Goal: Task Accomplishment & Management: Manage account settings

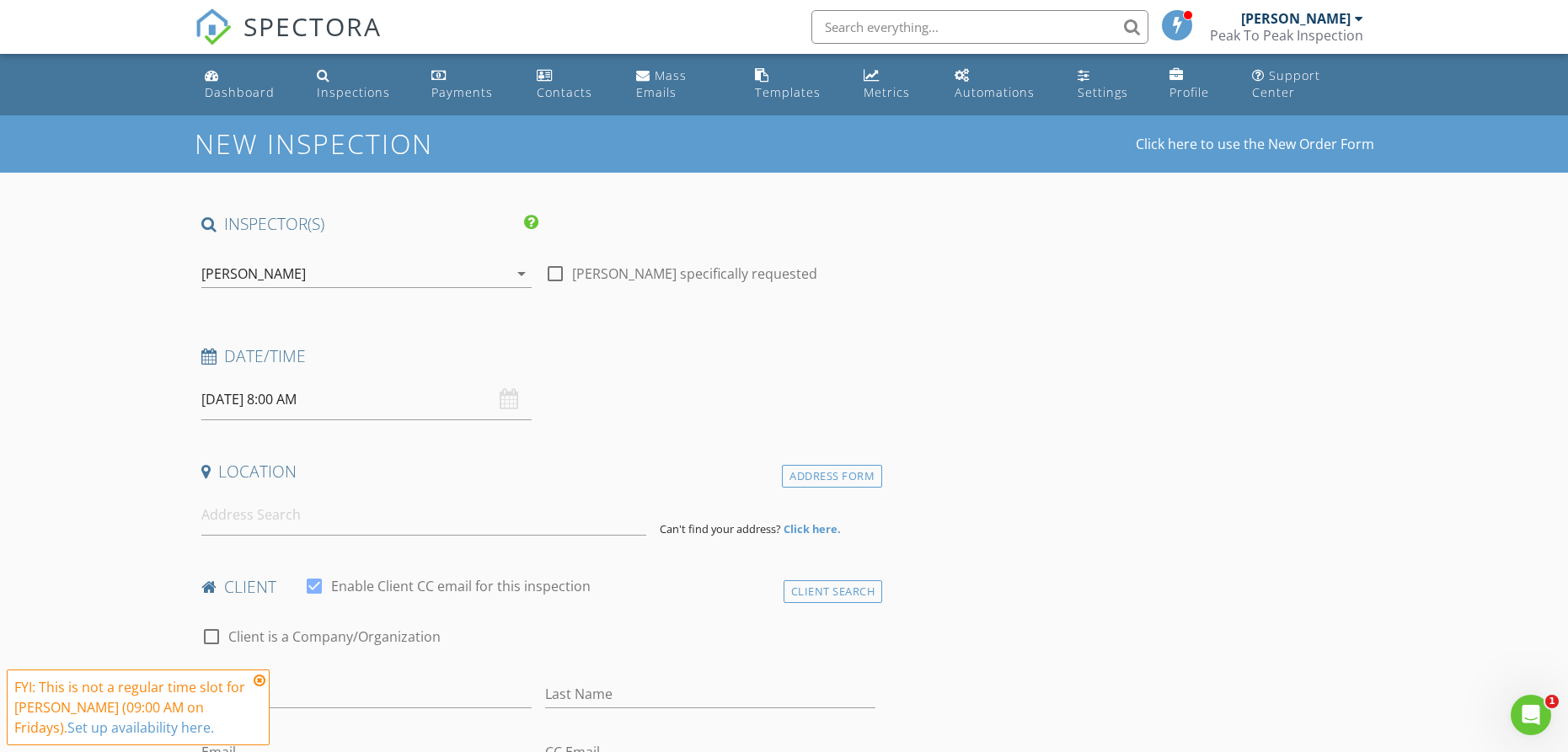
click at [311, 398] on input "08/29/2025 8:00 AM" at bounding box center [367, 399] width 330 height 41
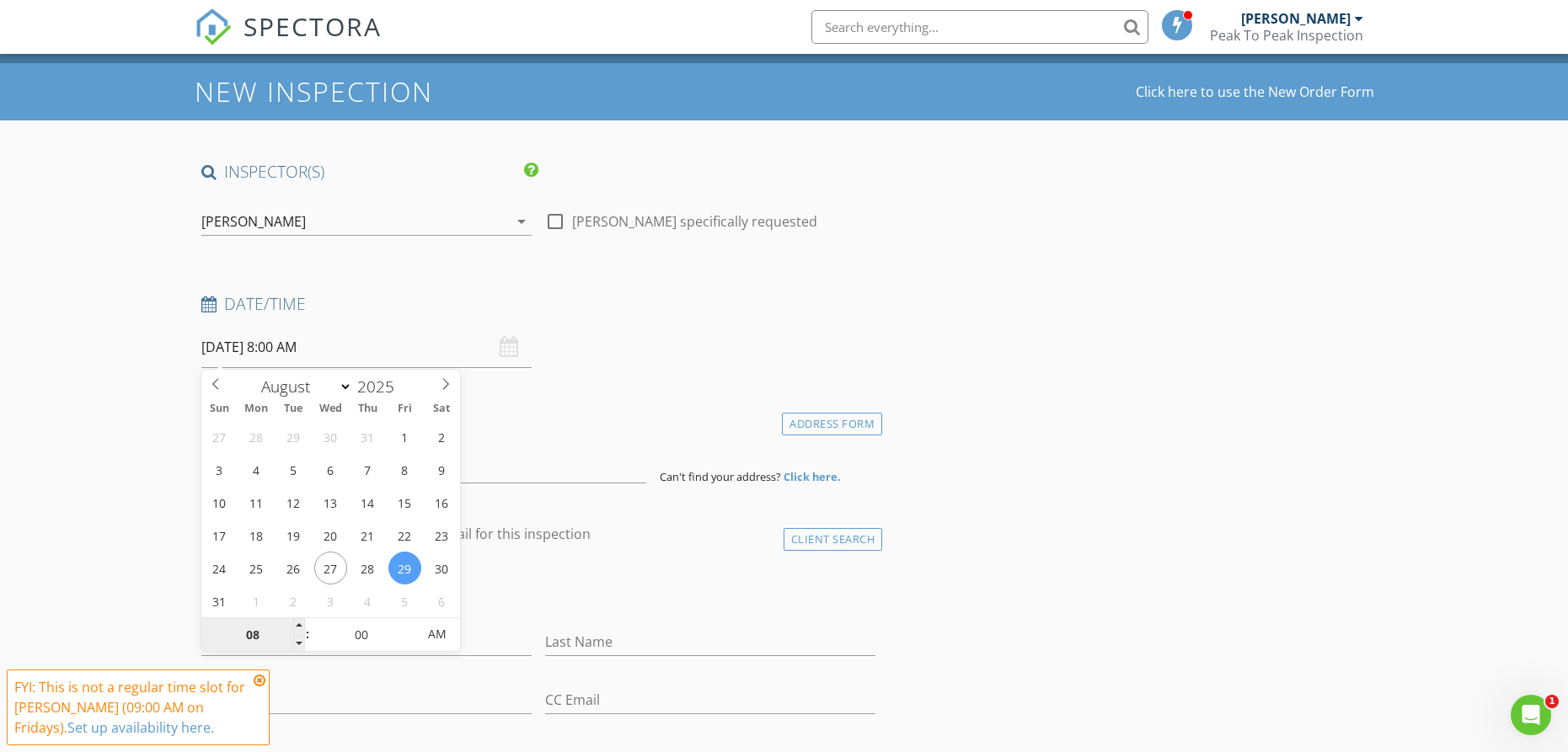
scroll to position [75, 0]
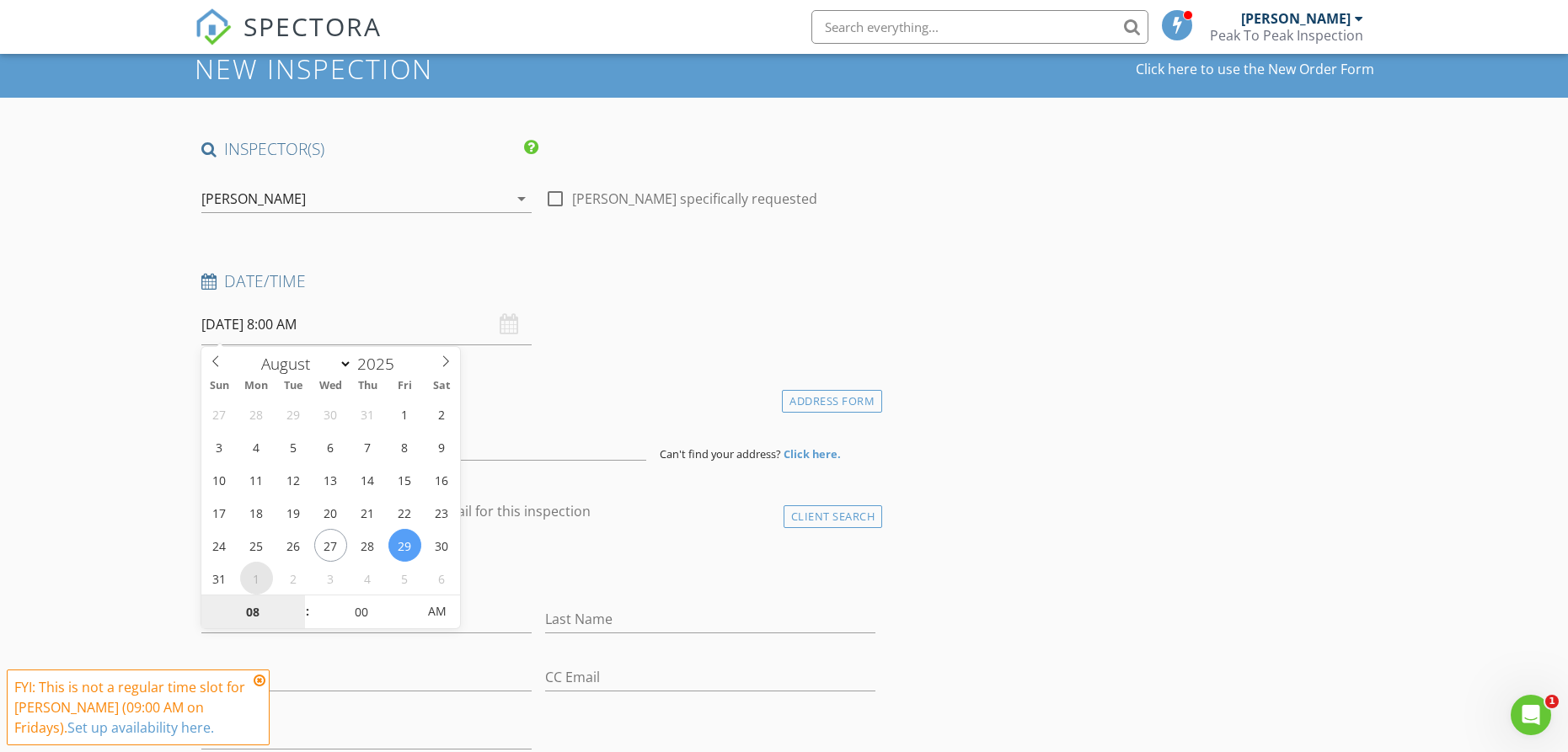
type input "09/01/2025 8:00 AM"
select select "8"
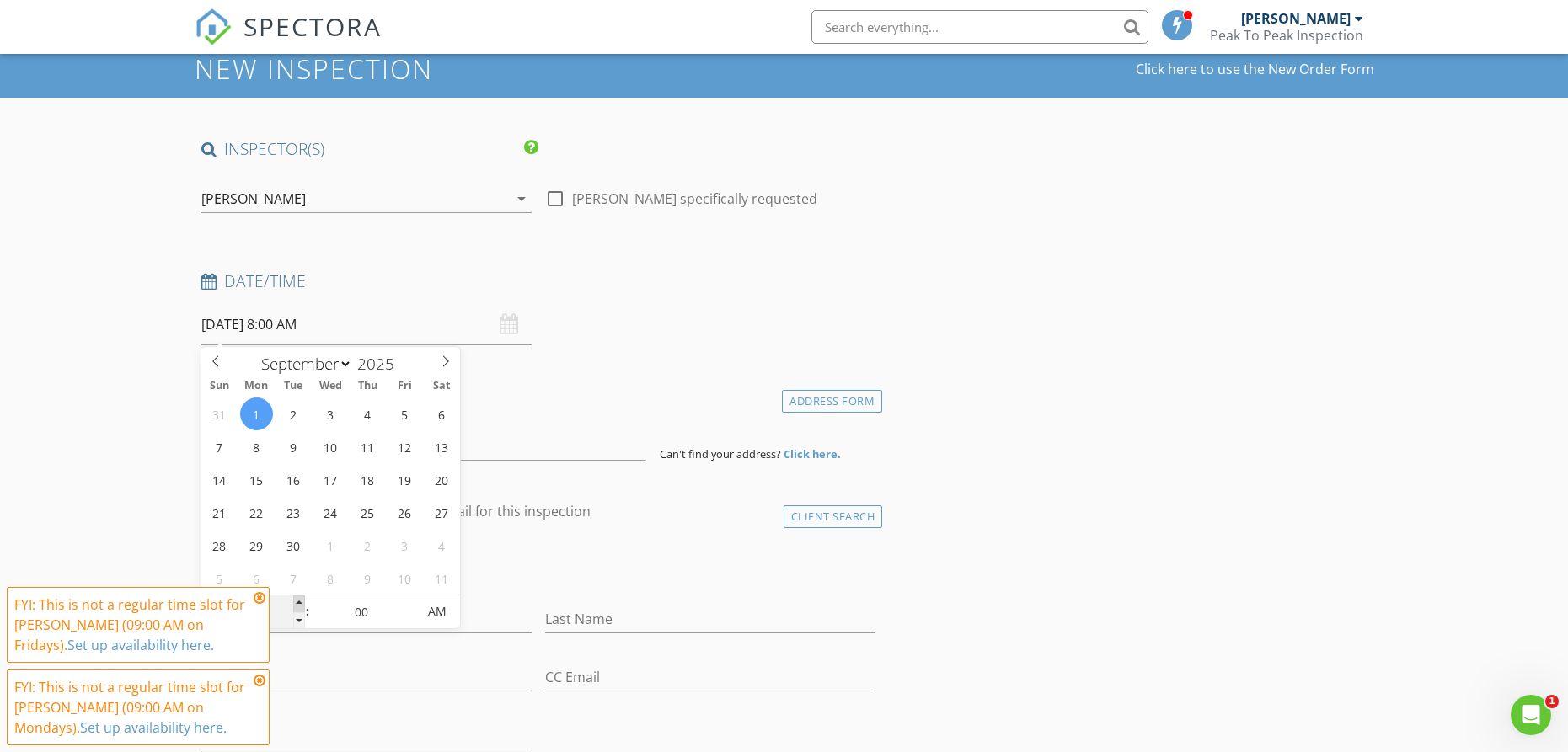
type input "[DATE] 9:00 AM"
type input "09"
click at [301, 600] on span at bounding box center [299, 604] width 11 height 17
click at [256, 597] on icon at bounding box center [259, 598] width 11 height 13
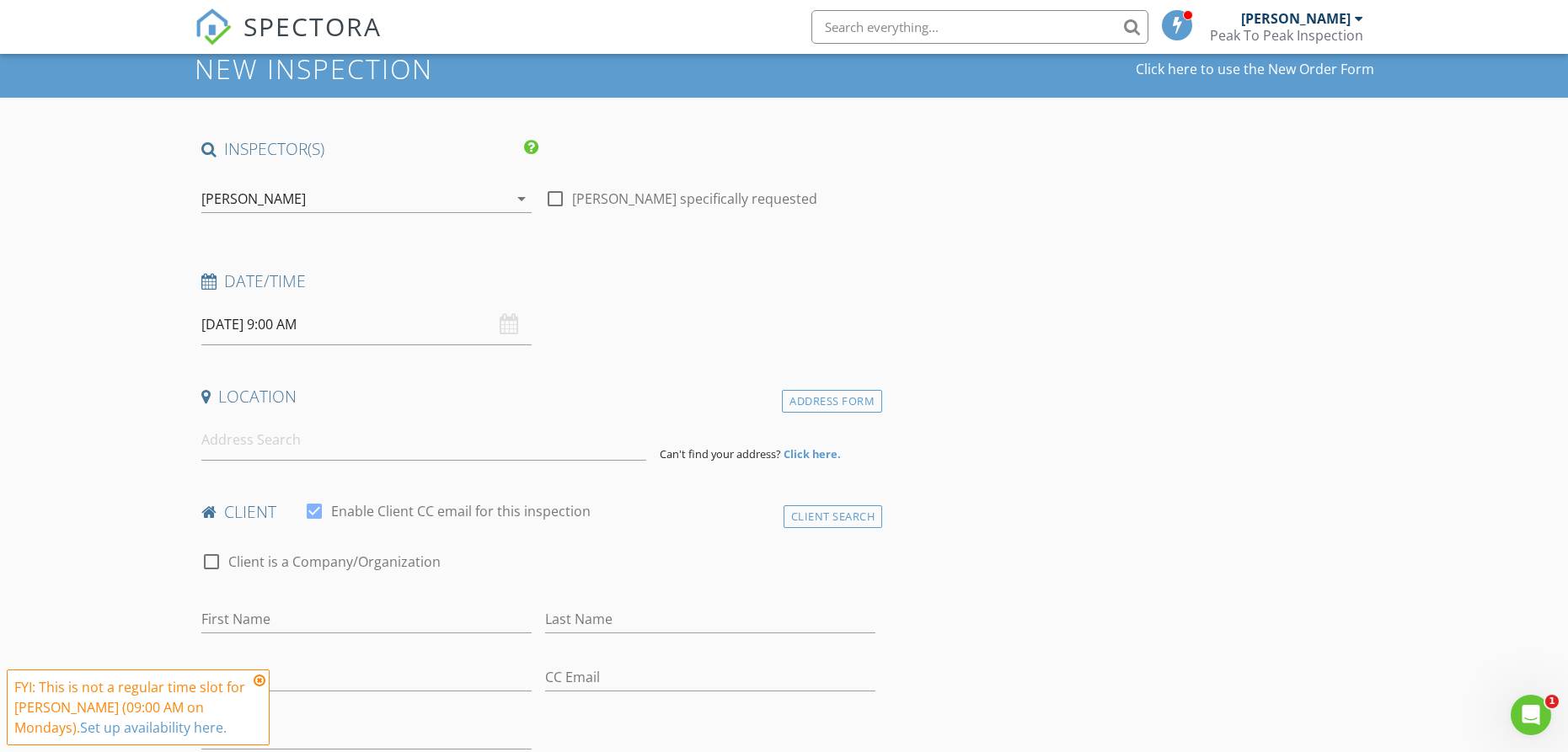
click at [261, 674] on icon at bounding box center [259, 681] width 11 height 13
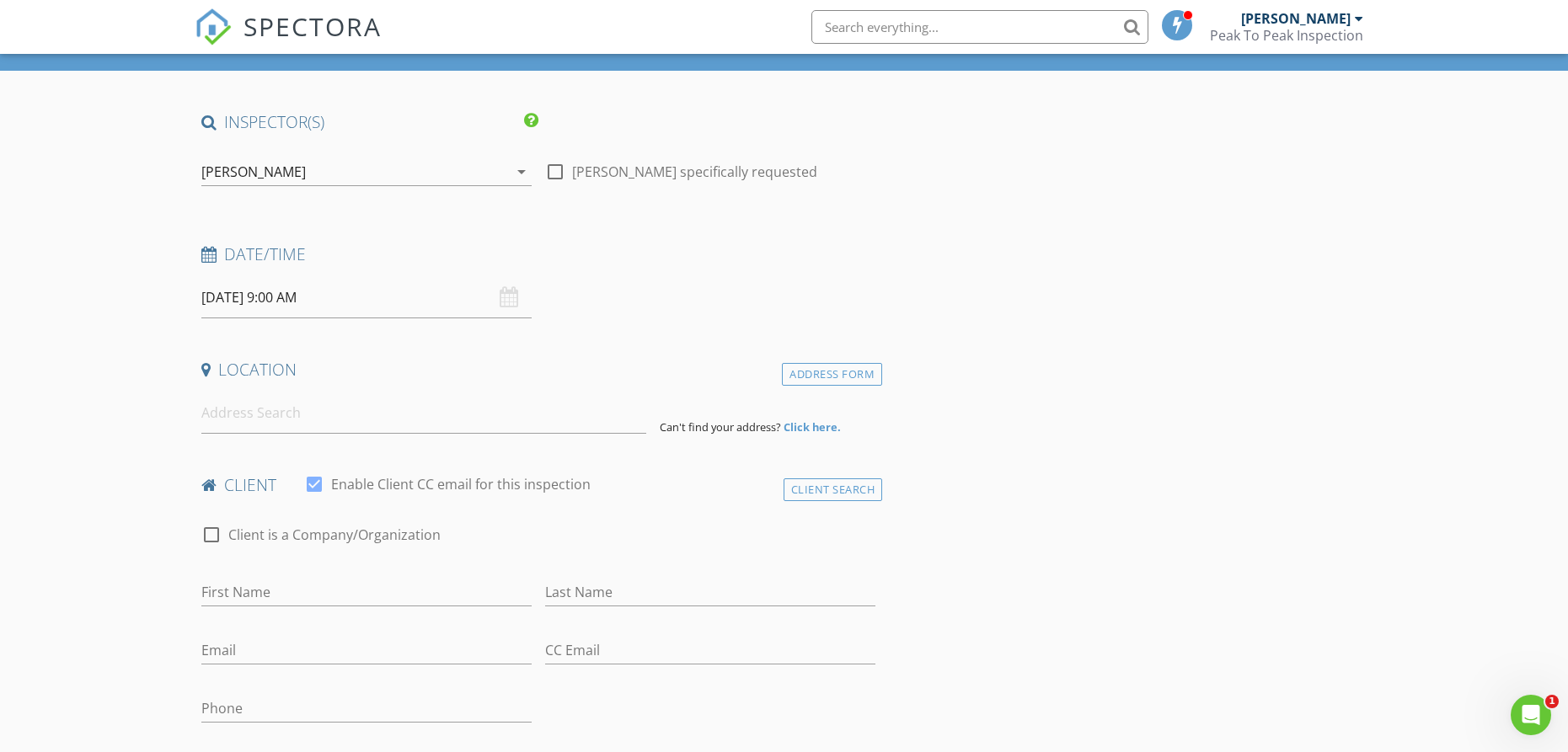
scroll to position [107, 0]
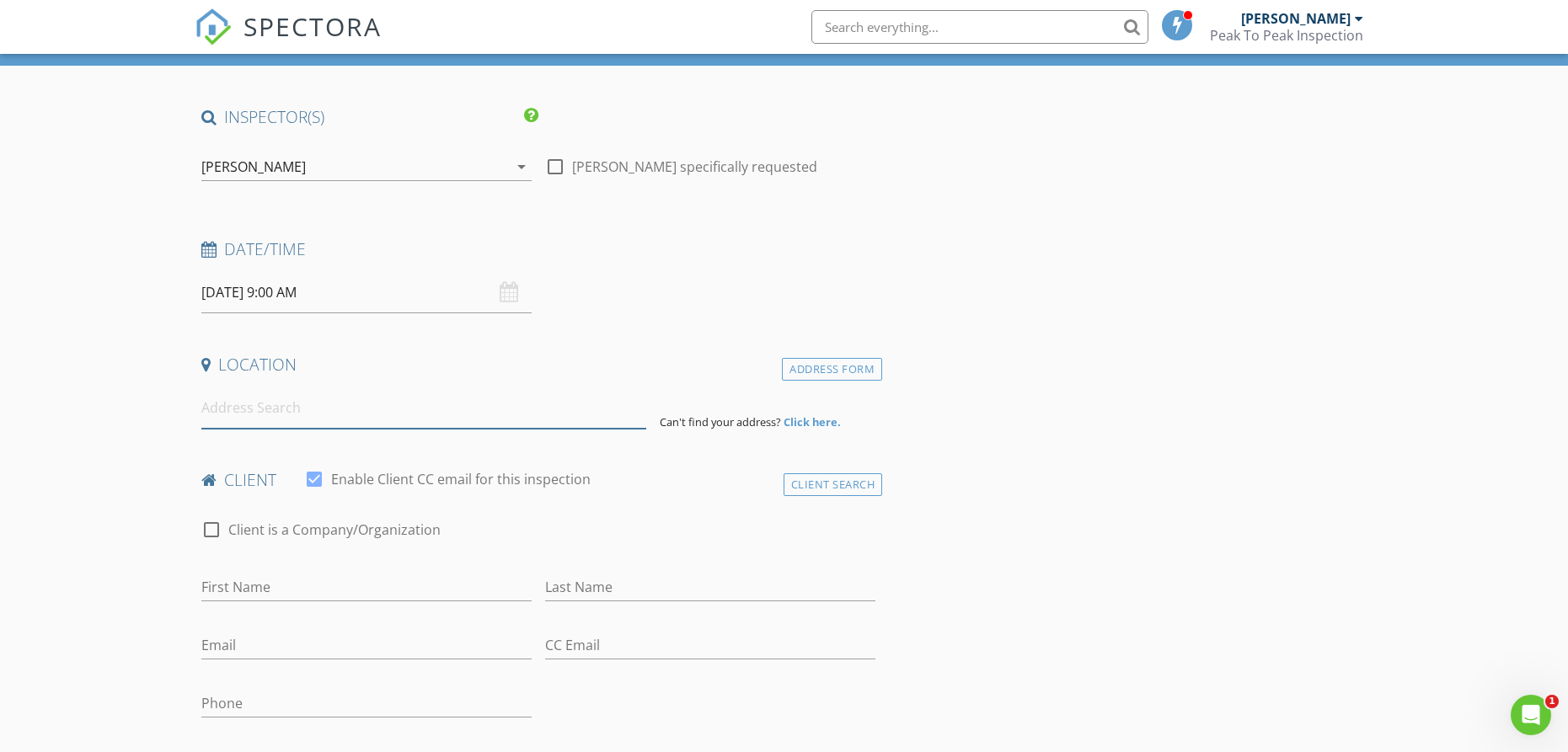
click at [325, 406] on input at bounding box center [424, 407] width 445 height 41
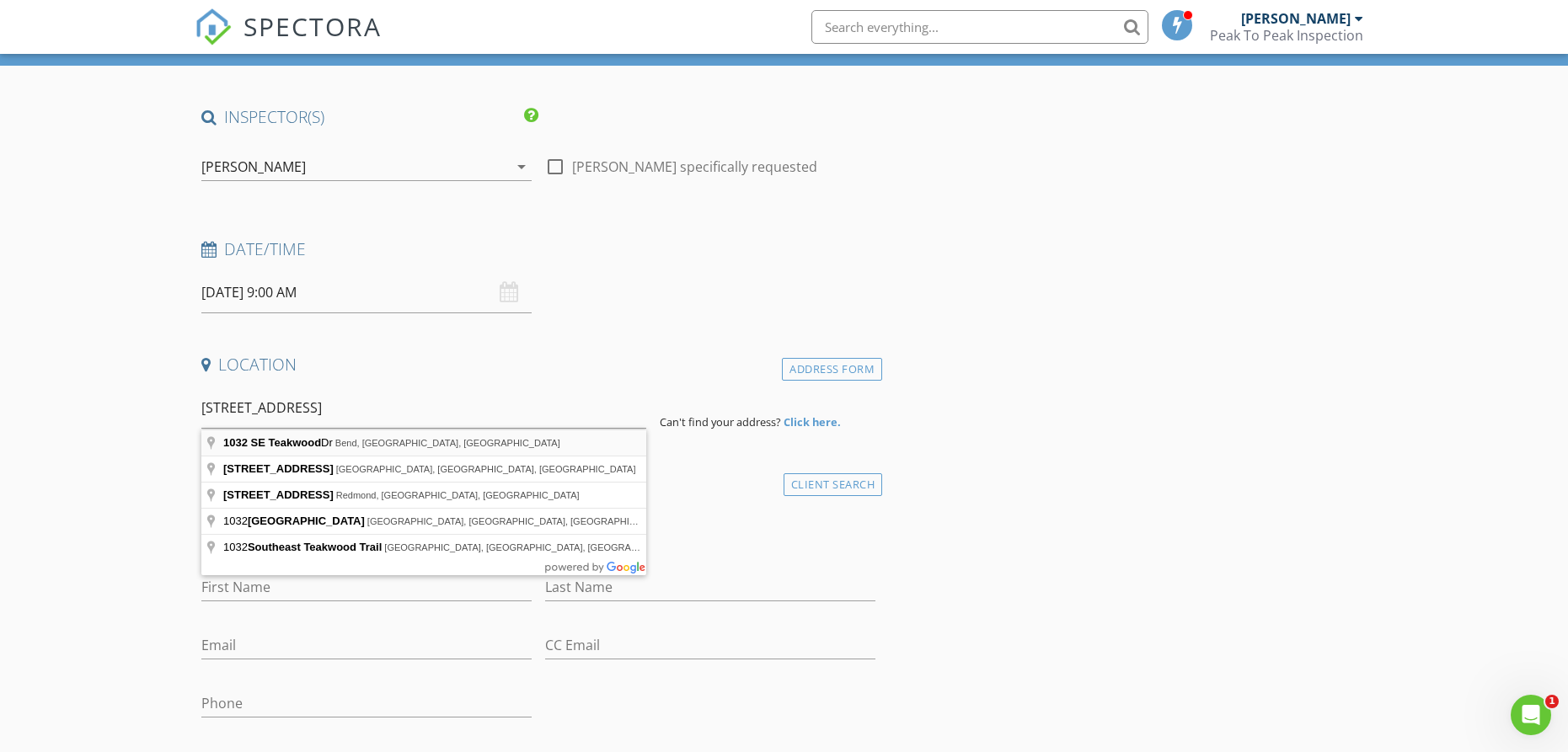
type input "1032 SE Teakwood Dr, Bend, OR, USA"
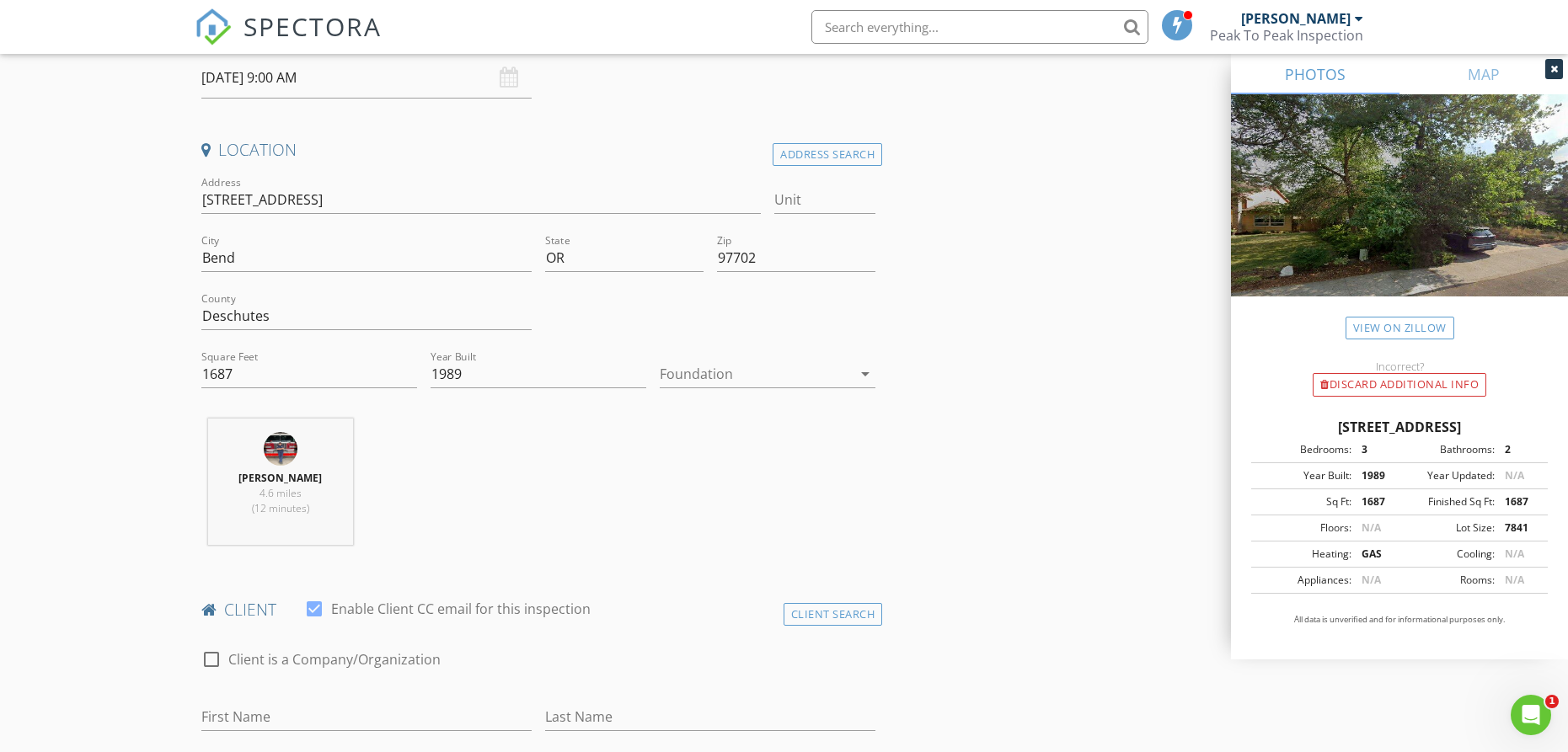
scroll to position [357, 0]
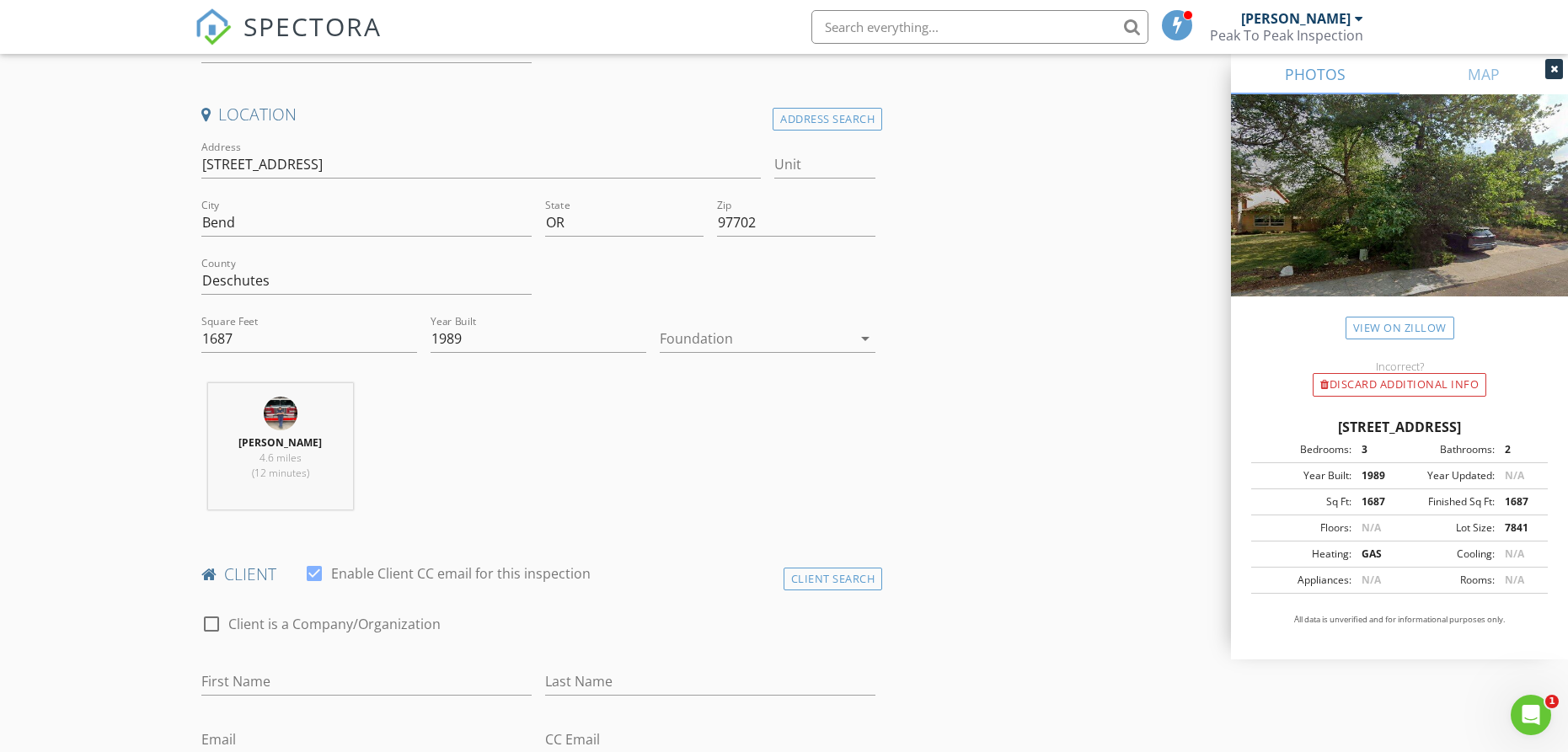
click at [684, 345] on div at bounding box center [756, 339] width 192 height 27
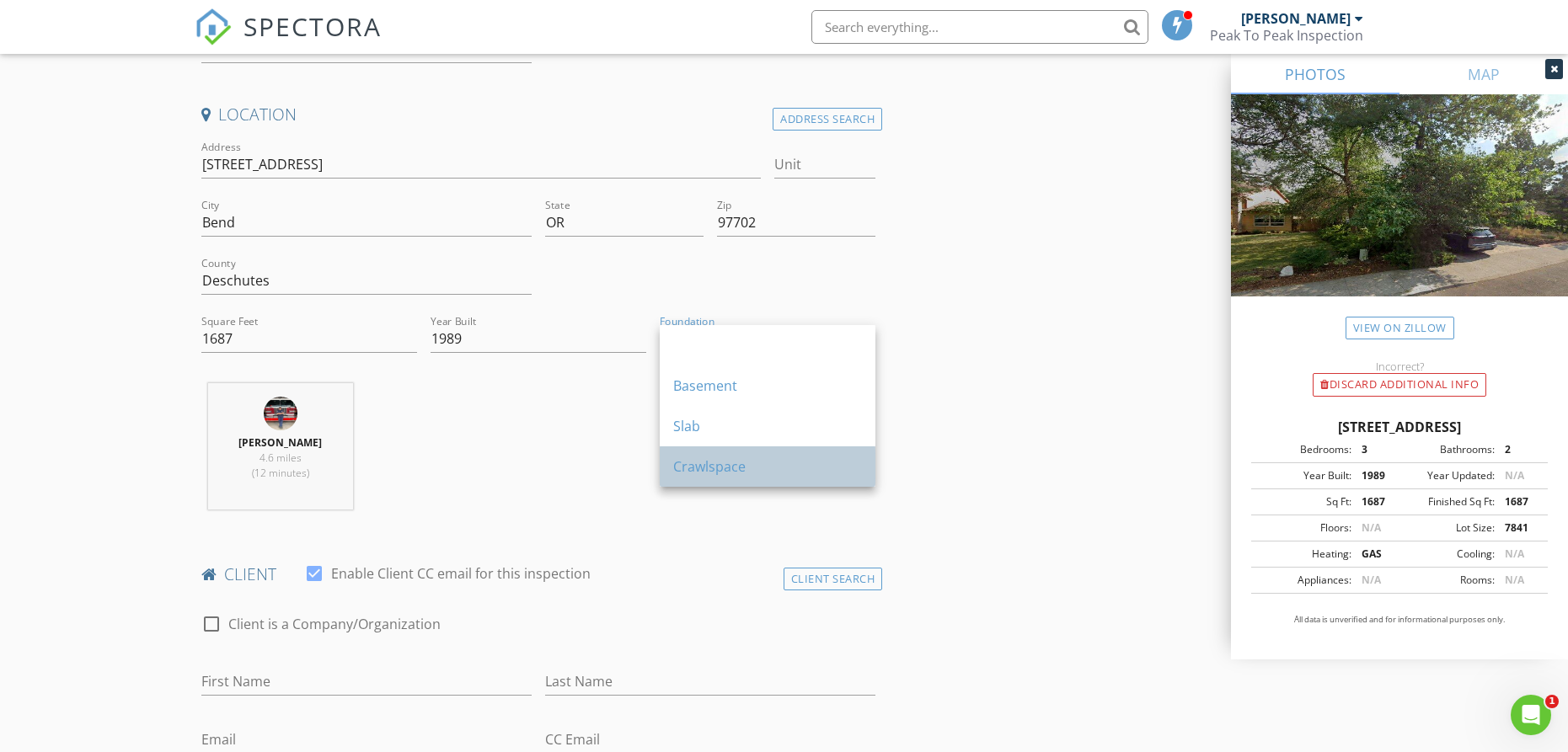
click at [685, 465] on div "Crawlspace" at bounding box center [767, 466] width 189 height 20
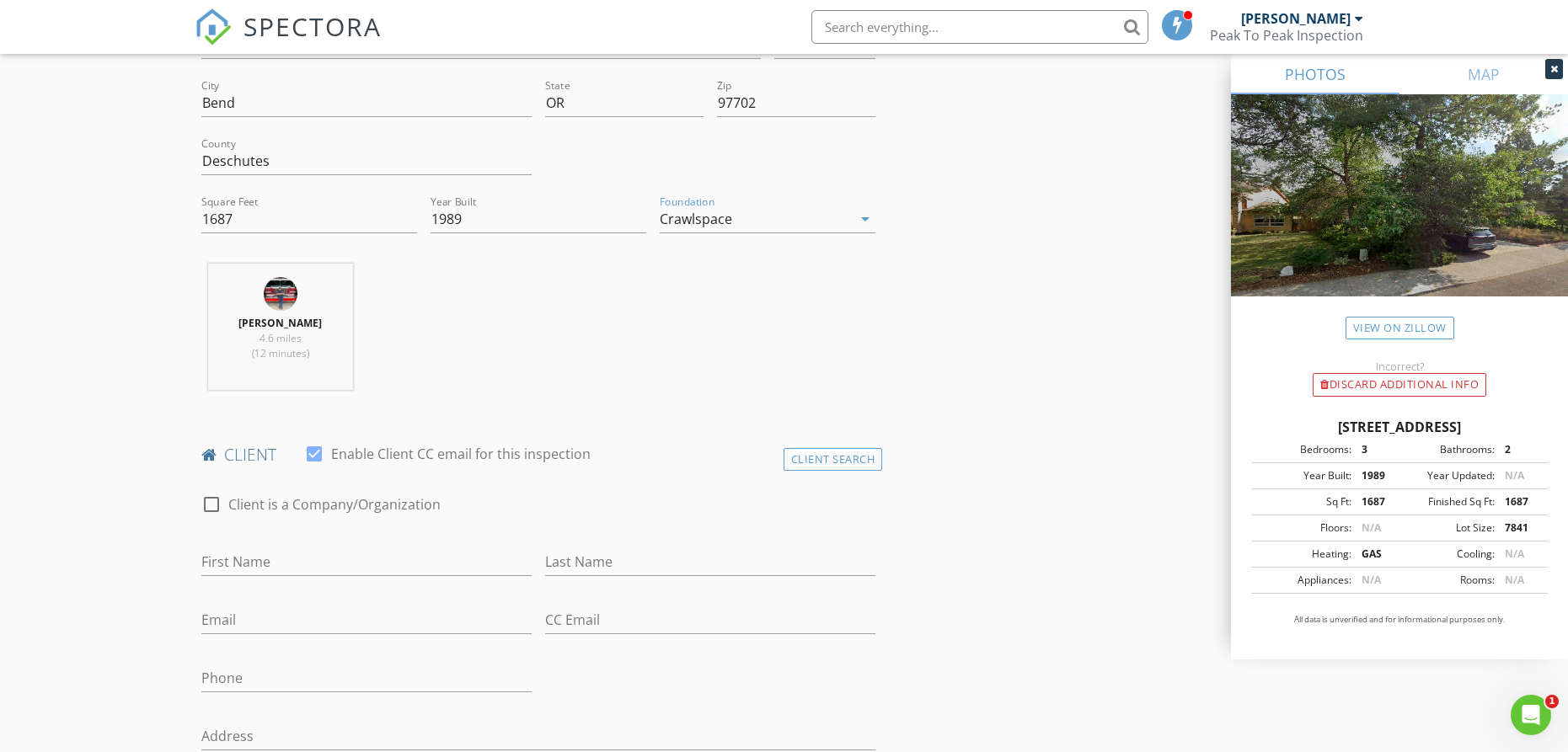
scroll to position [487, 0]
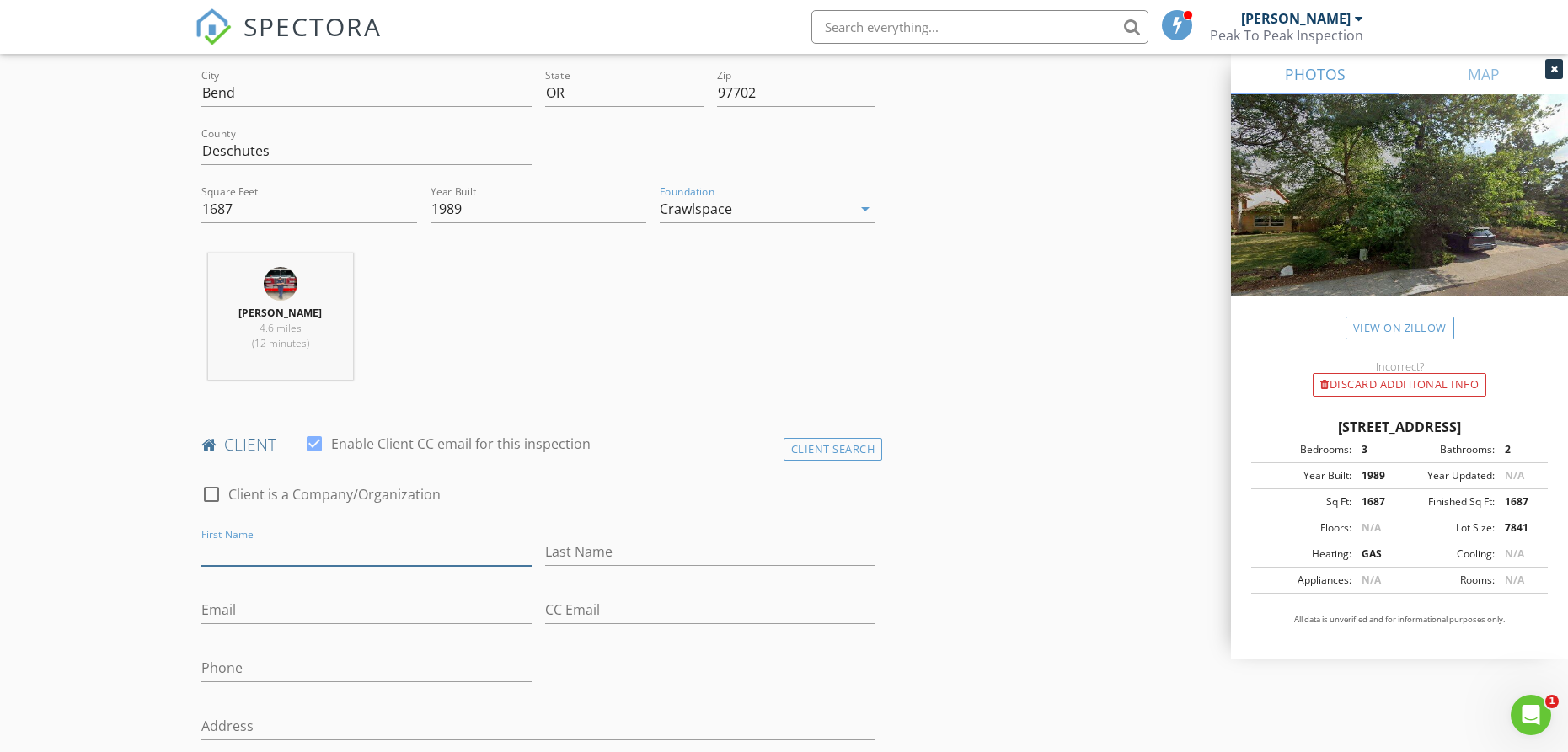
click at [348, 560] on input "First Name" at bounding box center [367, 552] width 330 height 28
type input "Chris"
type input "Daube"
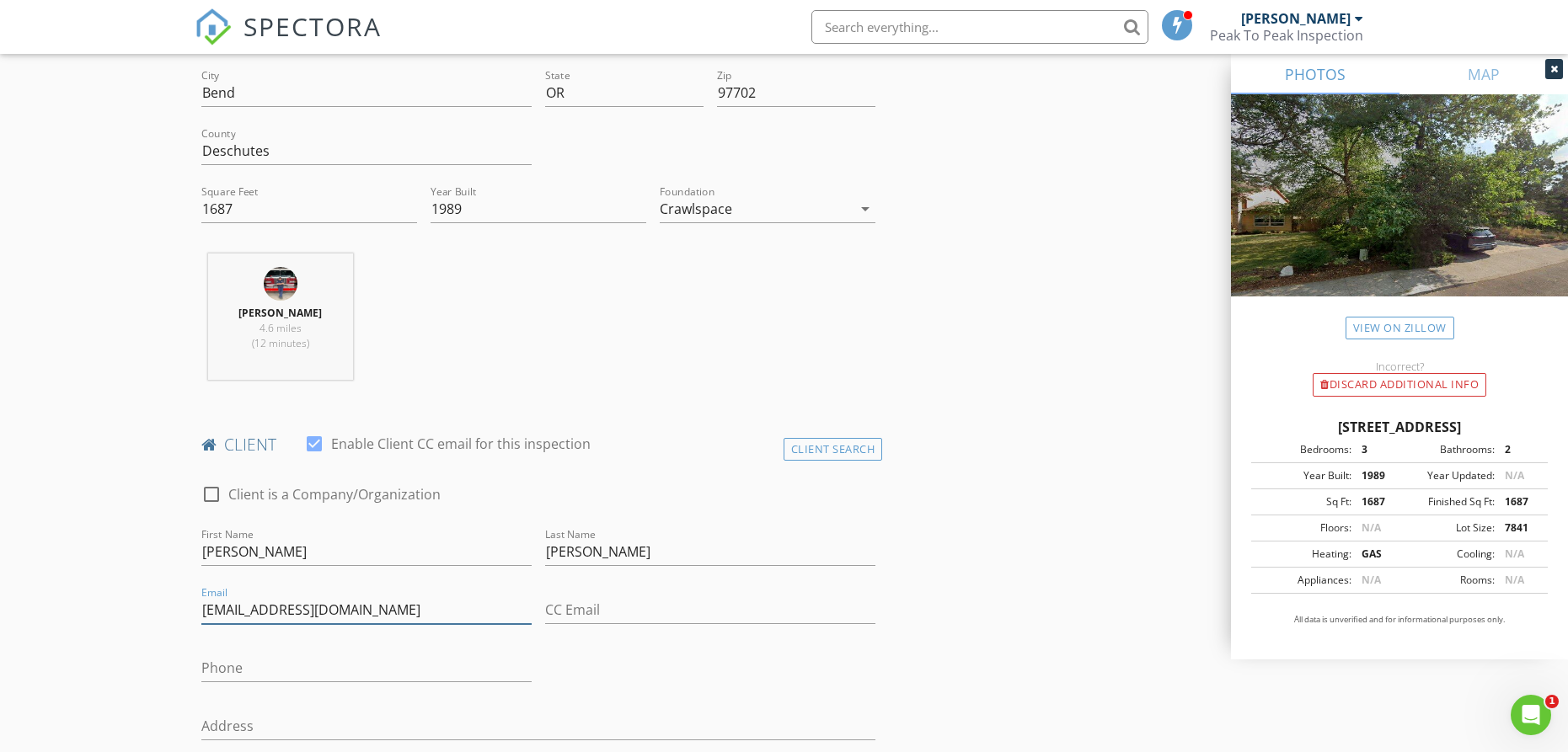
type input "thedaubes19@gmail.com"
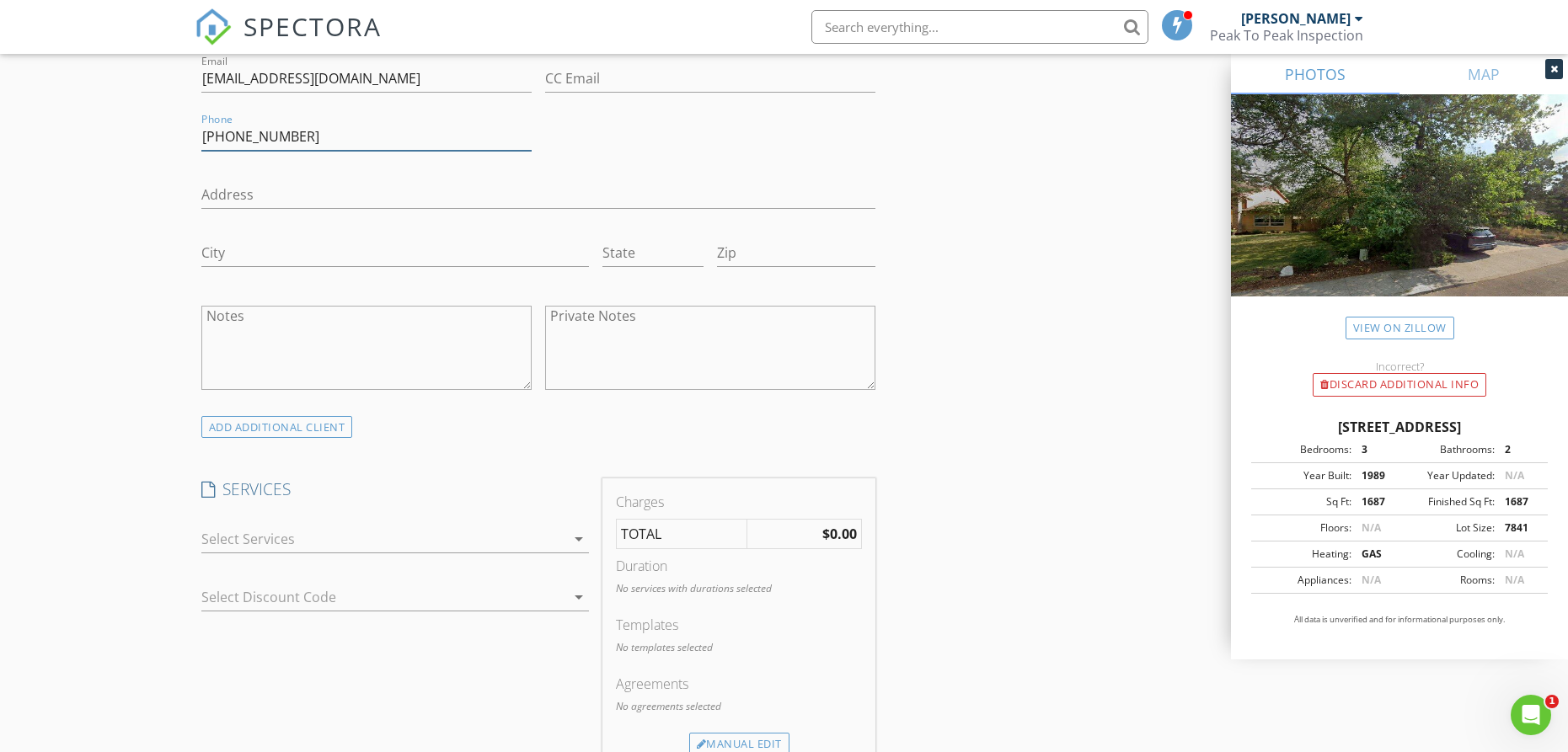
scroll to position [1034, 0]
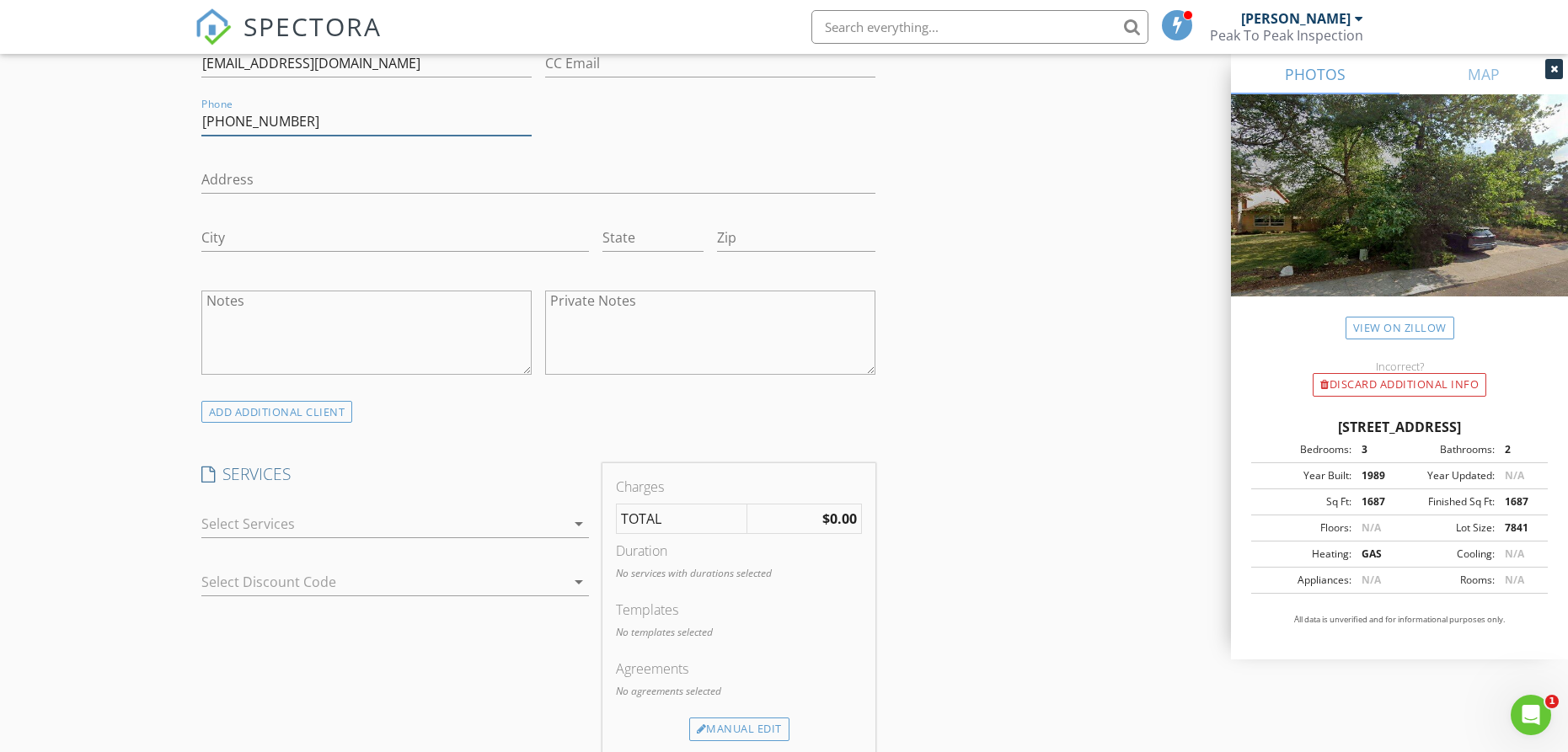
type input "218-213-1976"
click at [363, 524] on div at bounding box center [384, 524] width 364 height 27
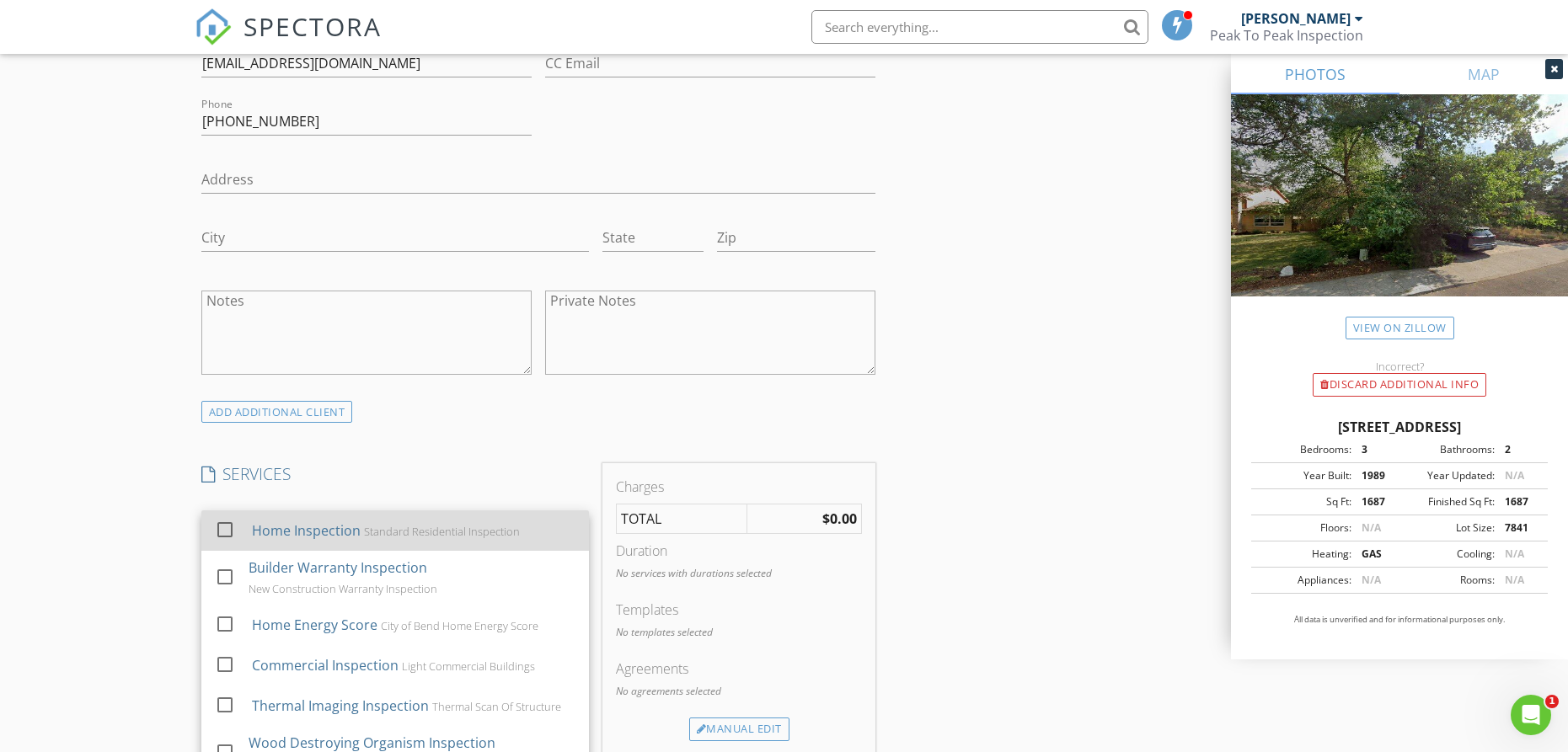
click at [223, 530] on div at bounding box center [225, 530] width 29 height 29
checkbox input "true"
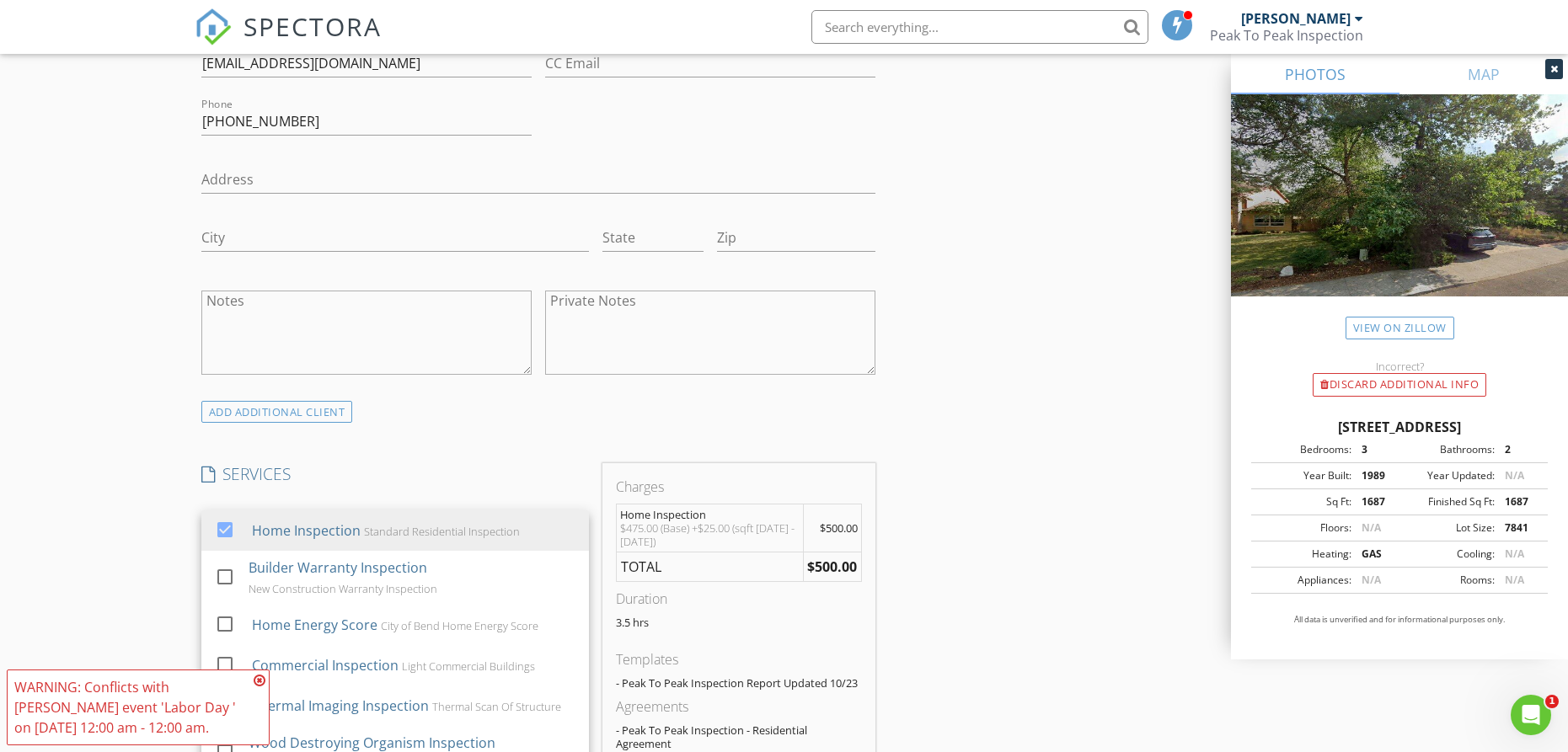
click at [260, 681] on icon at bounding box center [259, 681] width 11 height 13
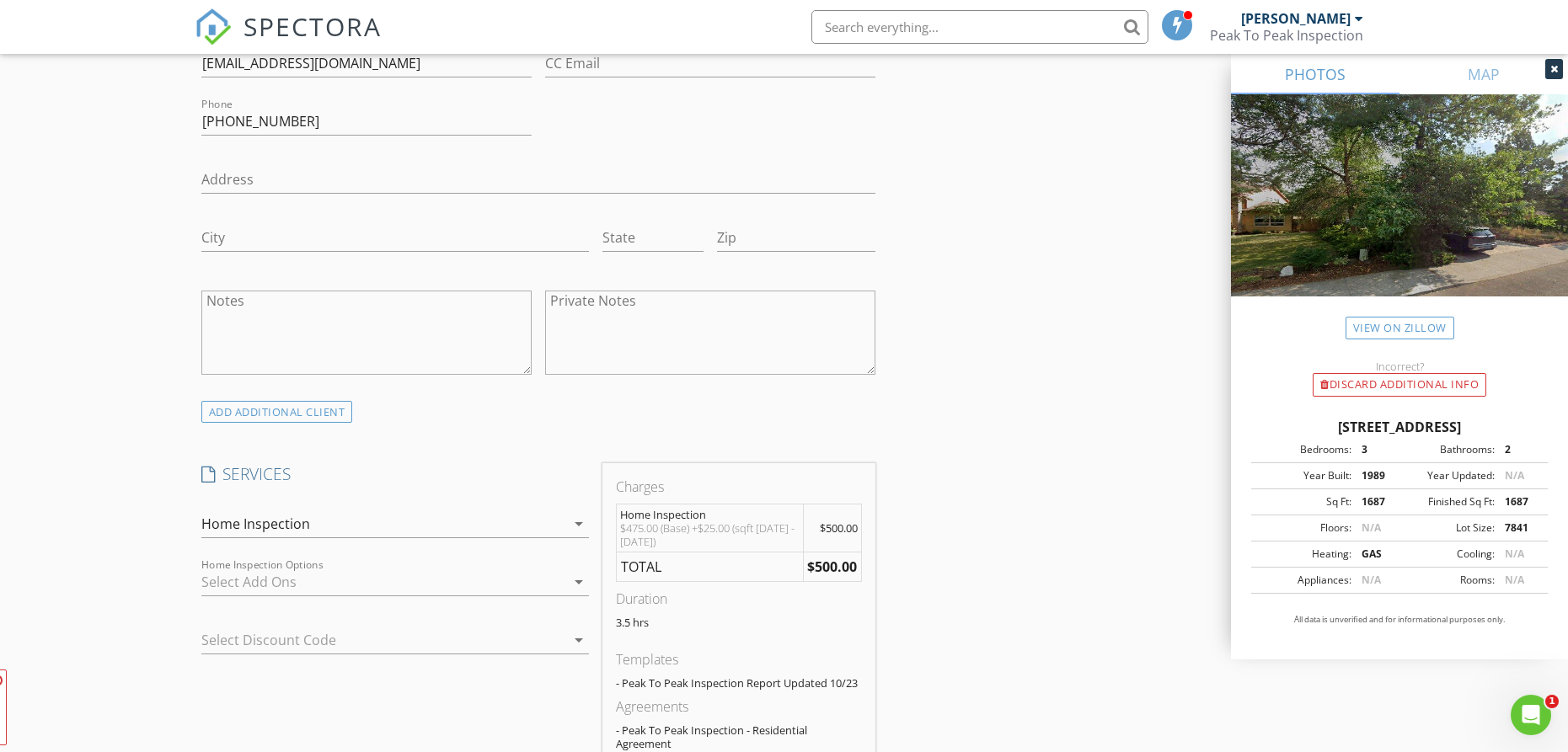
click at [49, 488] on div "New Inspection Click here to use the New Order Form INSPECTOR(S) check_box Adam…" at bounding box center [784, 638] width 1568 height 3113
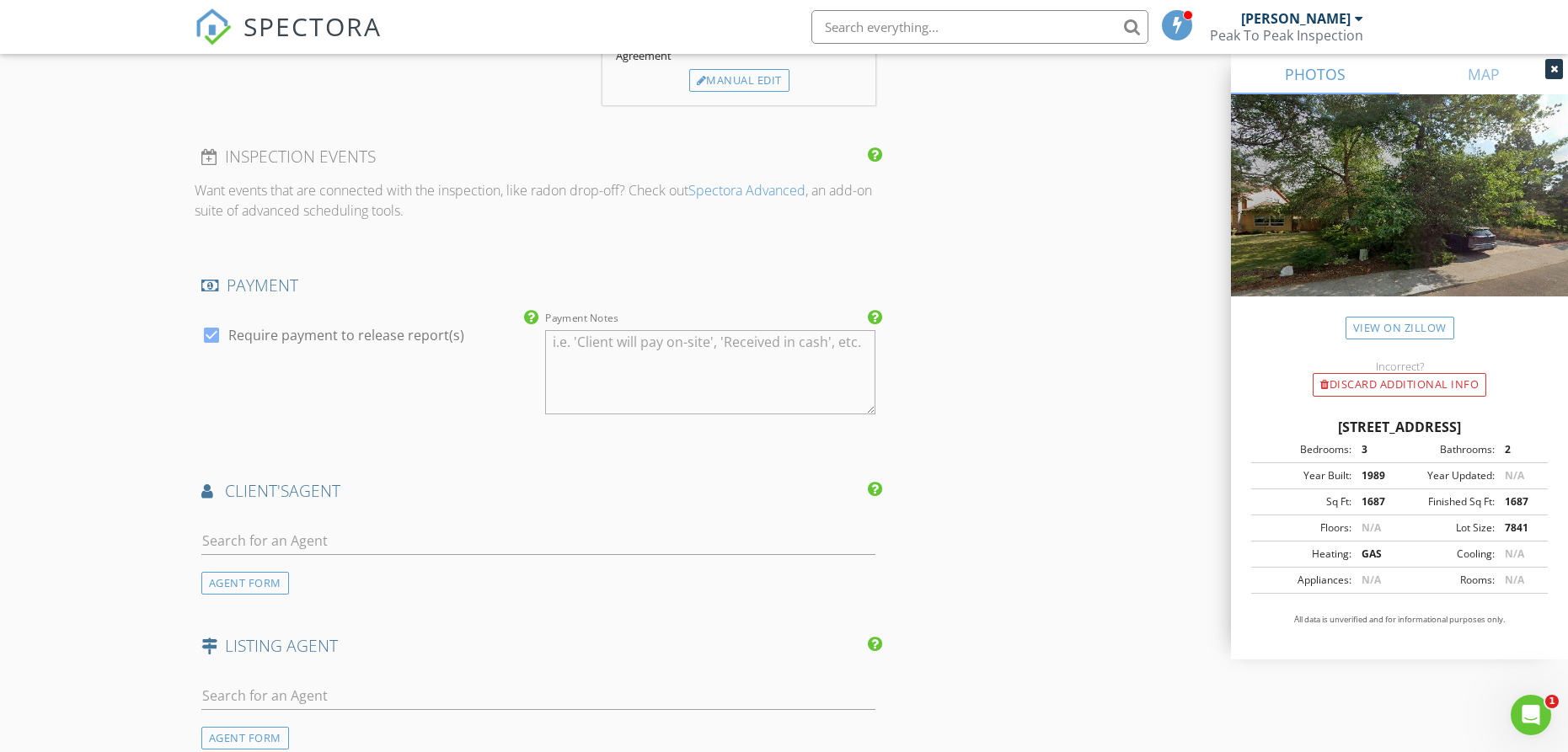
scroll to position [1723, 0]
click at [274, 542] on input "text" at bounding box center [539, 540] width 675 height 28
type input "Melissa"
click at [281, 565] on div "Melissa Albright" at bounding box center [347, 570] width 194 height 20
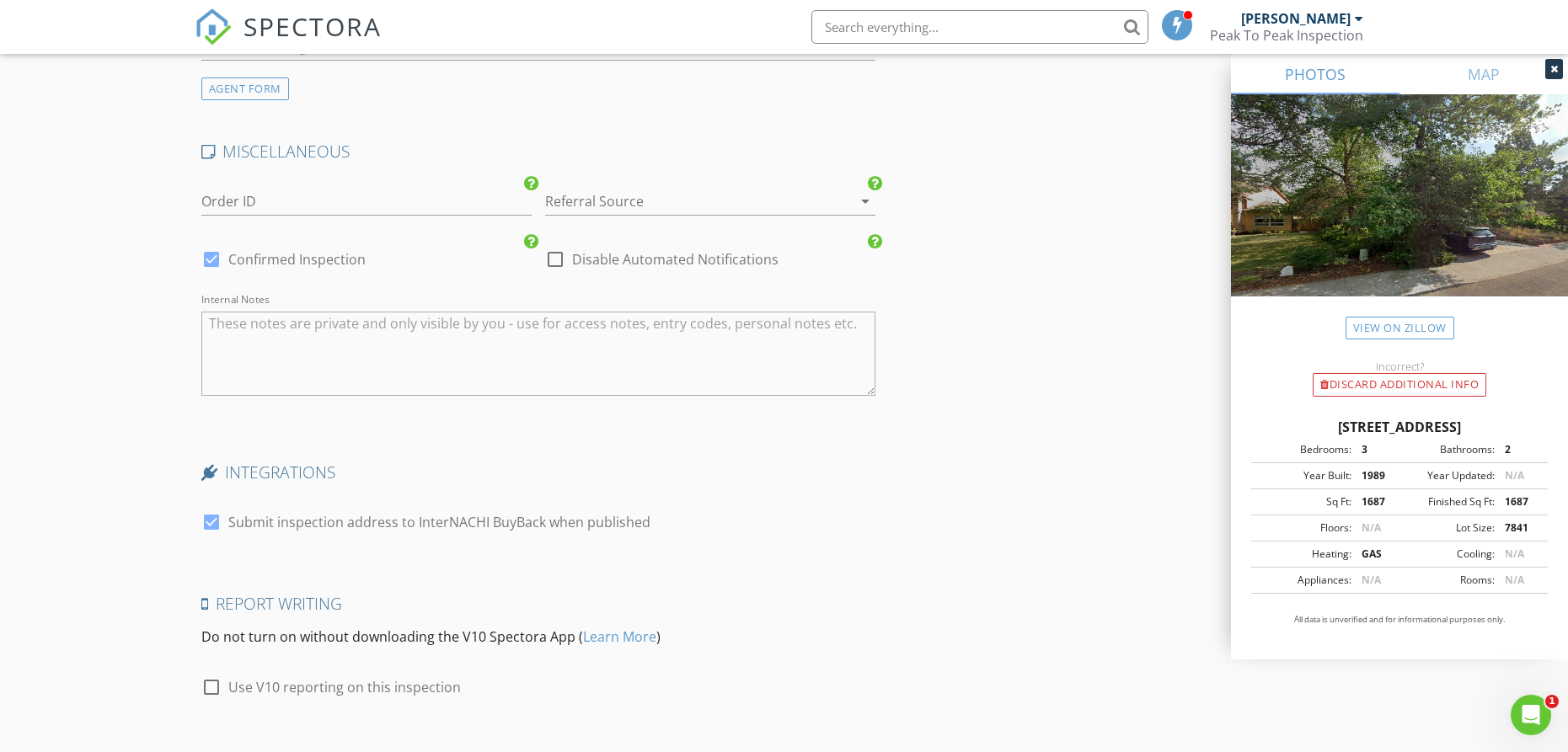
scroll to position [2876, 0]
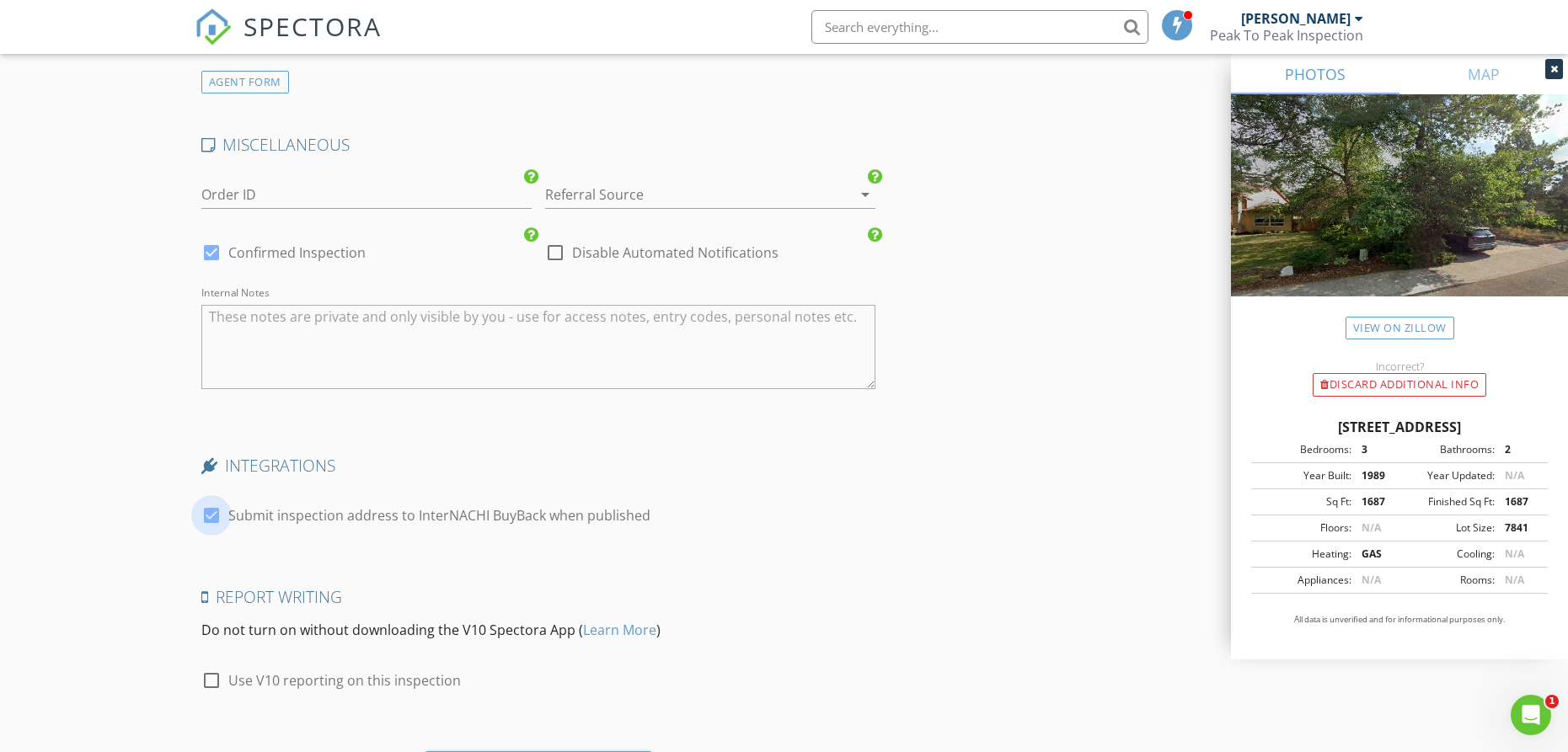
drag, startPoint x: 214, startPoint y: 516, endPoint x: 199, endPoint y: 495, distance: 25.8
click at [215, 516] on div at bounding box center [211, 516] width 29 height 29
checkbox input "false"
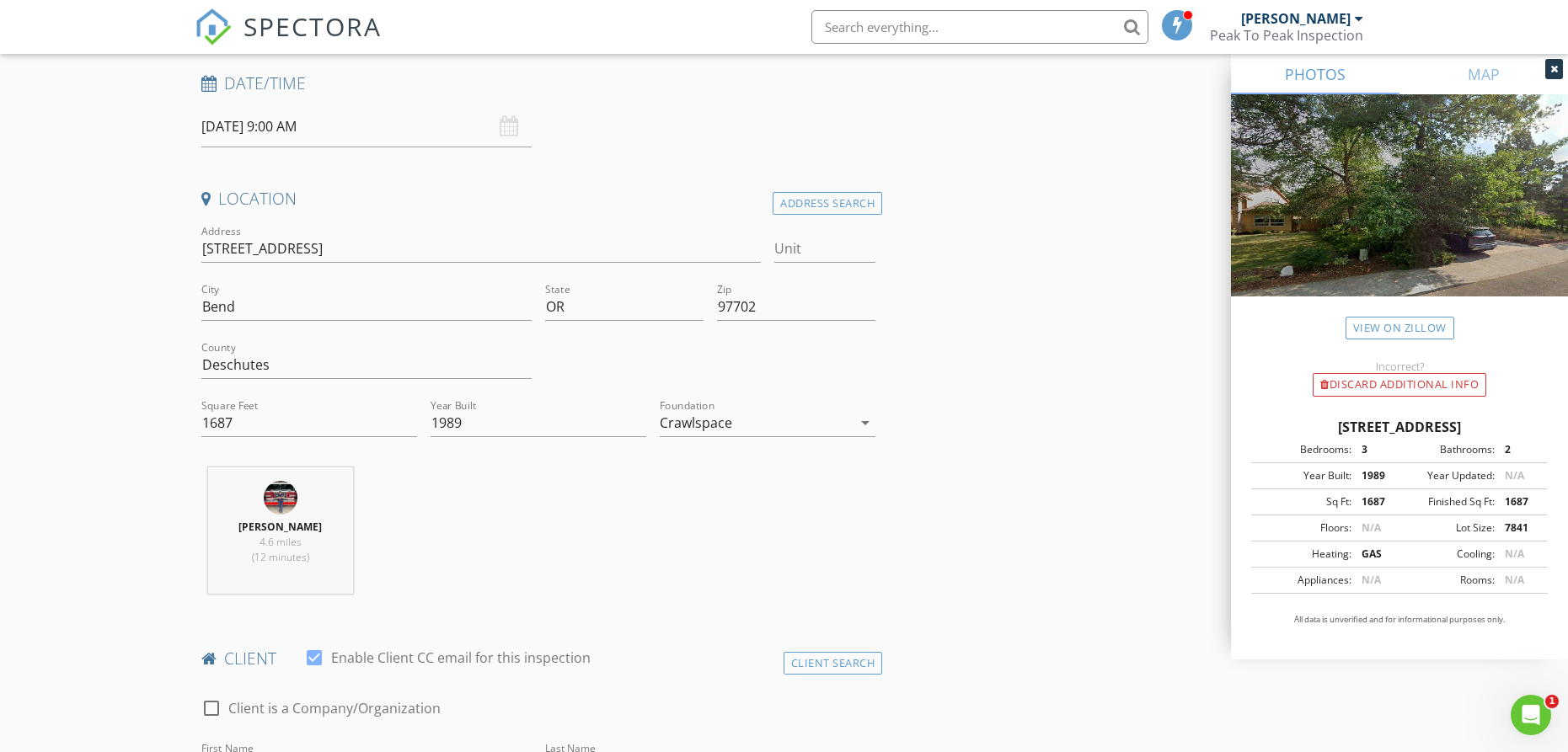
scroll to position [0, 0]
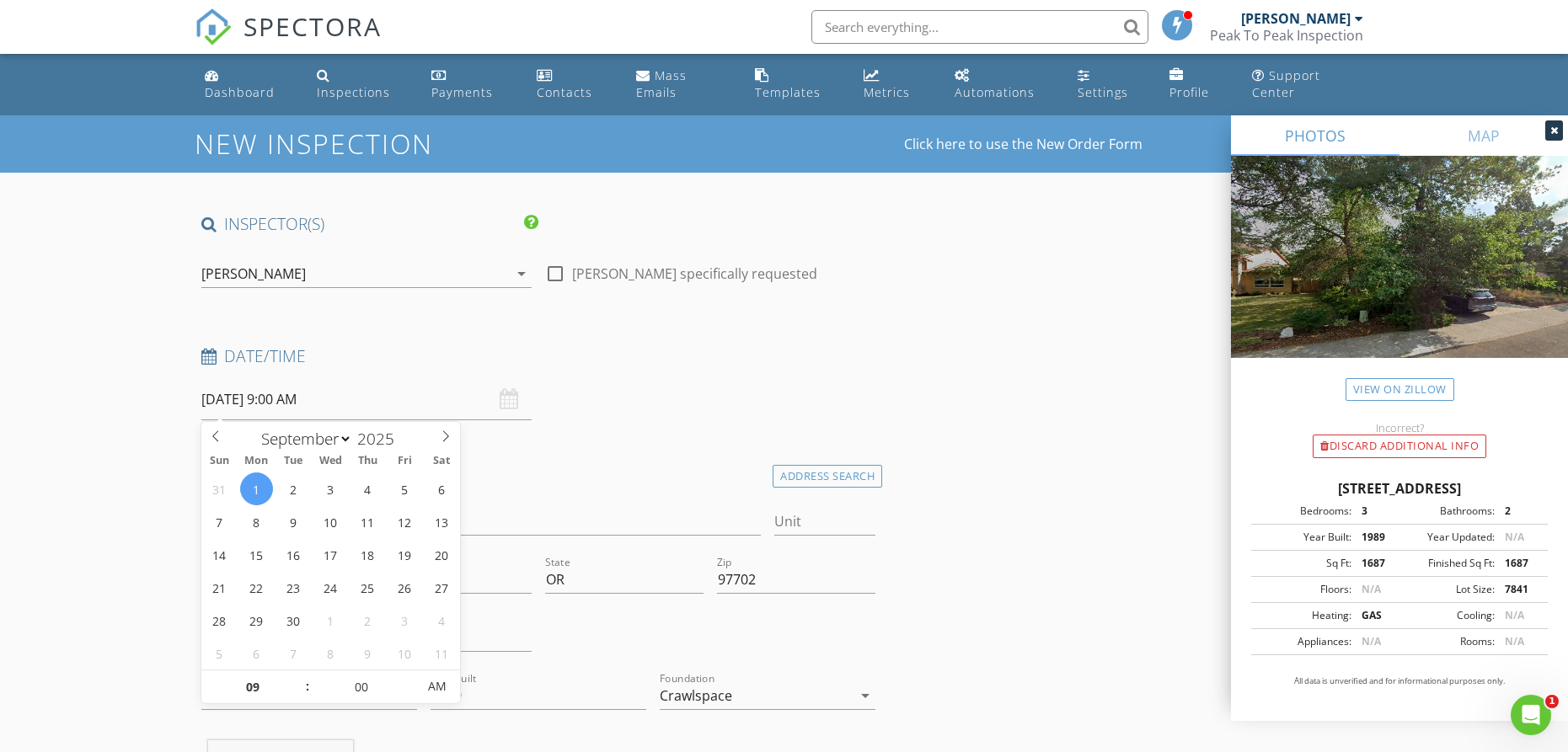
click at [249, 392] on input "09/01/2025 9:00 AM" at bounding box center [367, 399] width 330 height 41
click at [220, 398] on input "09/01/2025 9:00 AM" at bounding box center [367, 399] width 330 height 41
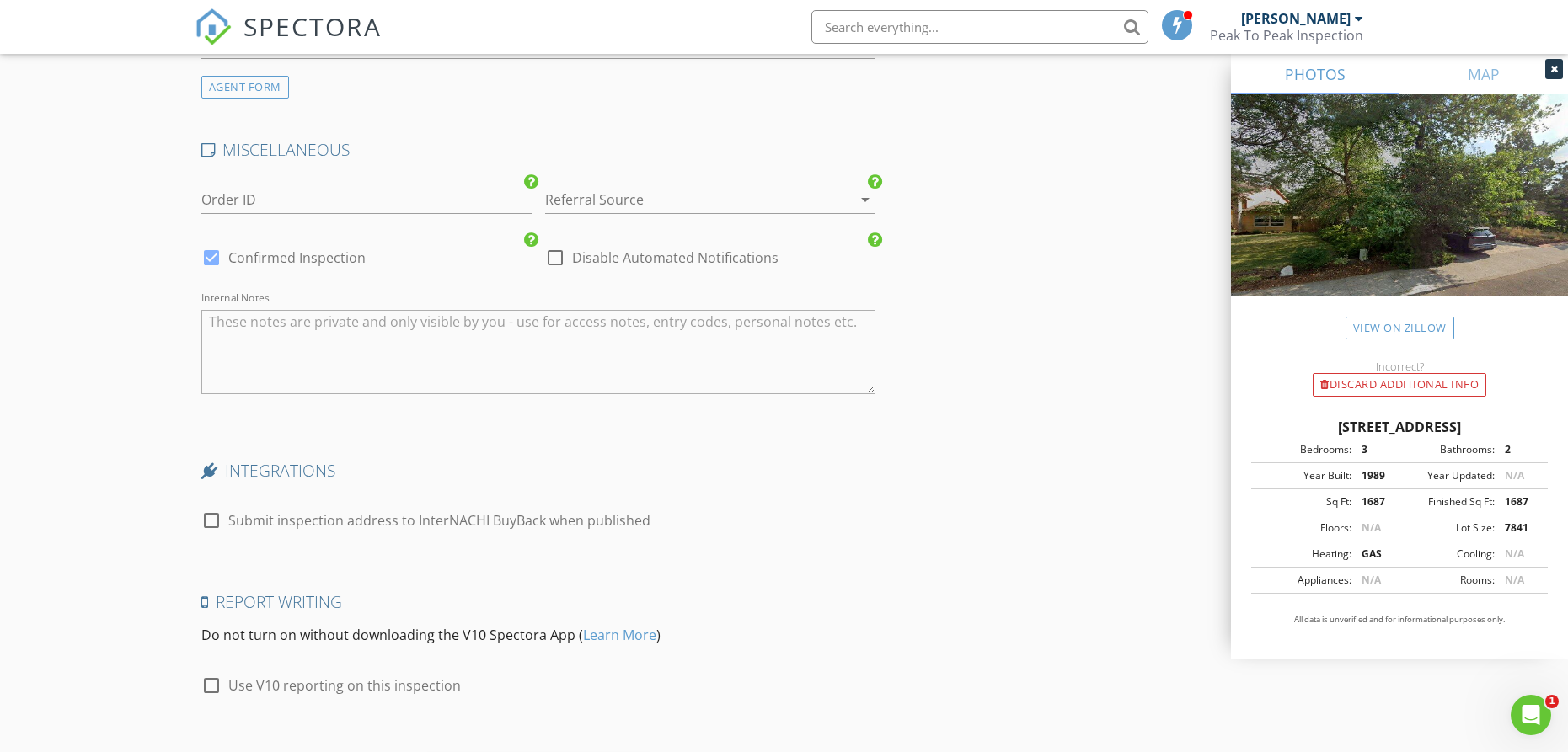
scroll to position [2973, 0]
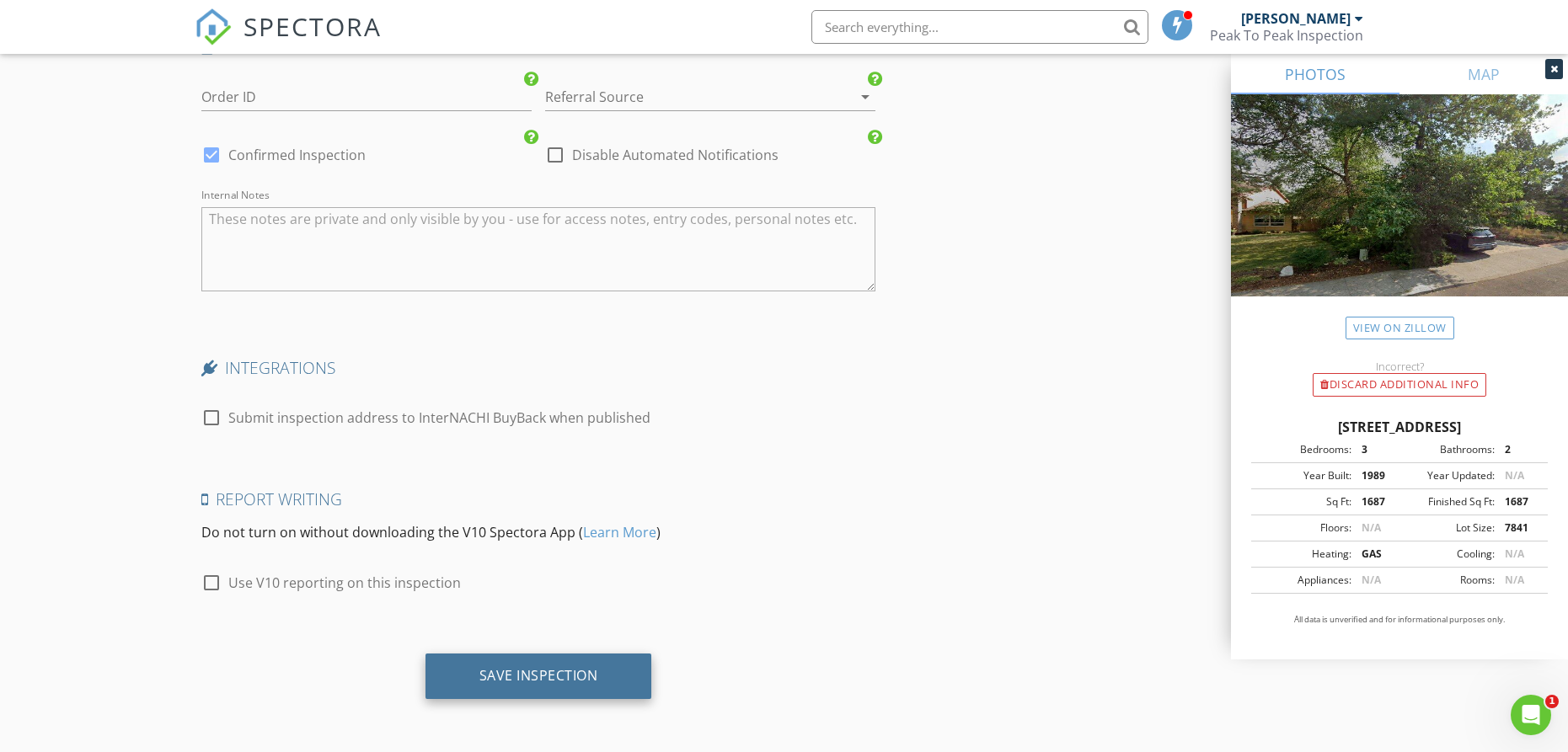
click at [575, 683] on div "Save Inspection" at bounding box center [539, 676] width 119 height 17
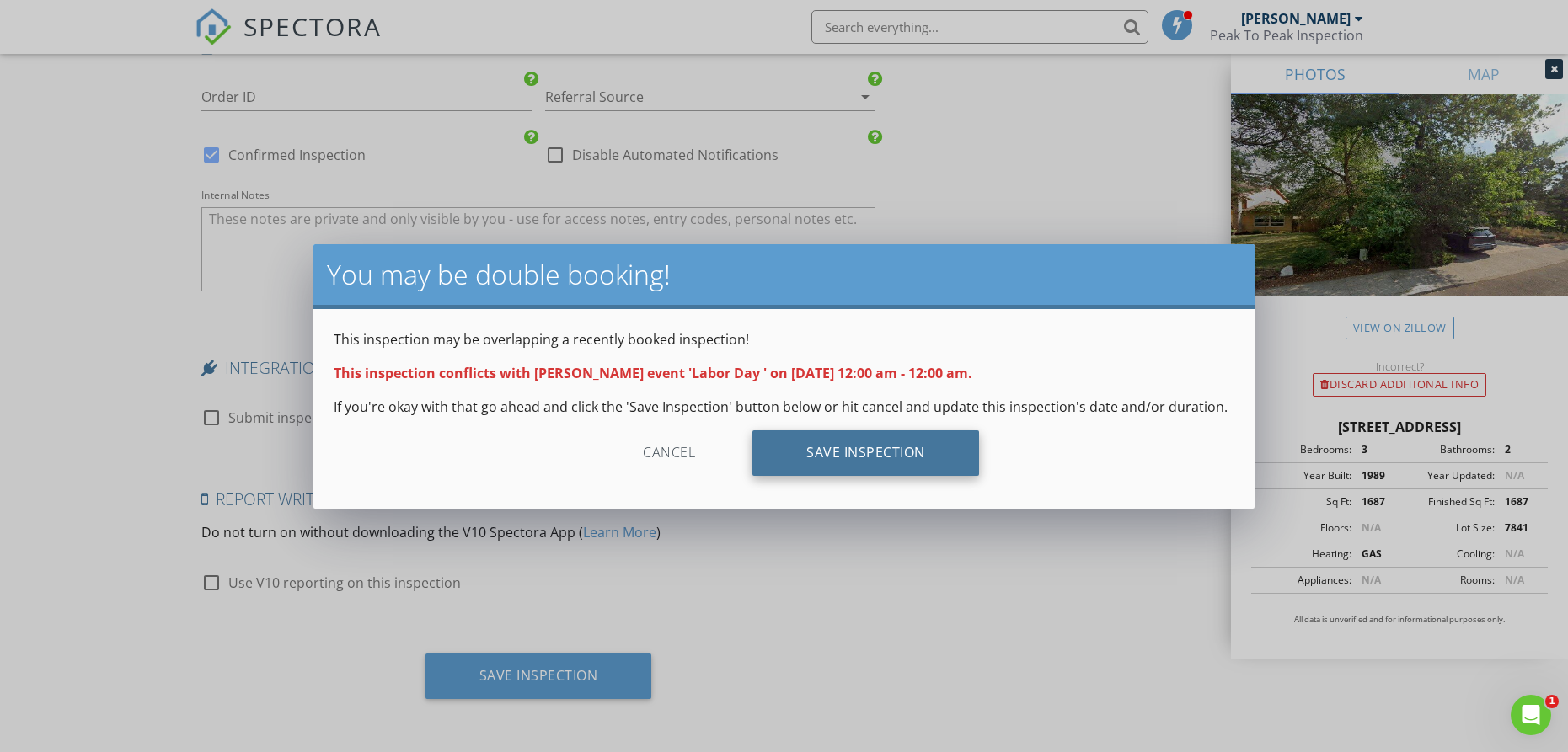
click at [845, 457] on div "Save Inspection" at bounding box center [865, 453] width 227 height 46
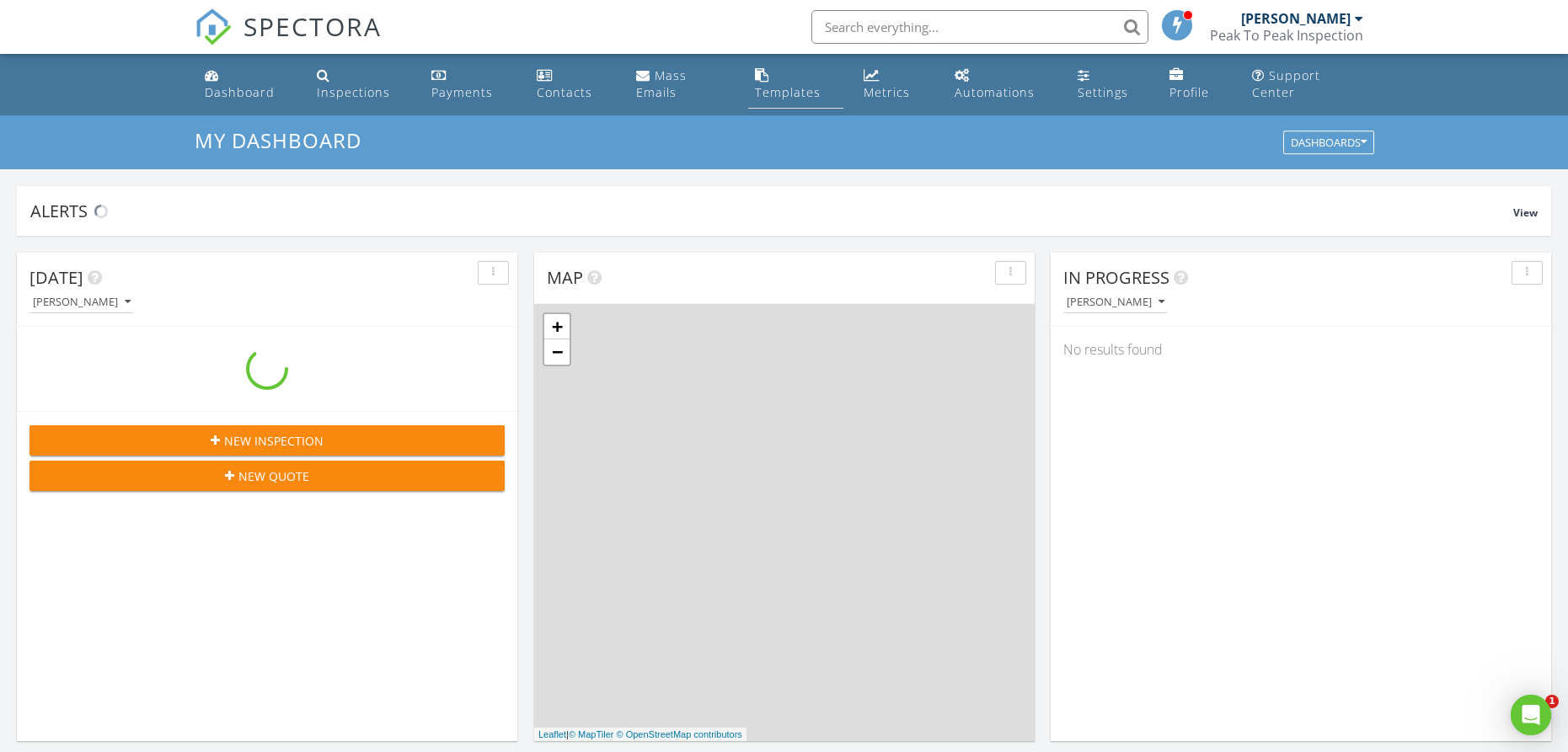
scroll to position [1534, 1569]
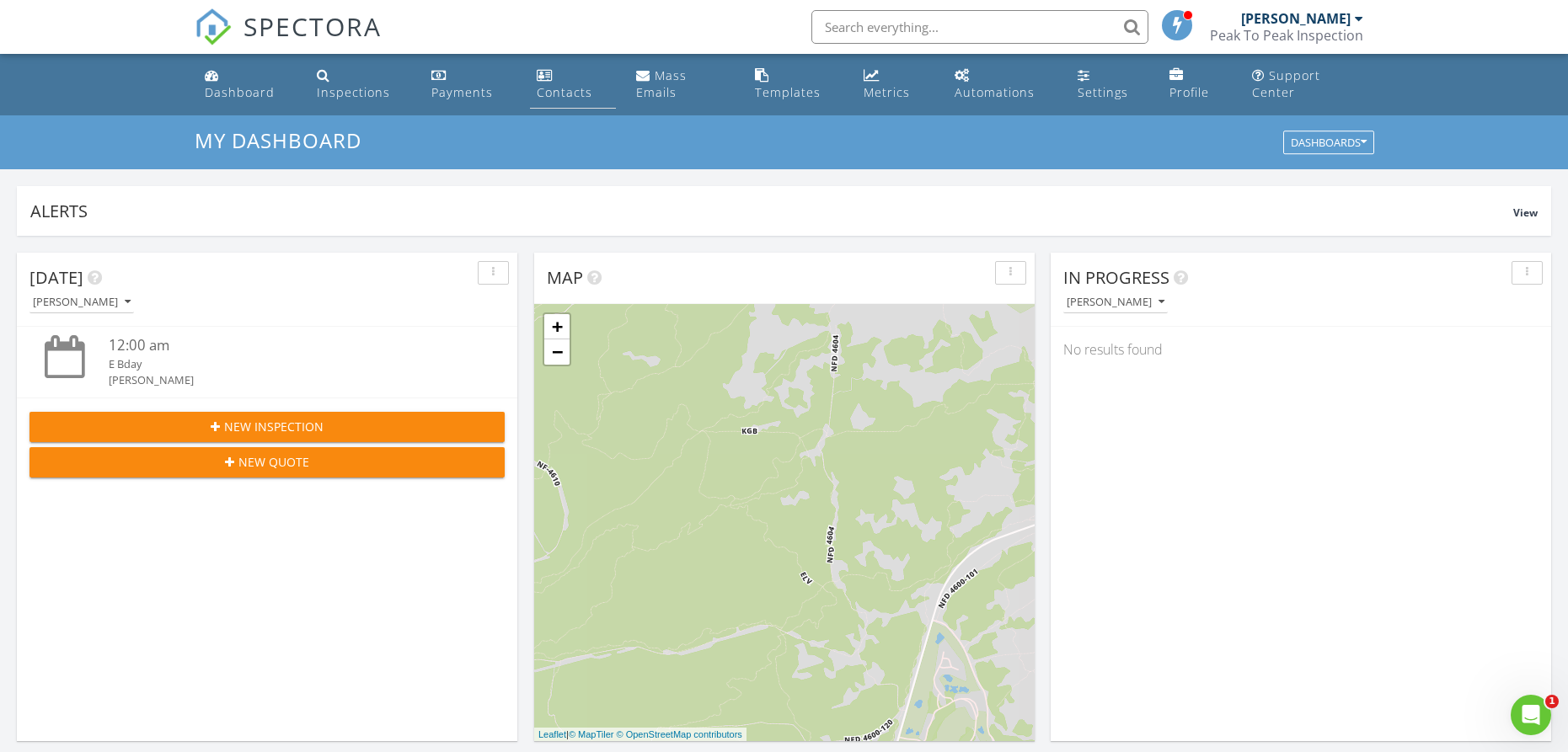
click at [561, 82] on link "Contacts" at bounding box center [573, 85] width 87 height 48
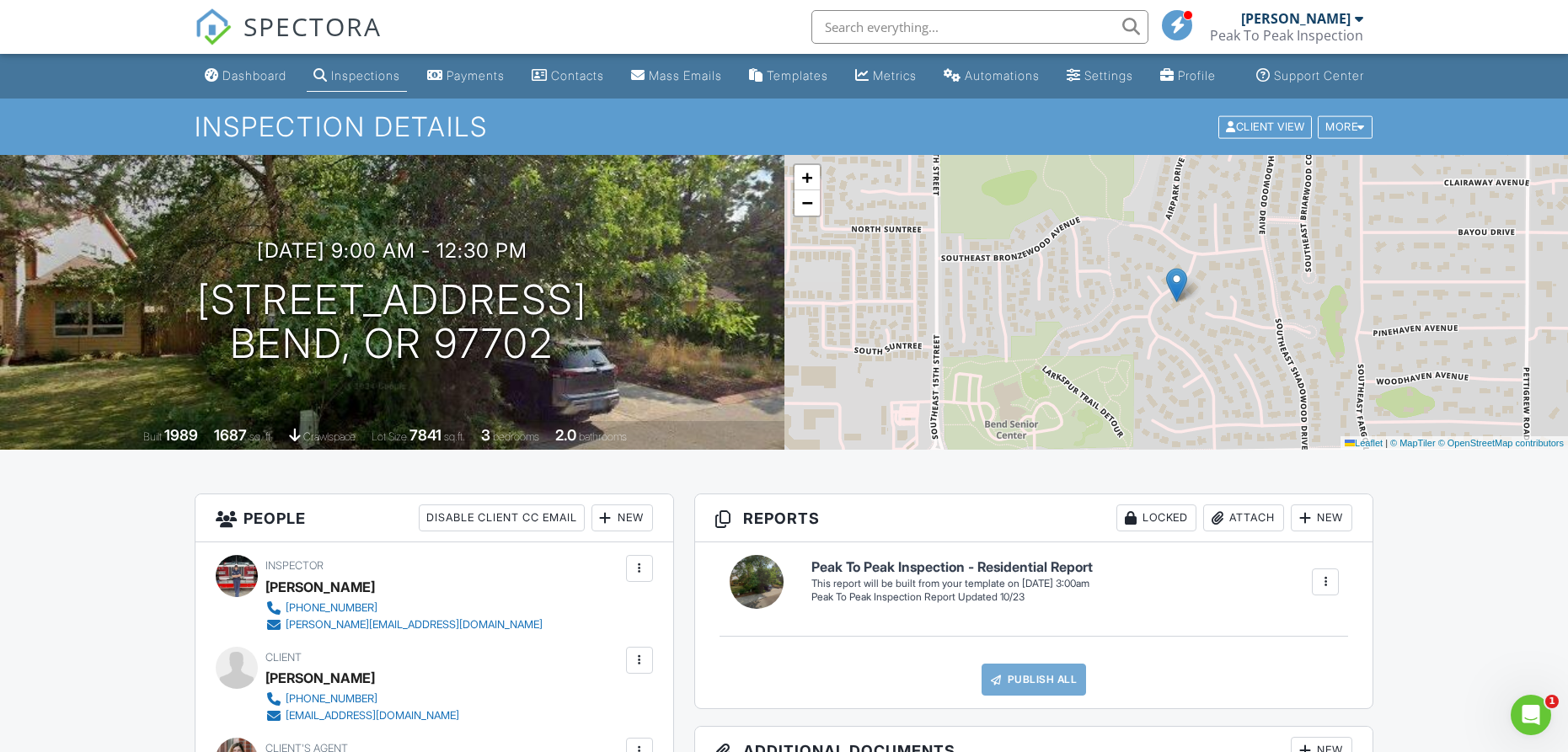
click at [1323, 590] on div at bounding box center [1325, 583] width 17 height 17
click at [1298, 643] on div "Build Now" at bounding box center [1291, 633] width 82 height 20
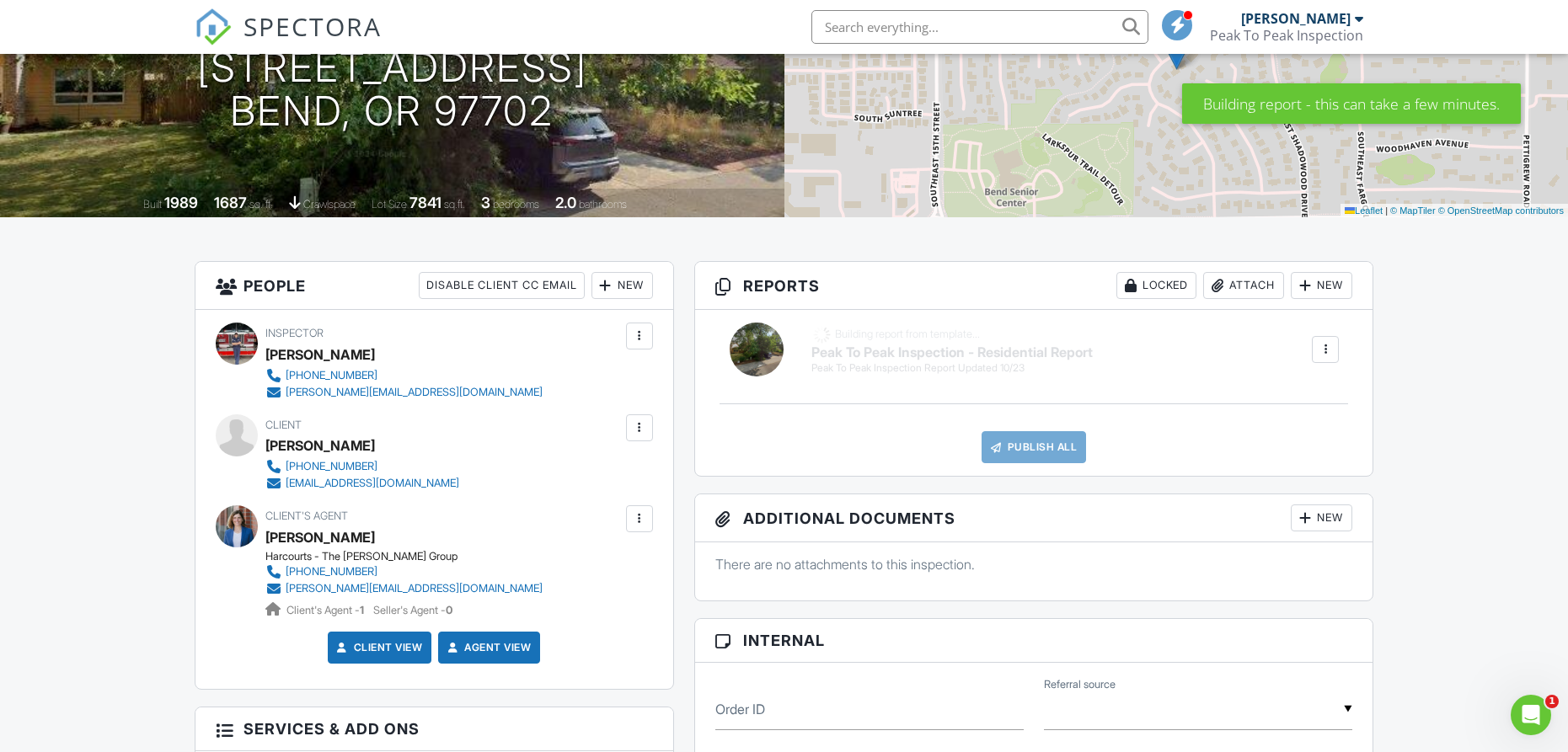
scroll to position [250, 0]
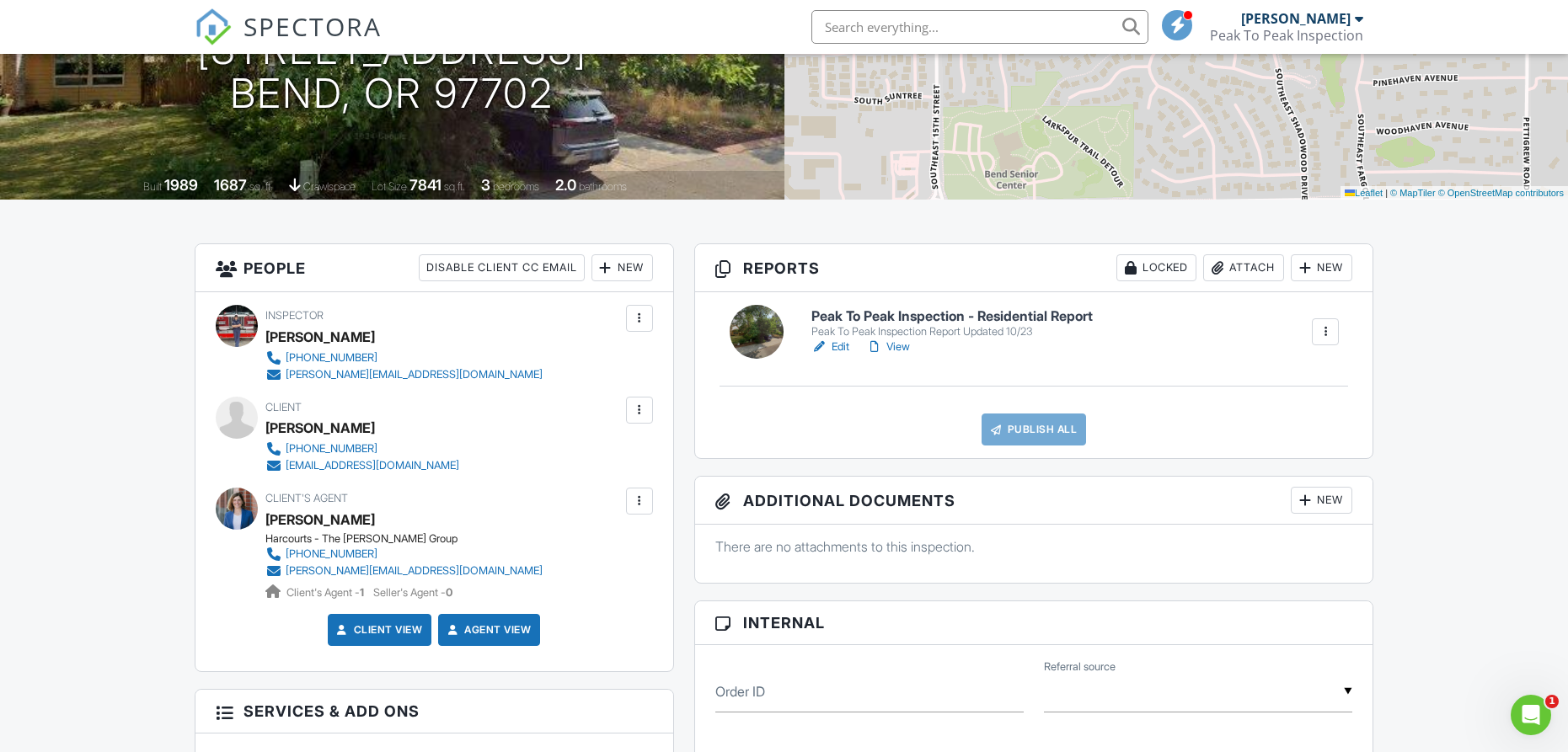
click at [842, 355] on link "Edit" at bounding box center [830, 347] width 38 height 17
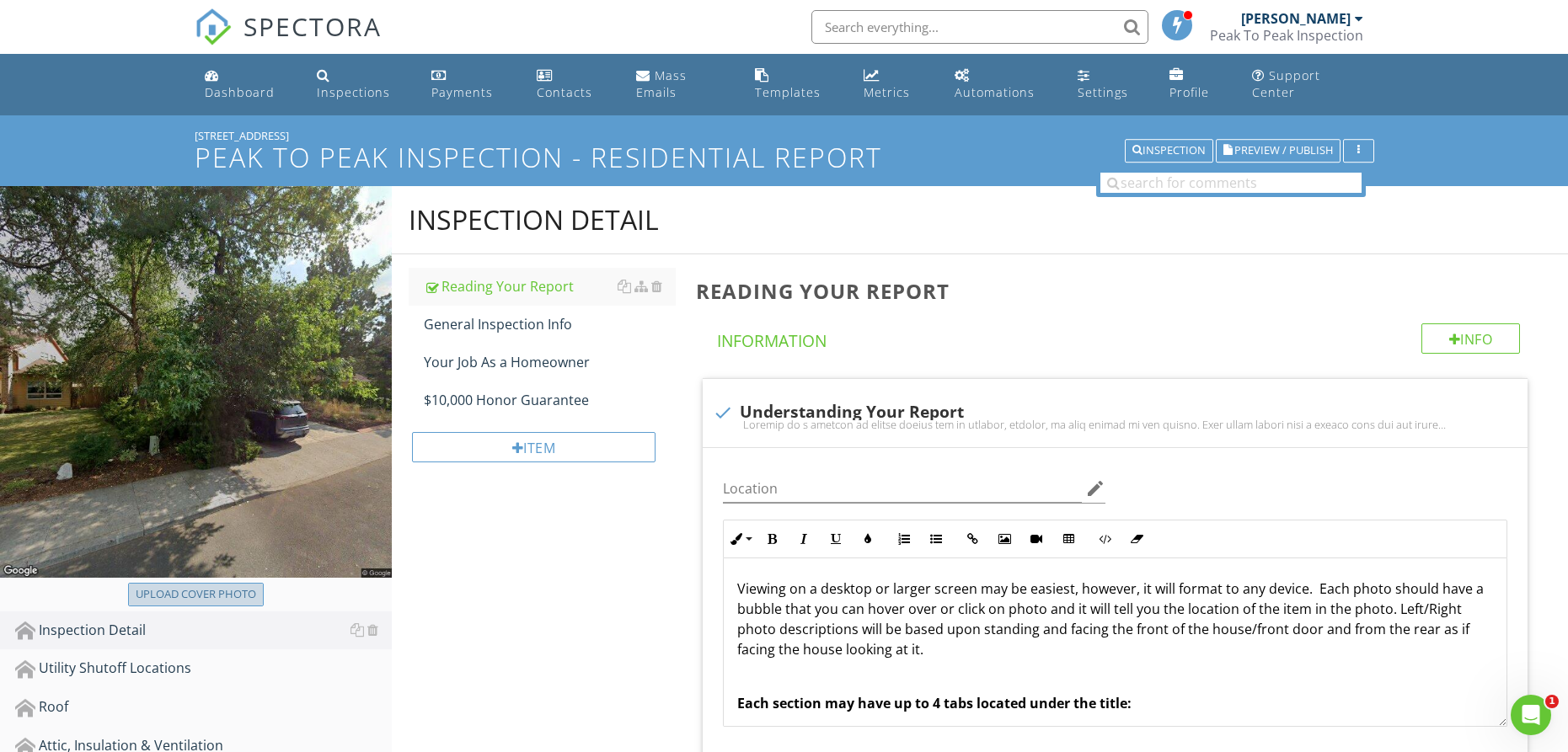
click at [194, 592] on div "Upload cover photo" at bounding box center [195, 595] width 121 height 17
type input "C:\fakepath\429258903_0.jpg"
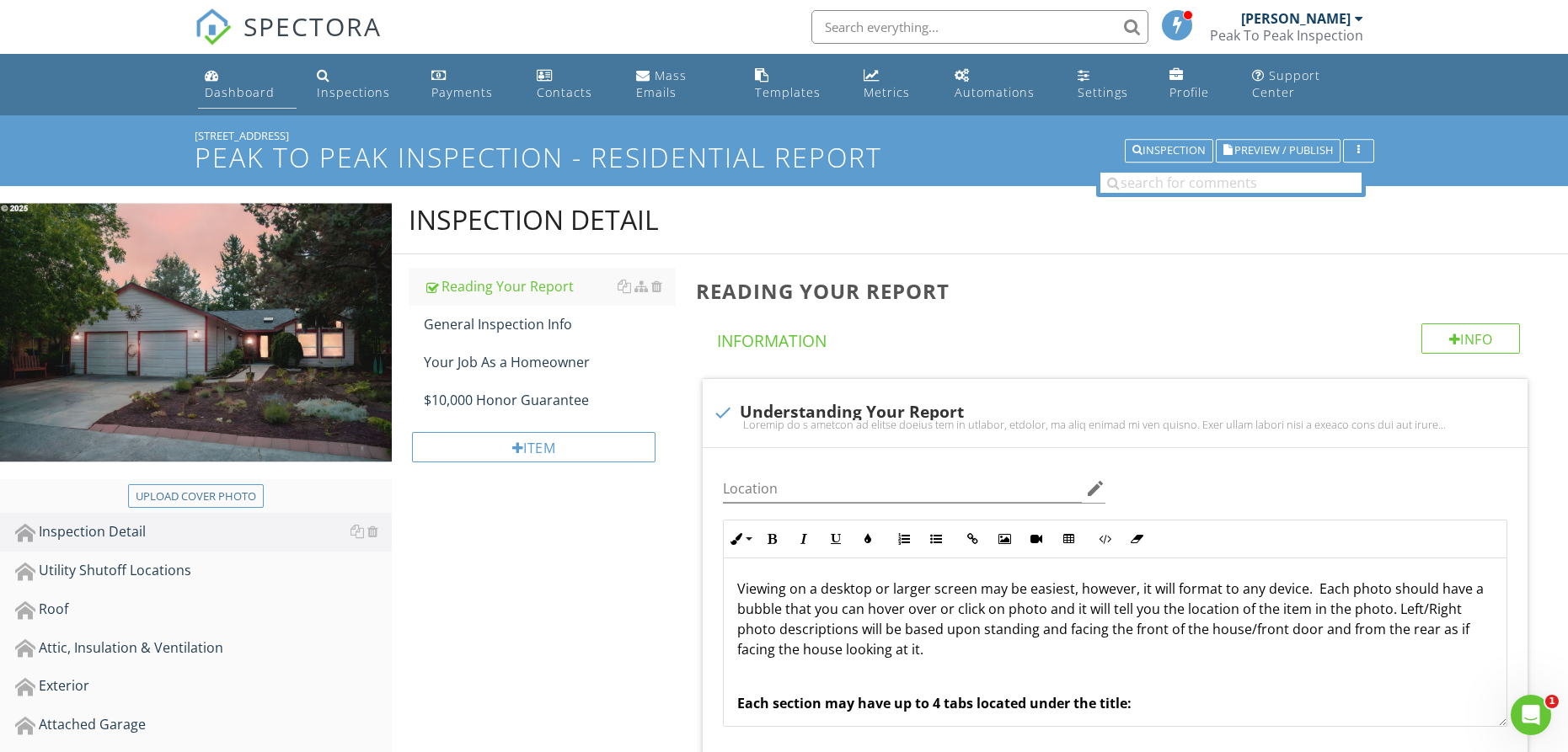
click at [228, 92] on div "Dashboard" at bounding box center [239, 92] width 69 height 16
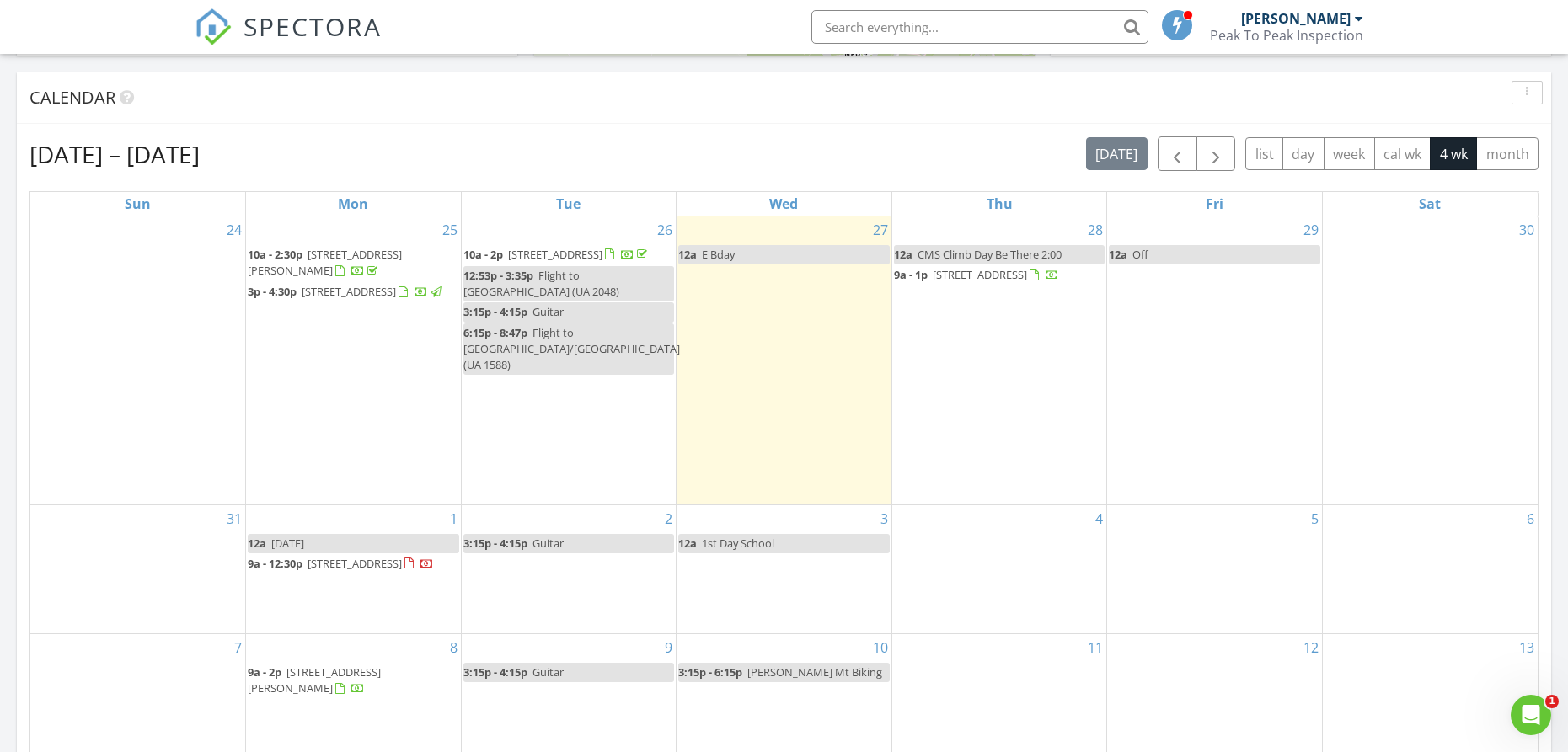
scroll to position [686, 0]
click at [1027, 275] on span "3048 NW Hidden Rdg Dr, Bend 97703" at bounding box center [980, 274] width 94 height 15
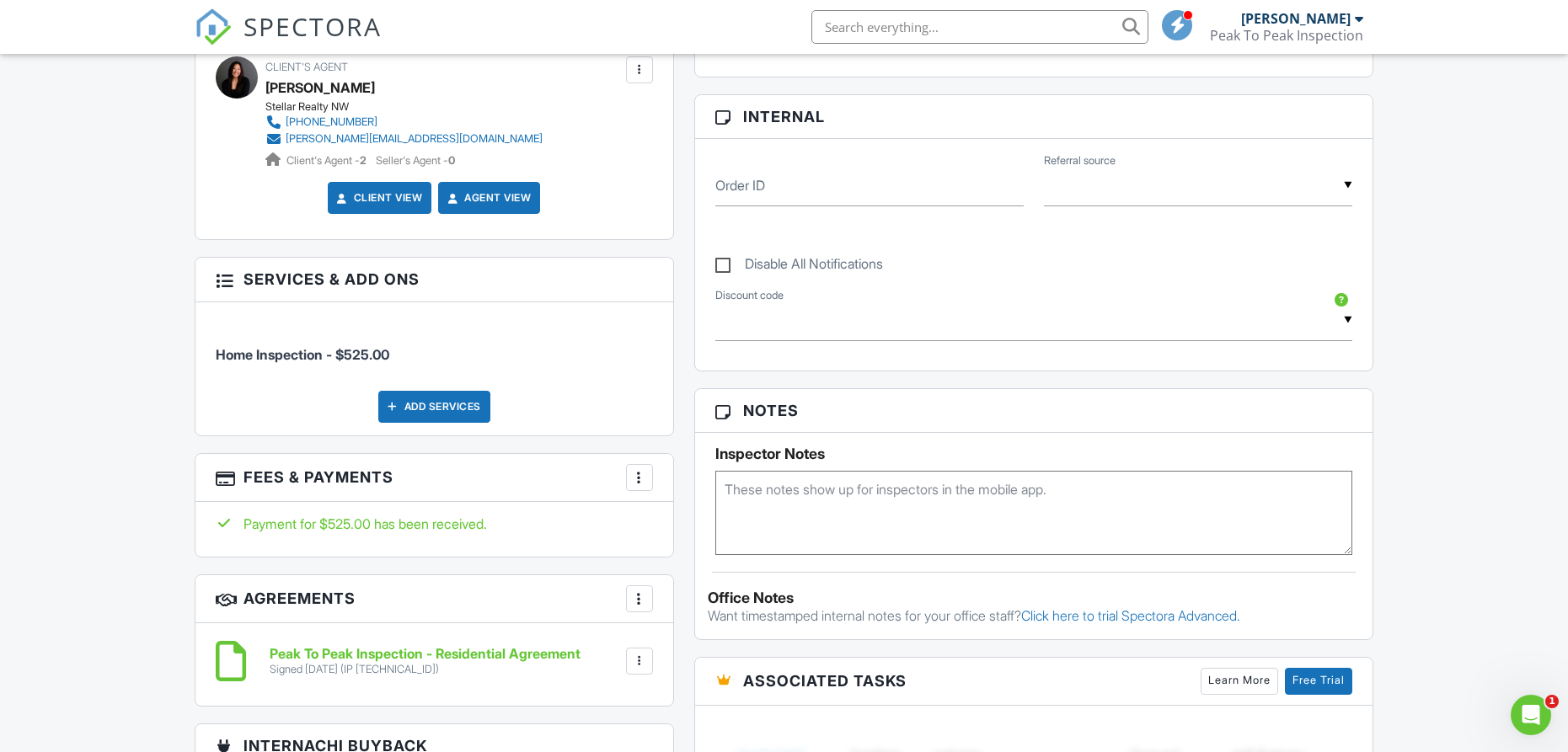
click at [810, 517] on textarea at bounding box center [1034, 513] width 638 height 85
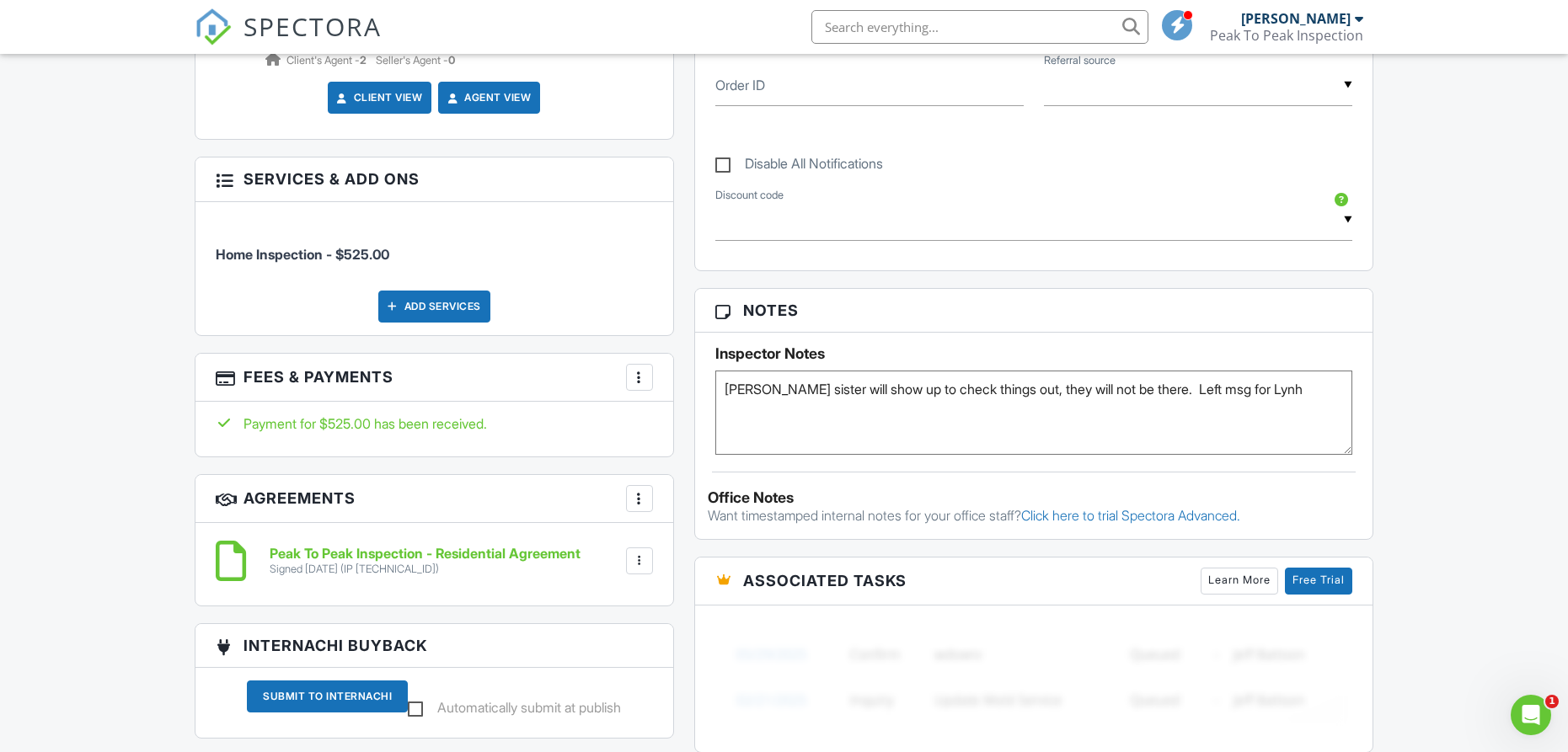
scroll to position [870, 0]
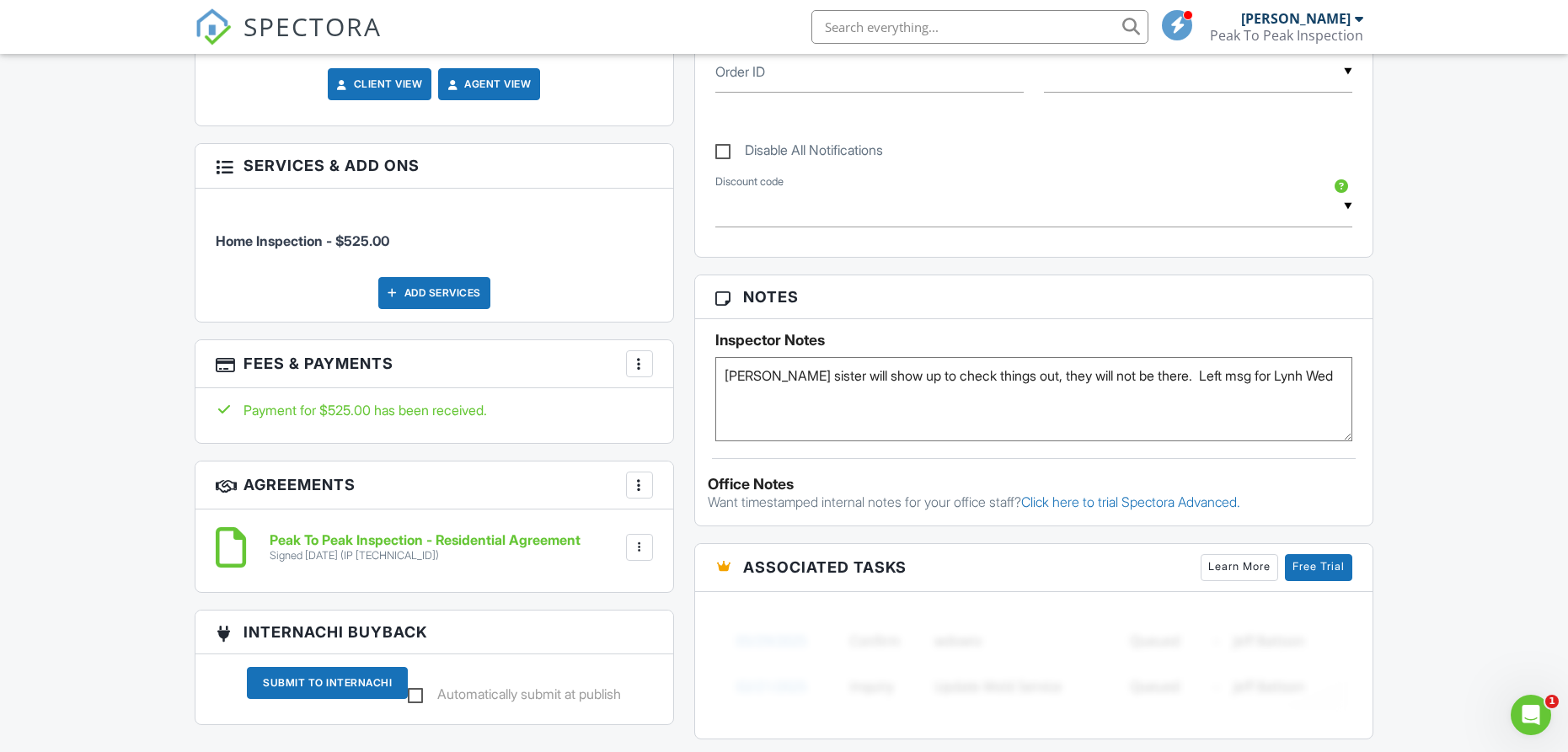
type textarea "Lynh sister will show up to check things out, they will not be there. Left msg …"
click at [1431, 390] on div "Dashboard Inspections Payments Contacts Mass Emails Templates Metrics Automatio…" at bounding box center [784, 384] width 1568 height 2401
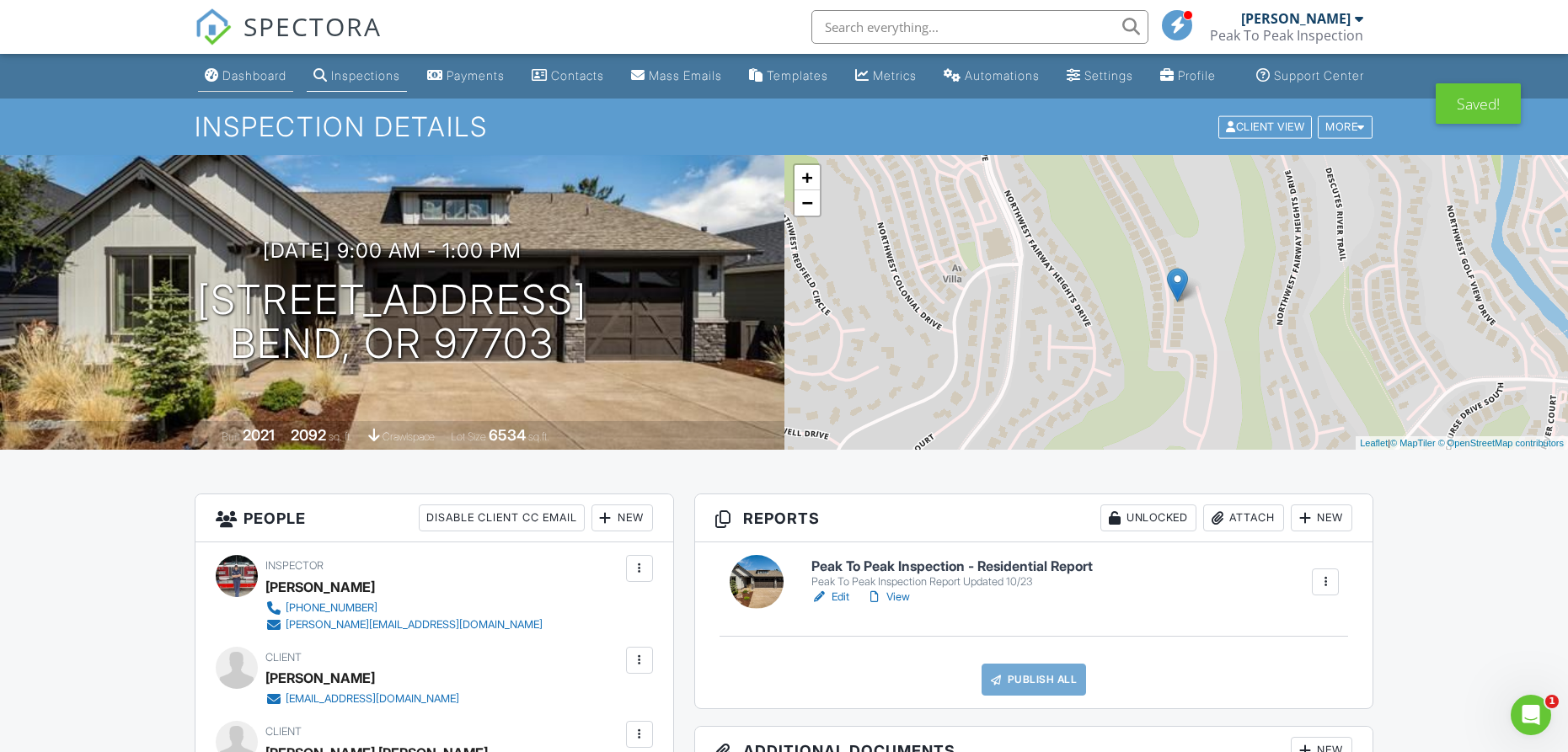
click at [214, 69] on div "Dashboard" at bounding box center [211, 75] width 14 height 13
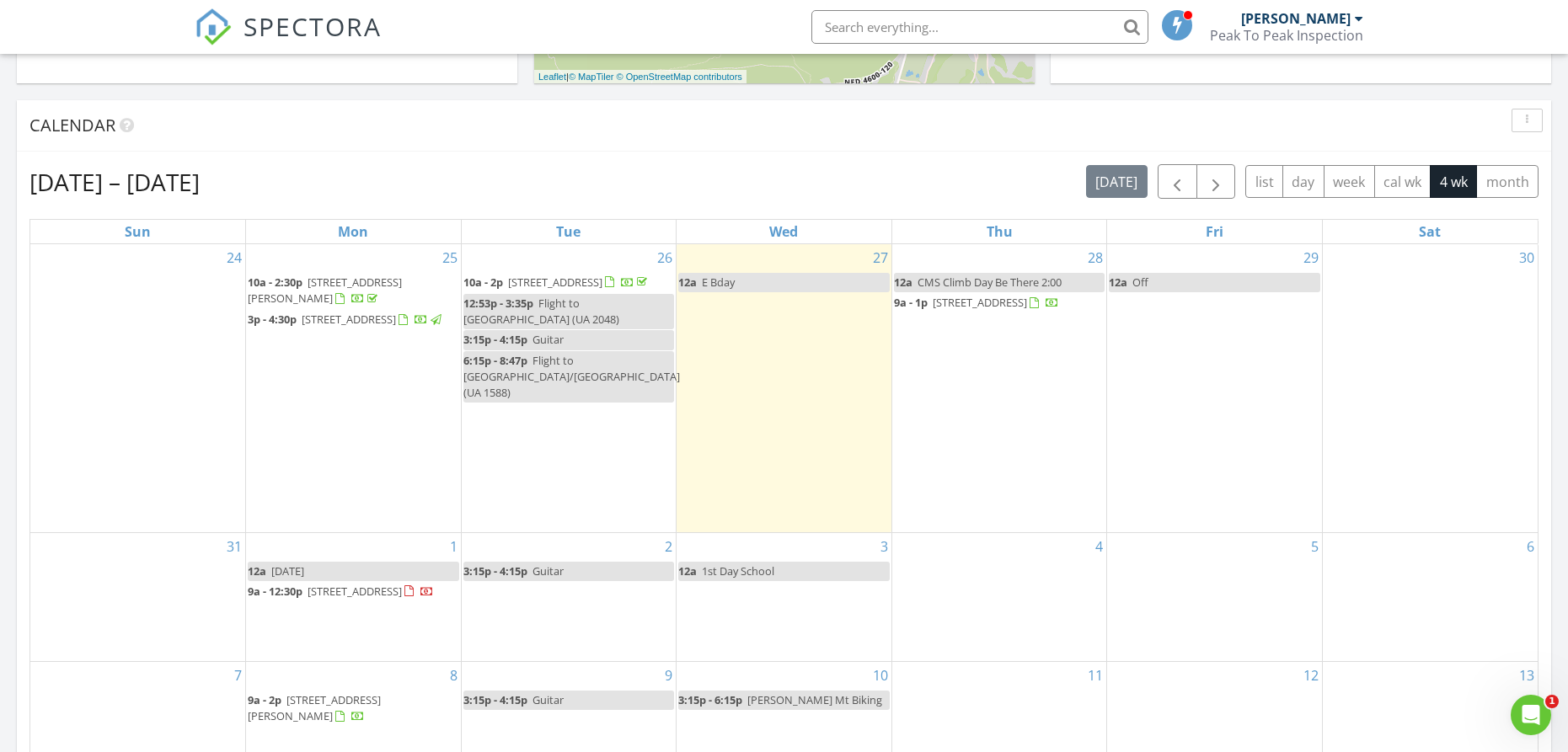
scroll to position [729, 0]
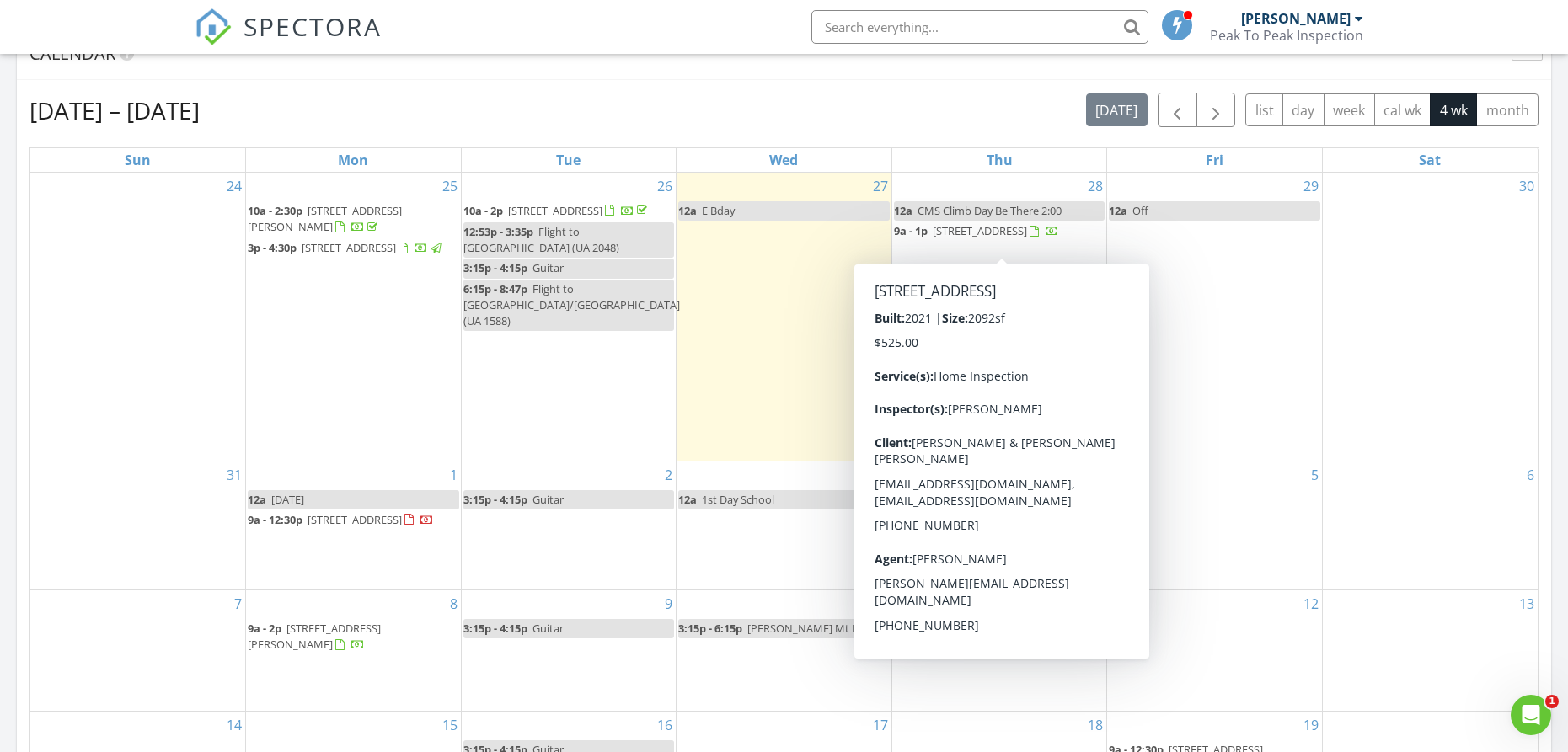
click at [1020, 238] on span "9a - 1p 3048 NW Hidden Rdg Dr, Bend 97703" at bounding box center [976, 232] width 165 height 17
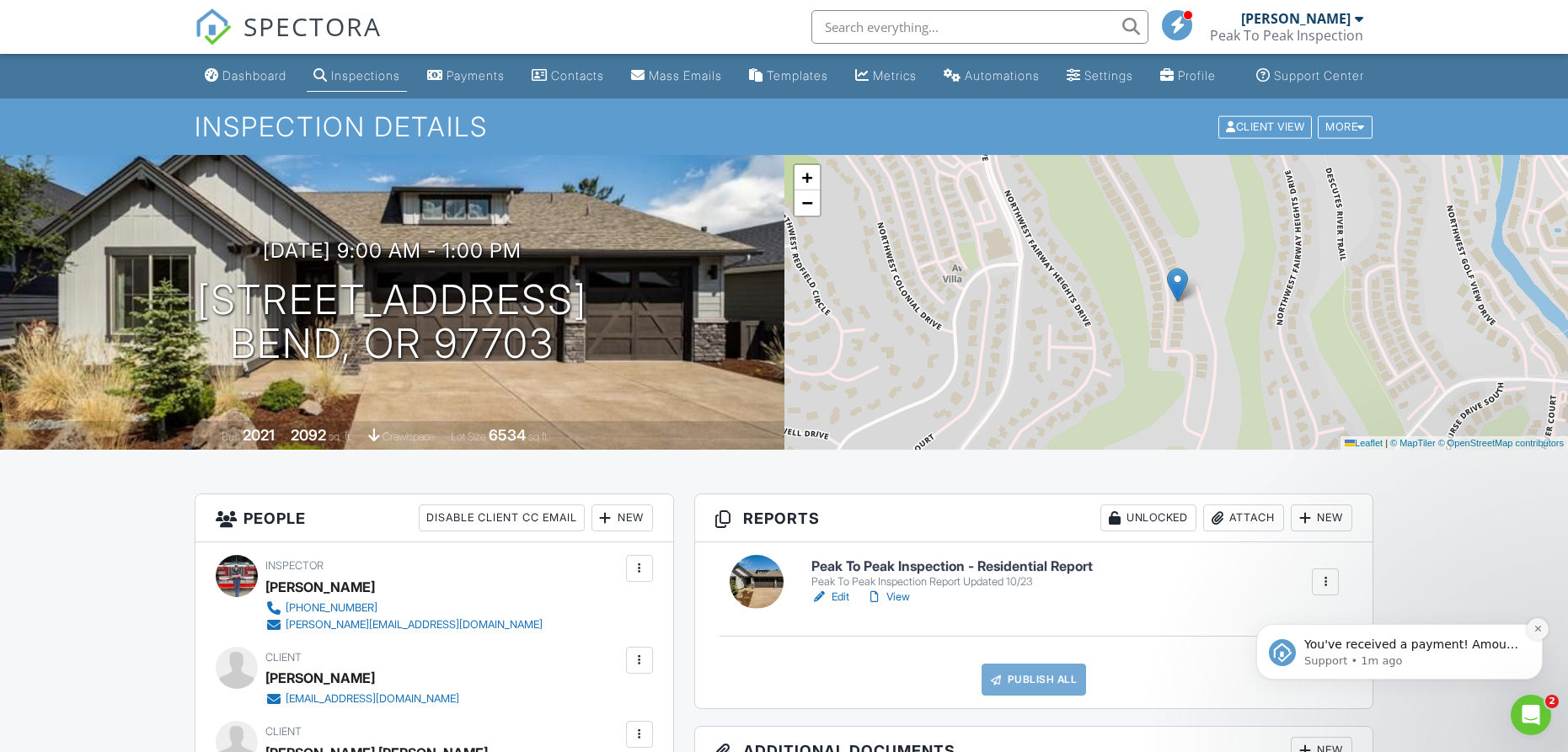
click at [1538, 626] on icon "Dismiss notification" at bounding box center [1538, 629] width 10 height 10
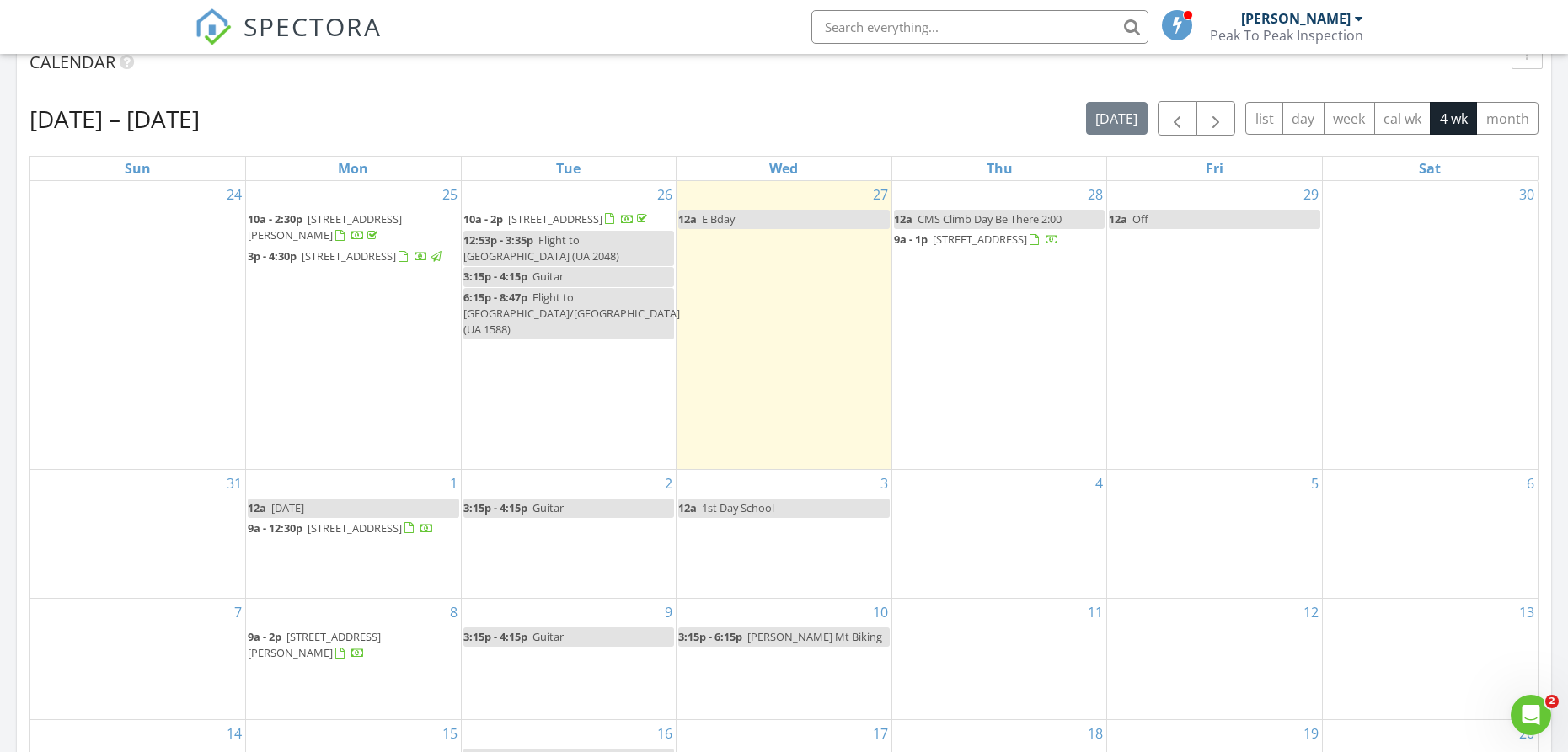
scroll to position [660, 0]
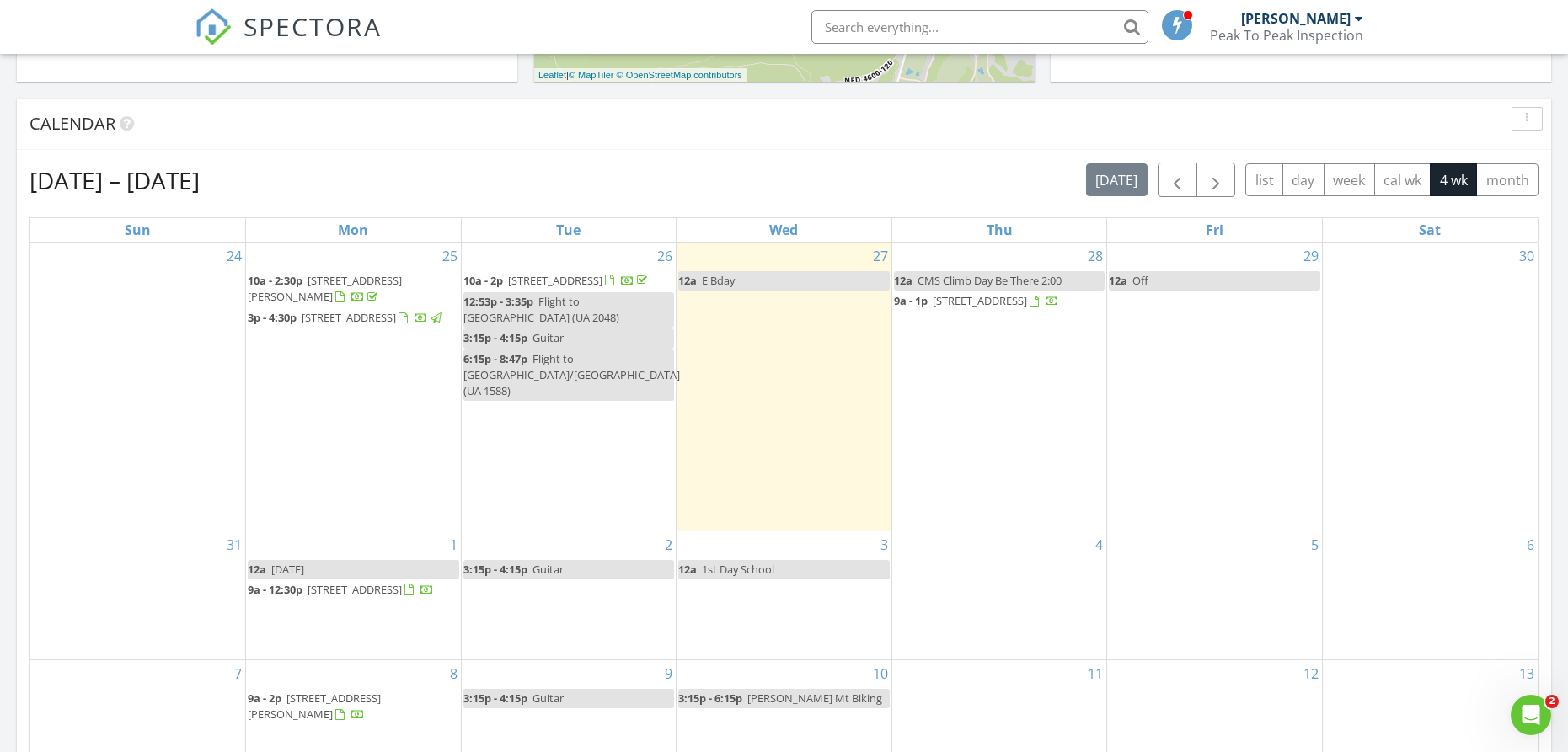
click at [1199, 342] on div "29 12a Off" at bounding box center [1215, 386] width 215 height 288
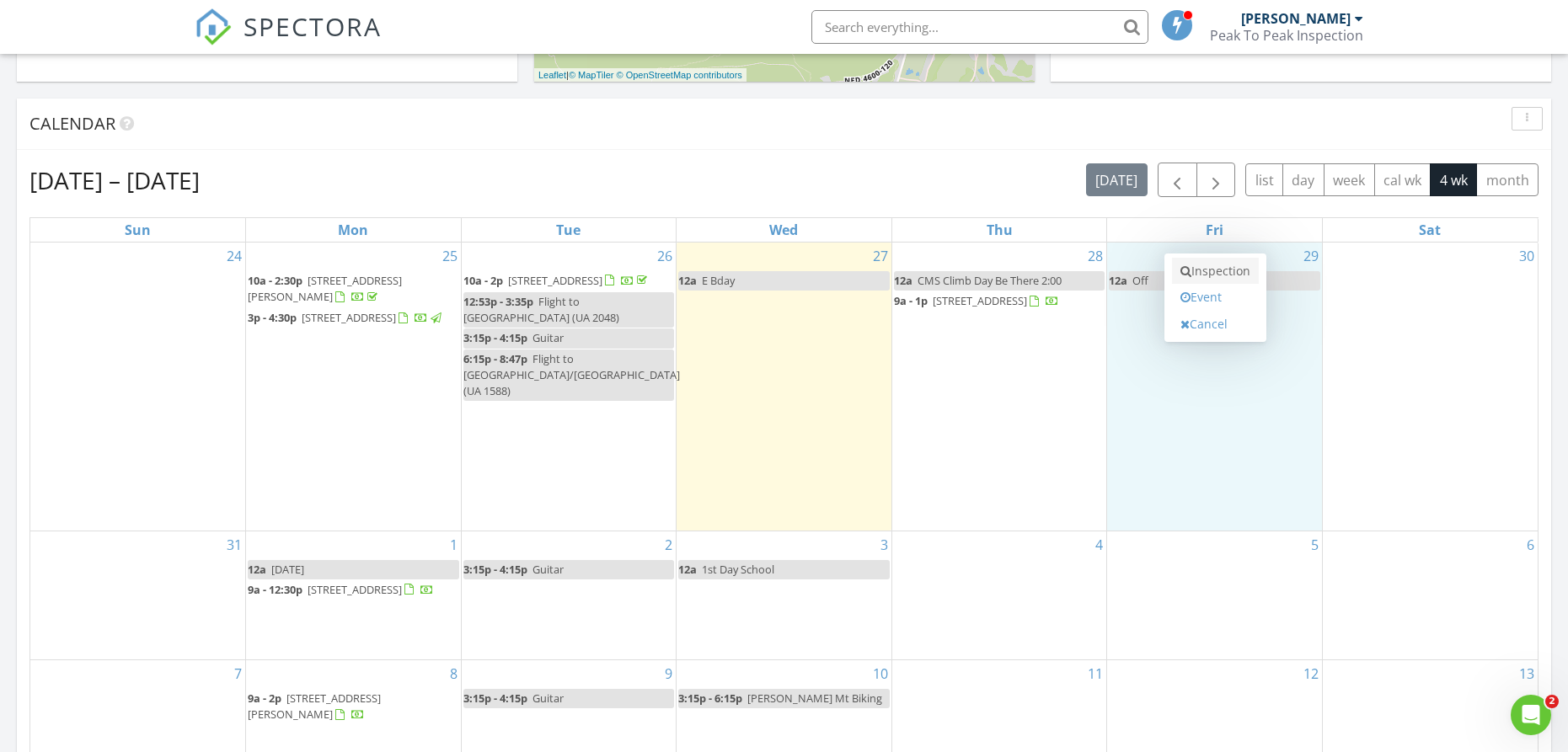
click at [1224, 270] on link "Inspection" at bounding box center [1215, 271] width 87 height 27
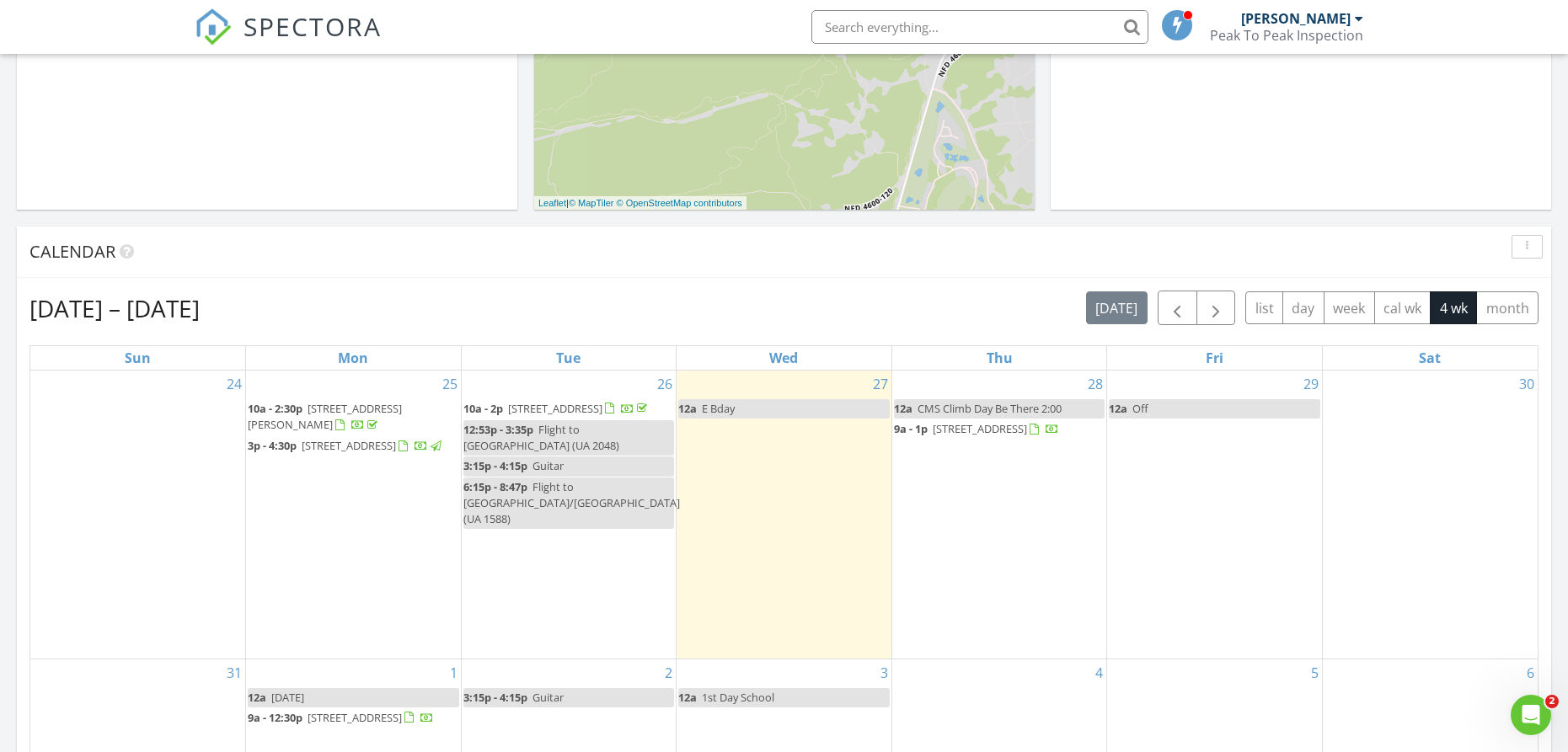
scroll to position [755, 0]
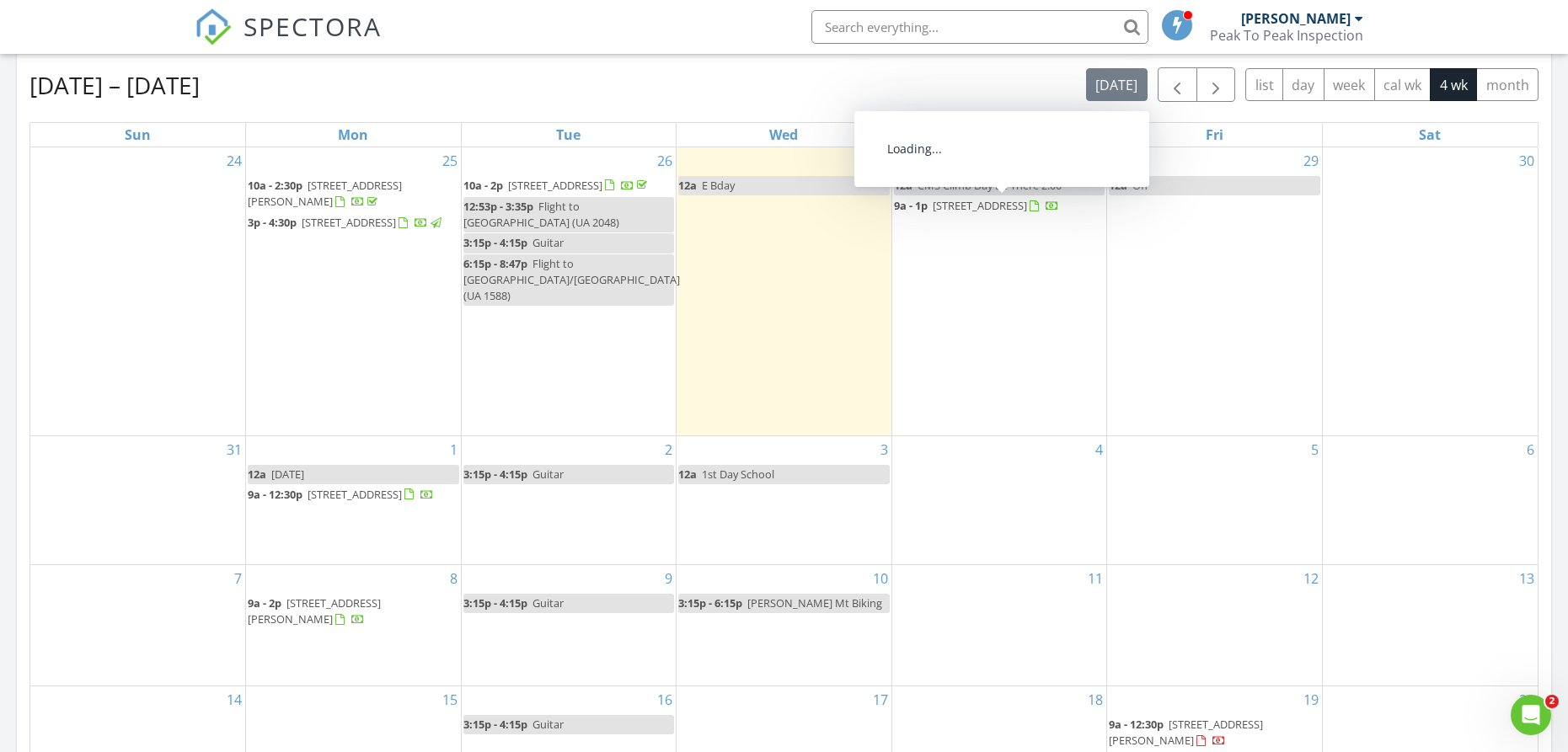
click at [959, 208] on span "[STREET_ADDRESS]" at bounding box center [980, 206] width 94 height 15
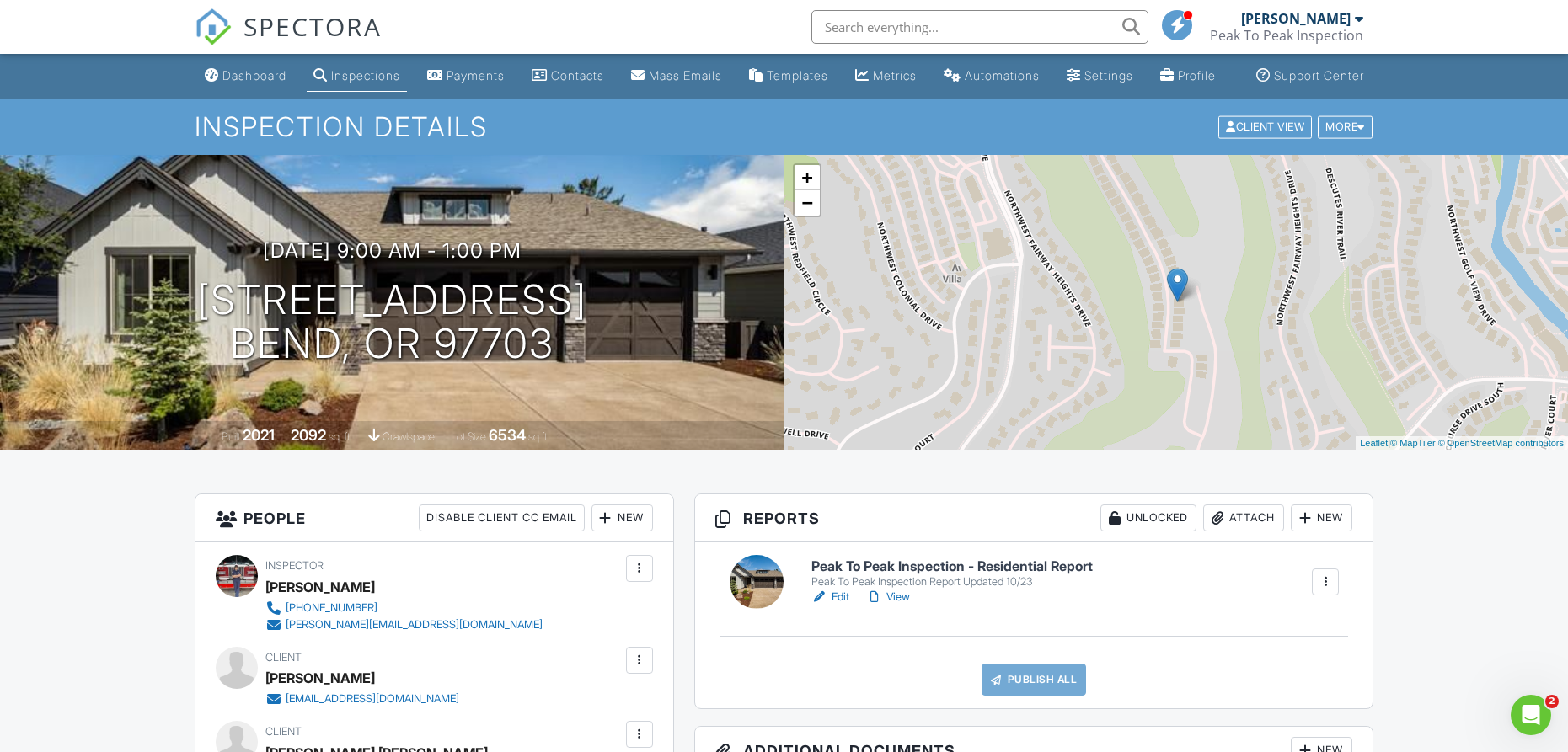
click at [846, 605] on link "Edit" at bounding box center [830, 598] width 38 height 17
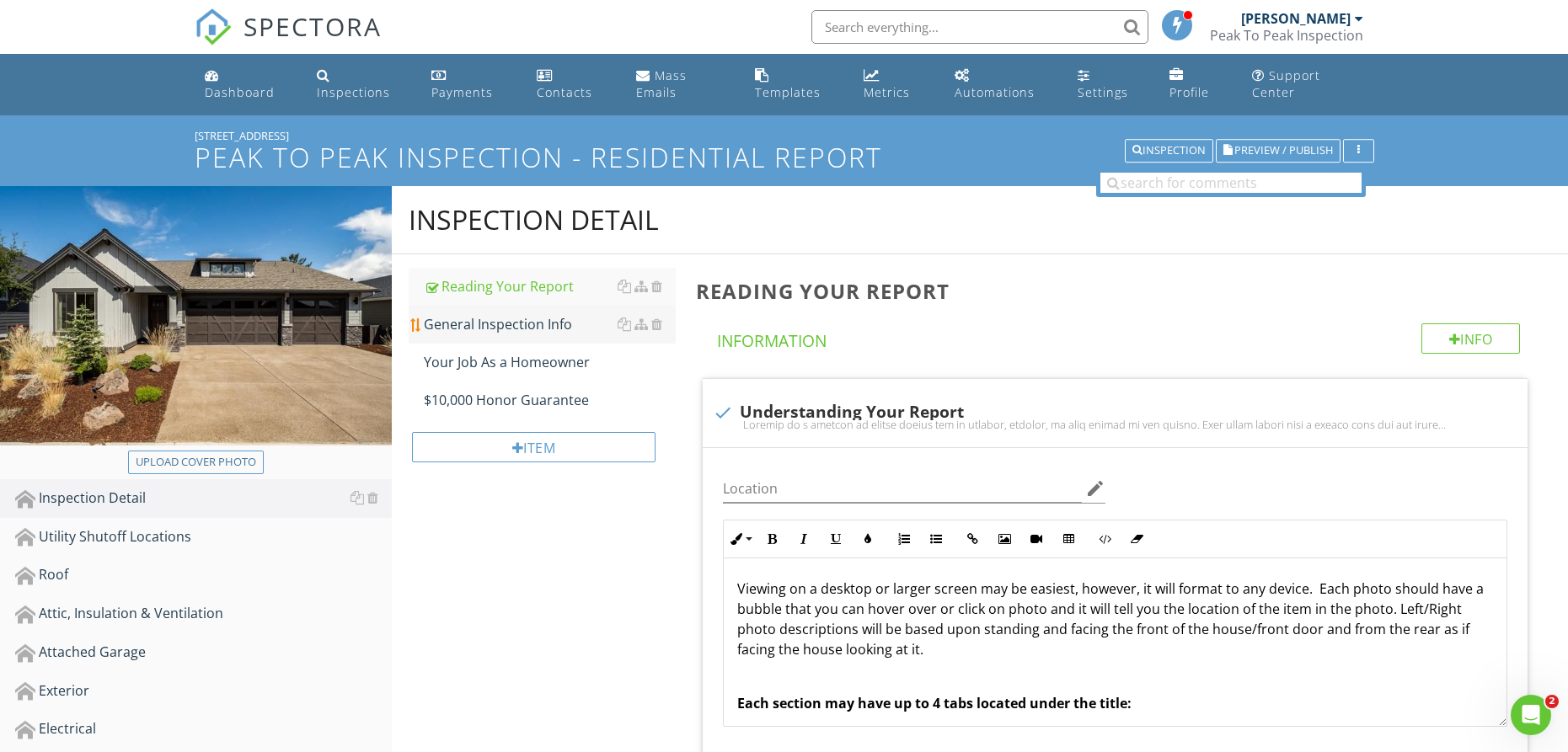
click at [547, 324] on div "General Inspection Info" at bounding box center [549, 324] width 252 height 20
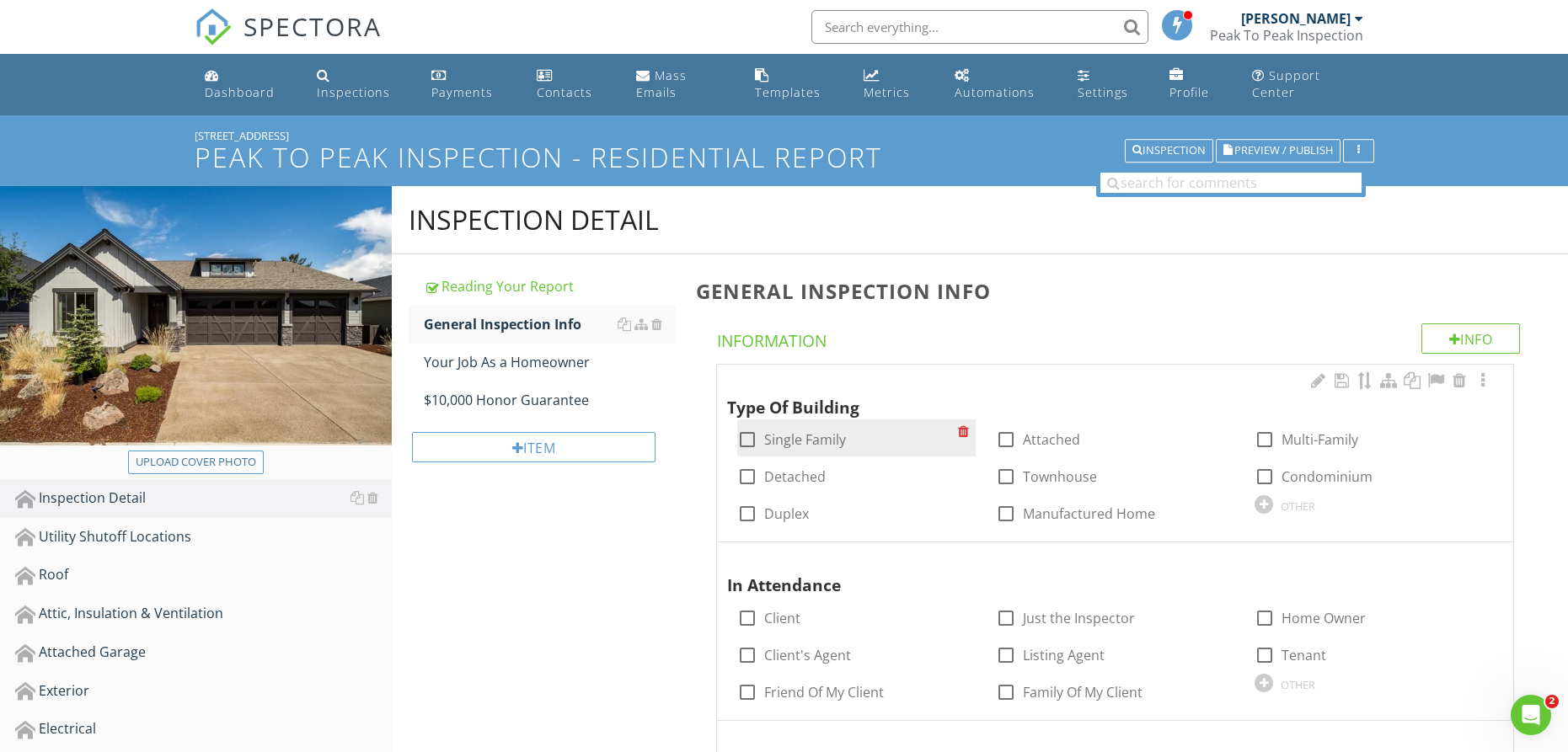
click at [745, 442] on div at bounding box center [747, 440] width 29 height 29
checkbox input "true"
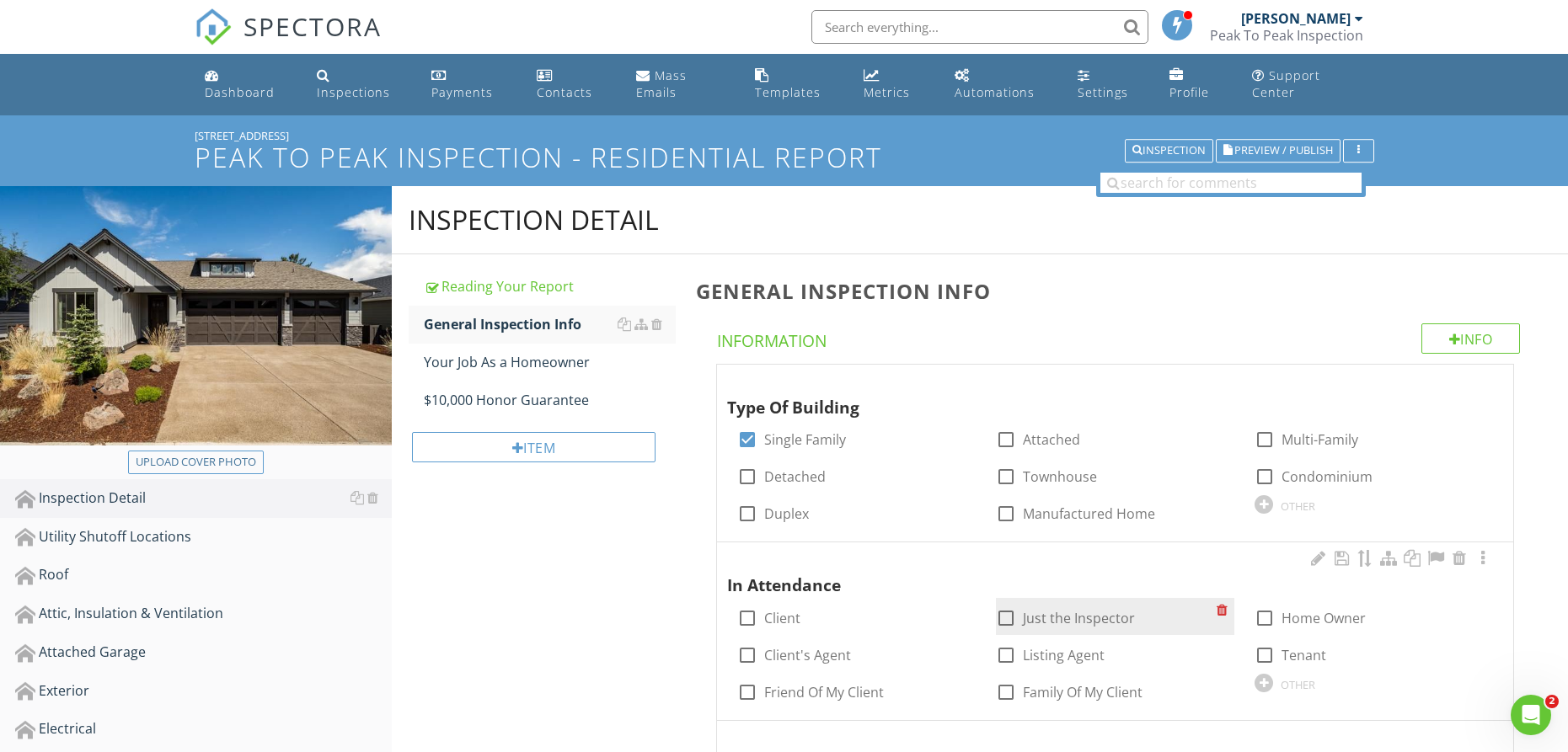
click at [1010, 620] on div at bounding box center [1006, 619] width 29 height 29
checkbox input "true"
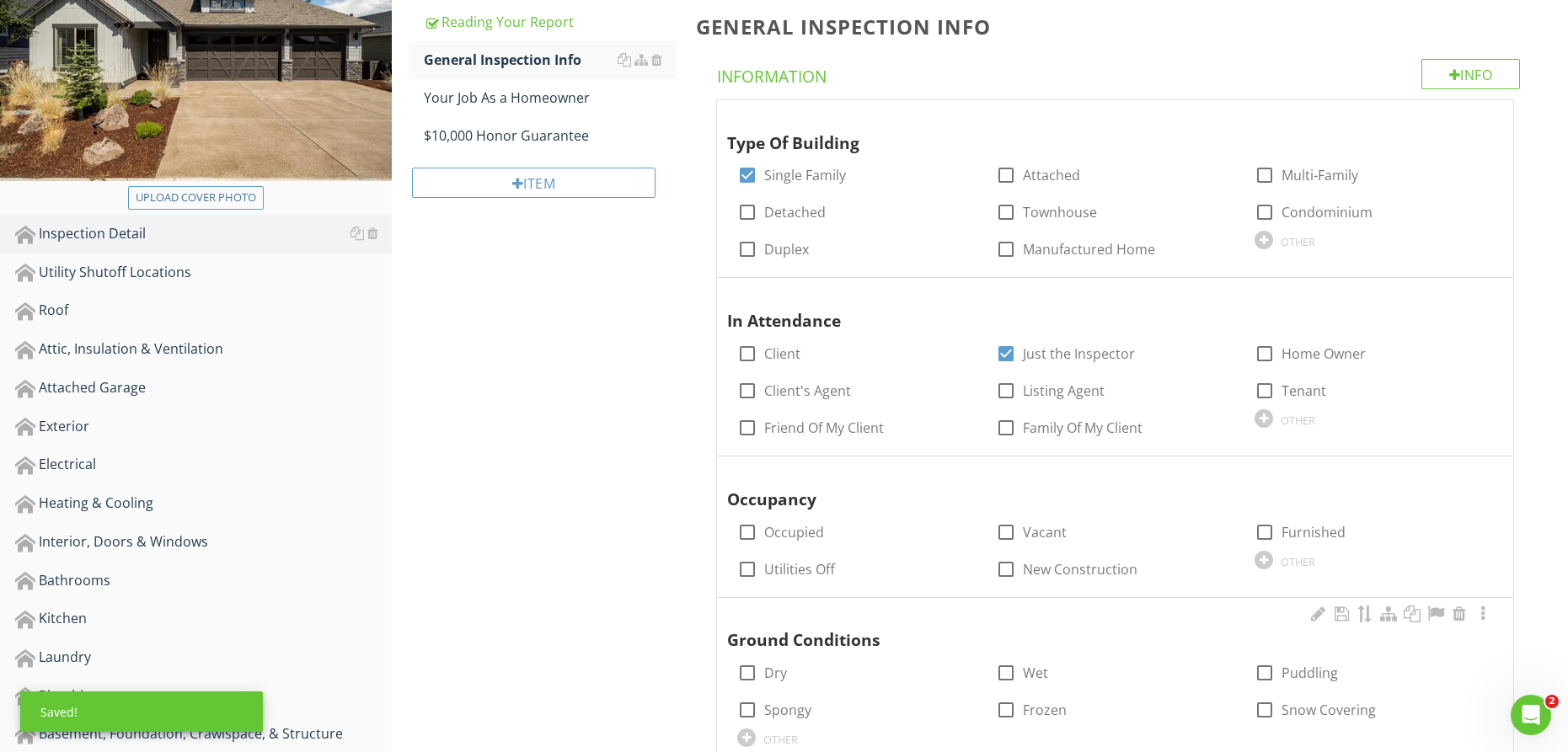
scroll to position [280, 0]
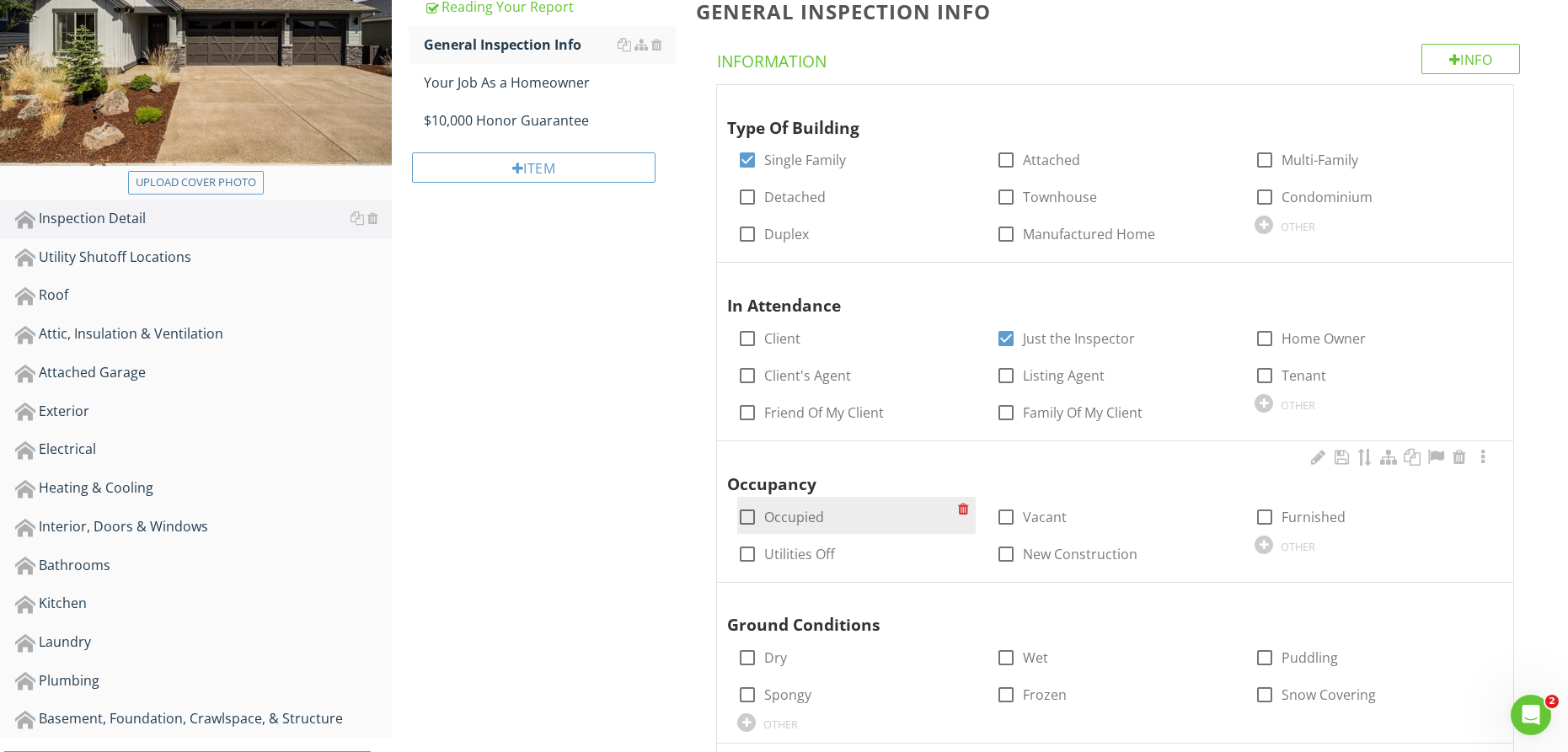
click at [764, 518] on label "Occupied" at bounding box center [794, 518] width 60 height 17
checkbox input "true"
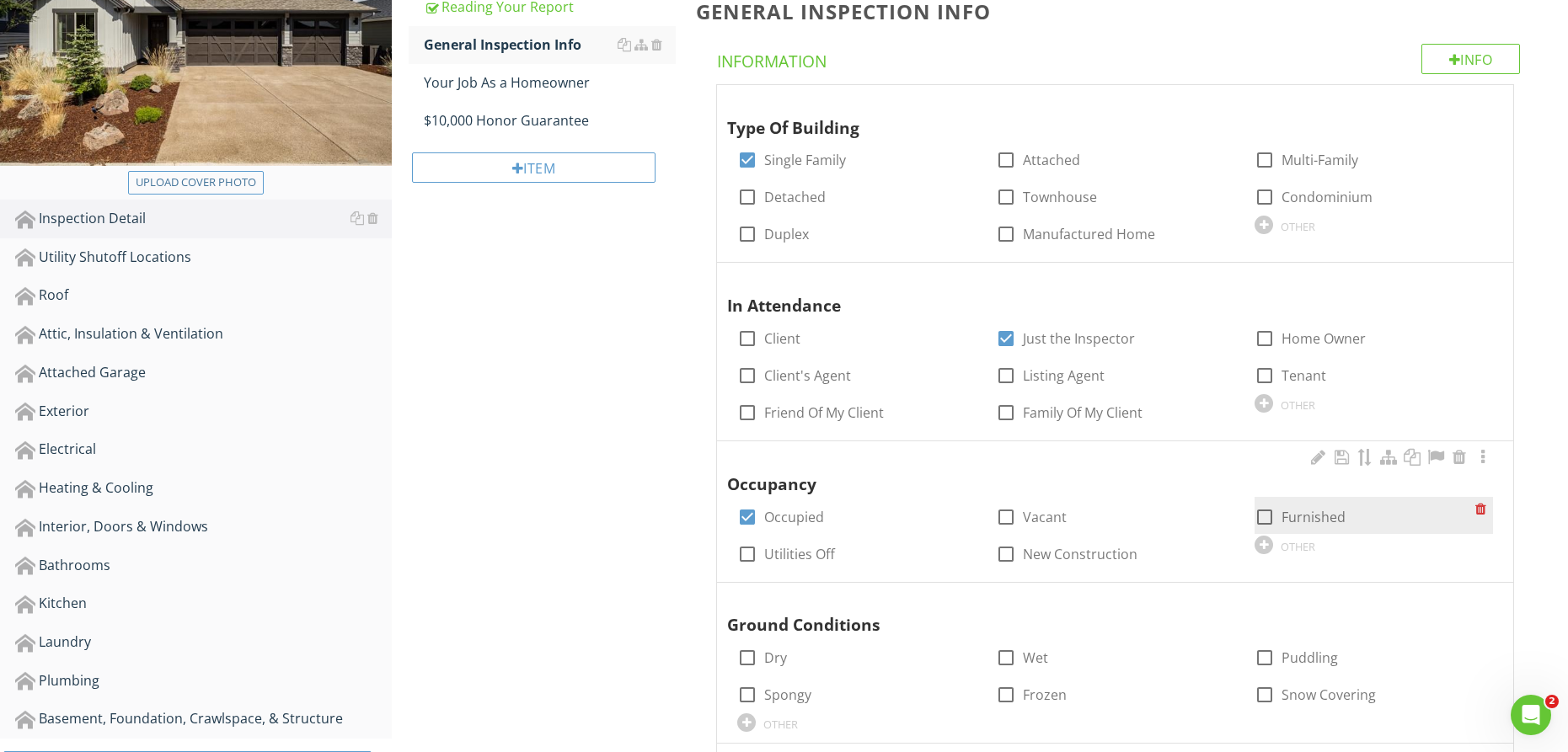
click at [1265, 515] on div at bounding box center [1264, 517] width 29 height 29
checkbox input "true"
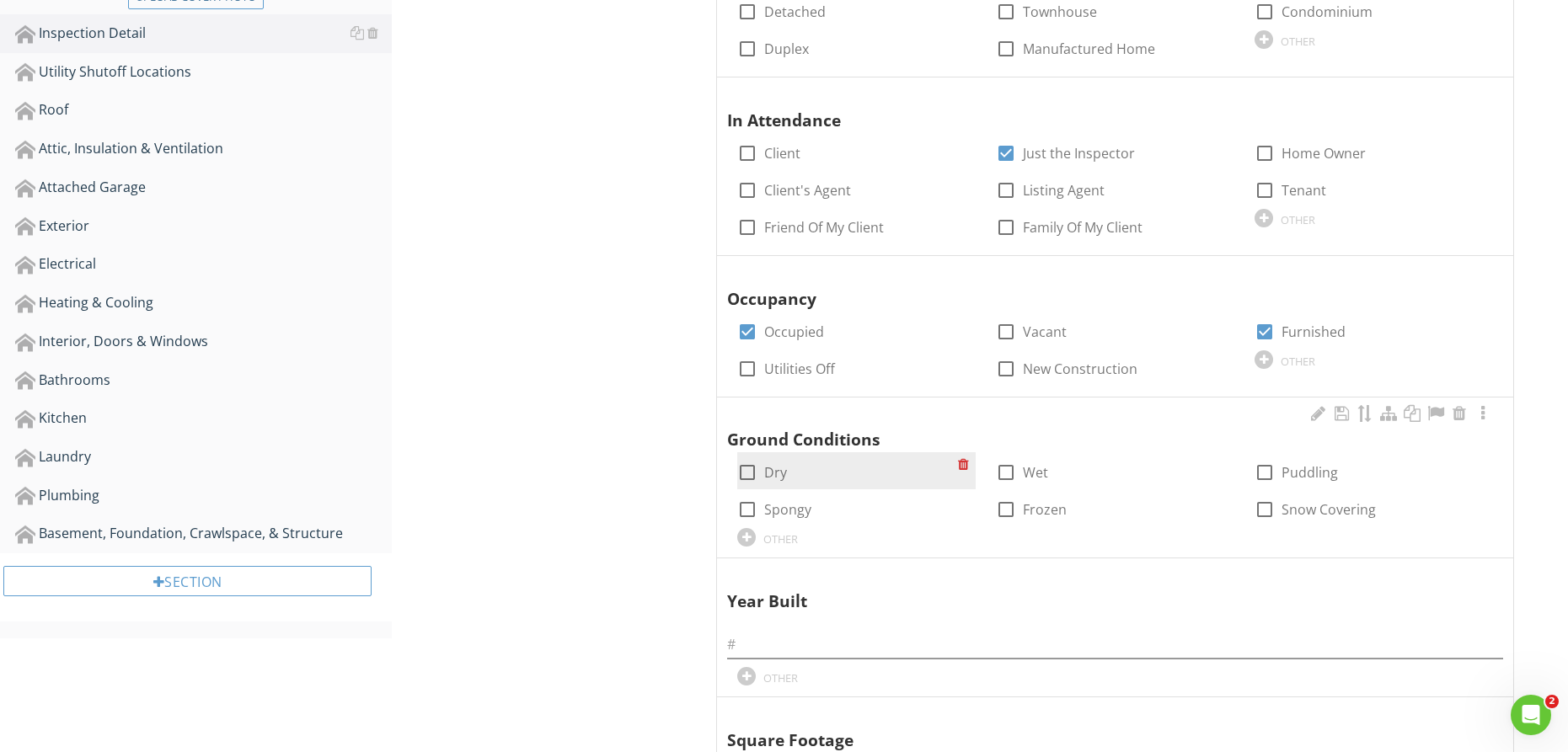
scroll to position [467, 0]
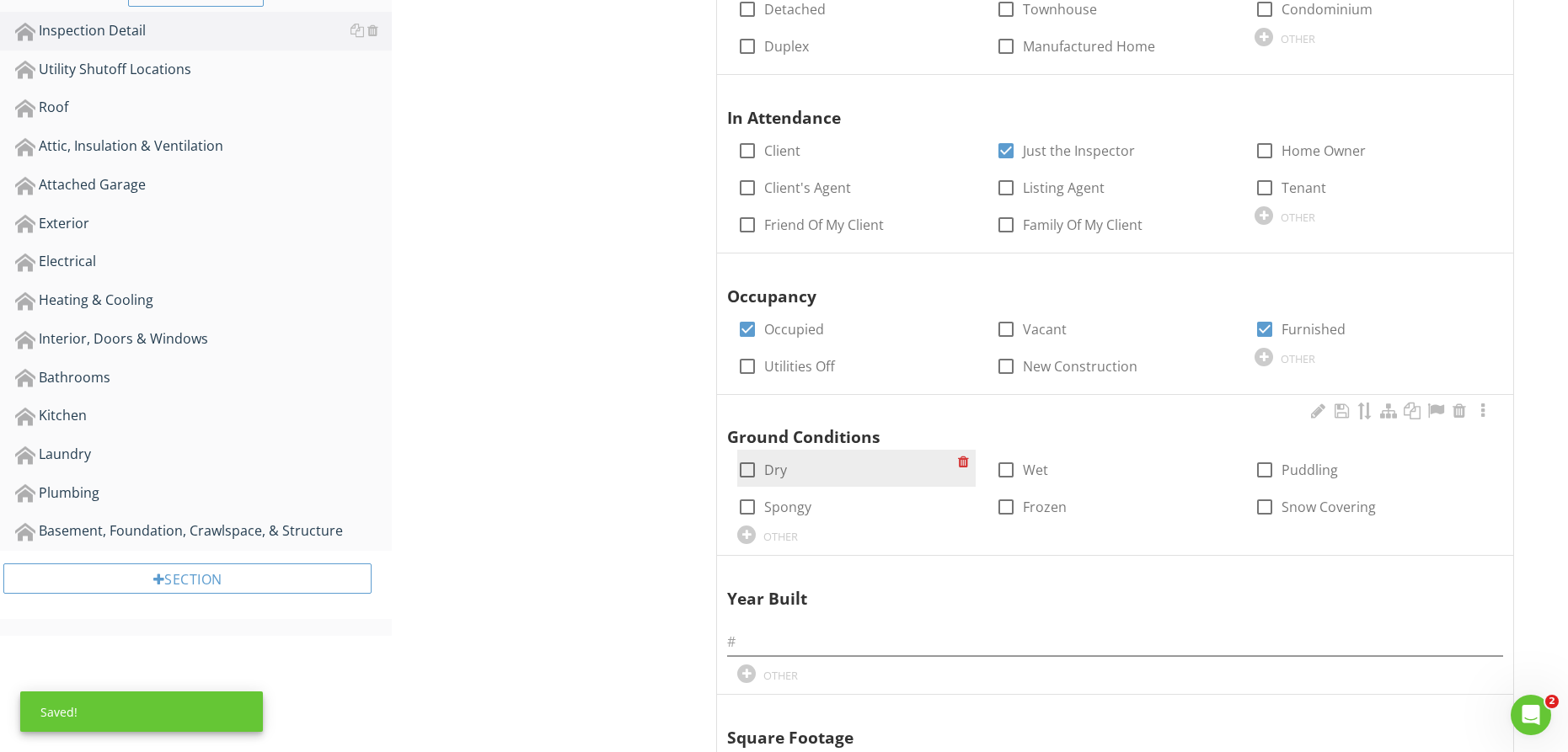
click at [751, 470] on div at bounding box center [747, 470] width 29 height 29
checkbox input "true"
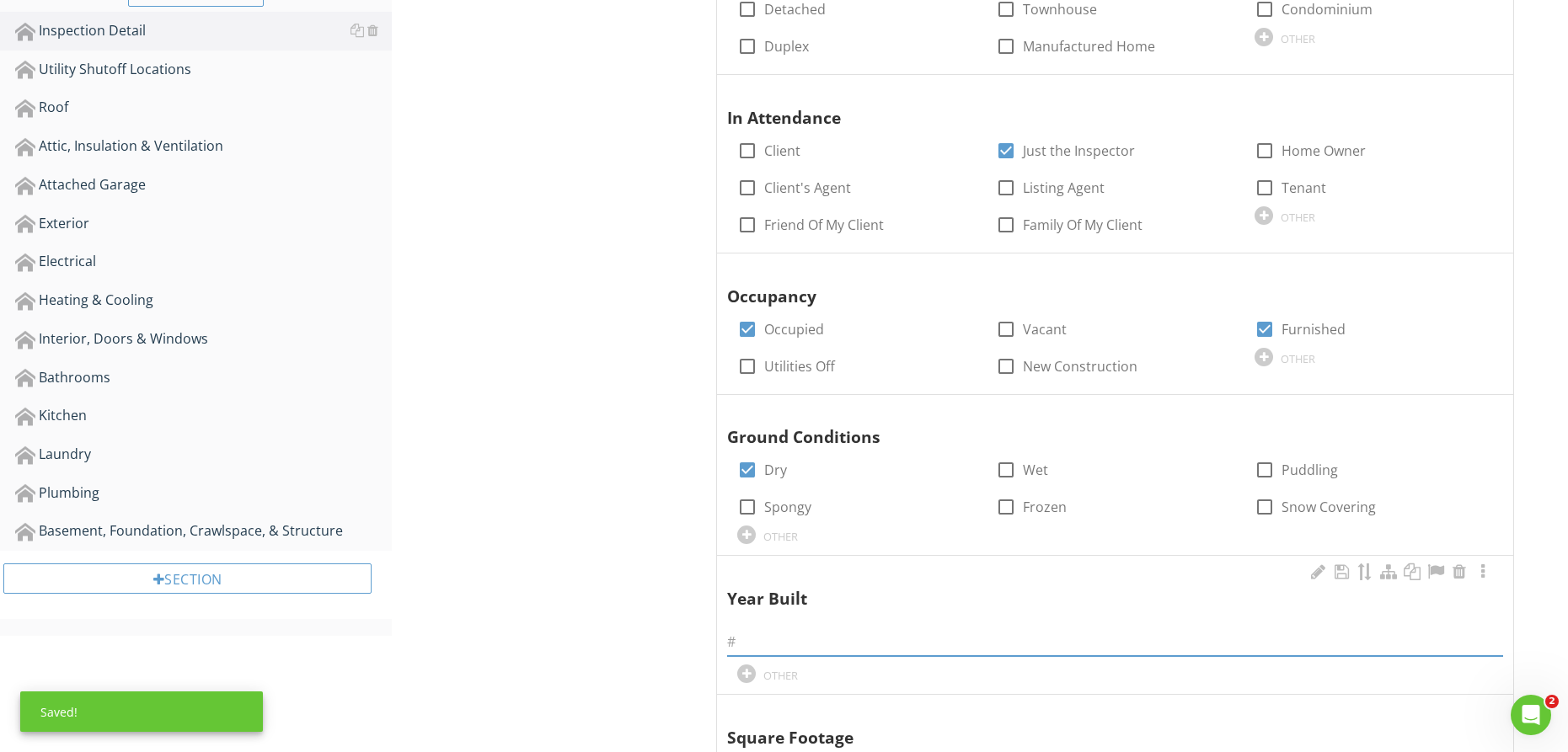
click at [776, 629] on input "text" at bounding box center [1115, 642] width 776 height 28
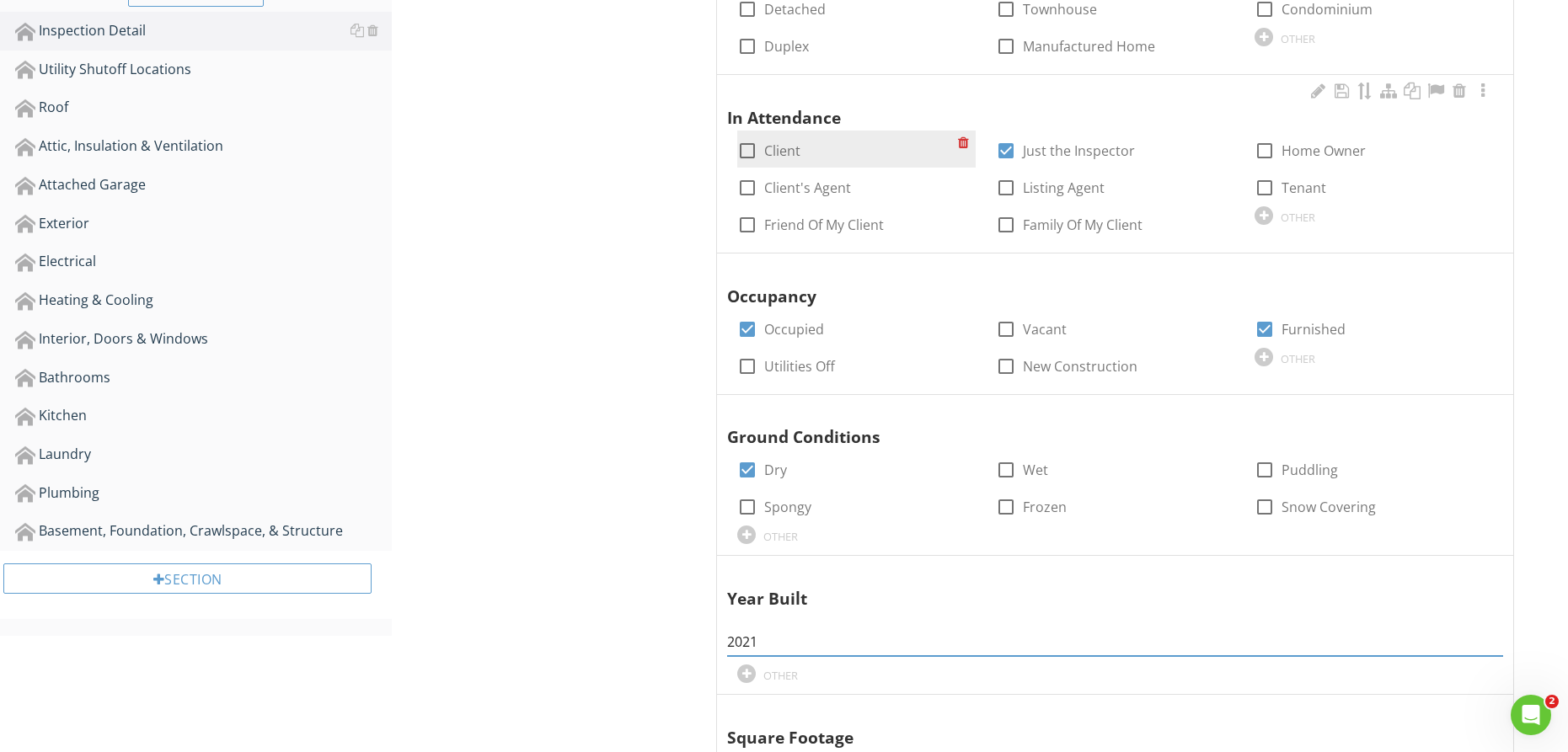
type input "2021"
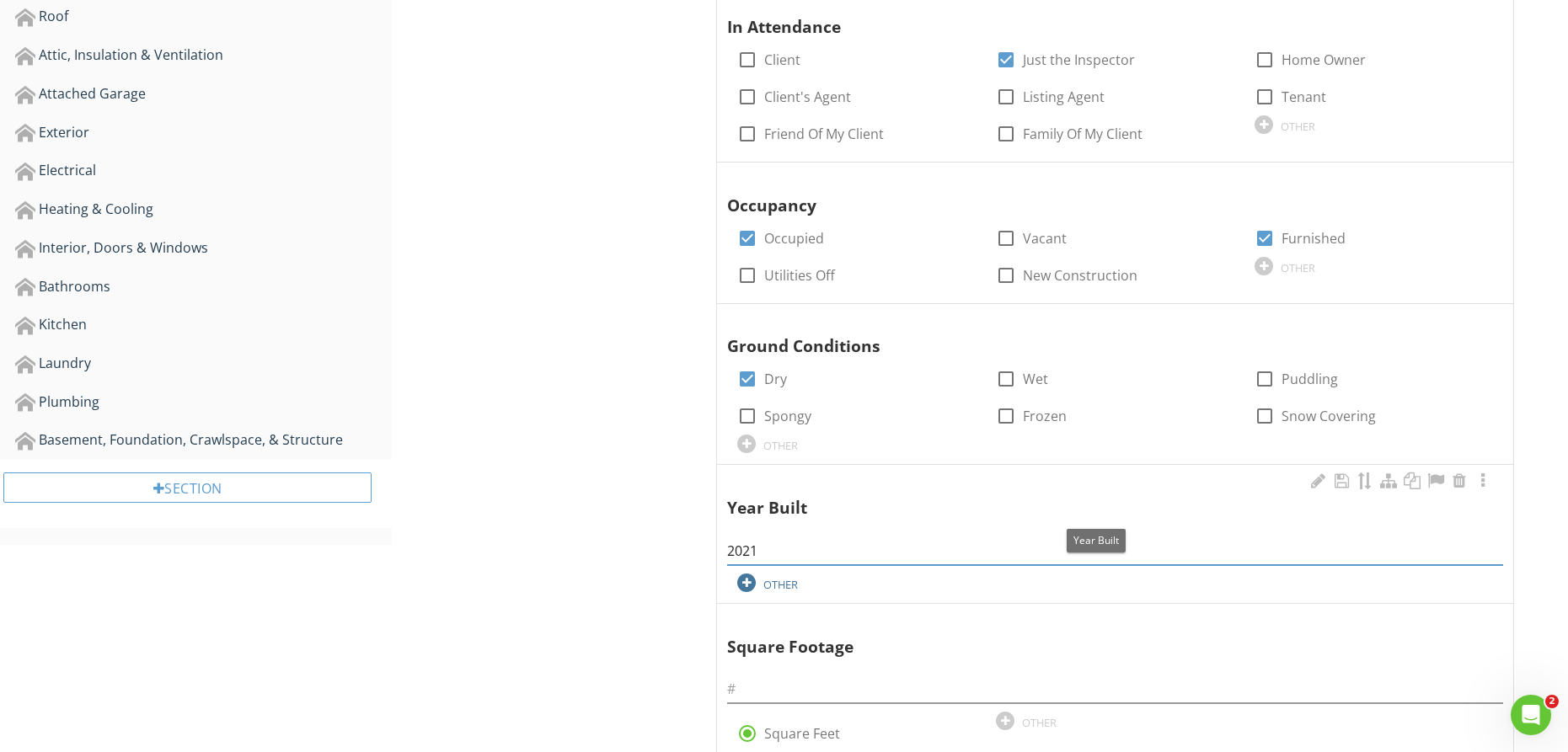
scroll to position [591, 0]
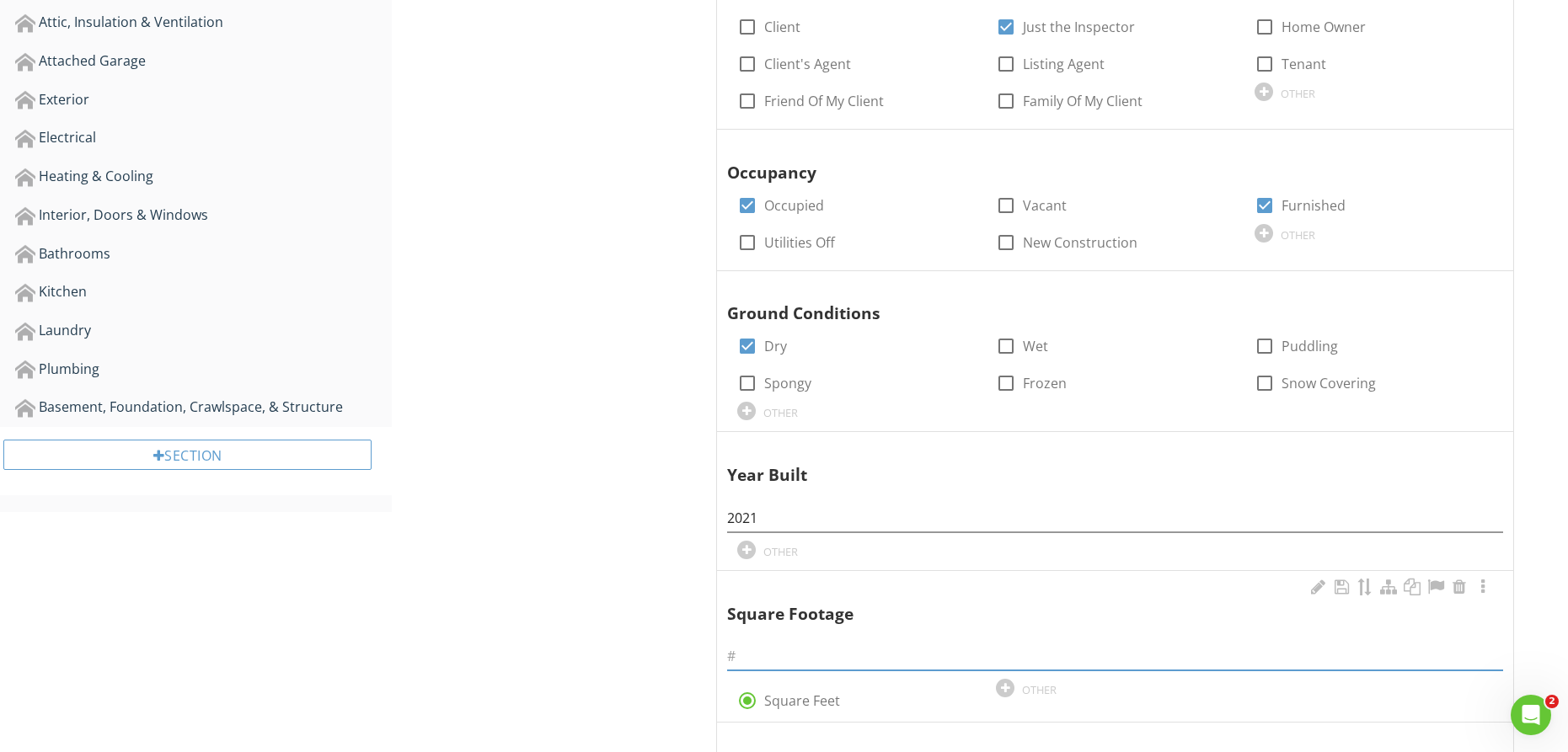
click at [768, 651] on input "text" at bounding box center [1115, 656] width 776 height 28
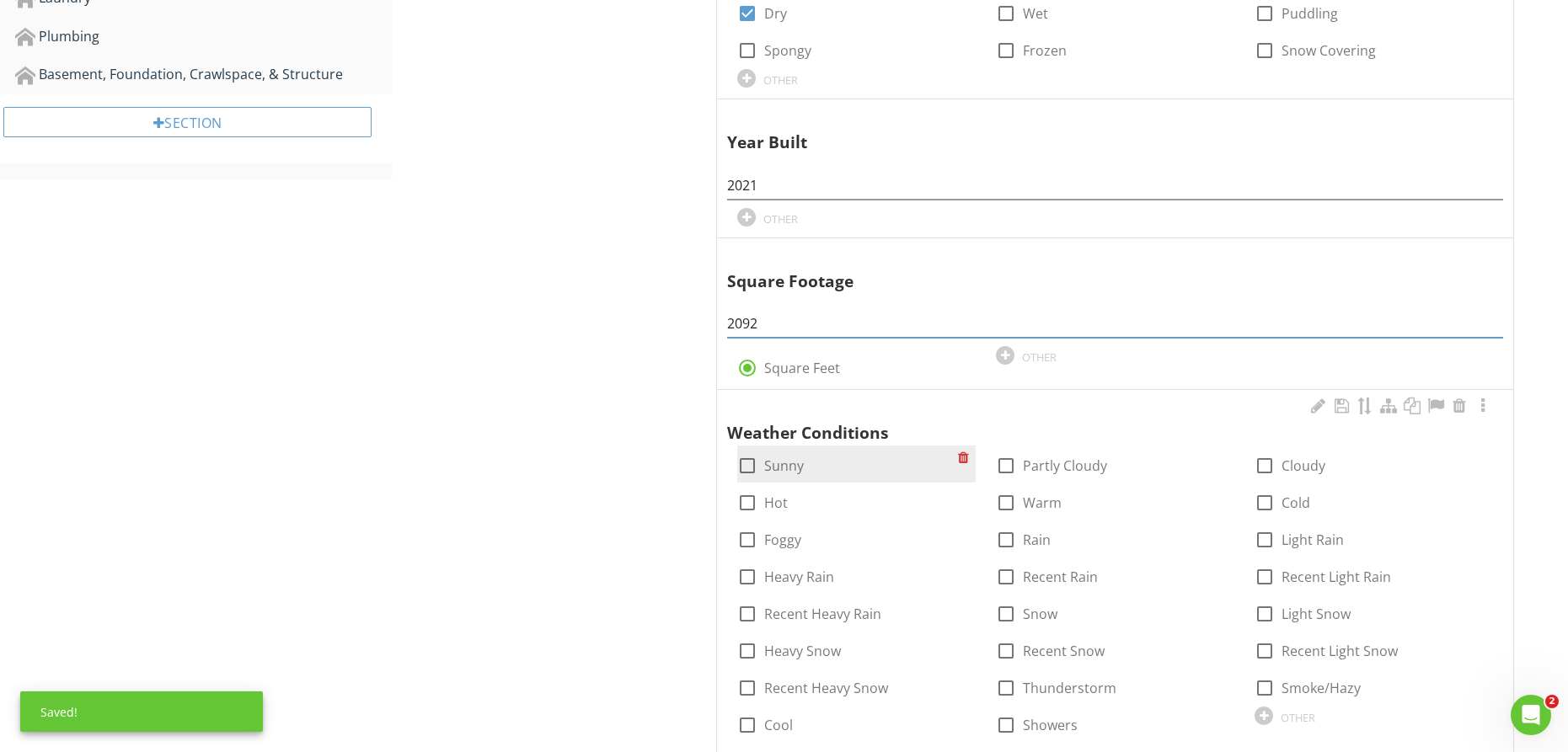
type input "2092"
click at [747, 461] on div at bounding box center [747, 466] width 29 height 29
checkbox input "true"
click at [768, 509] on label "Hot" at bounding box center [776, 505] width 24 height 17
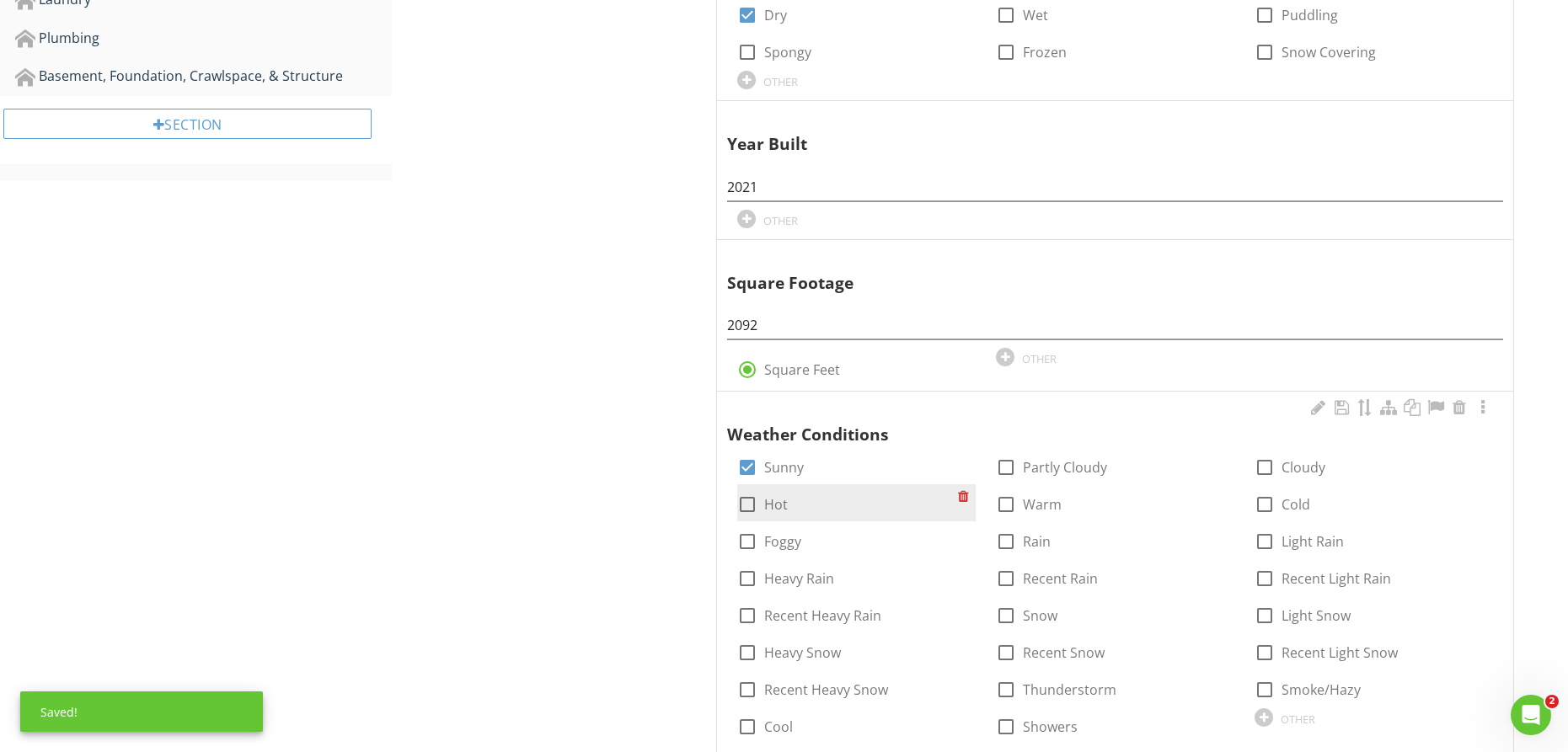
checkbox input "true"
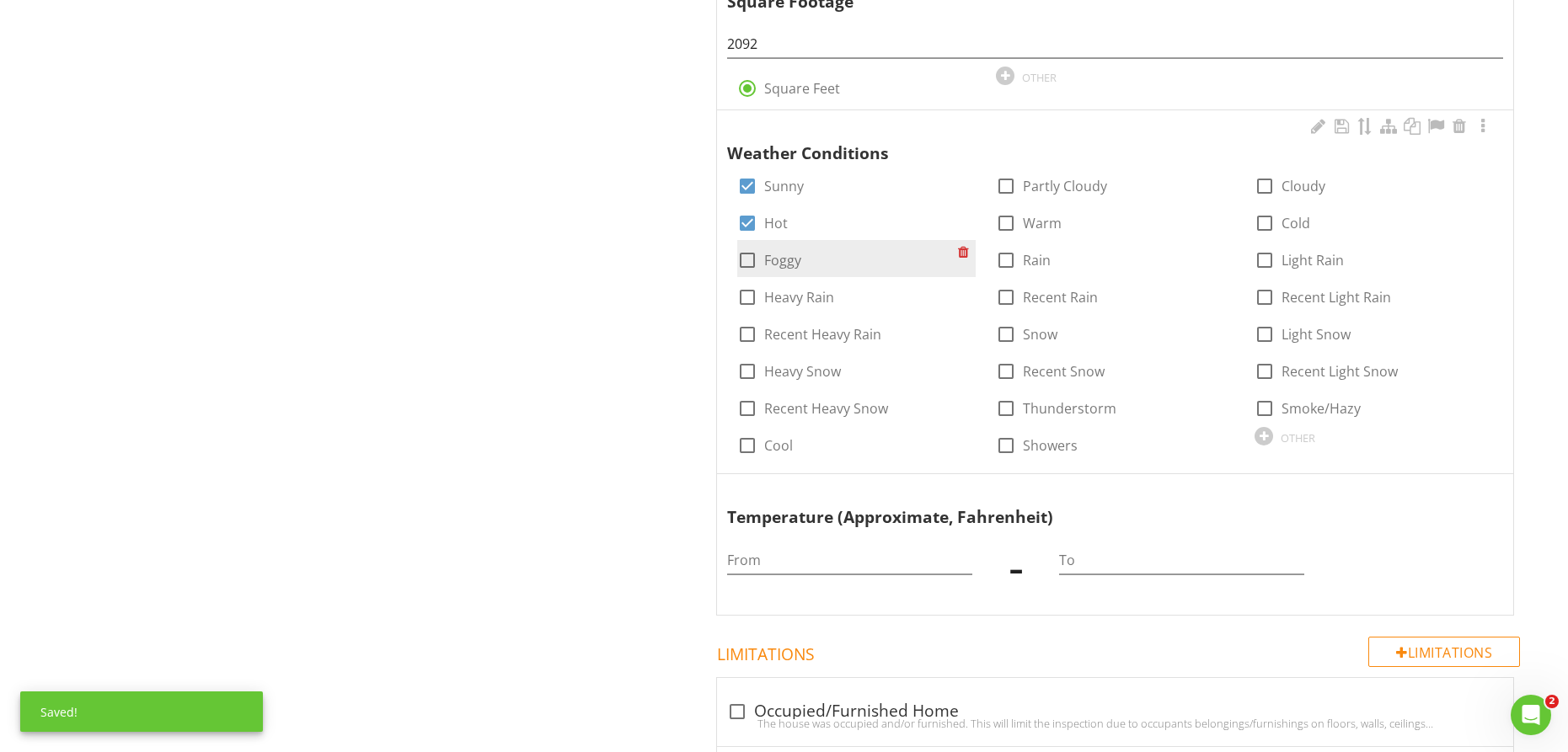
scroll to position [1207, 0]
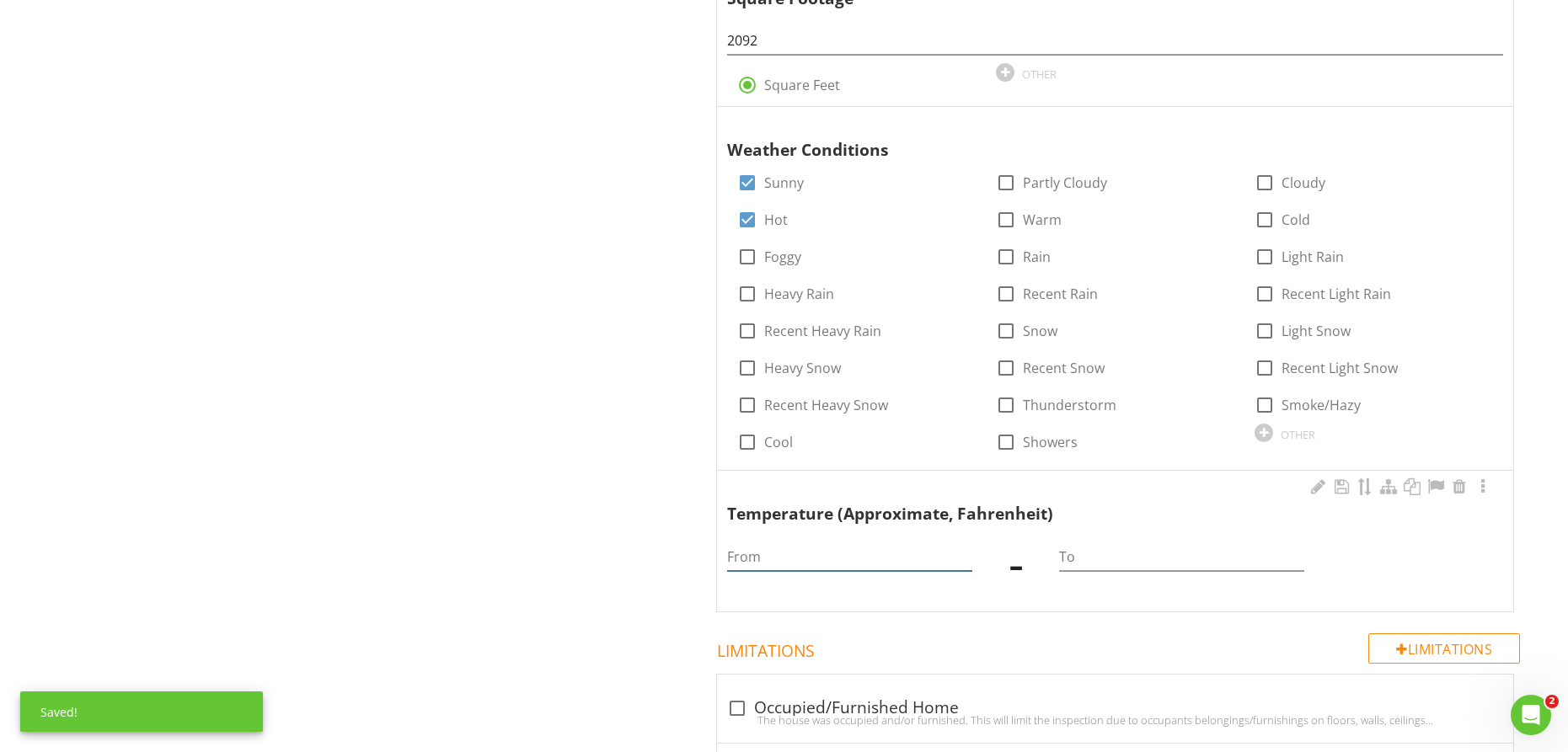
click at [811, 551] on input "From" at bounding box center [850, 557] width 246 height 28
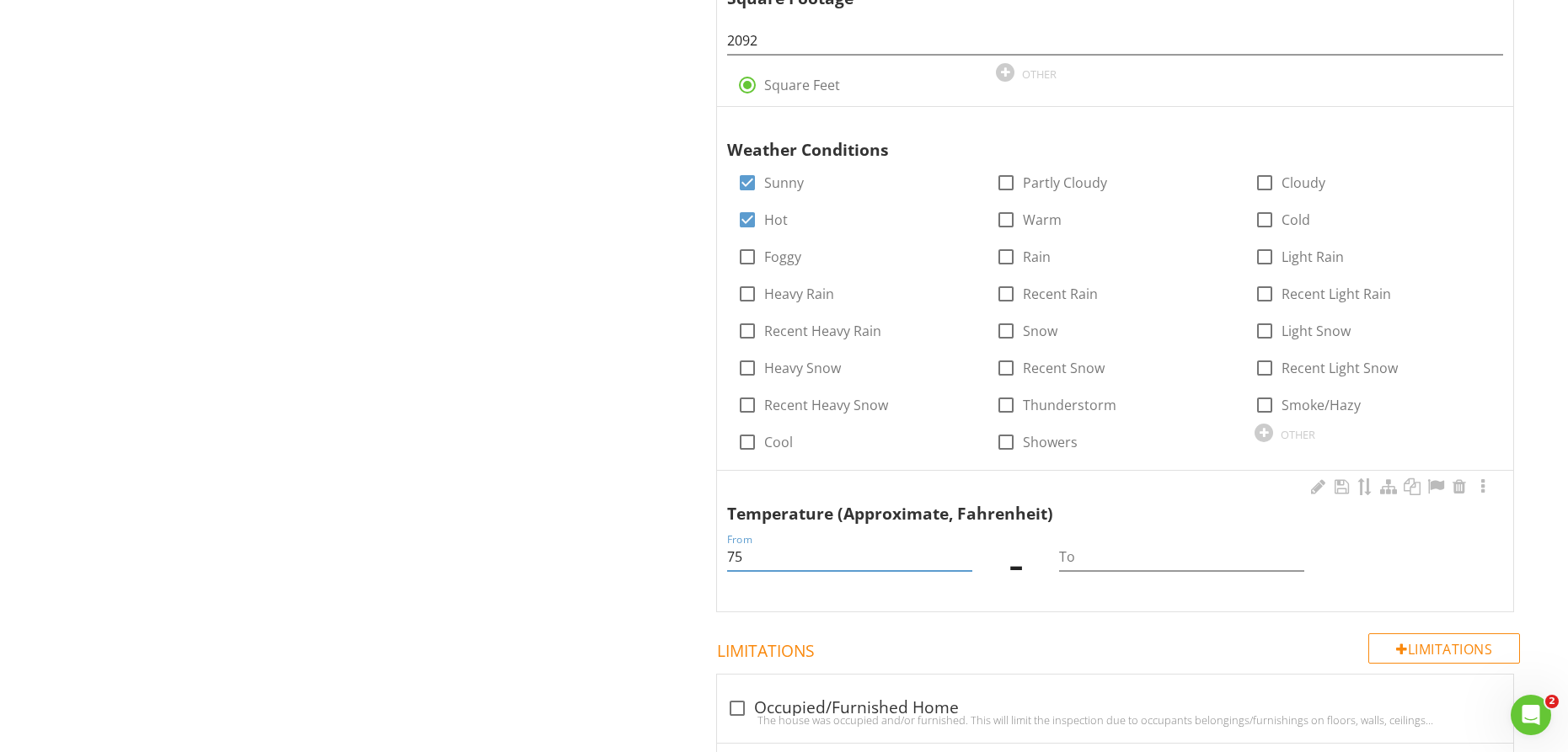
type input "75"
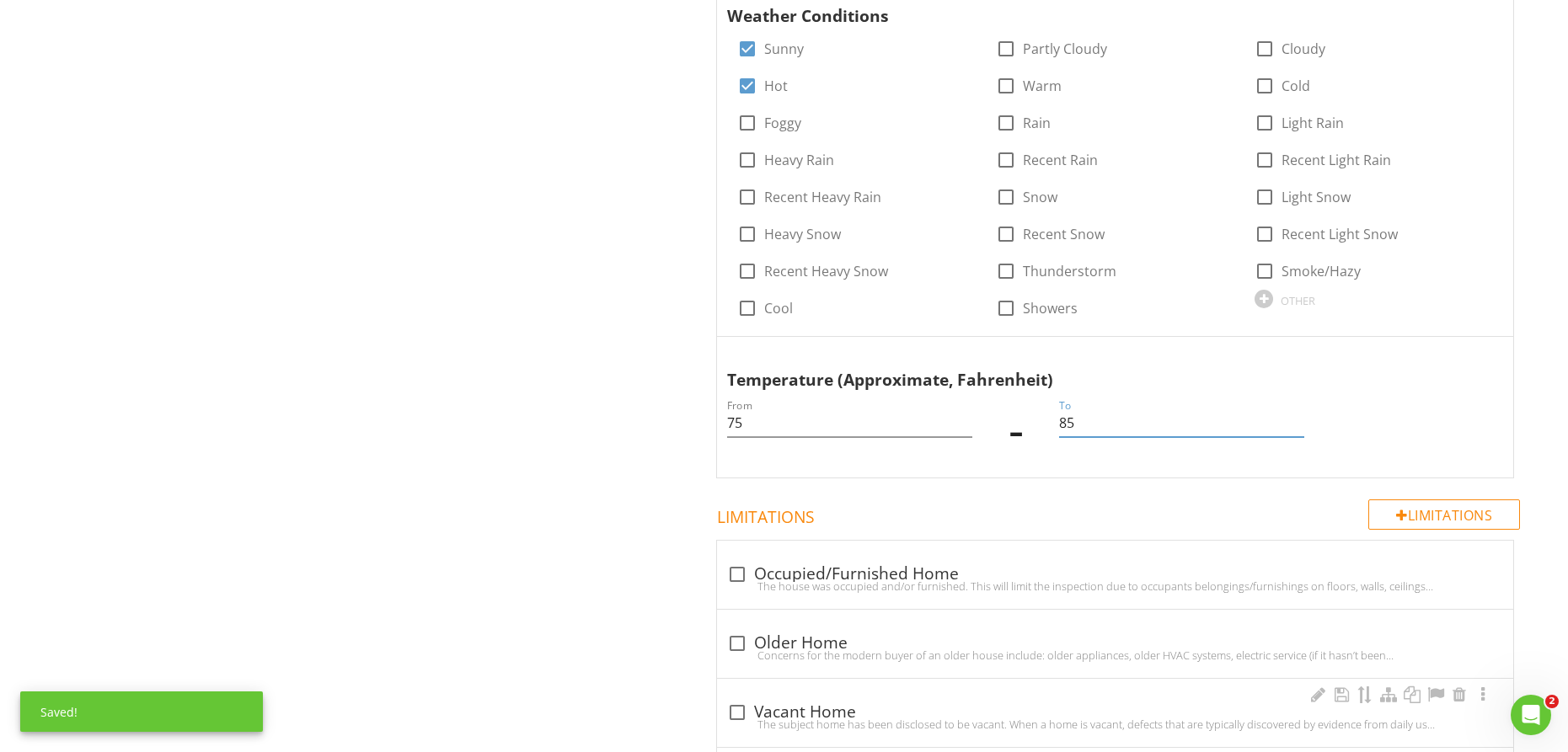
scroll to position [1517, 0]
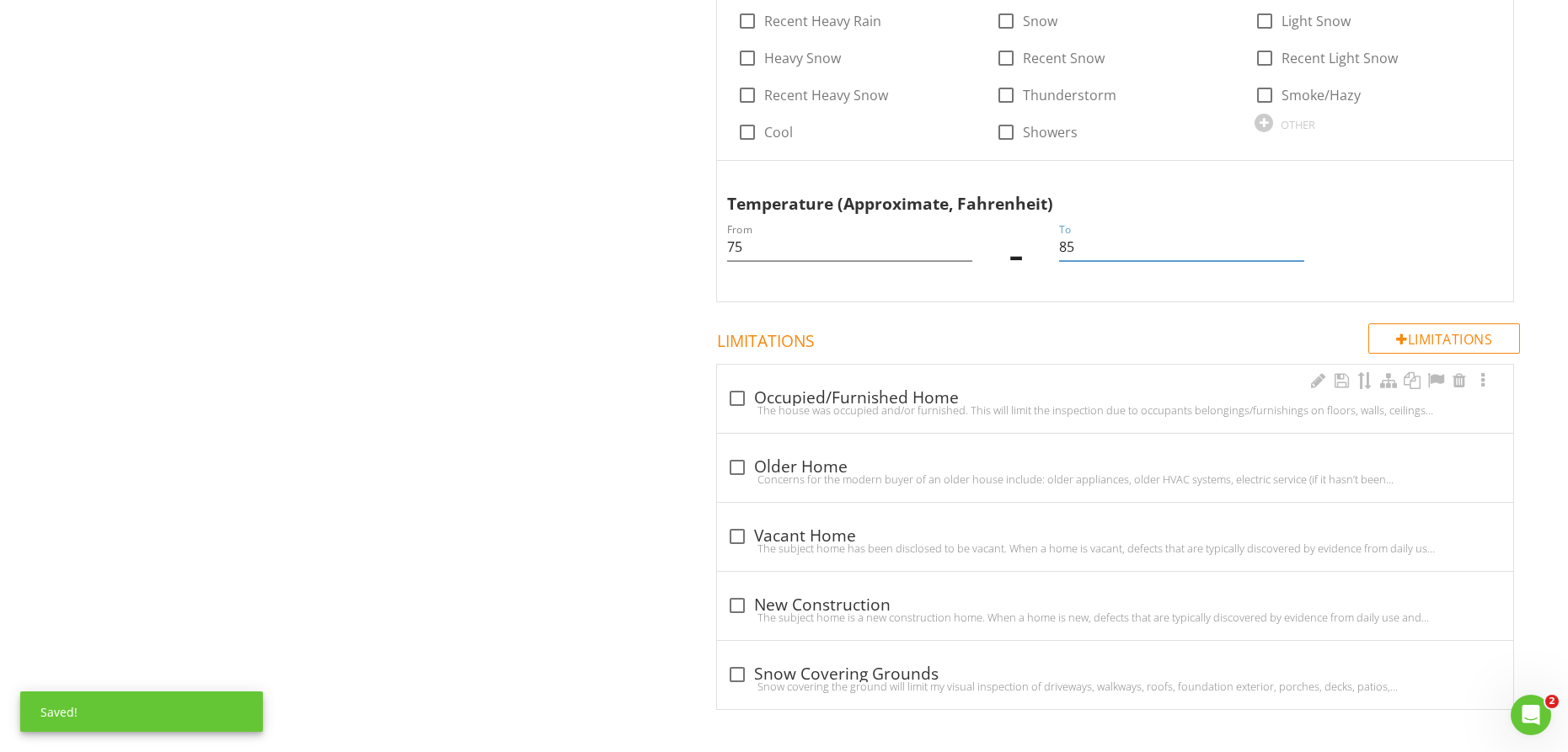
type input "85"
click at [728, 398] on div at bounding box center [737, 399] width 29 height 29
checkbox input "true"
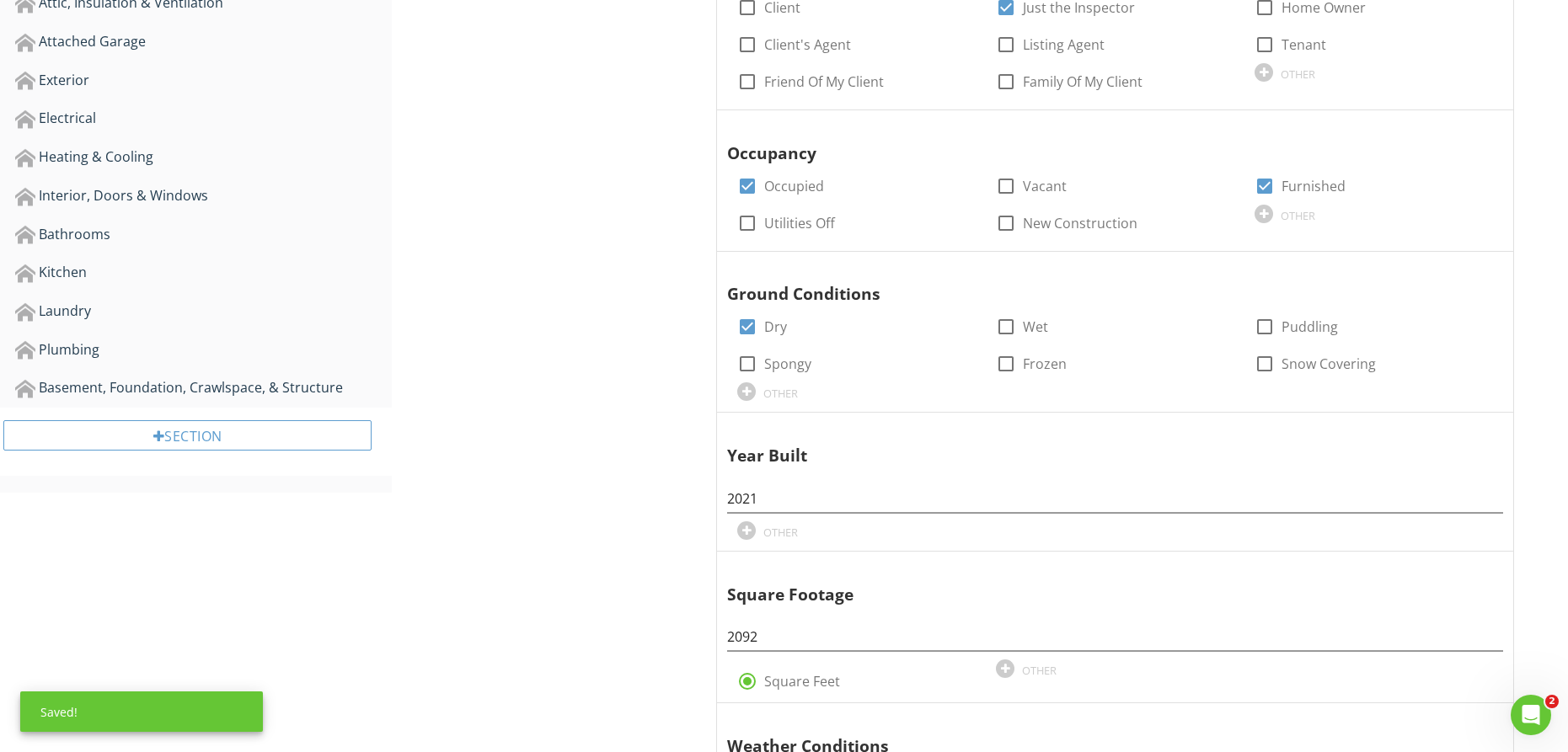
scroll to position [0, 0]
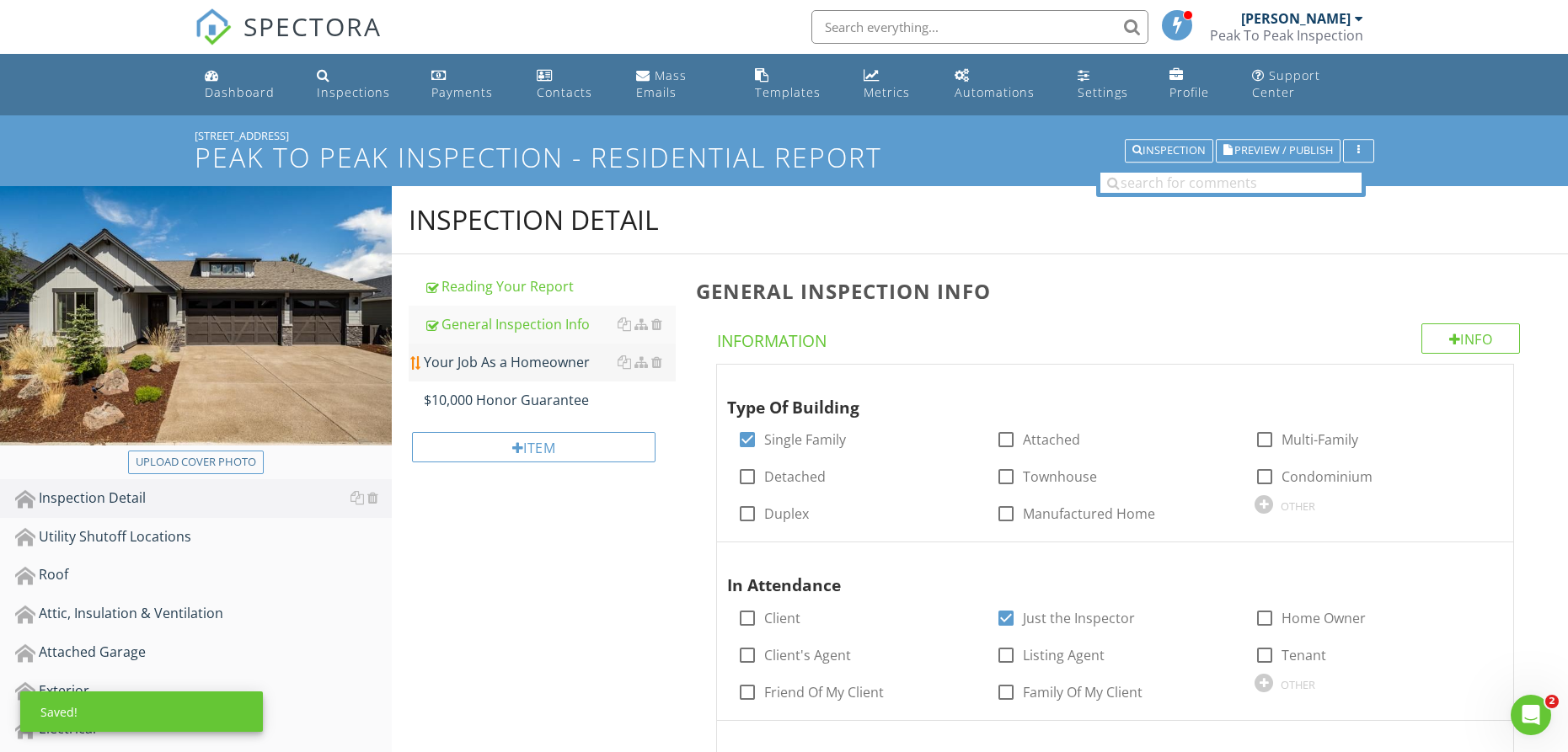
click at [468, 361] on div "Your Job As a Homeowner" at bounding box center [549, 362] width 252 height 20
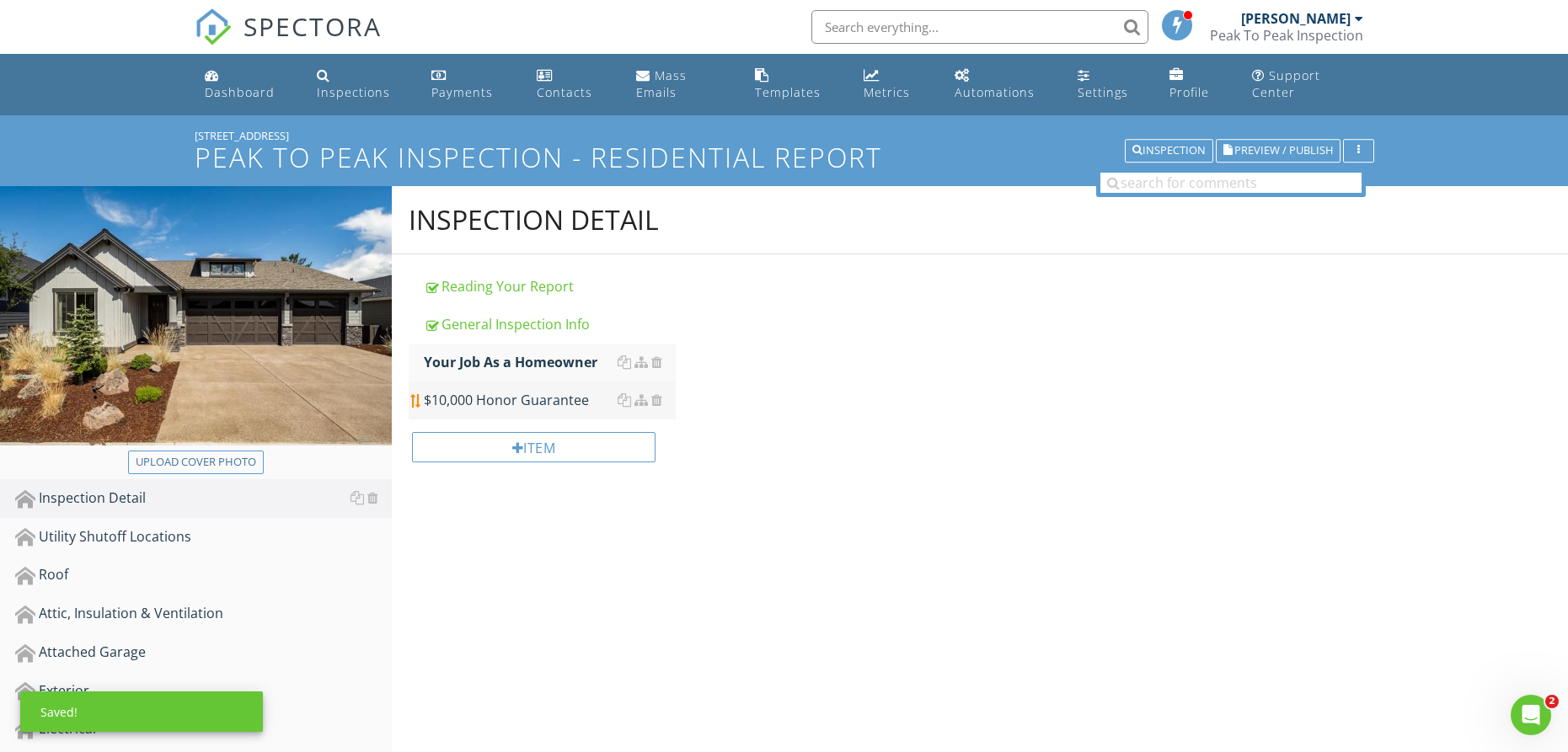
click at [466, 399] on div "$10,000 Honor Guarantee" at bounding box center [549, 400] width 252 height 20
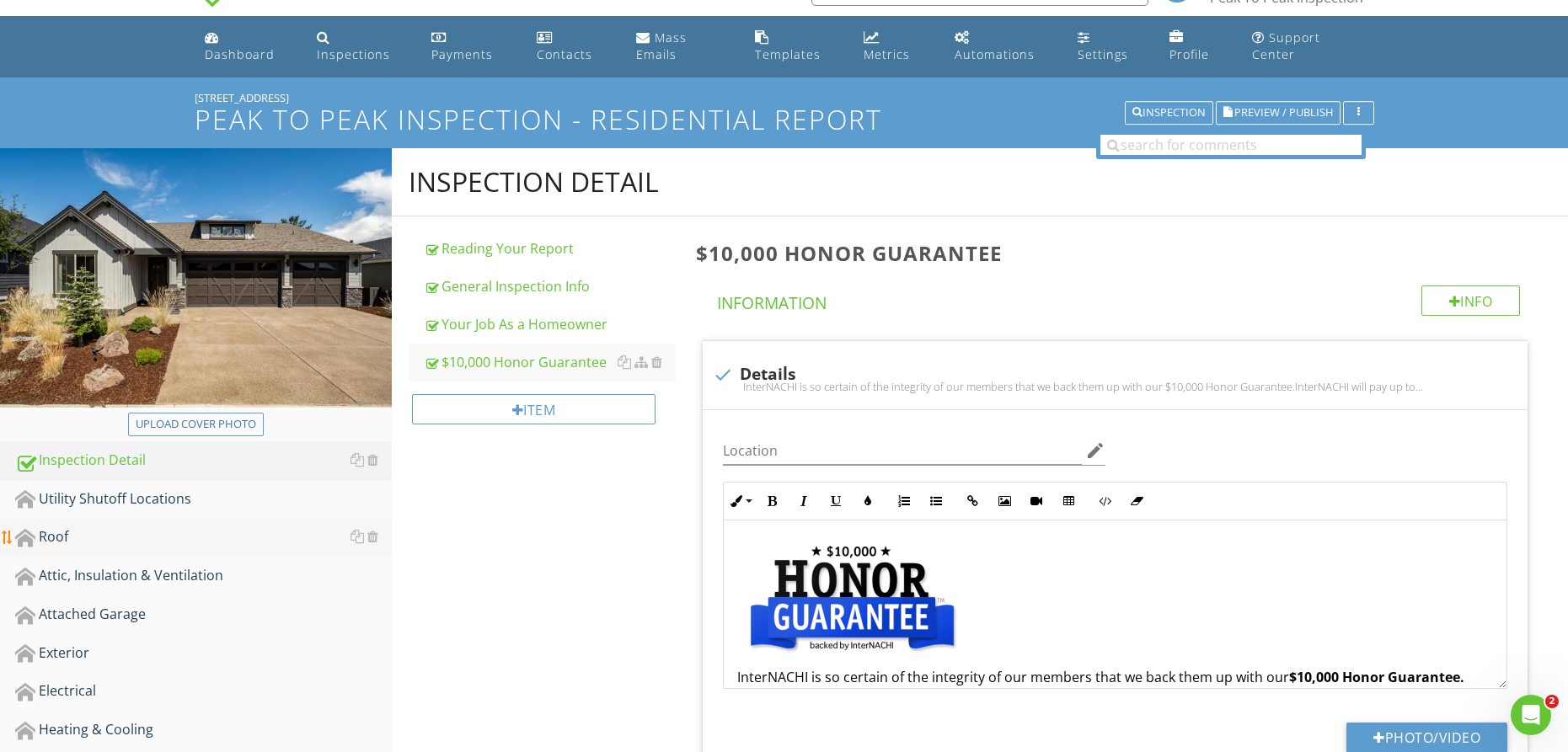
scroll to position [83, 0]
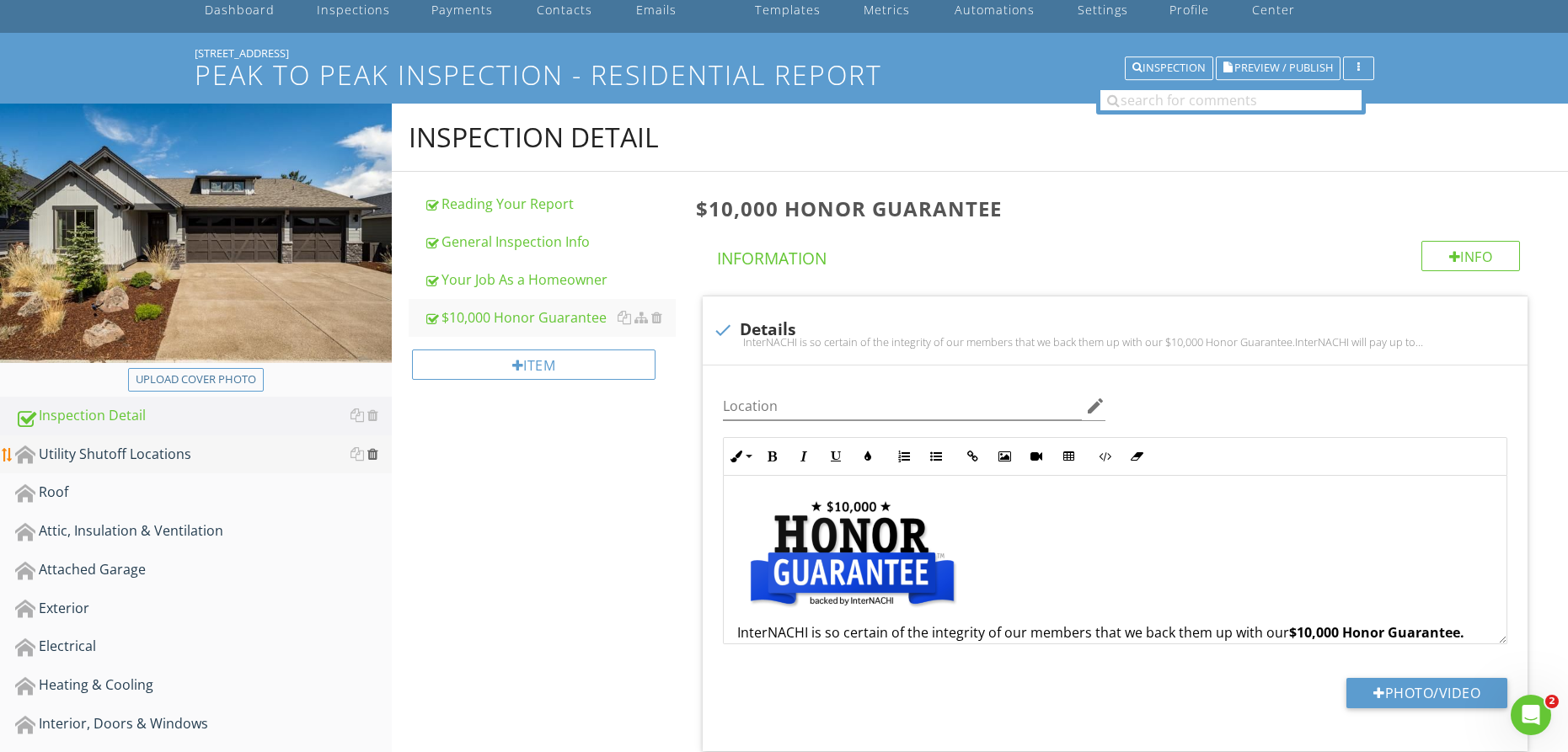
click at [374, 456] on div at bounding box center [373, 454] width 11 height 13
type textarea "<p><a fr-original-style="" href="http://www.nachi.org/honor" rel="noopener nore…"
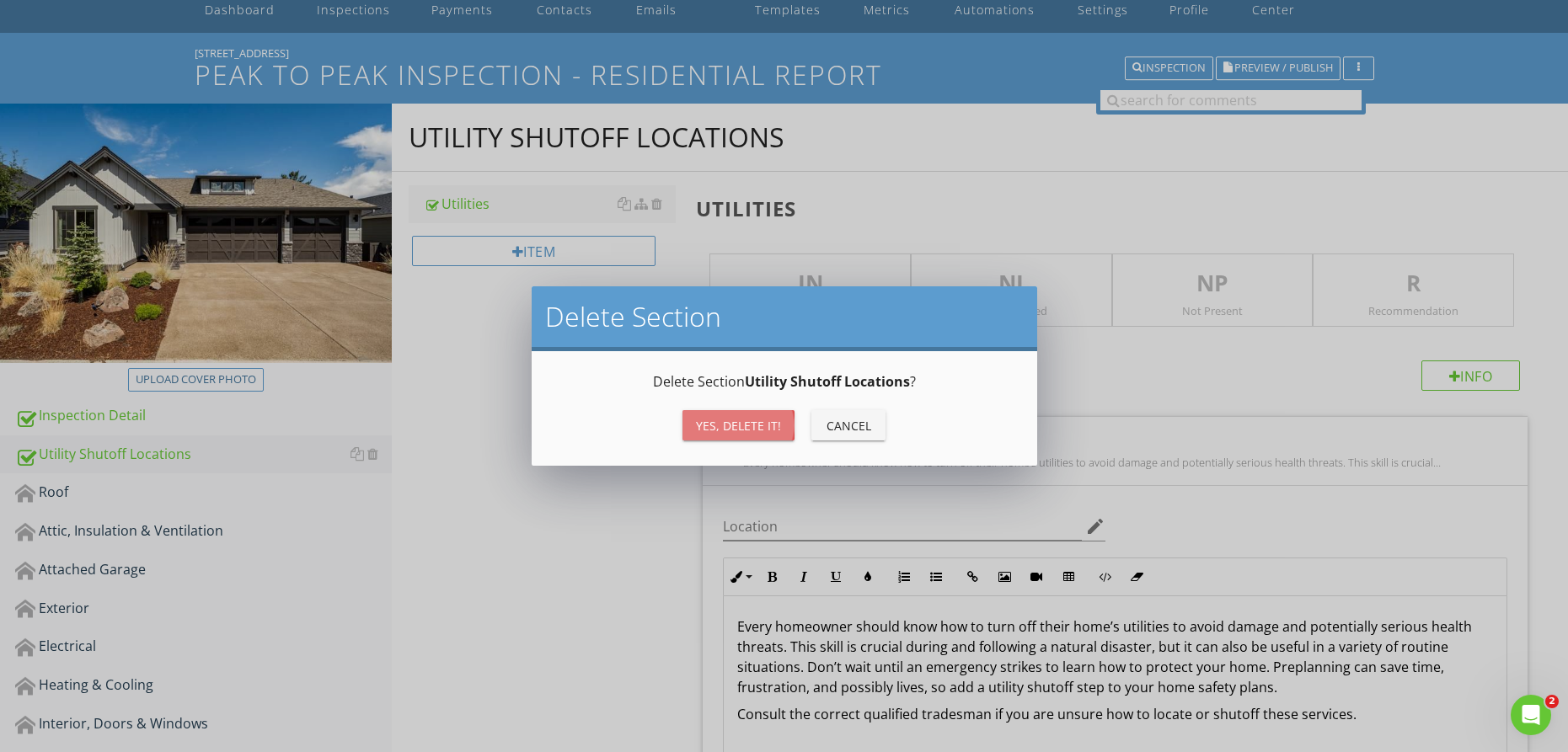
drag, startPoint x: 729, startPoint y: 431, endPoint x: 707, endPoint y: 444, distance: 25.6
click at [729, 431] on div "Yes, Delete it!" at bounding box center [738, 425] width 85 height 18
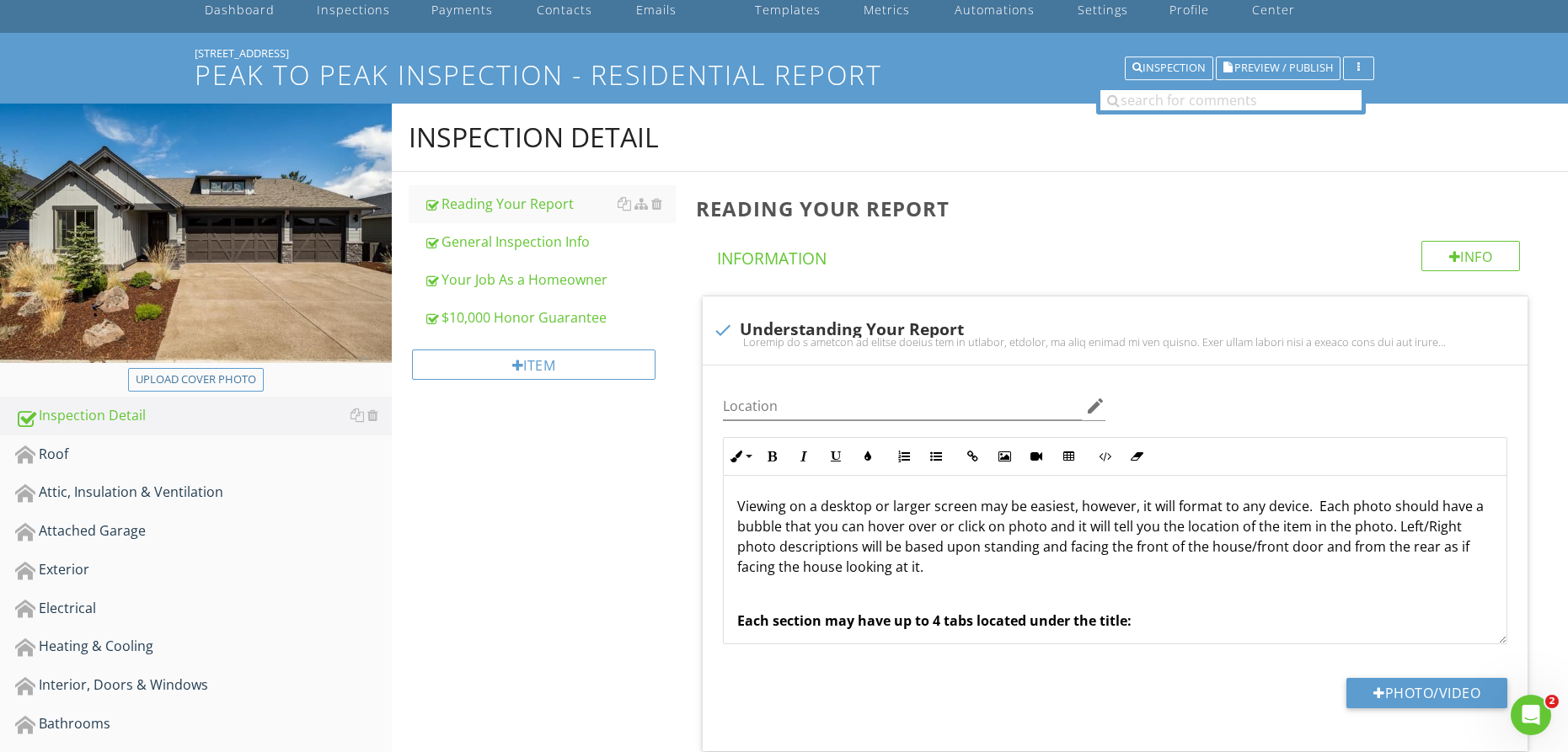
scroll to position [312, 0]
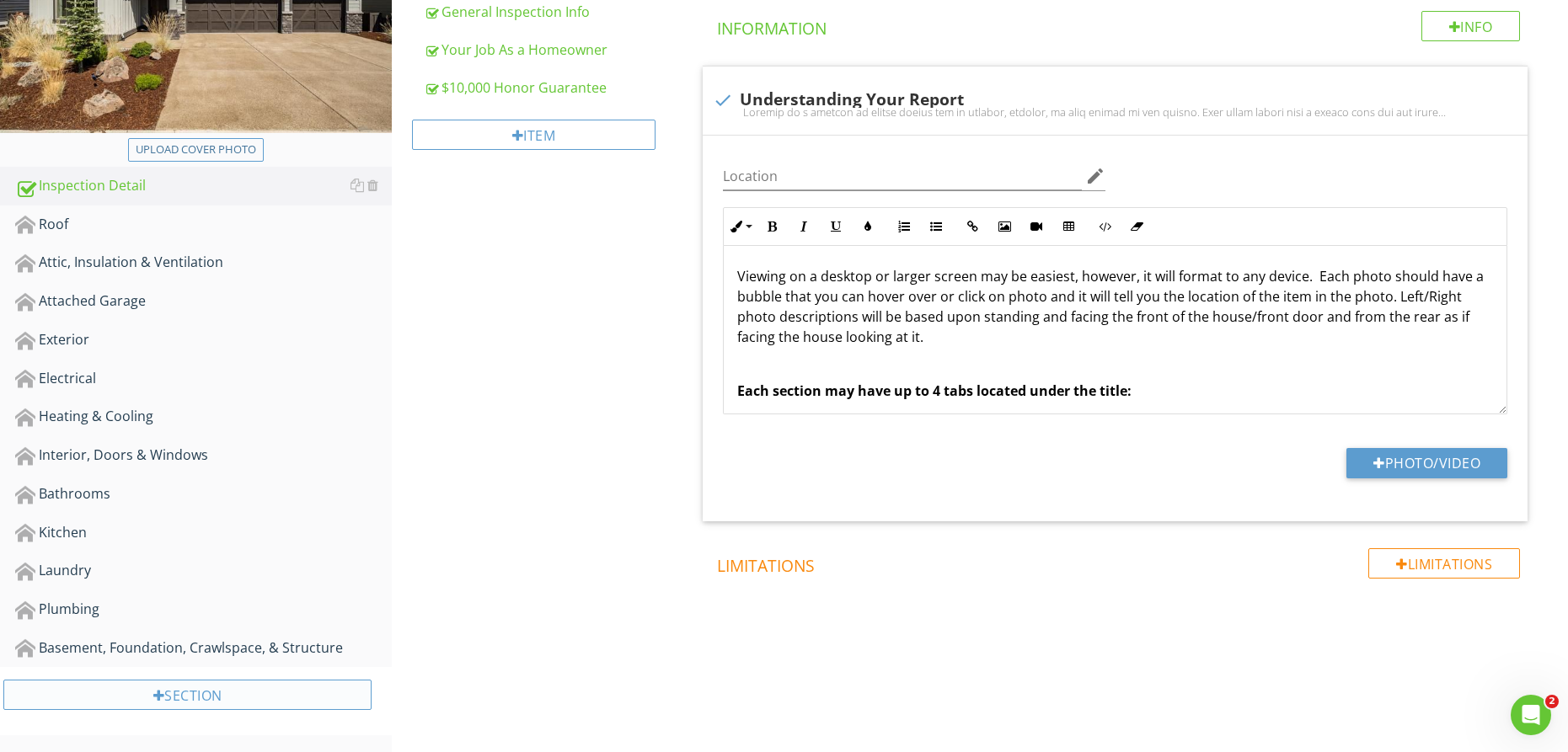
click at [122, 687] on div "Section" at bounding box center [188, 695] width 368 height 30
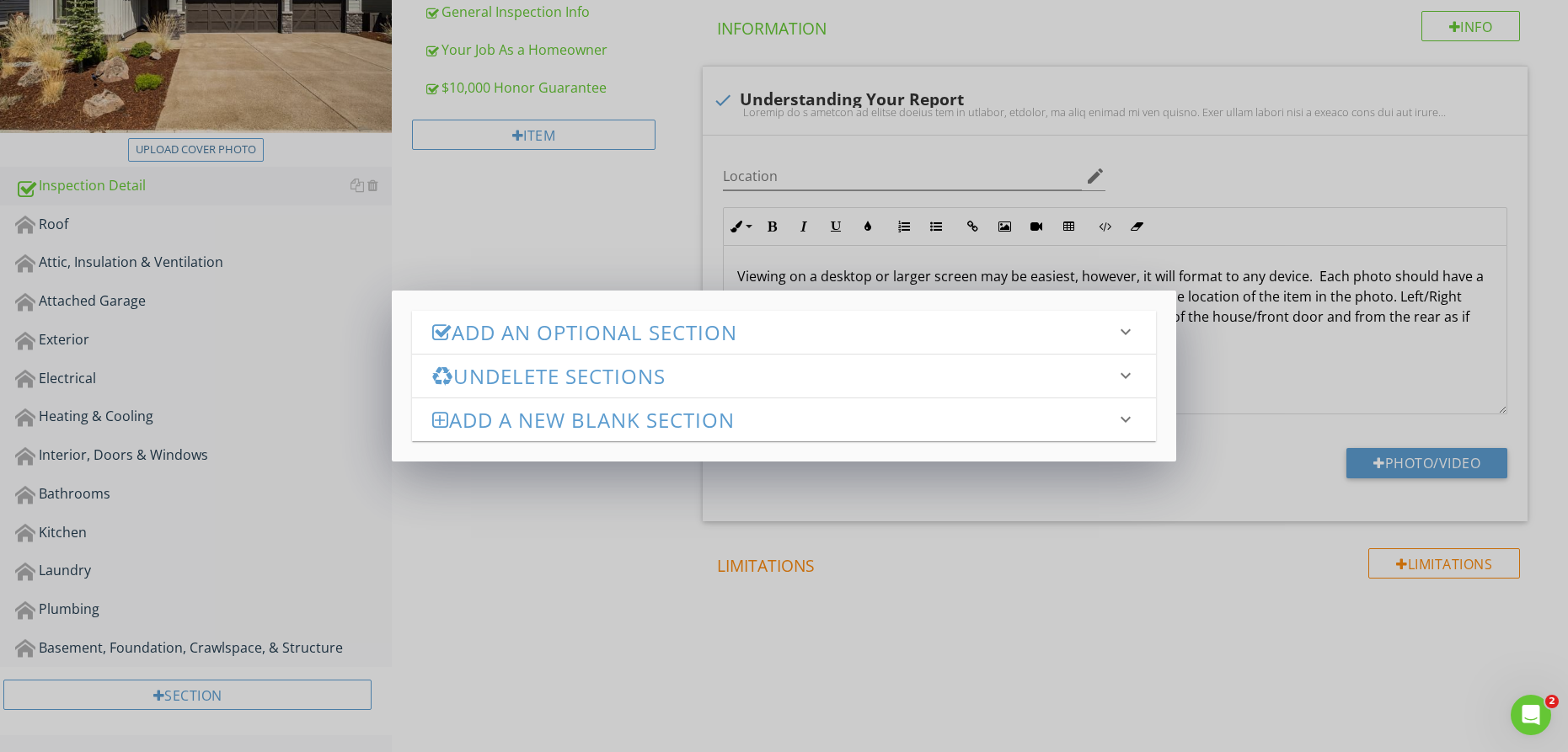
click at [502, 330] on h3 "Add an Optional Section" at bounding box center [774, 332] width 684 height 23
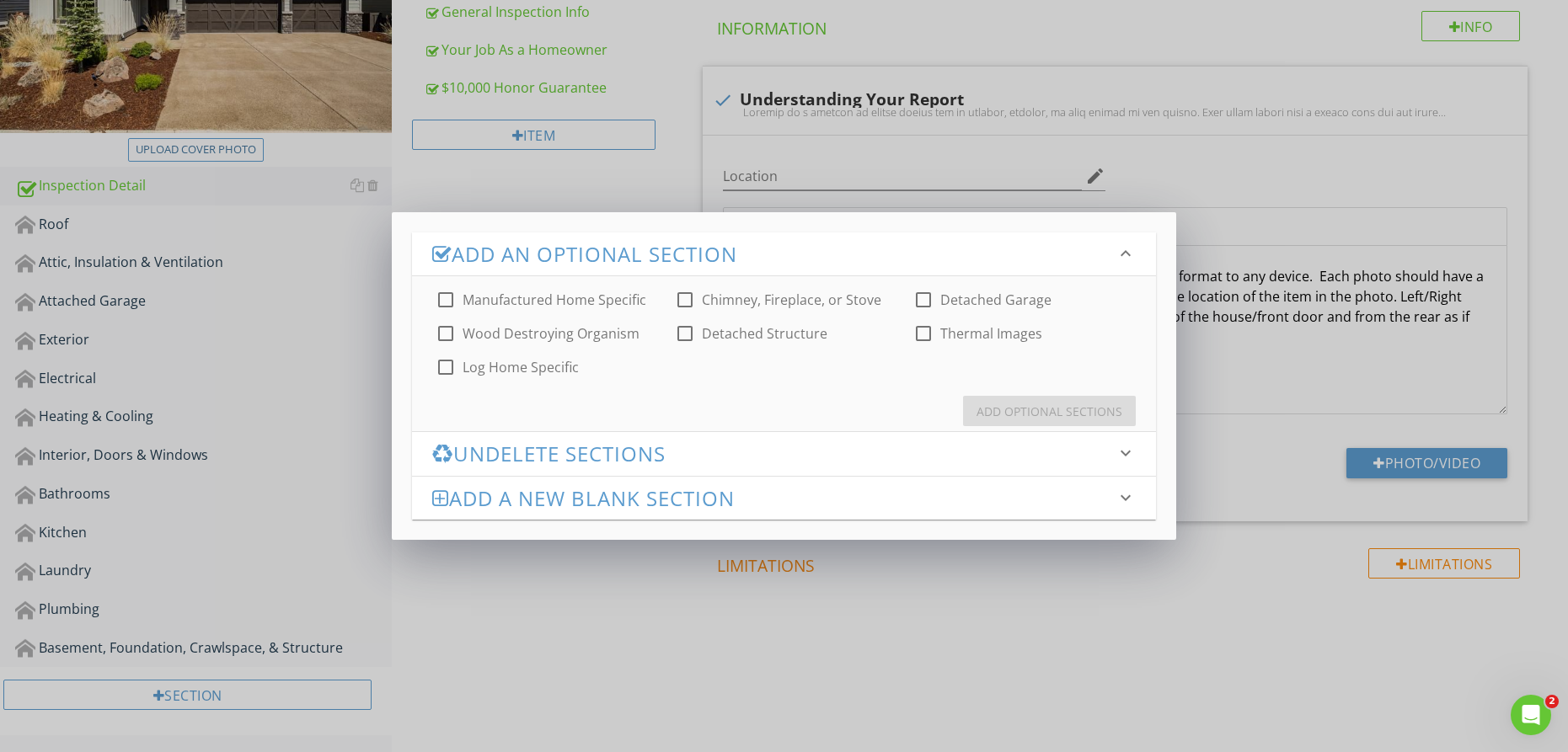
click at [768, 297] on label "Chimney, Fireplace, or Stove" at bounding box center [791, 300] width 180 height 17
checkbox input "true"
click at [1032, 415] on div "Add Optional Sections" at bounding box center [1049, 411] width 146 height 18
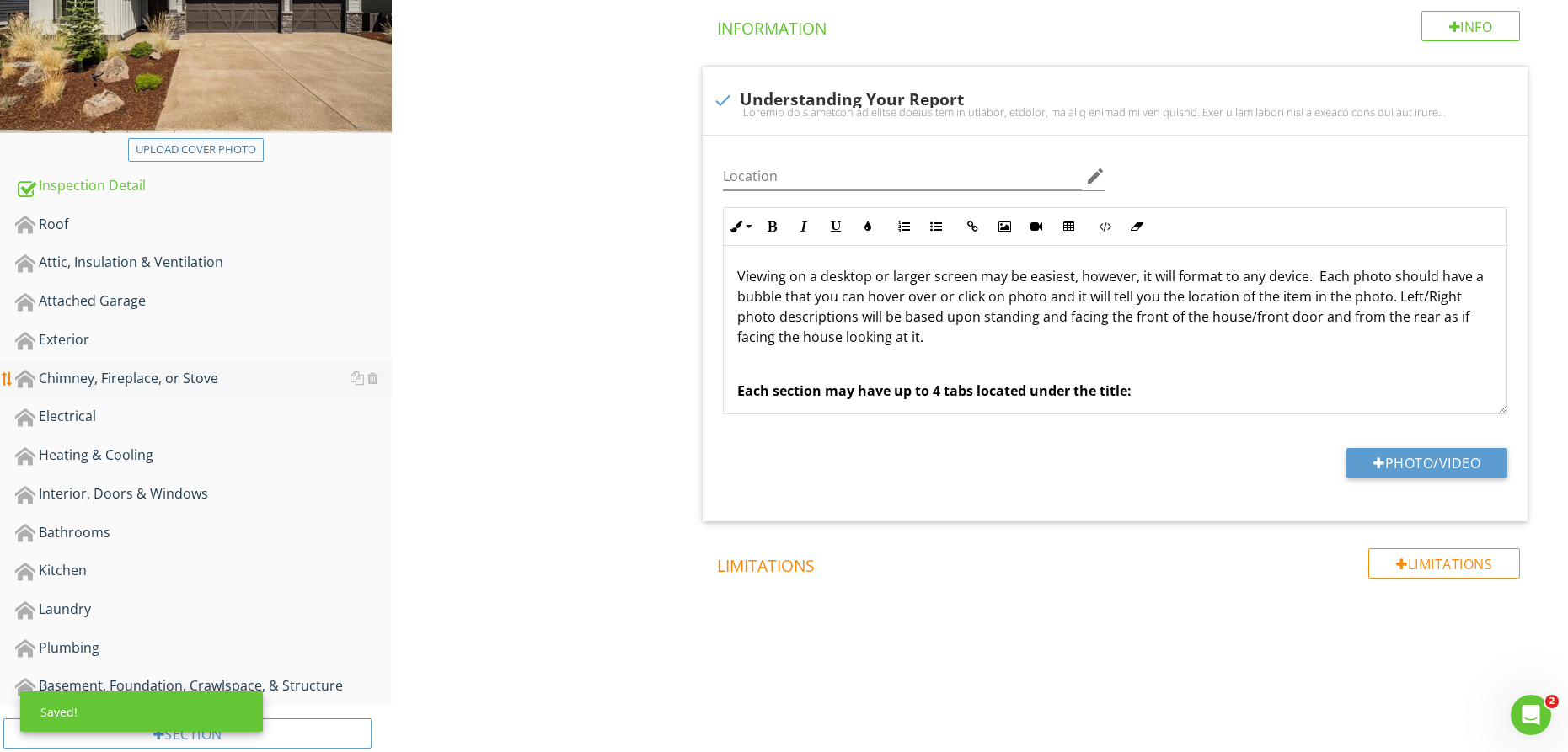
drag, startPoint x: 165, startPoint y: 379, endPoint x: 288, endPoint y: 369, distance: 123.4
click at [165, 379] on div "Chimney, Fireplace, or Stove" at bounding box center [204, 379] width 377 height 22
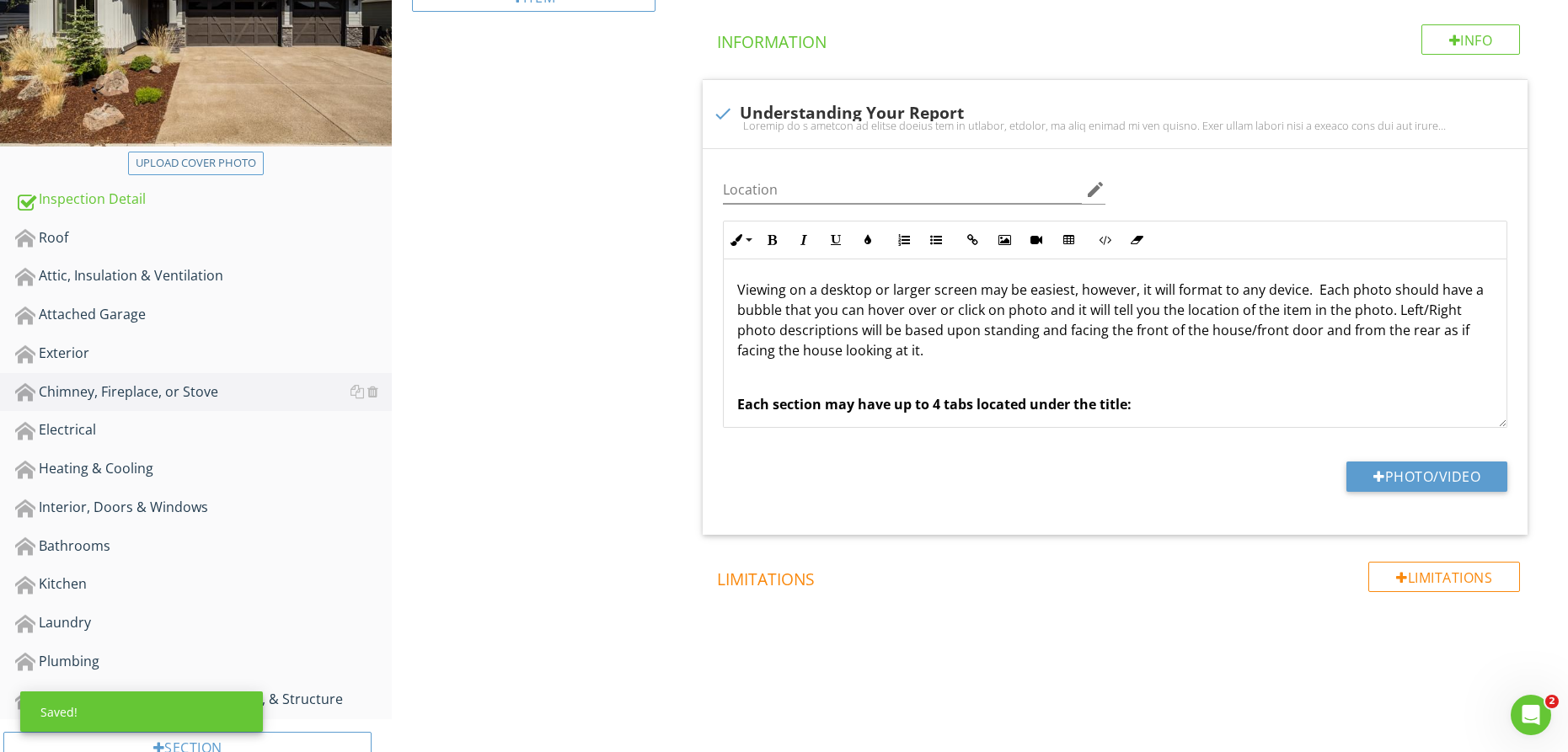
scroll to position [0, 0]
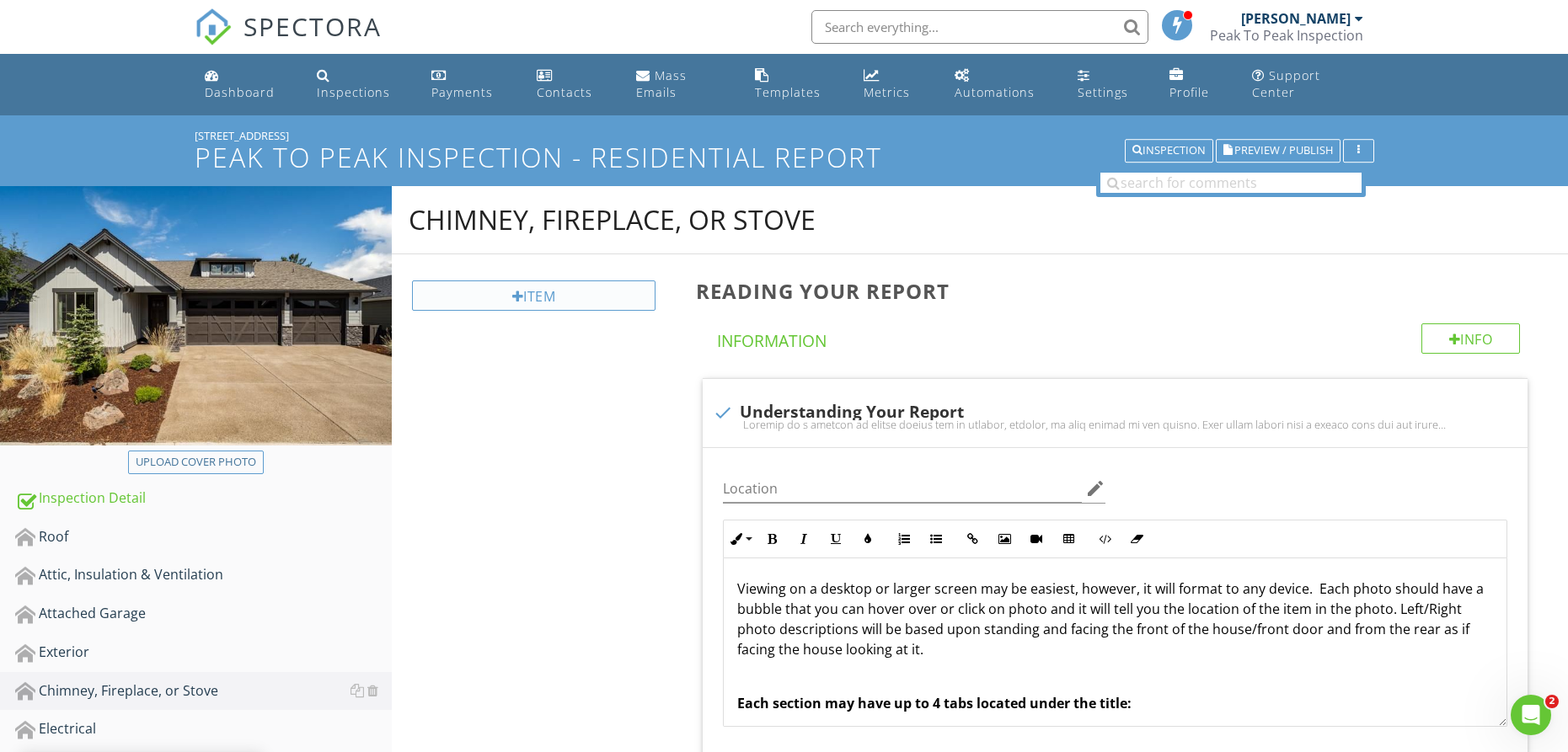
click at [590, 303] on div "Item" at bounding box center [534, 296] width 244 height 30
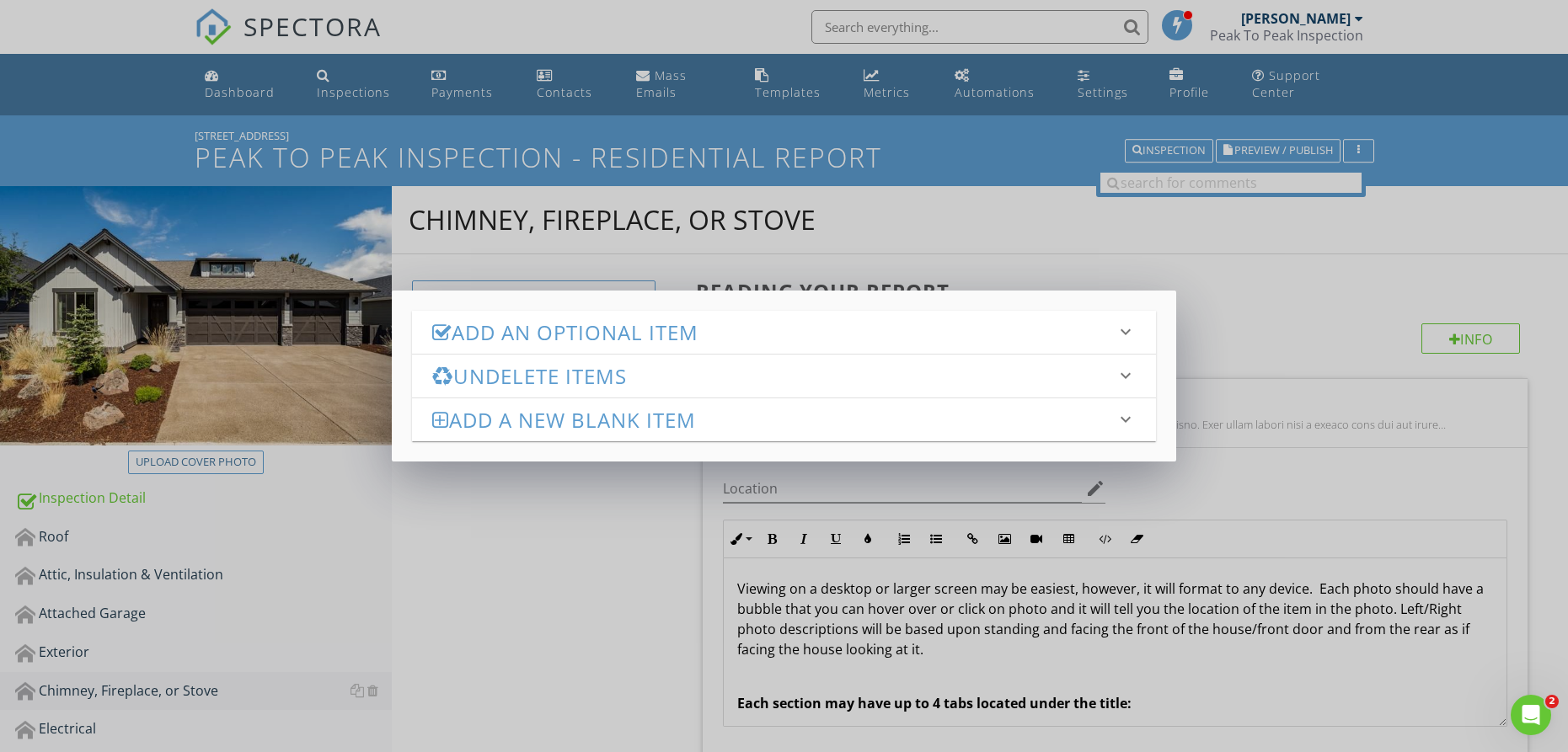
click at [512, 336] on h3 "Add an Optional Item" at bounding box center [774, 332] width 684 height 23
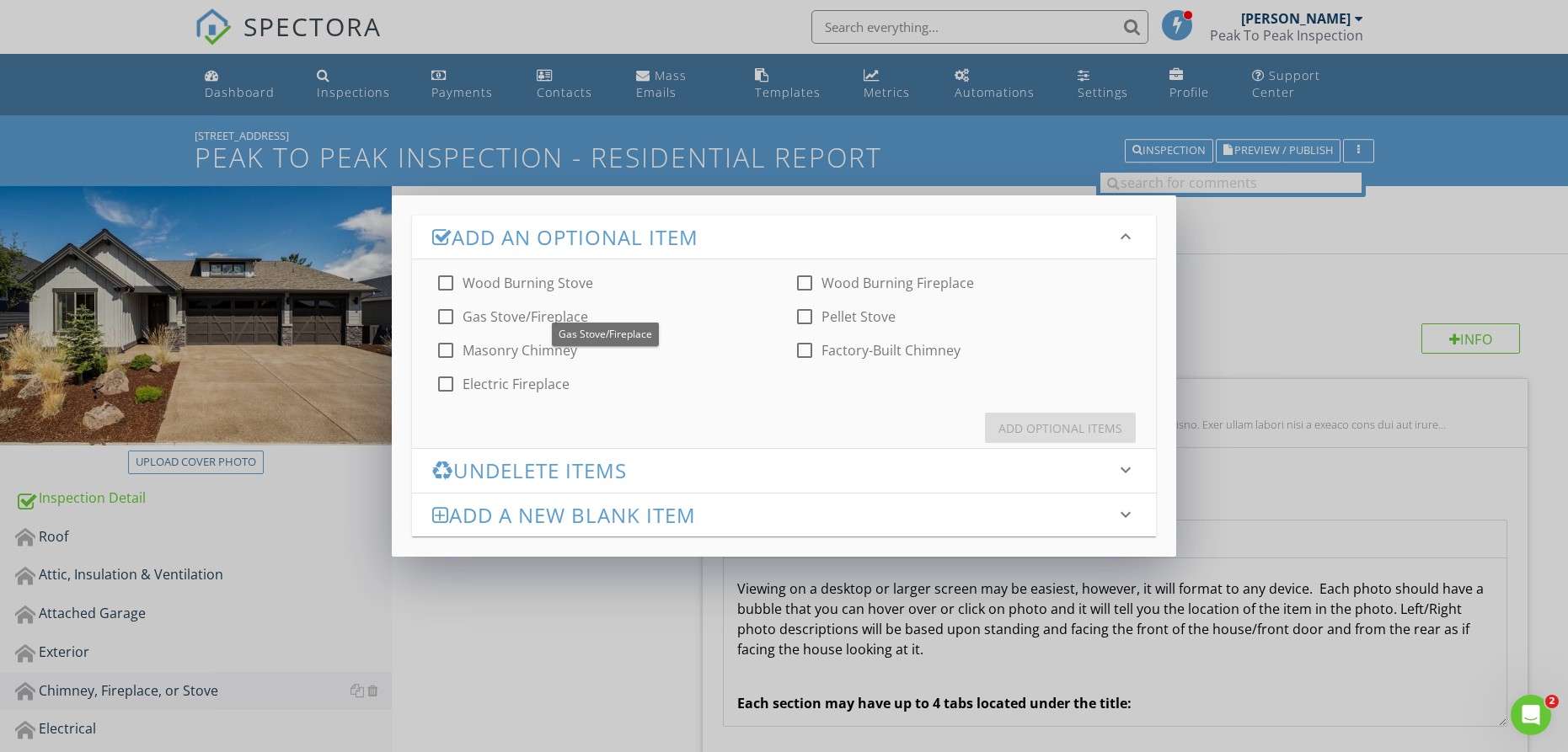
click at [448, 319] on div at bounding box center [446, 317] width 29 height 29
checkbox input "true"
click at [1022, 423] on div "Add Optional Items" at bounding box center [1061, 428] width 124 height 18
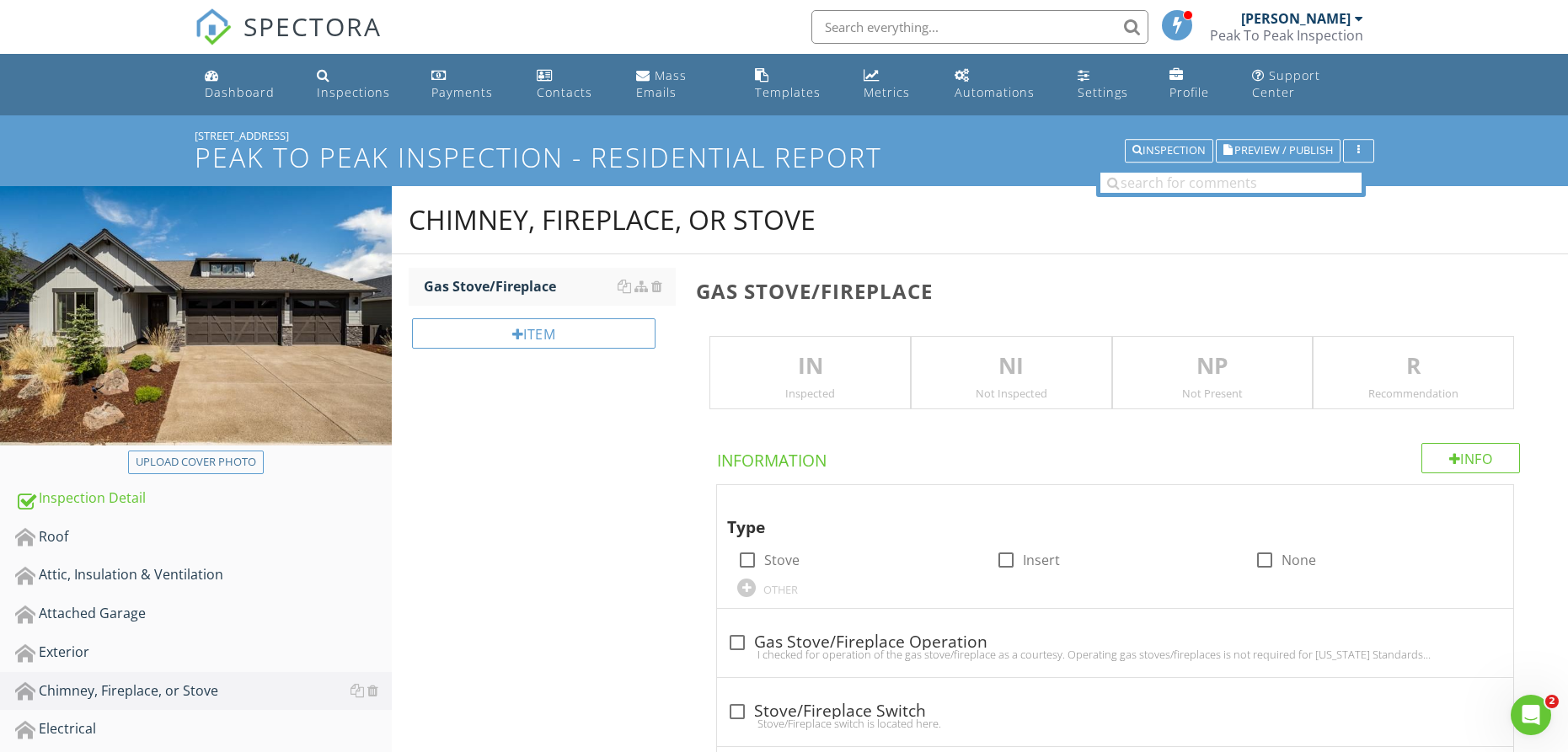
drag, startPoint x: 218, startPoint y: 83, endPoint x: 263, endPoint y: 24, distance: 74.2
click at [219, 82] on link "Dashboard" at bounding box center [248, 85] width 99 height 48
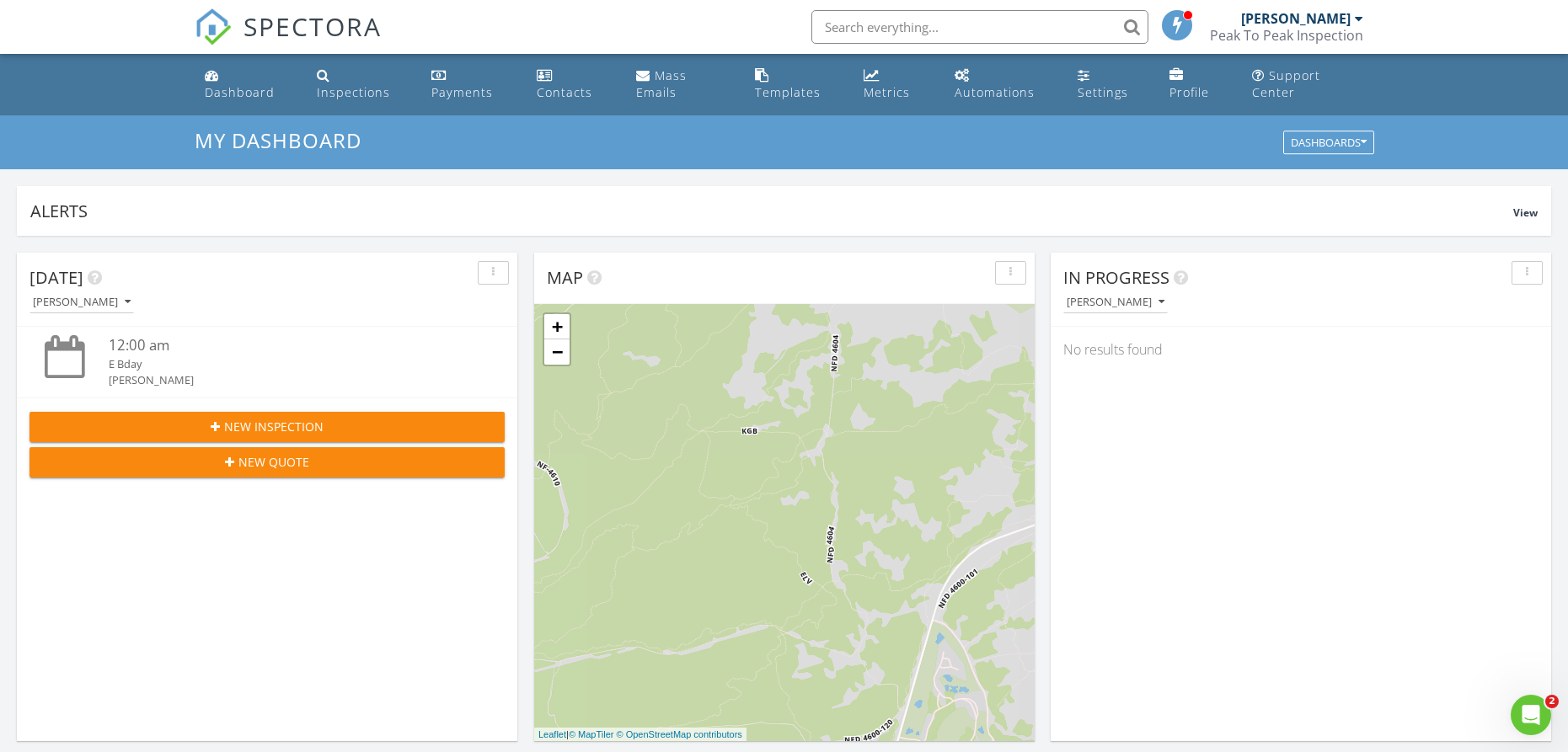
click at [846, 26] on input "text" at bounding box center [980, 27] width 337 height 33
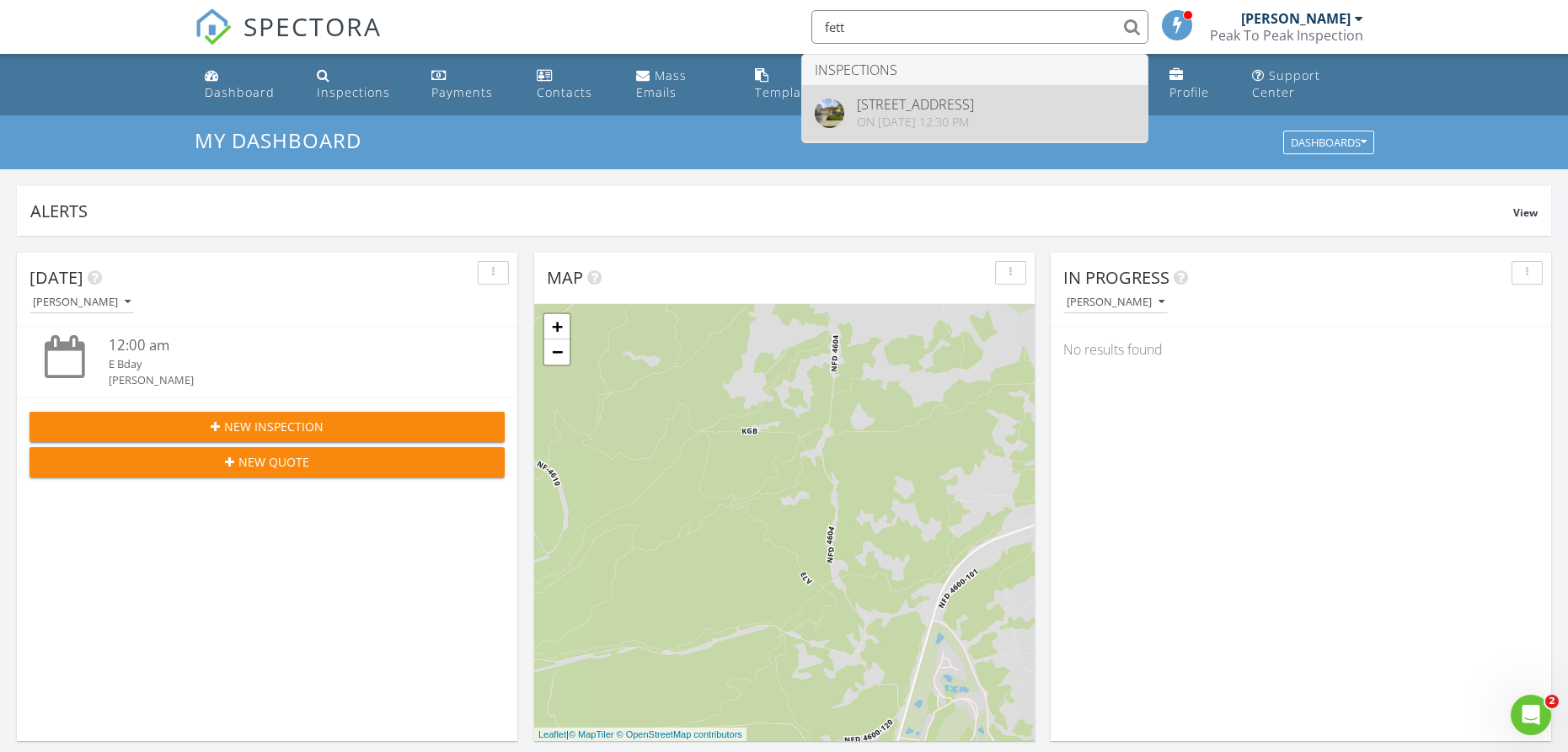
type input "fett"
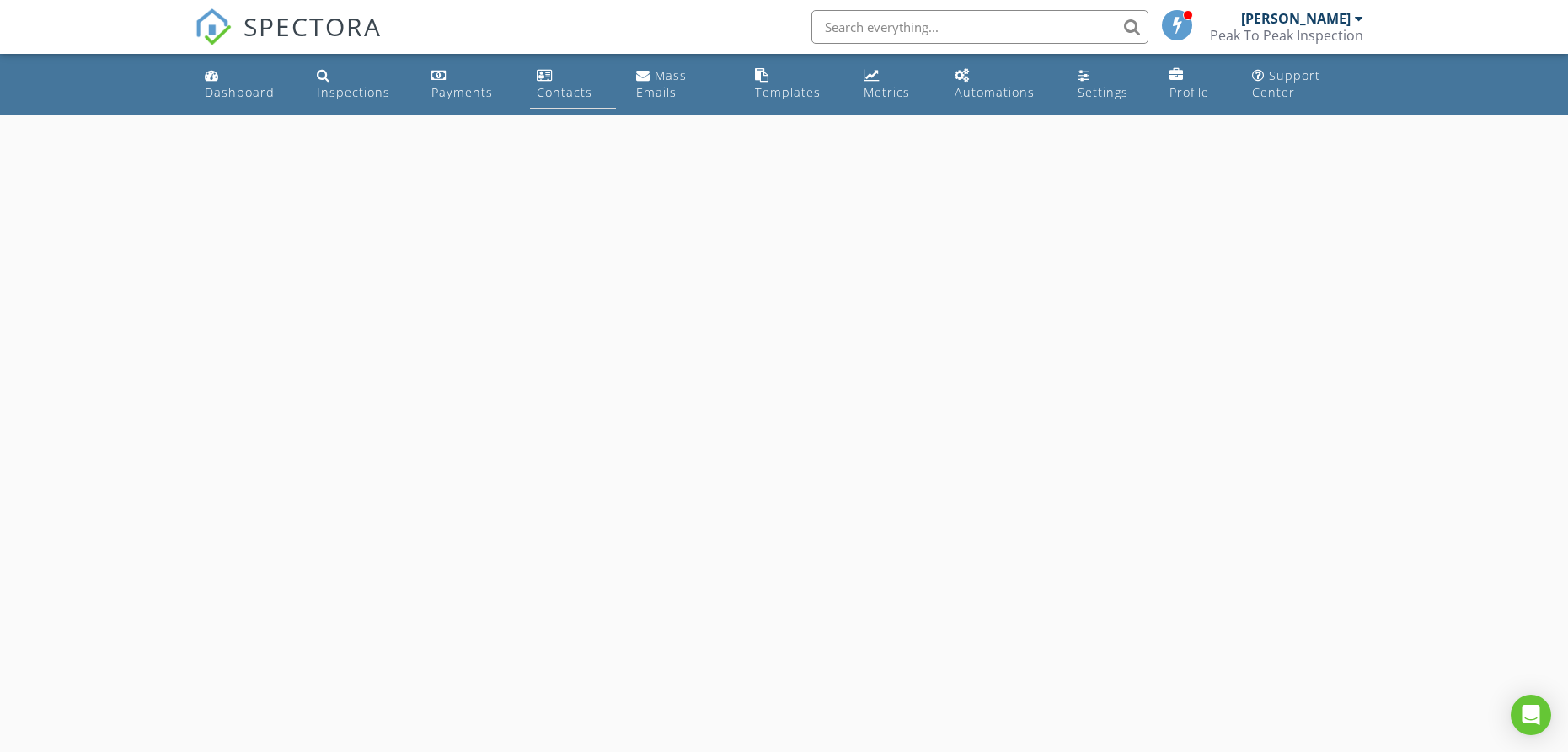
select select "7"
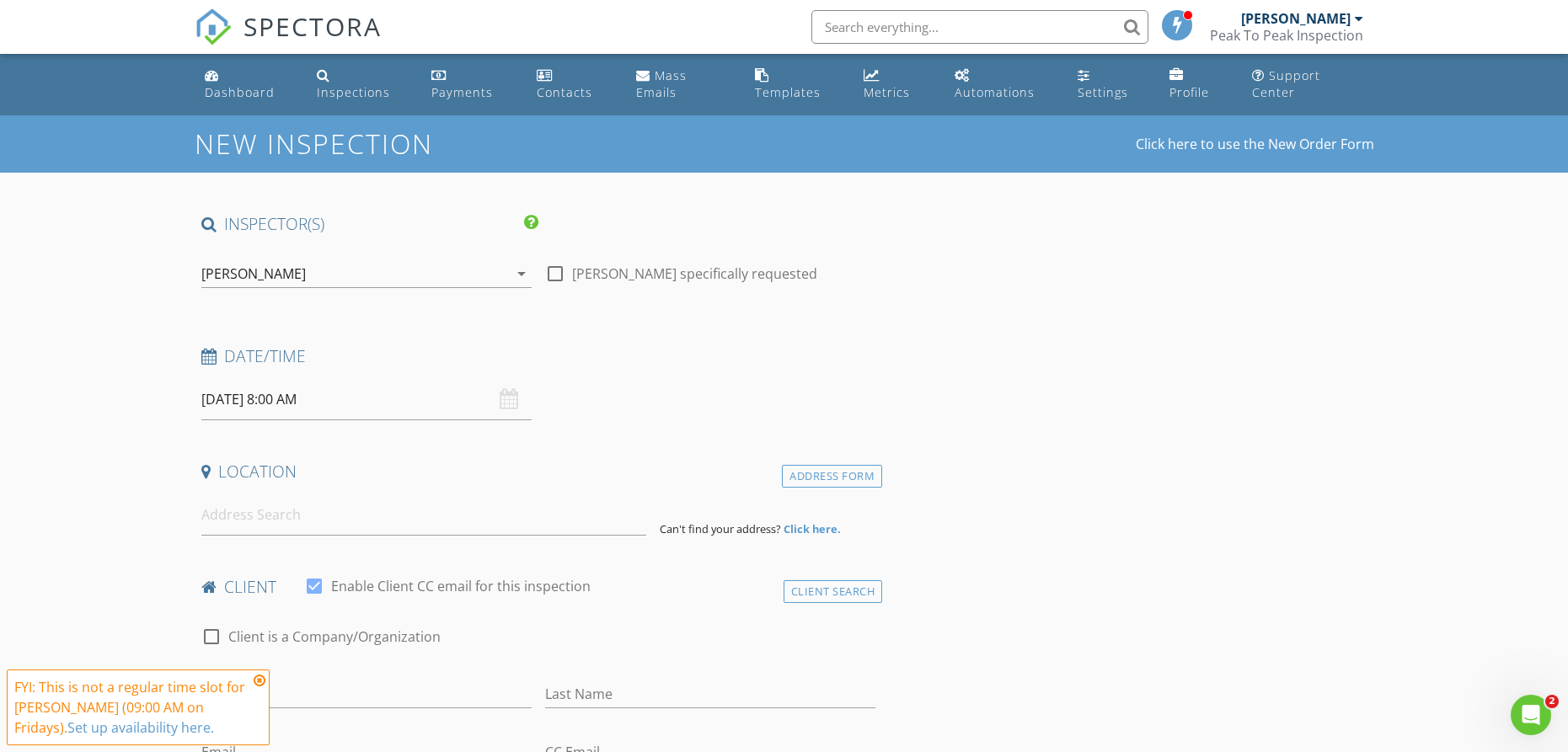
click at [272, 400] on input "[DATE] 8:00 AM" at bounding box center [367, 399] width 330 height 41
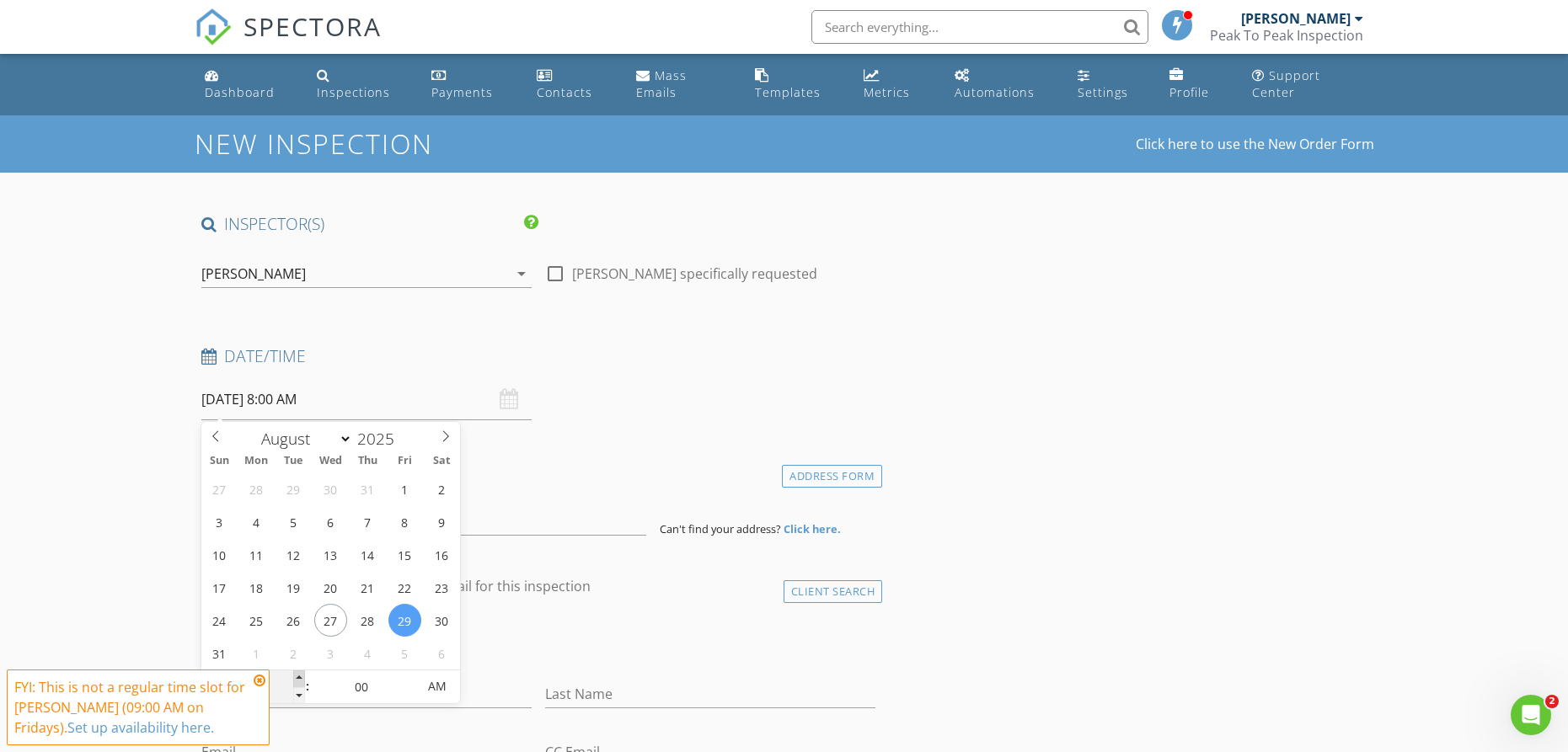
type input "09"
type input "[DATE] 9:00 AM"
click at [299, 676] on span at bounding box center [299, 680] width 11 height 17
type input "10"
type input "08/29/2025 10:00 AM"
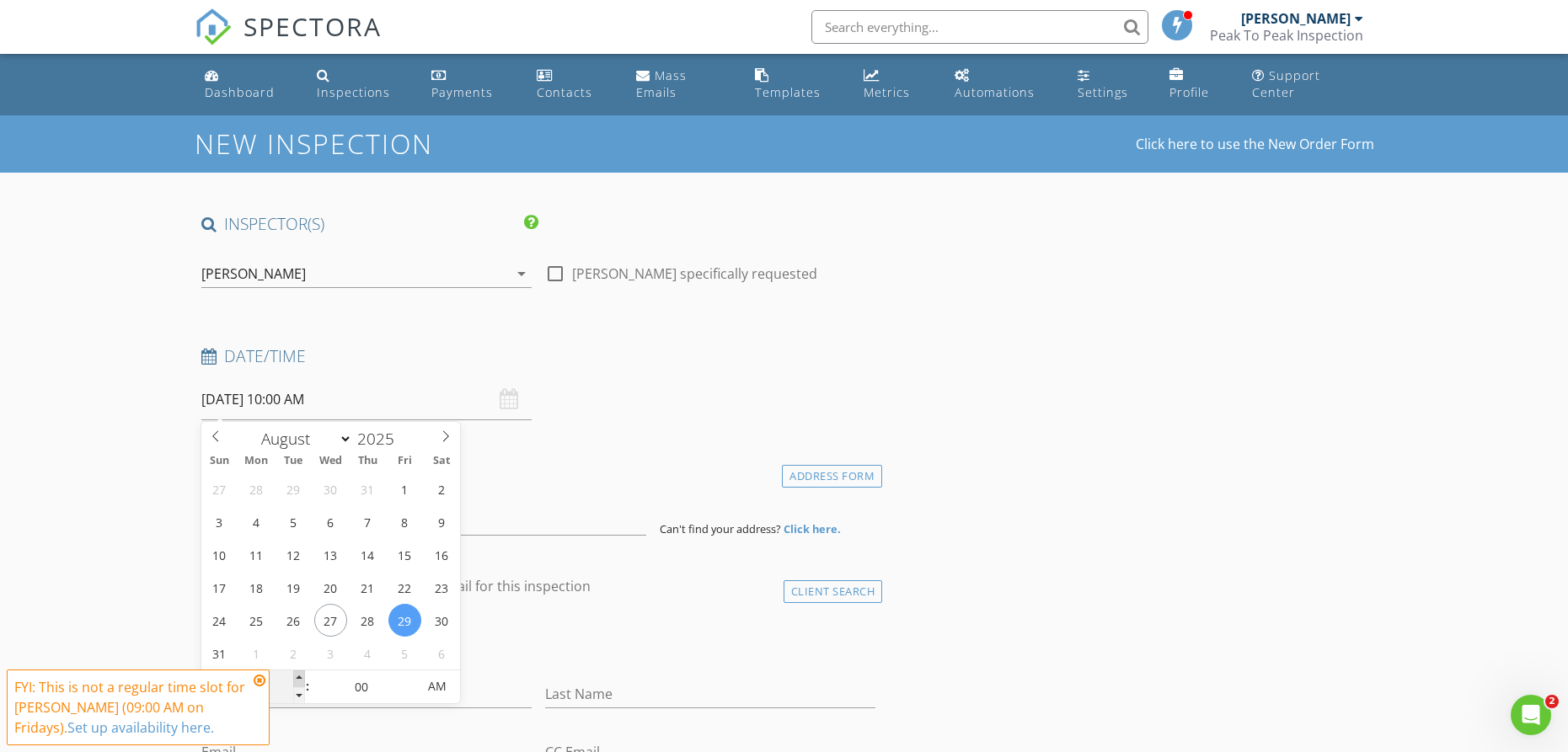
click at [299, 676] on span at bounding box center [299, 680] width 11 height 17
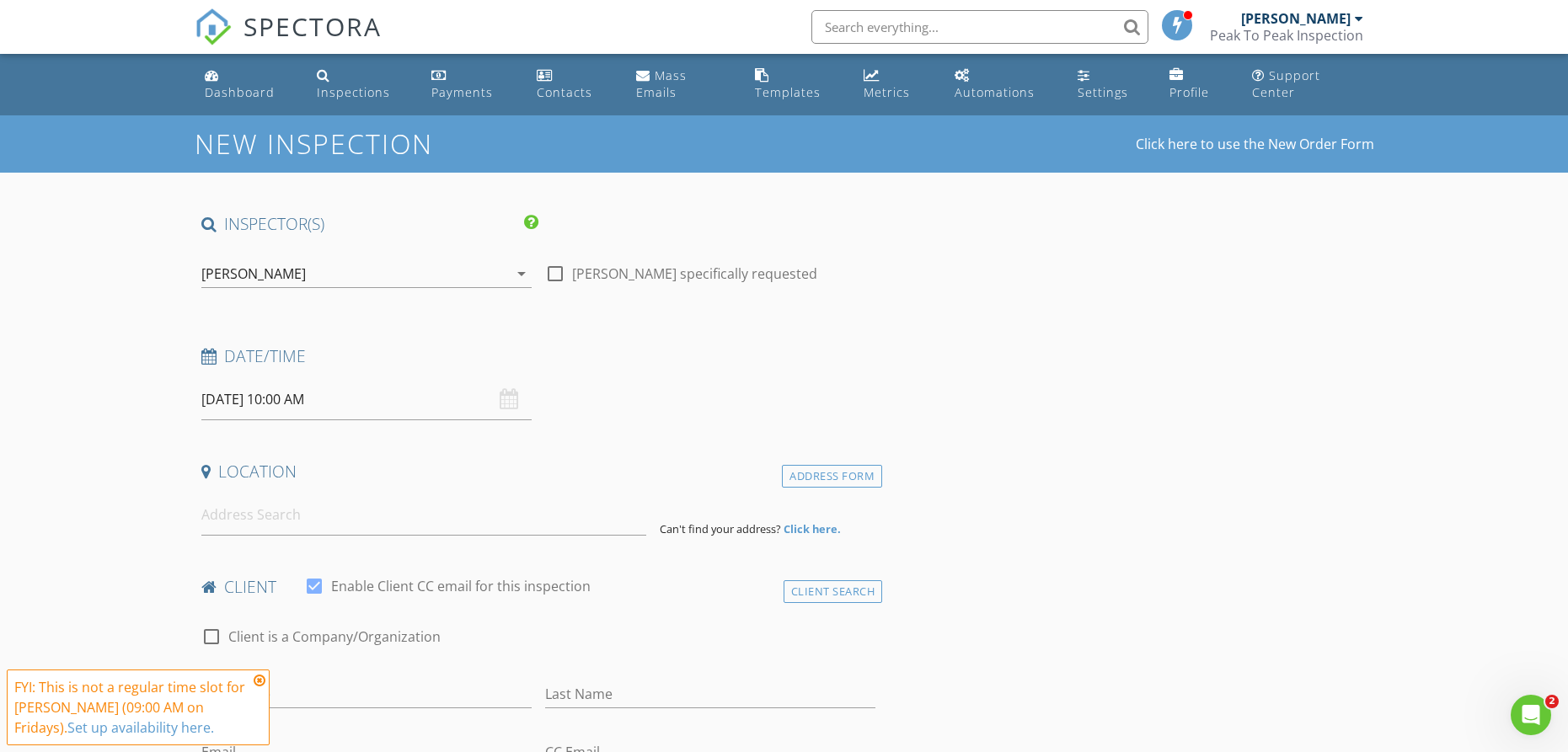
click at [260, 679] on icon at bounding box center [259, 681] width 11 height 13
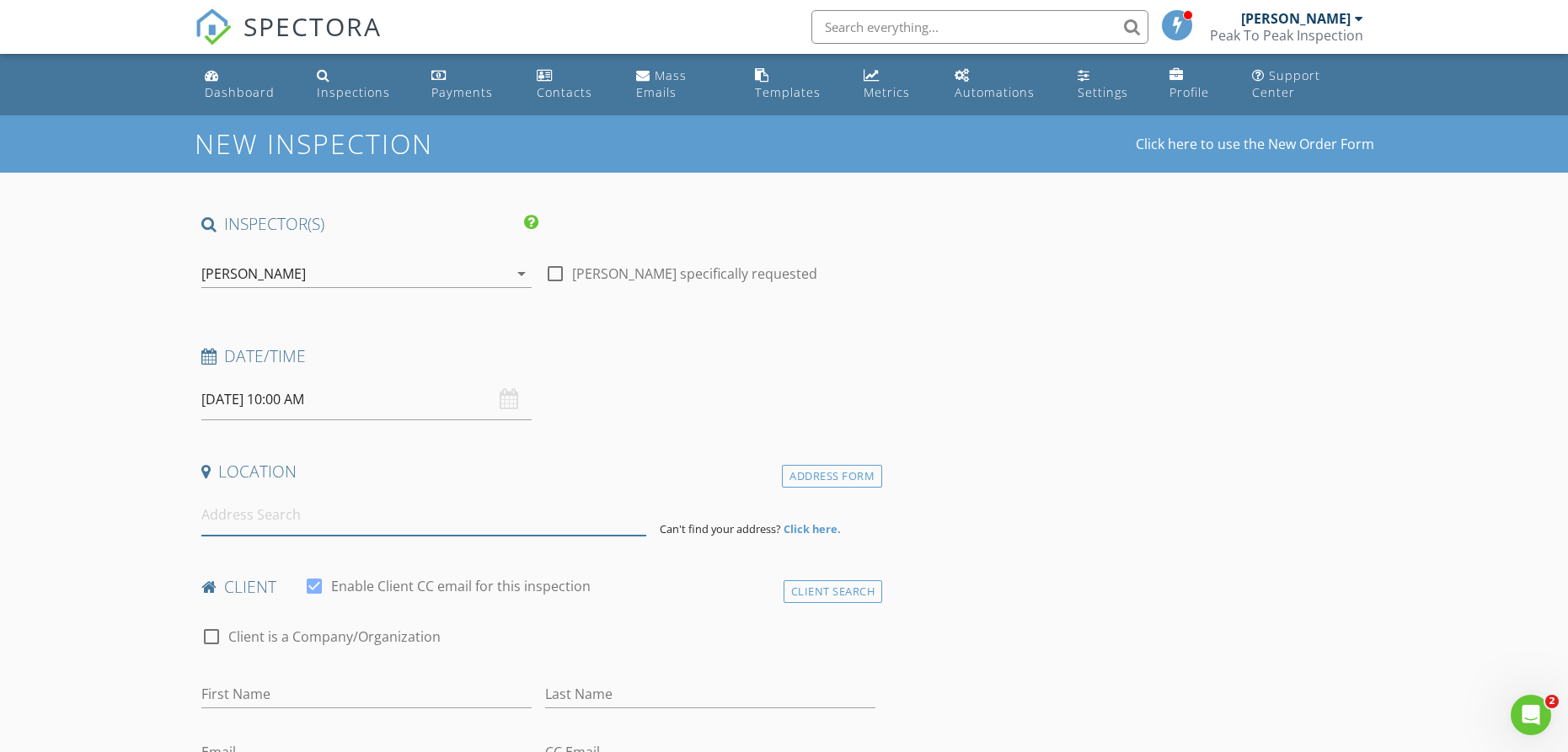
drag, startPoint x: 238, startPoint y: 523, endPoint x: 101, endPoint y: 451, distance: 154.8
click at [236, 522] on input at bounding box center [424, 515] width 445 height 41
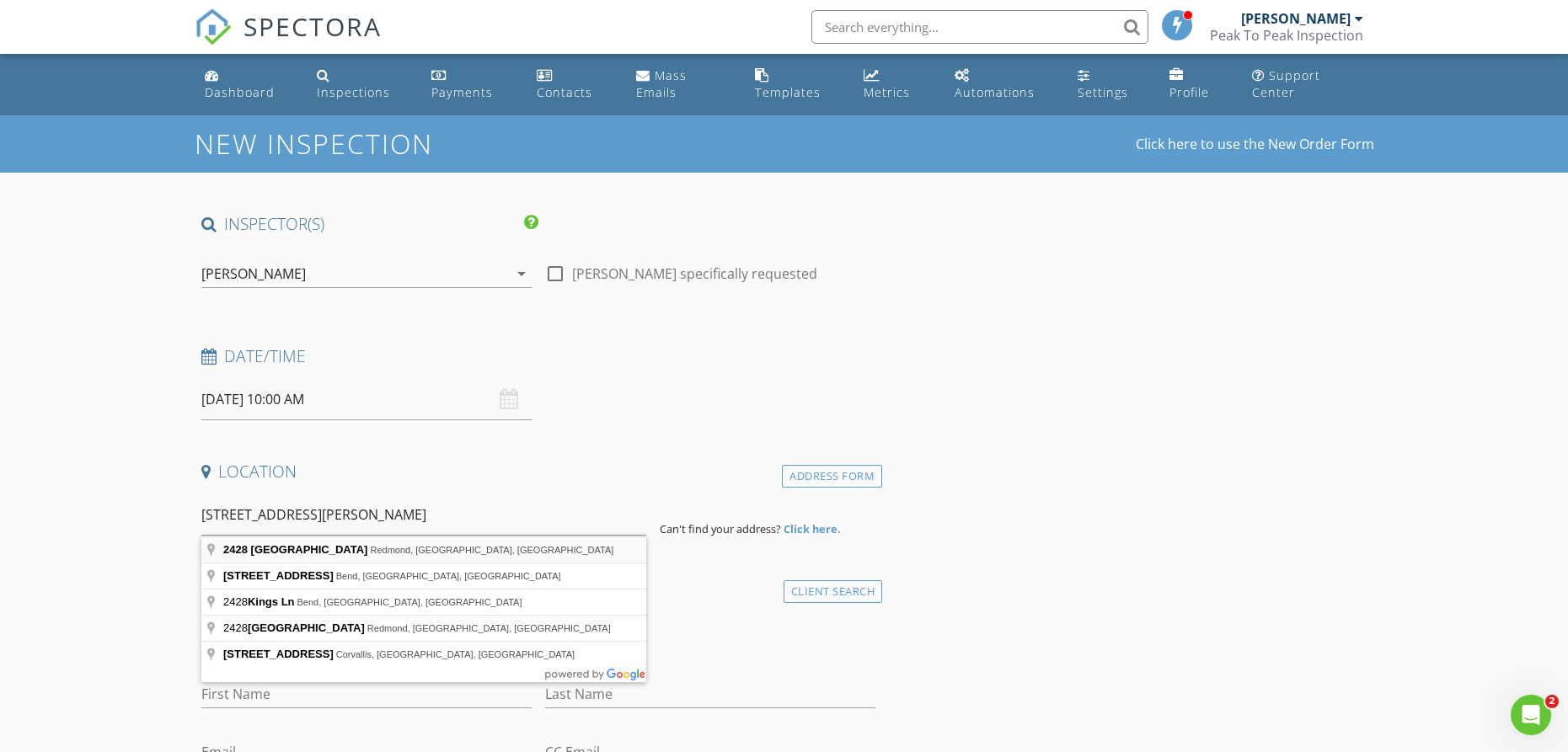
type input "2428 Northwest Kingwood Avenue, Redmond, OR, USA"
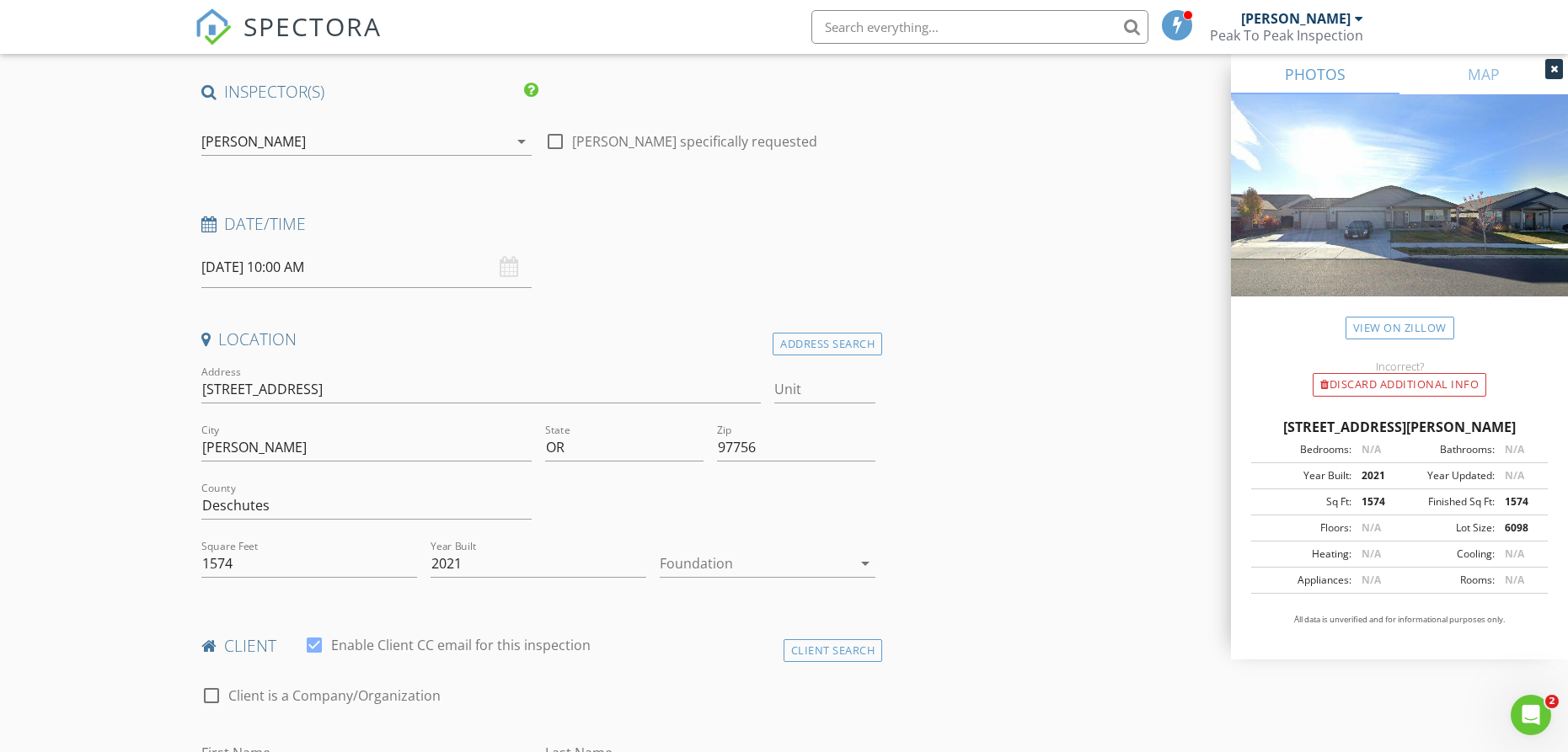
scroll to position [158, 0]
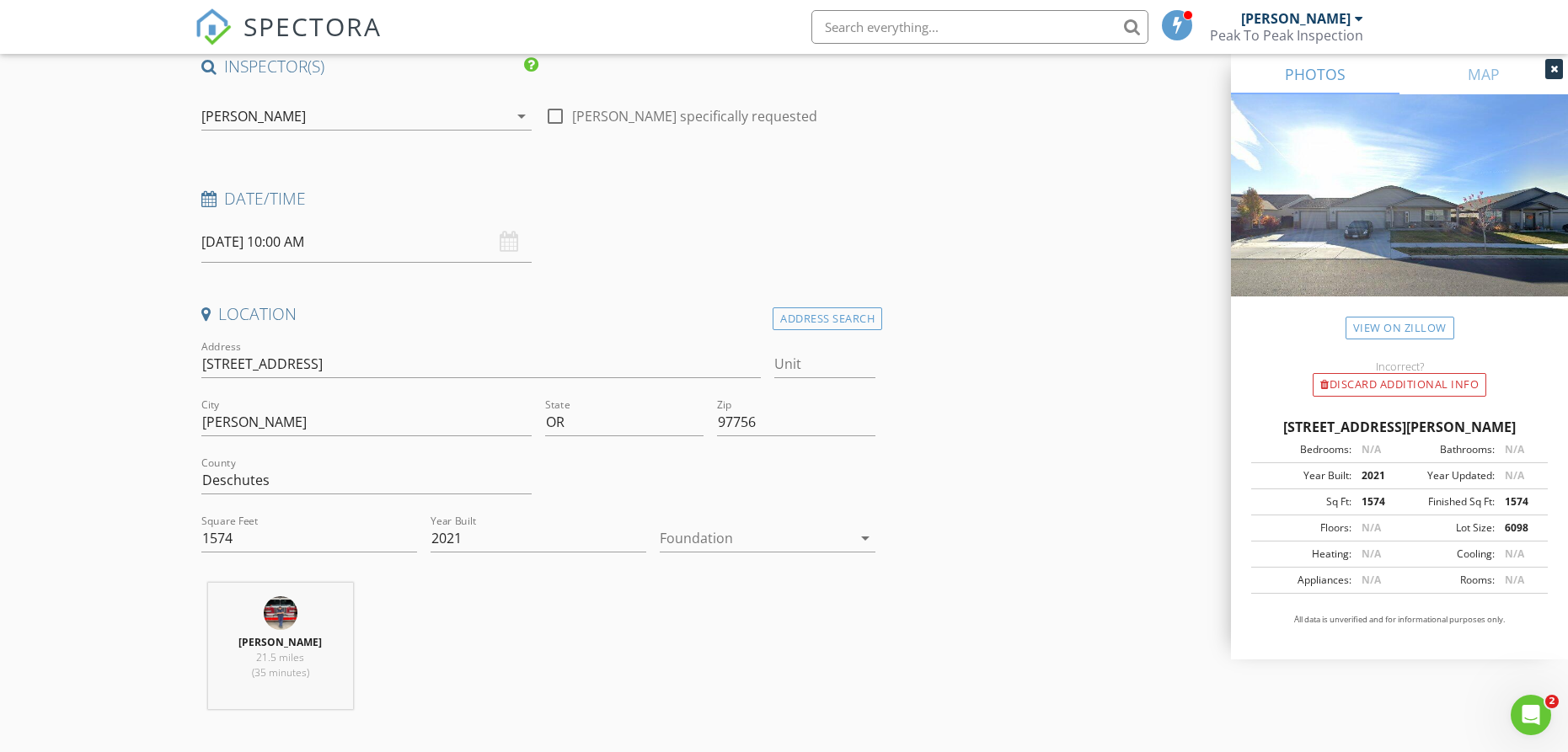
click at [780, 546] on div at bounding box center [756, 538] width 192 height 27
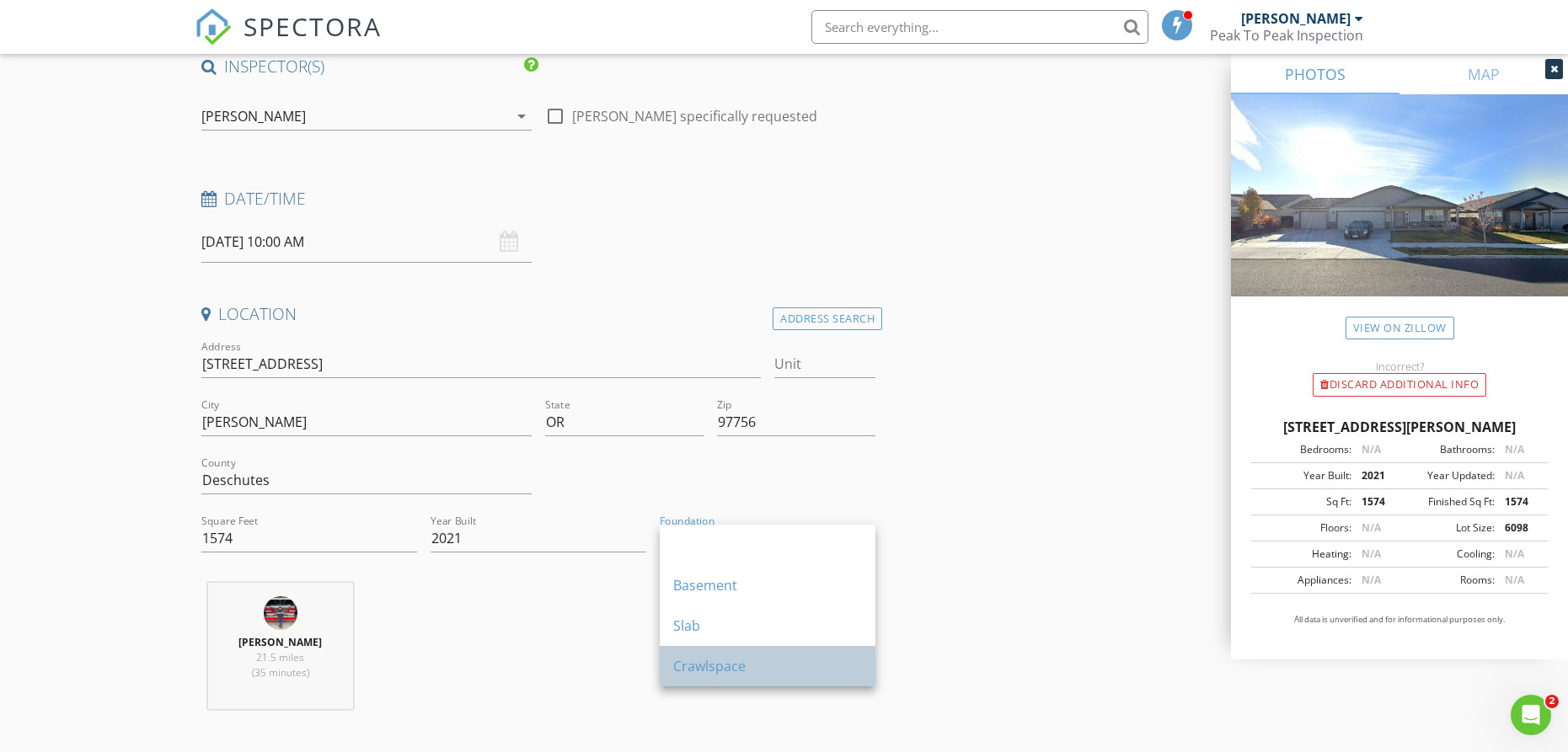
click at [719, 663] on div "Crawlspace" at bounding box center [767, 665] width 189 height 20
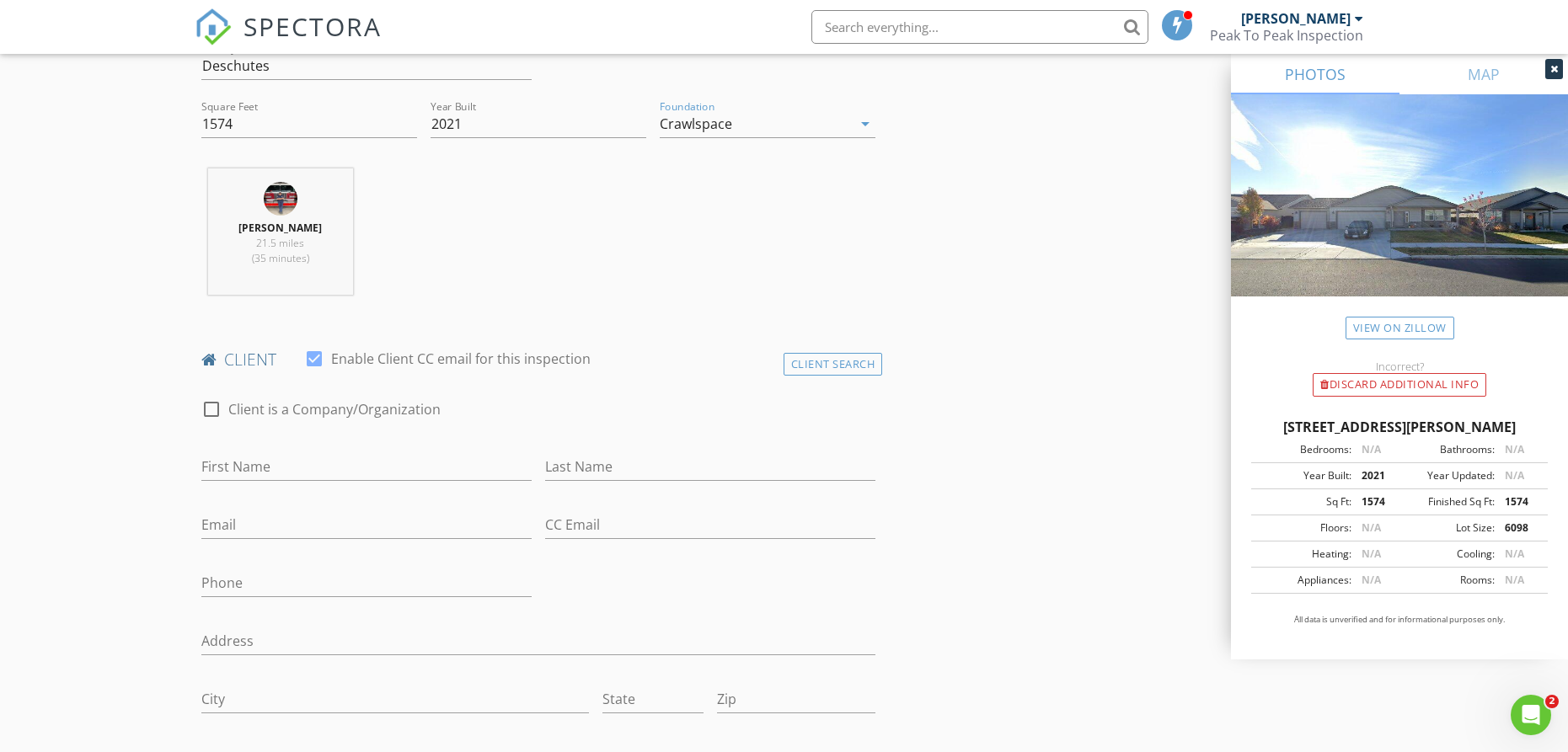
scroll to position [578, 0]
click at [651, 463] on input "Last Name" at bounding box center [710, 461] width 330 height 28
paste input "[PERSON_NAME]"
type input "[PERSON_NAME]"
drag, startPoint x: 379, startPoint y: 455, endPoint x: 333, endPoint y: 419, distance: 58.4
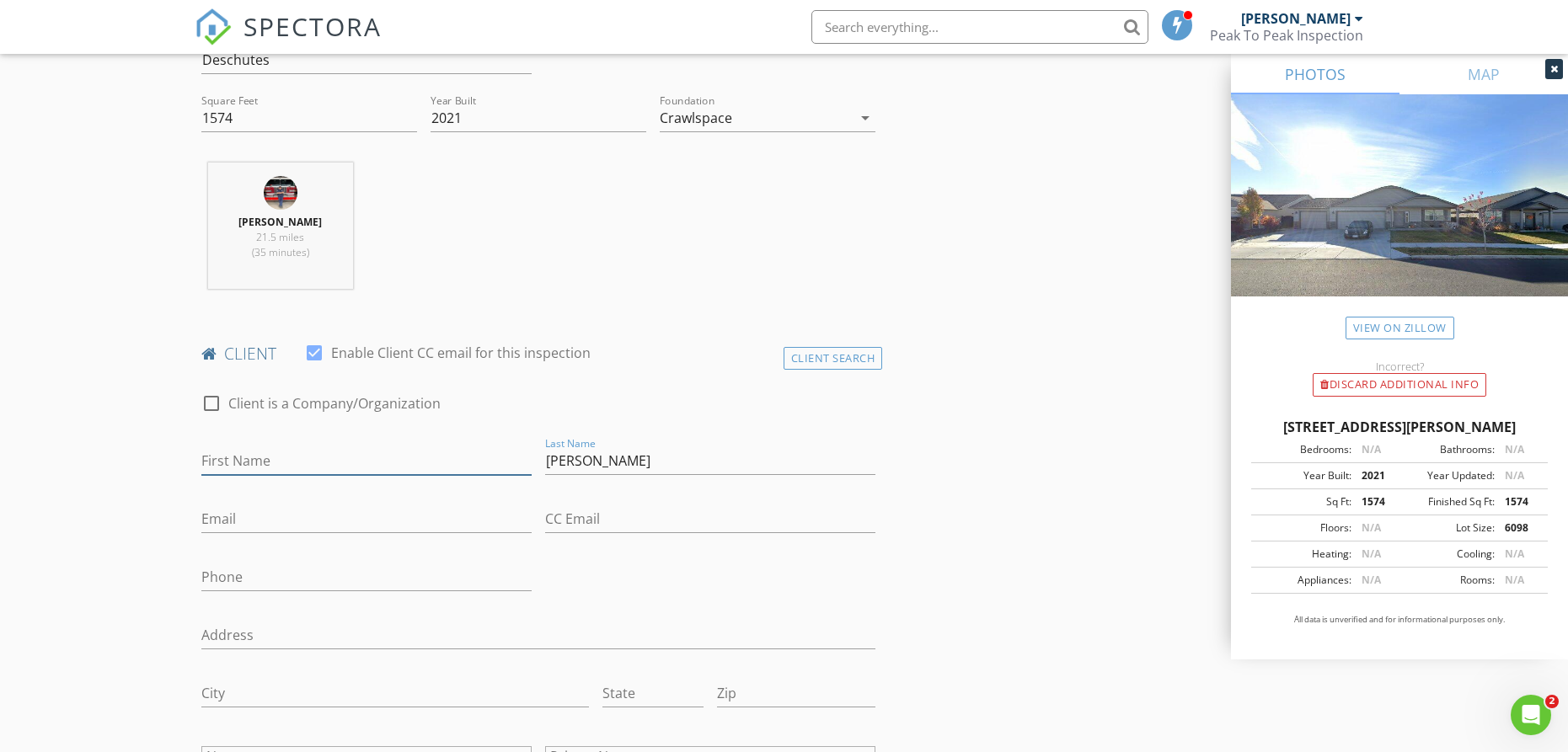
click at [369, 447] on input "First Name" at bounding box center [367, 461] width 330 height 28
type input "[PERSON_NAME]"
click at [320, 517] on input "Email" at bounding box center [367, 517] width 330 height 28
paste input "[EMAIL_ADDRESS][DOMAIN_NAME]"
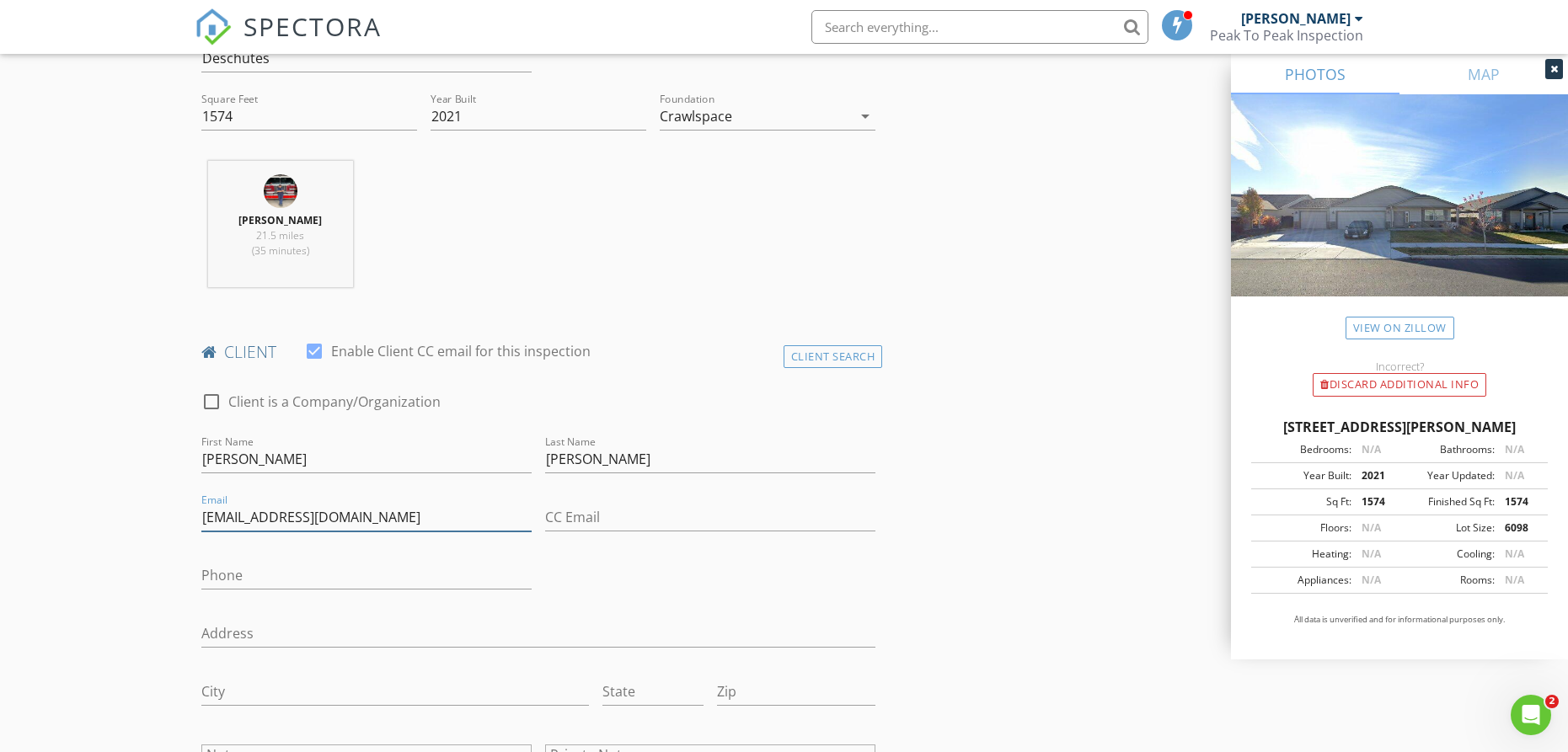
type input "[EMAIL_ADDRESS][DOMAIN_NAME]"
click at [600, 512] on input "CC Email" at bounding box center [710, 513] width 330 height 28
paste input "[EMAIL_ADDRESS][DOMAIN_NAME]"
type input "[EMAIL_ADDRESS][DOMAIN_NAME]"
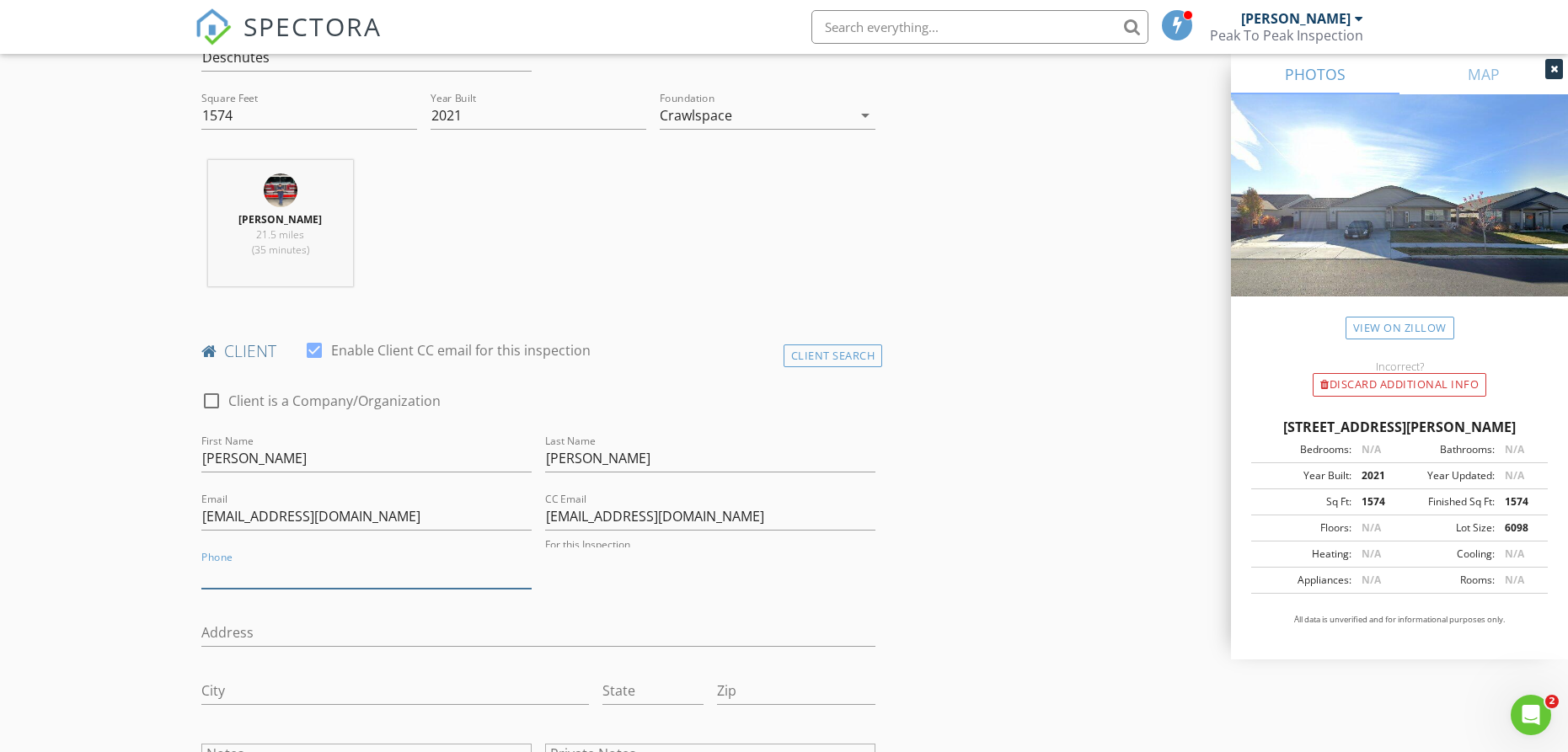
click at [295, 577] on input "Phone" at bounding box center [367, 574] width 330 height 28
paste input "[PHONE_NUMBER]"
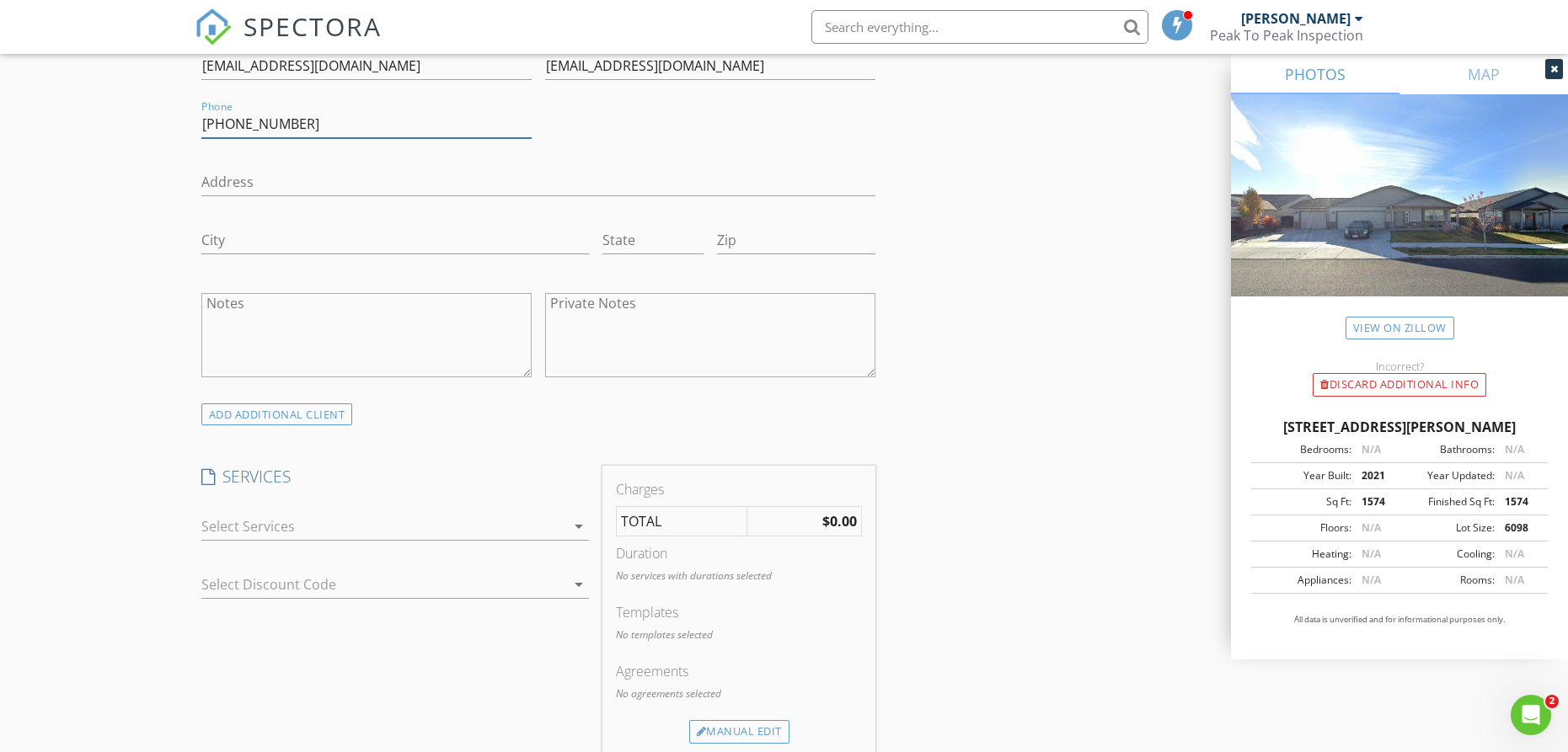
scroll to position [1038, 0]
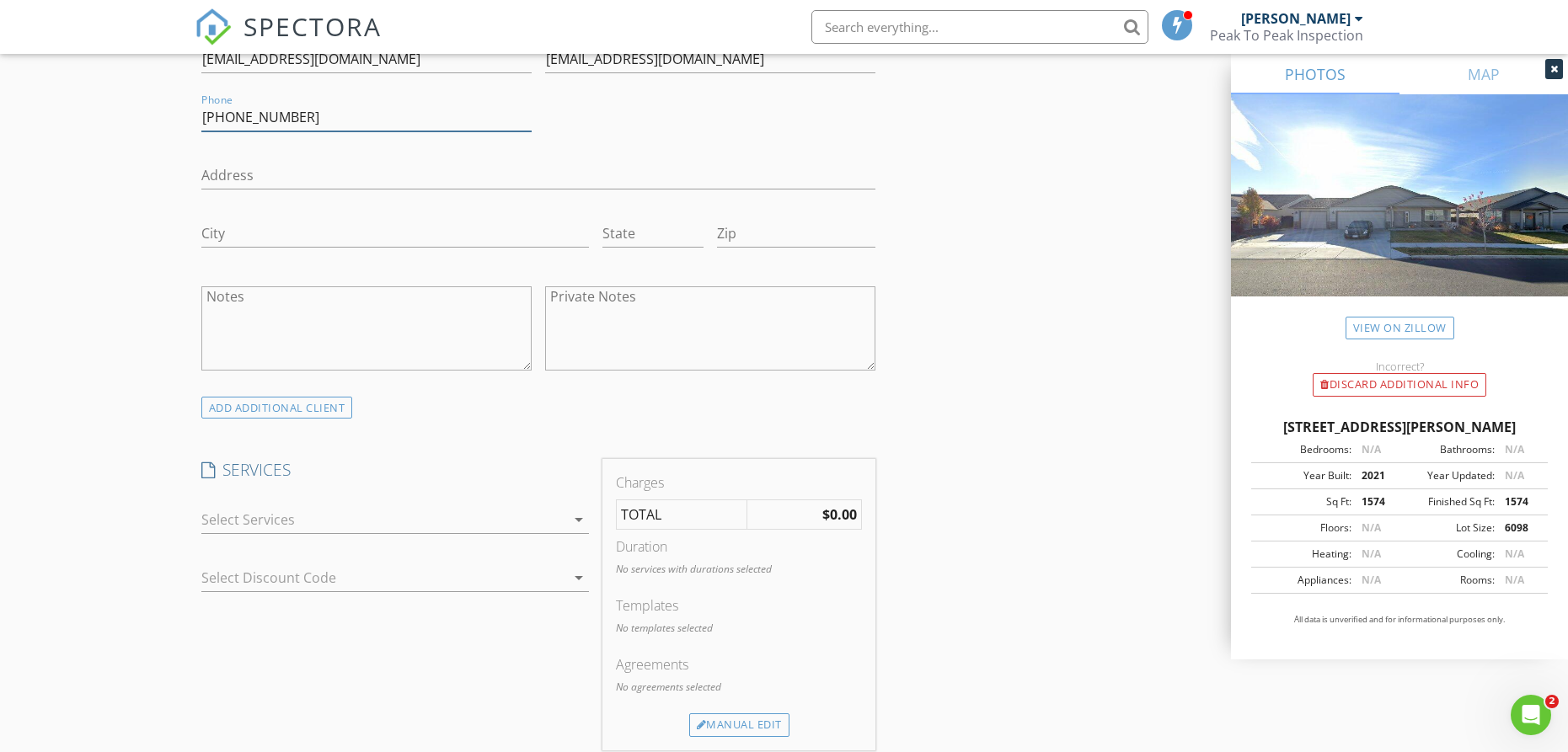
type input "[PHONE_NUMBER]"
click at [224, 514] on div at bounding box center [384, 520] width 364 height 27
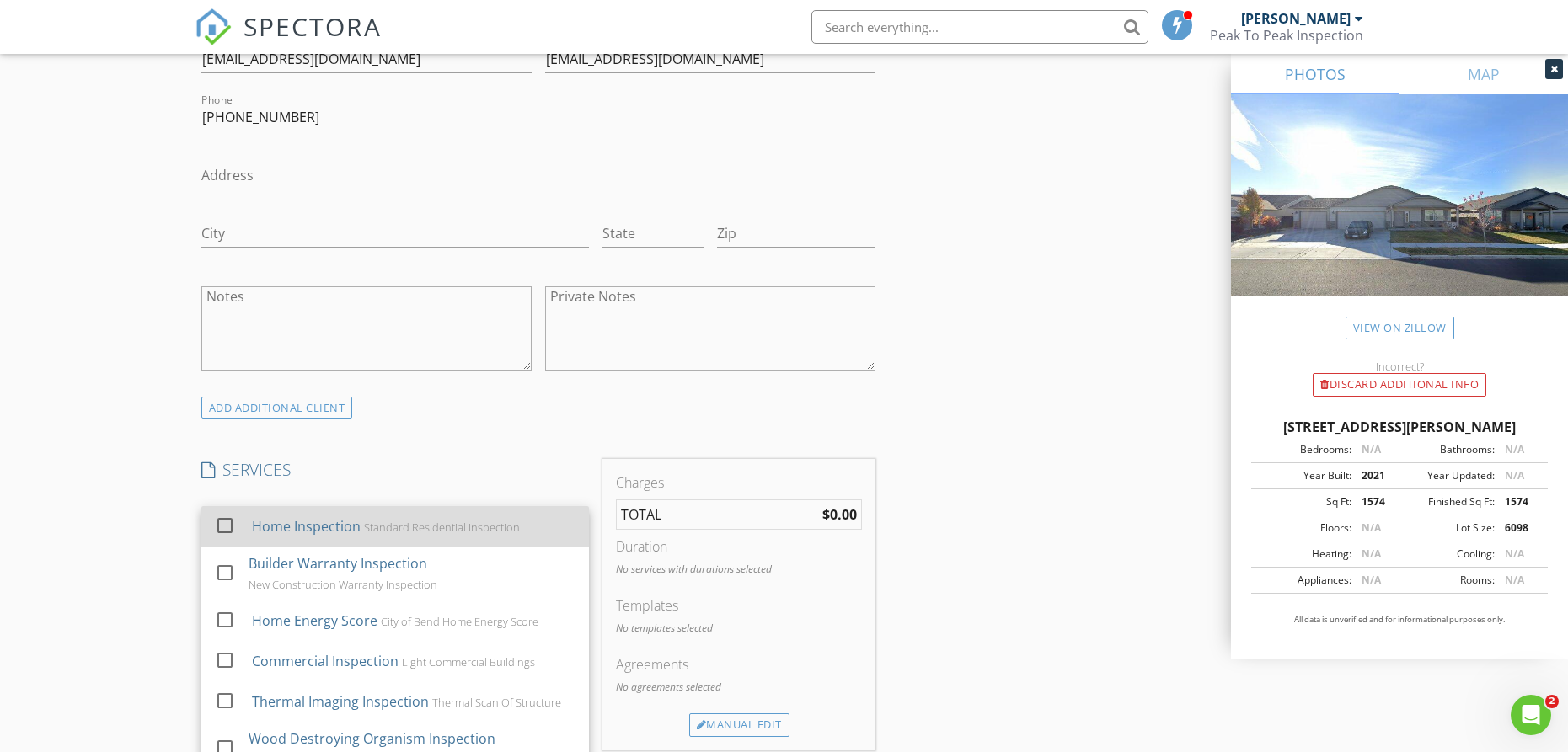
click at [224, 518] on div at bounding box center [225, 525] width 29 height 29
checkbox input "true"
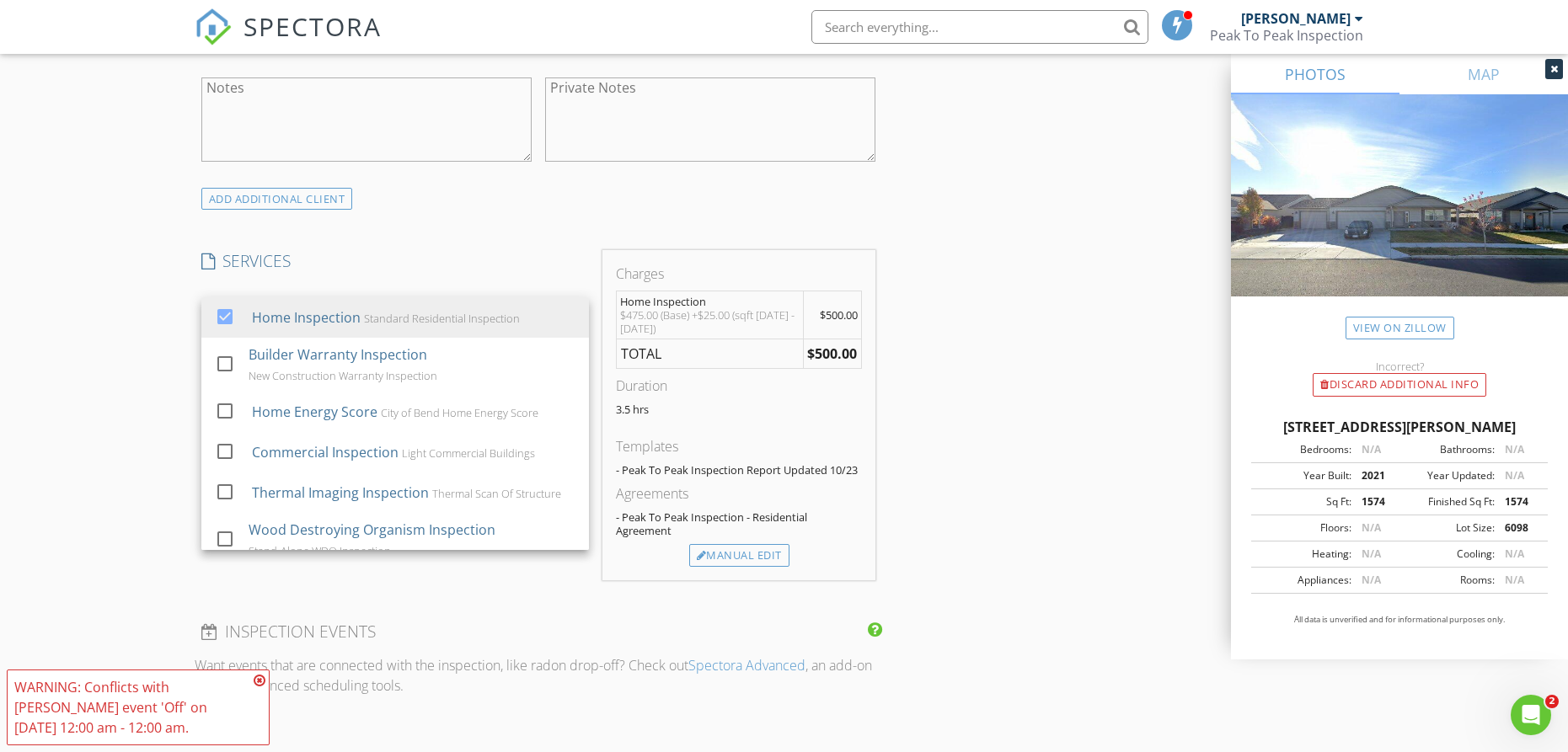
click at [166, 517] on div "New Inspection Click here to use the New Order Form INSPECTOR(S) check_box Adam…" at bounding box center [784, 425] width 1568 height 3113
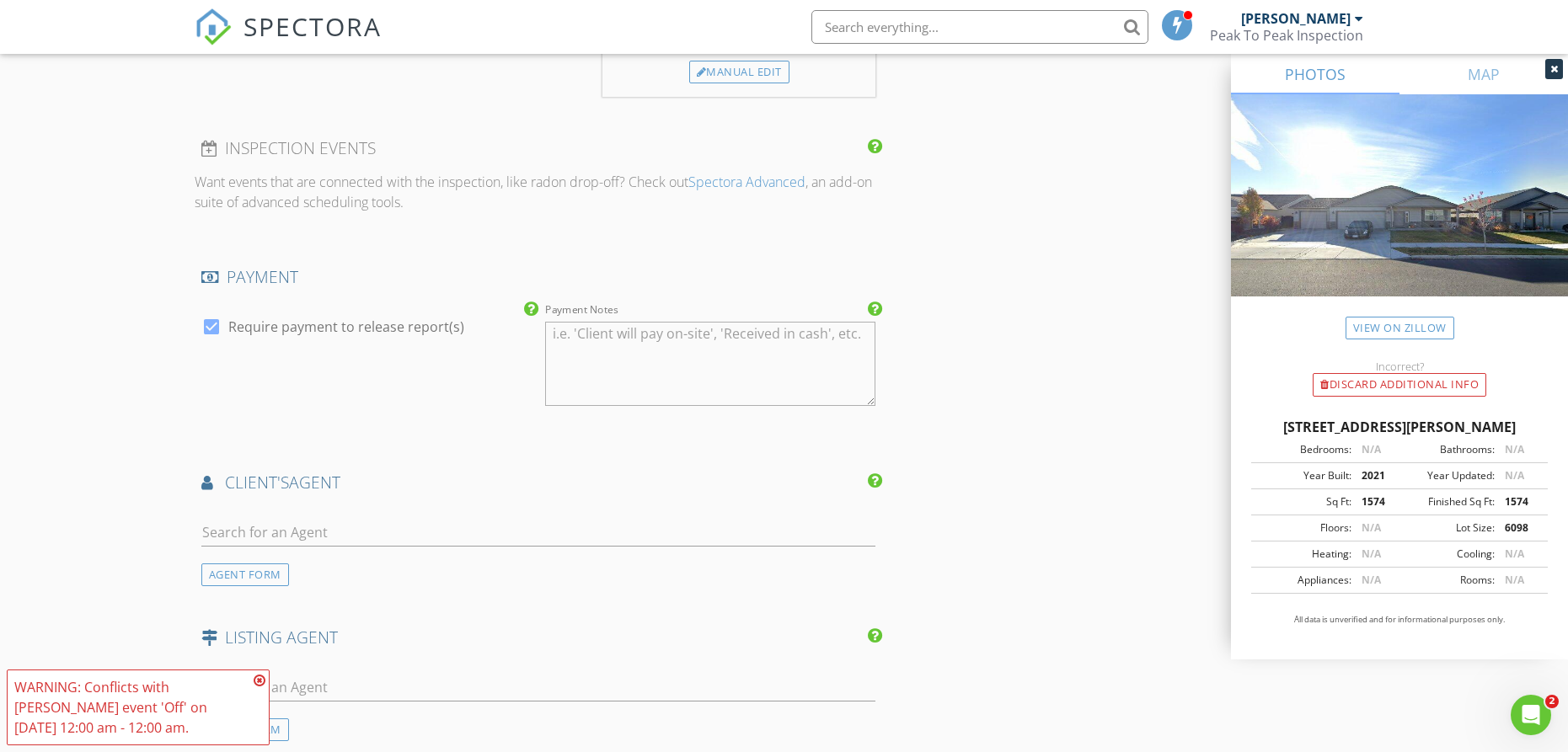
scroll to position [1741, 0]
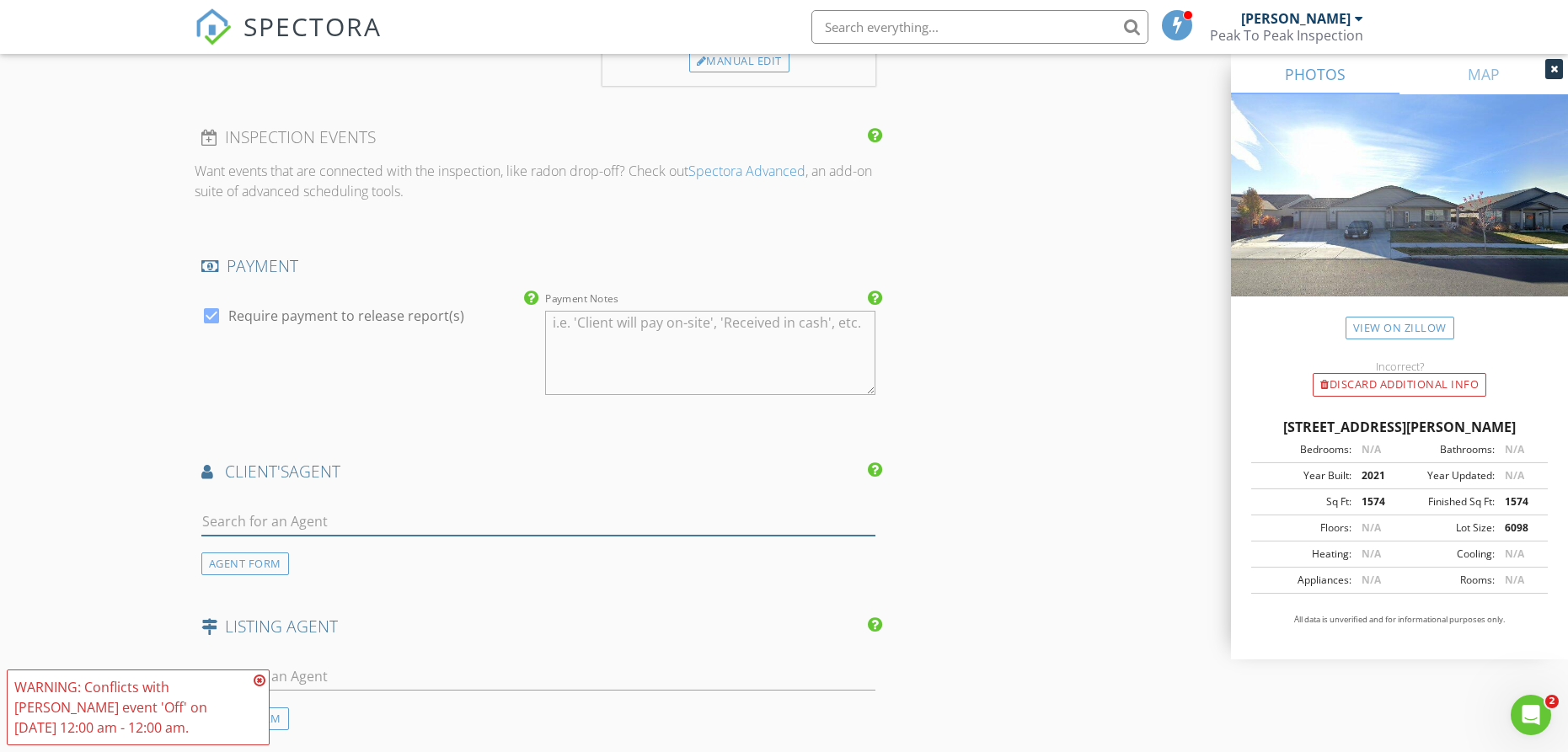
click at [297, 520] on input "text" at bounding box center [539, 522] width 675 height 28
type input "Rick"
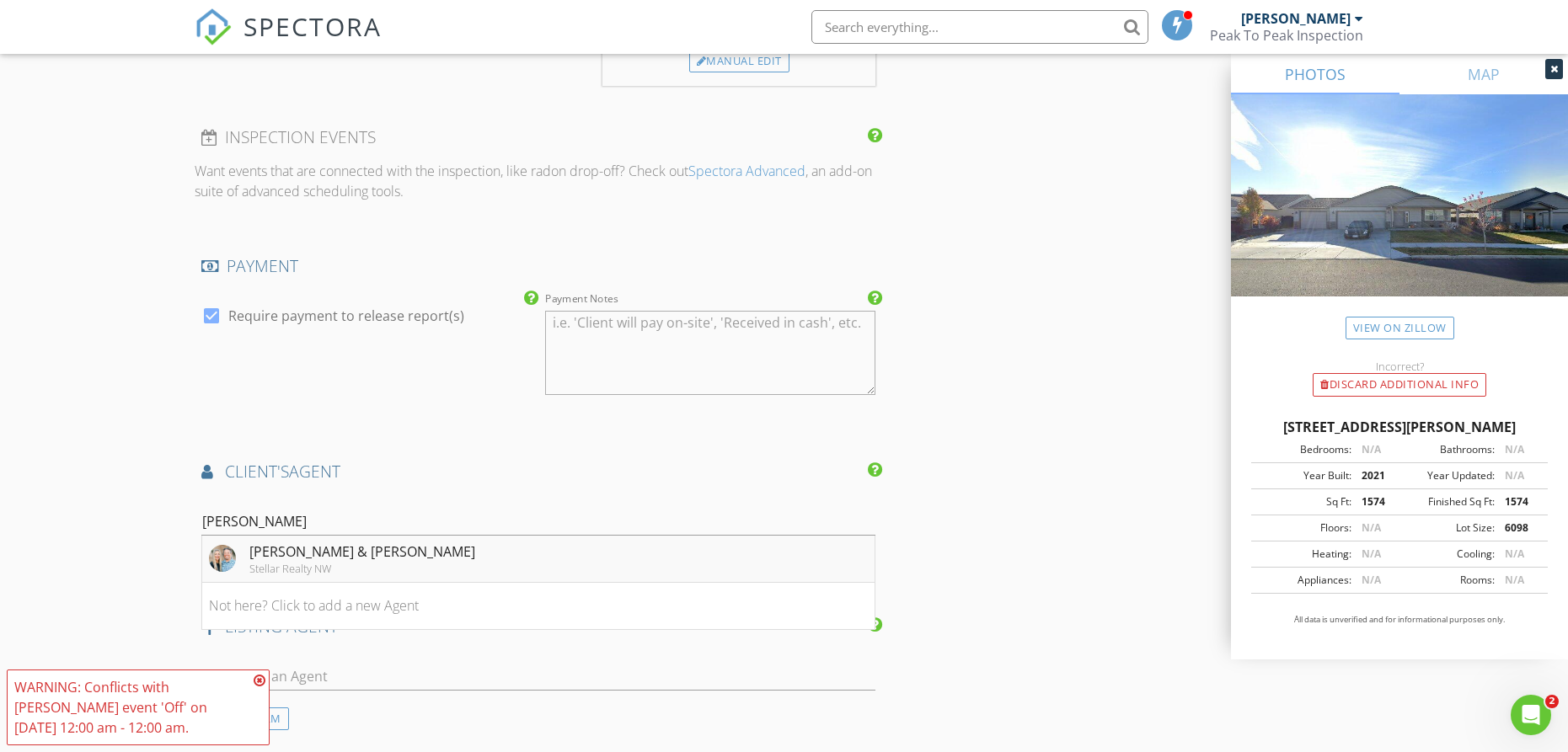
click at [216, 564] on img at bounding box center [222, 559] width 27 height 27
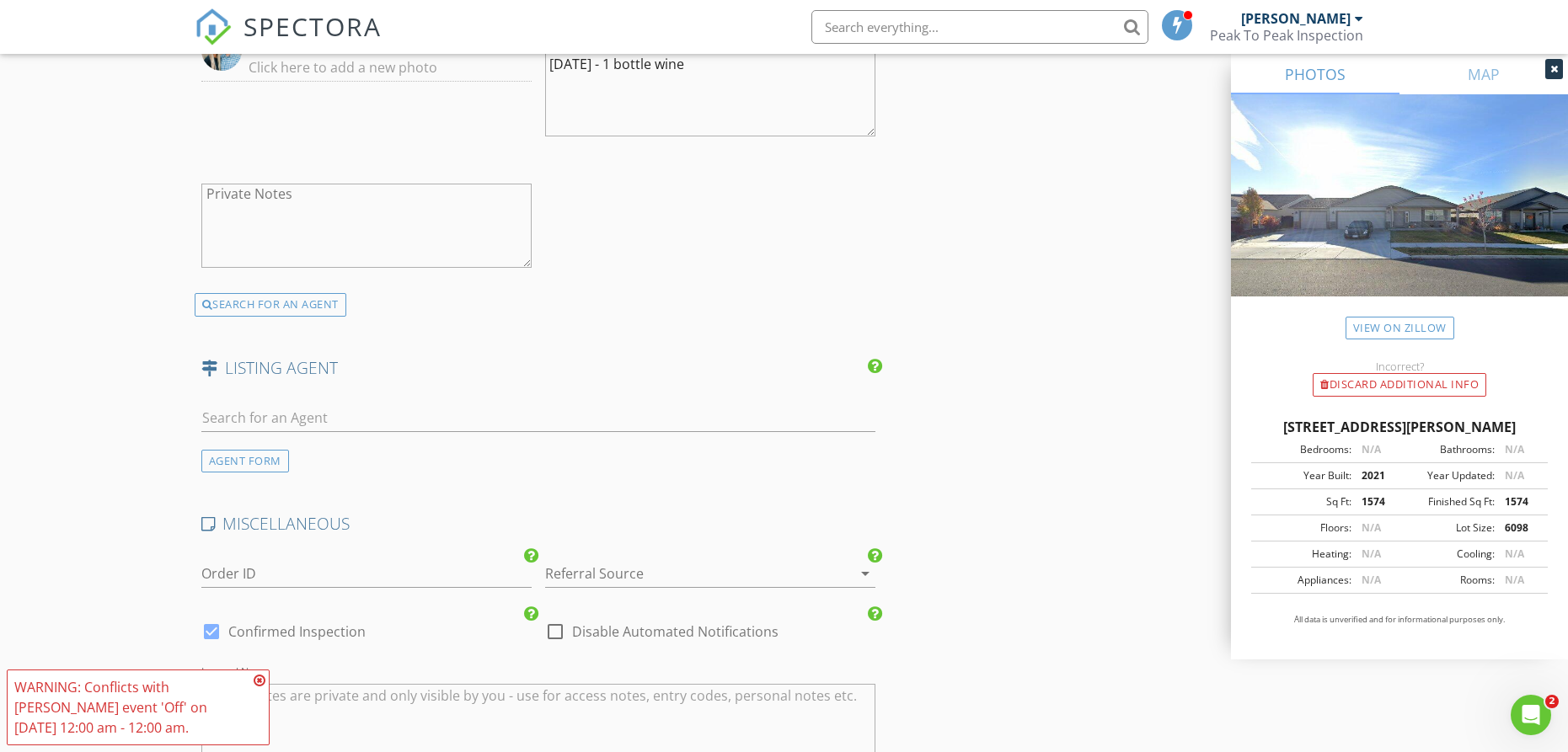
scroll to position [2502, 0]
click at [210, 629] on div at bounding box center [211, 630] width 29 height 29
checkbox input "false"
checkbox input "true"
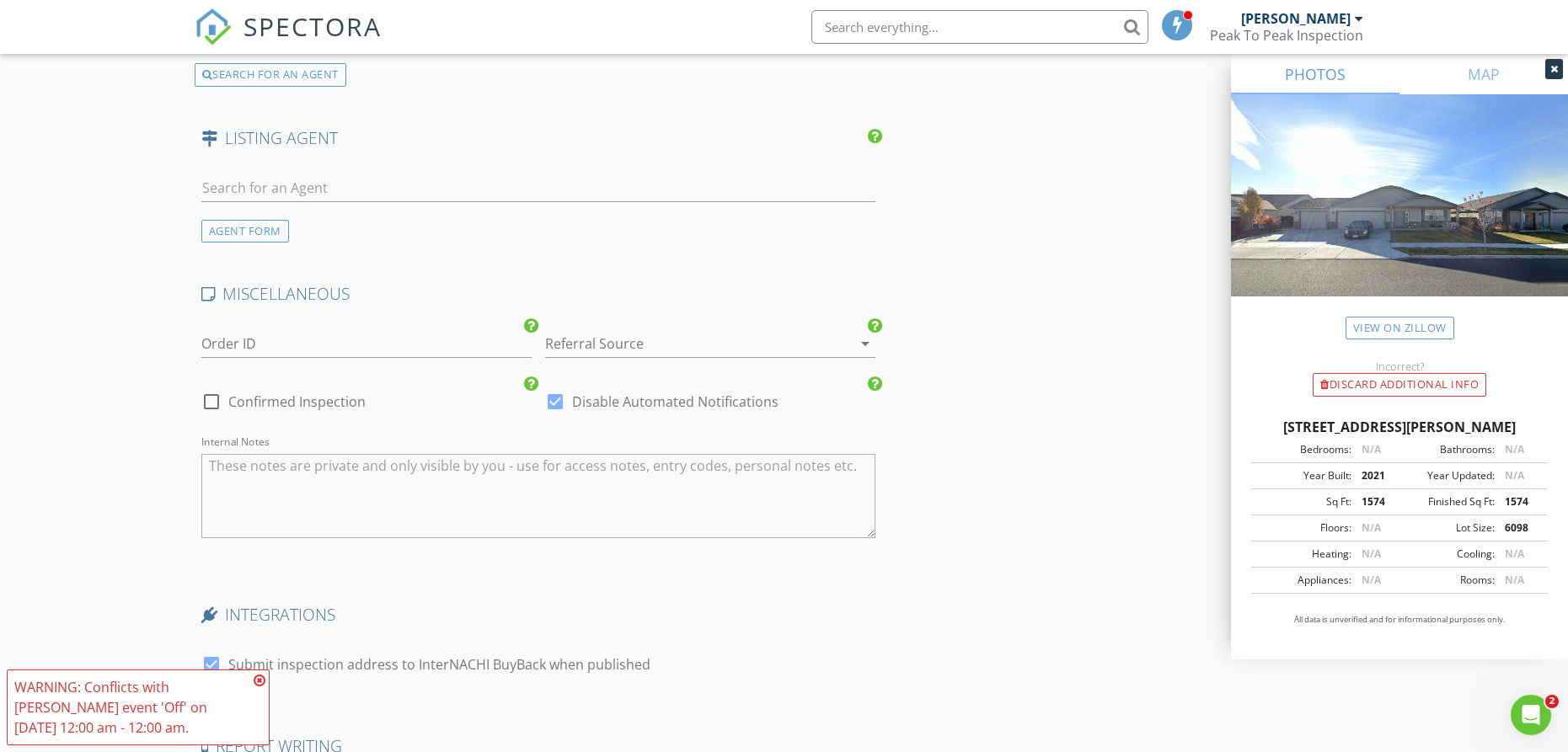
scroll to position [2730, 0]
click at [211, 405] on div at bounding box center [211, 401] width 29 height 29
checkbox input "true"
click at [560, 400] on div at bounding box center [555, 401] width 29 height 29
checkbox input "false"
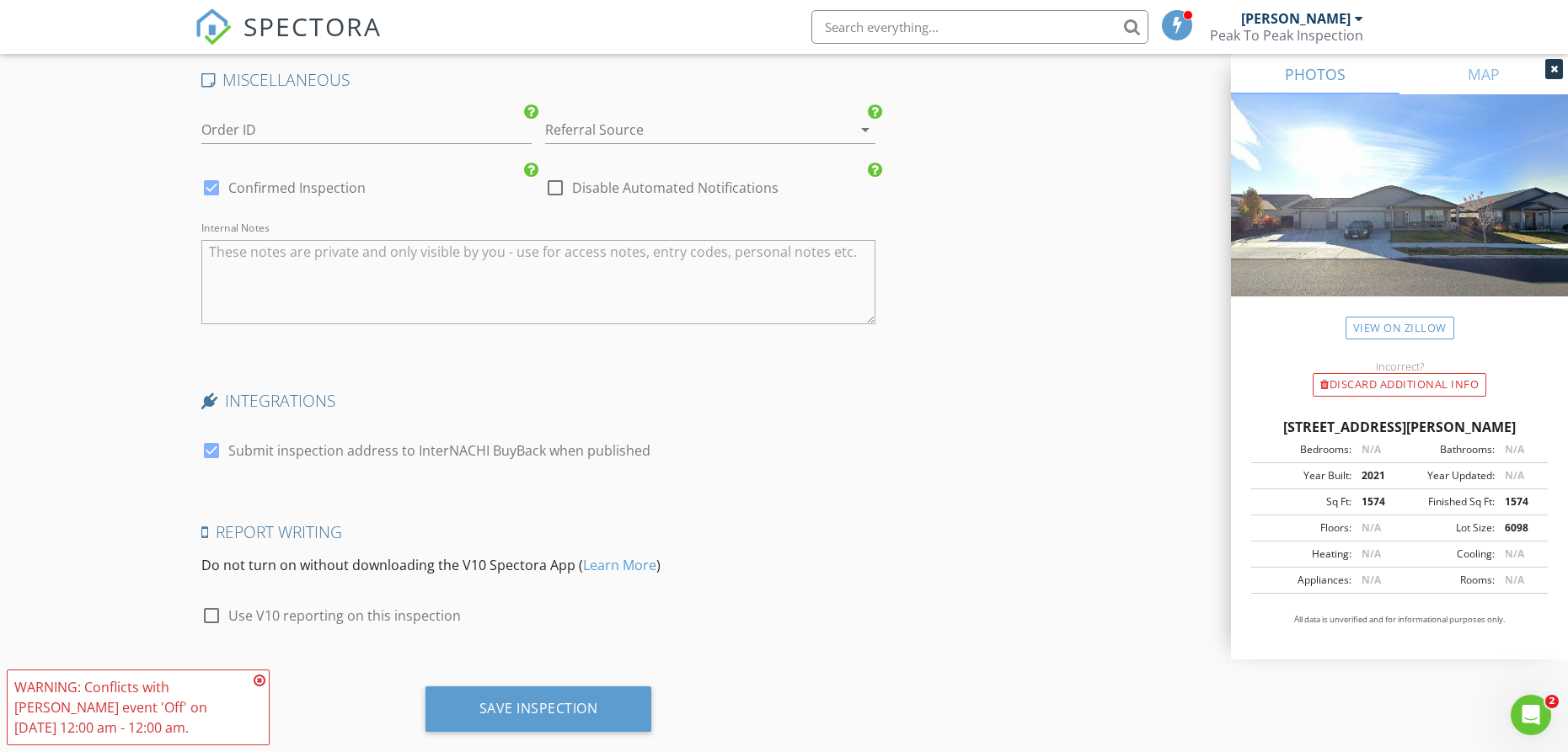
scroll to position [2972, 0]
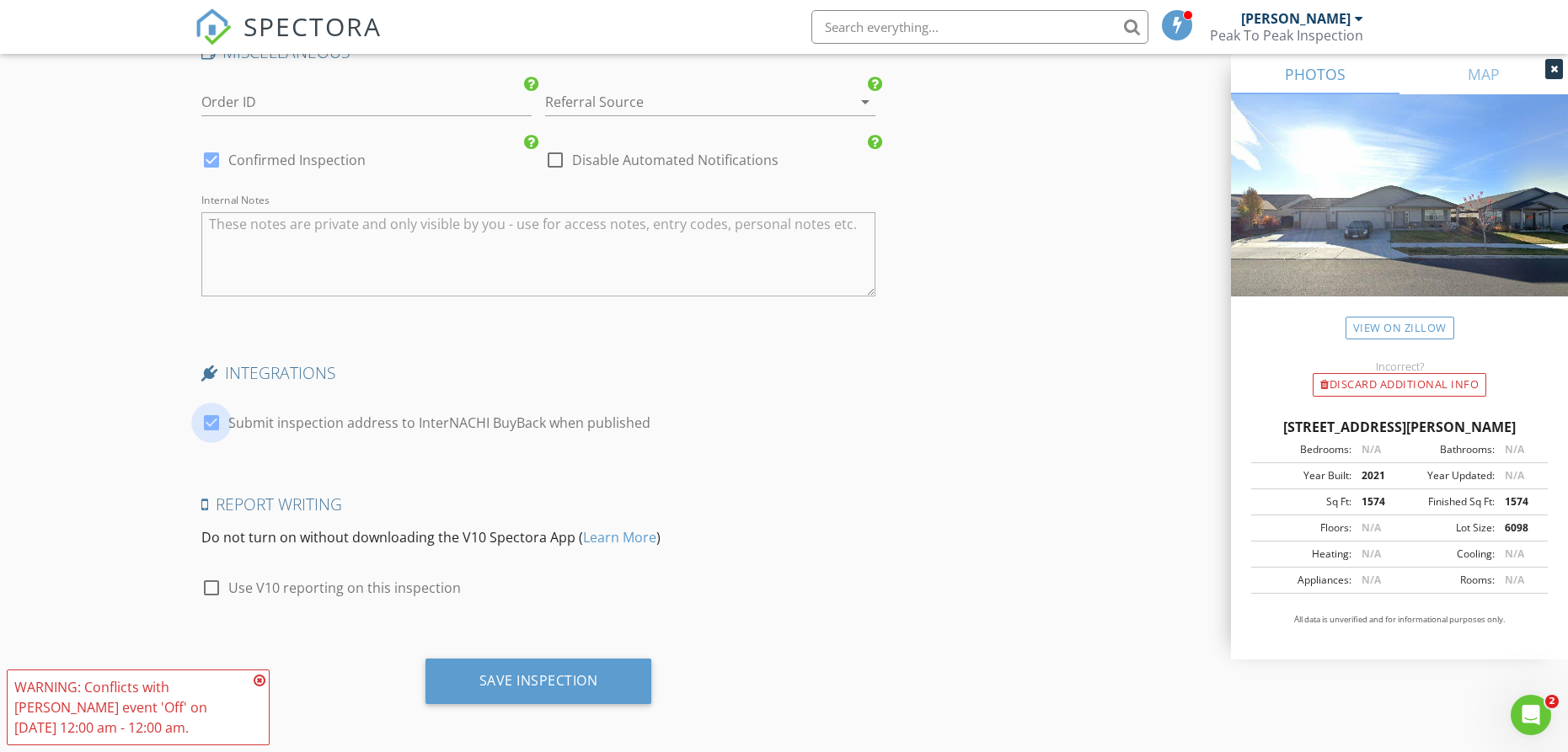
click at [213, 423] on div at bounding box center [211, 423] width 29 height 29
checkbox input "false"
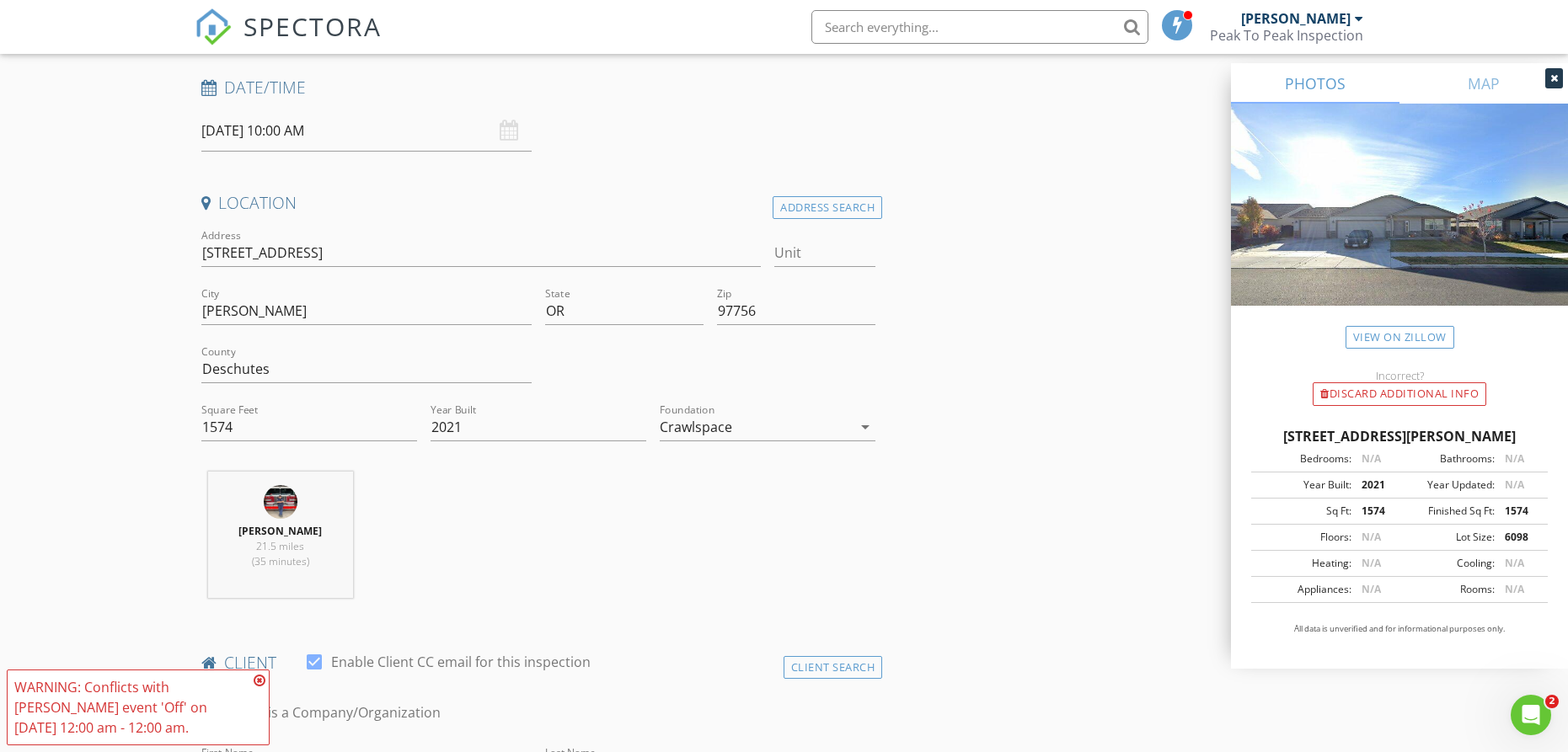
scroll to position [0, 0]
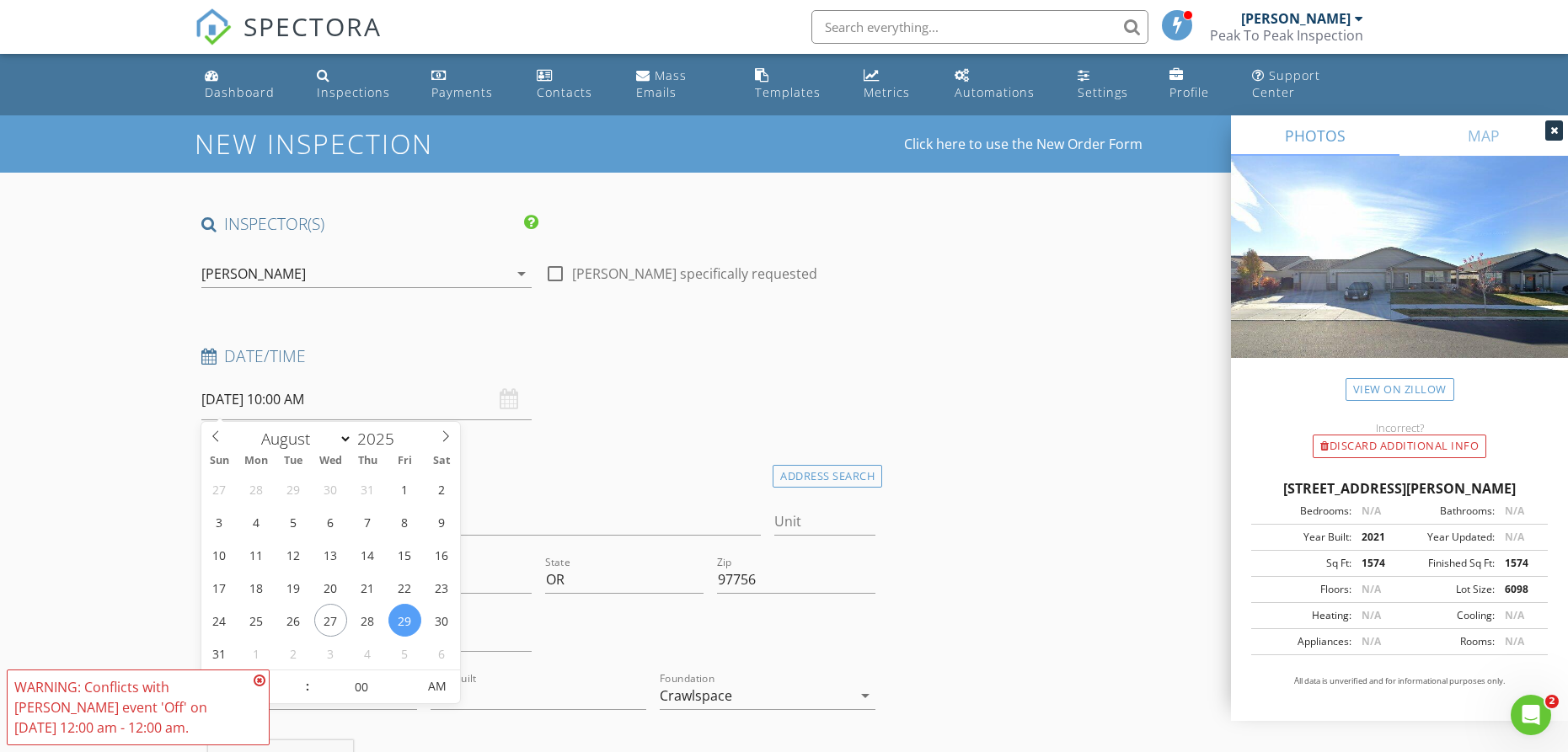
click at [234, 392] on input "[DATE] 10:00 AM" at bounding box center [367, 399] width 330 height 41
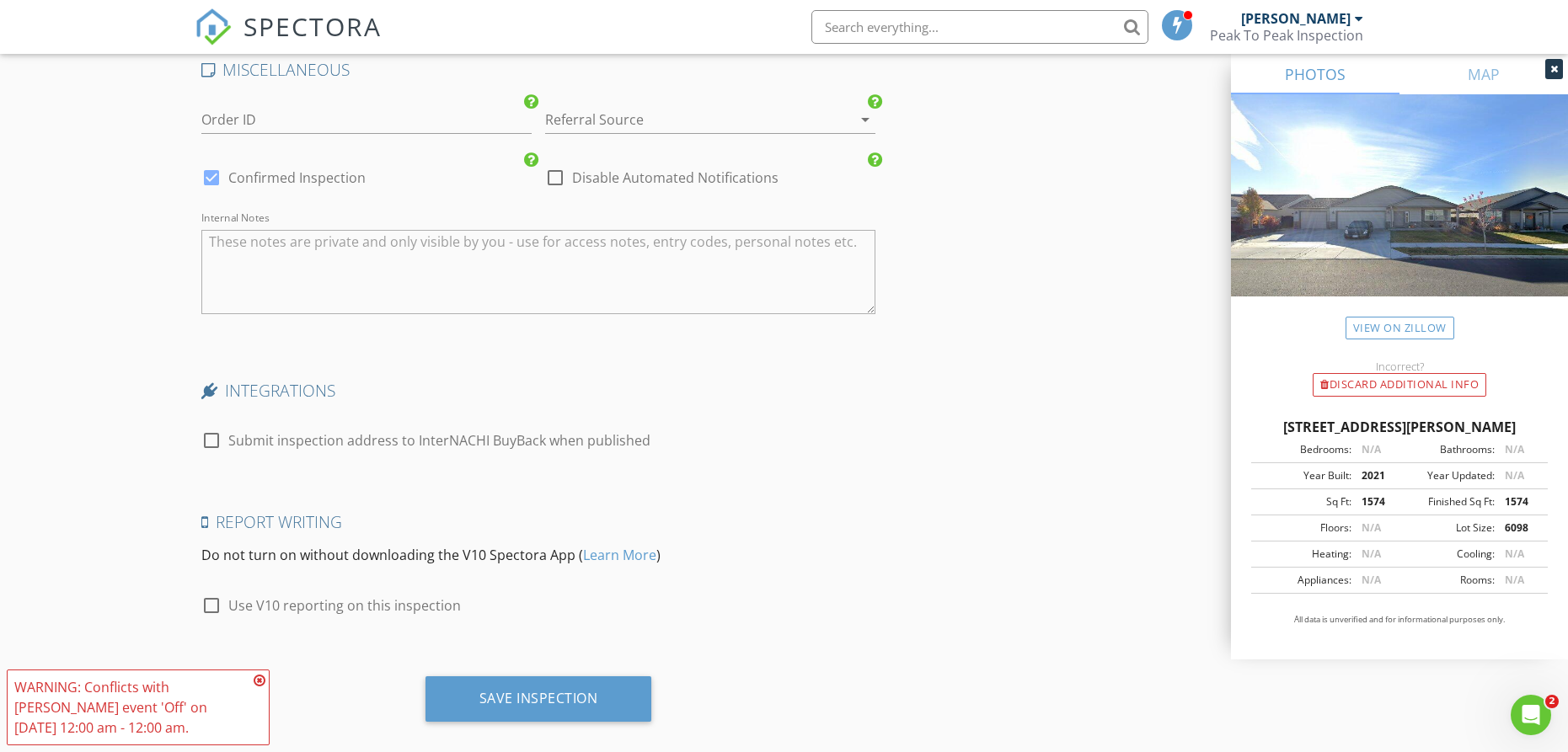
scroll to position [2976, 0]
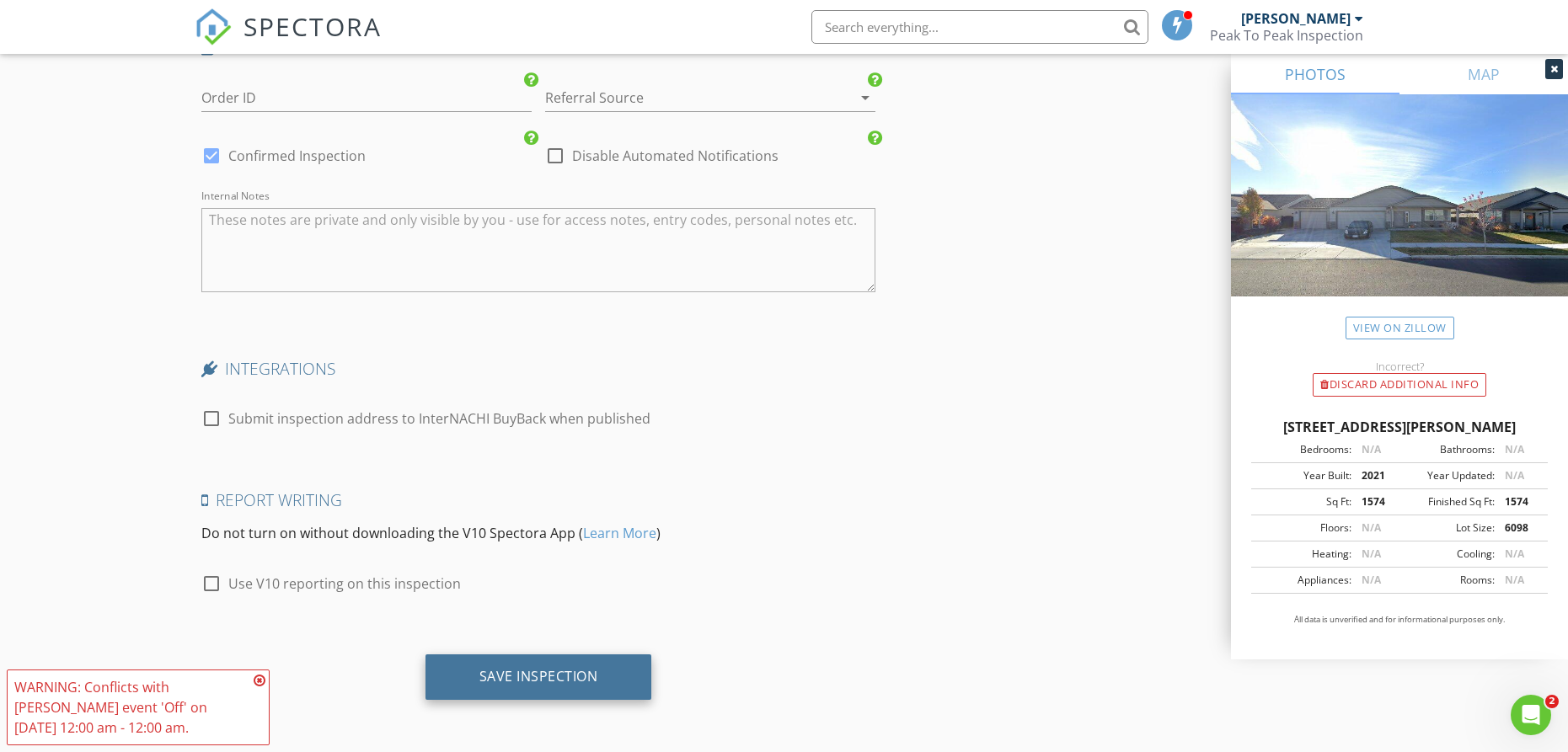
click at [537, 668] on div "Save Inspection" at bounding box center [539, 677] width 119 height 17
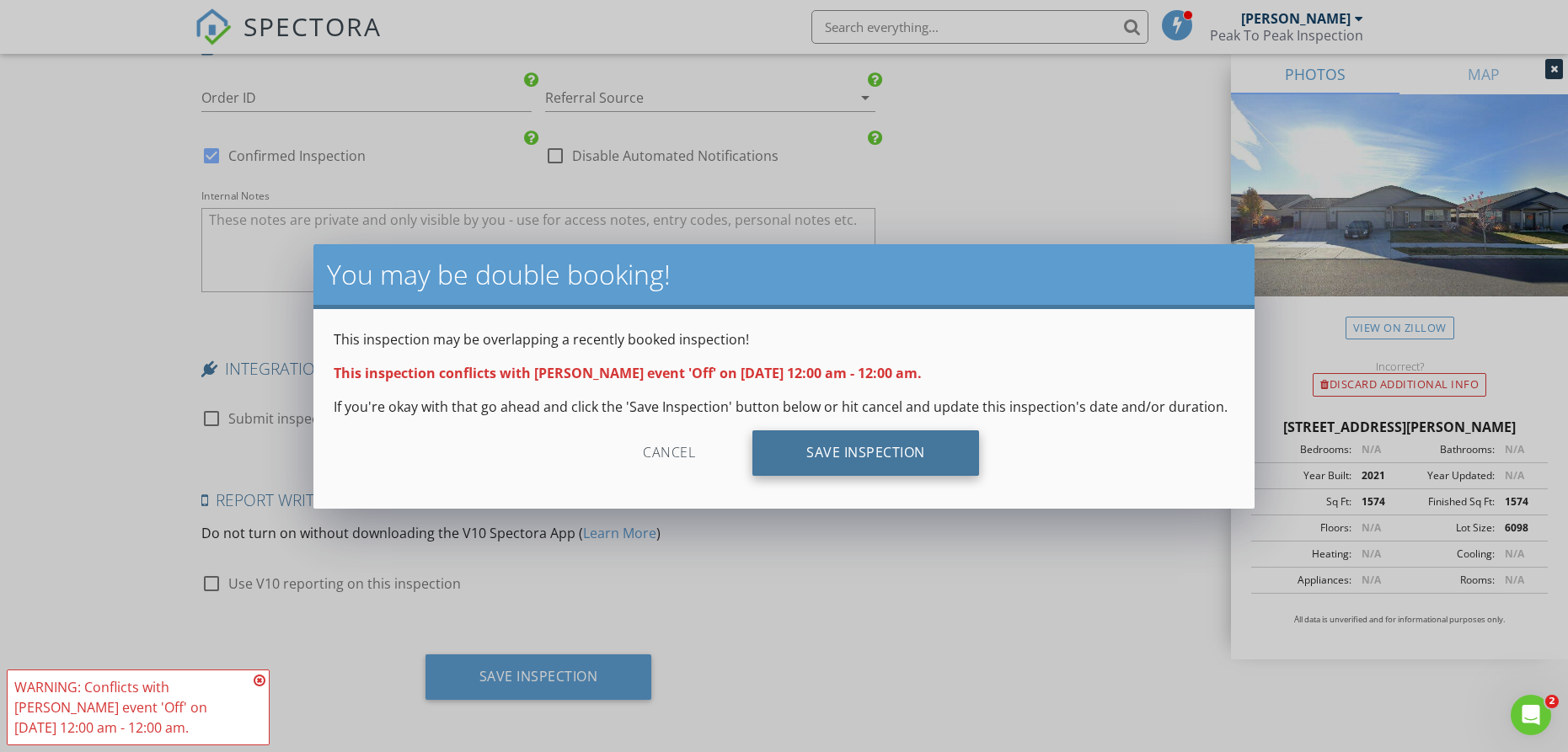
click at [826, 462] on div "Save Inspection" at bounding box center [865, 453] width 227 height 46
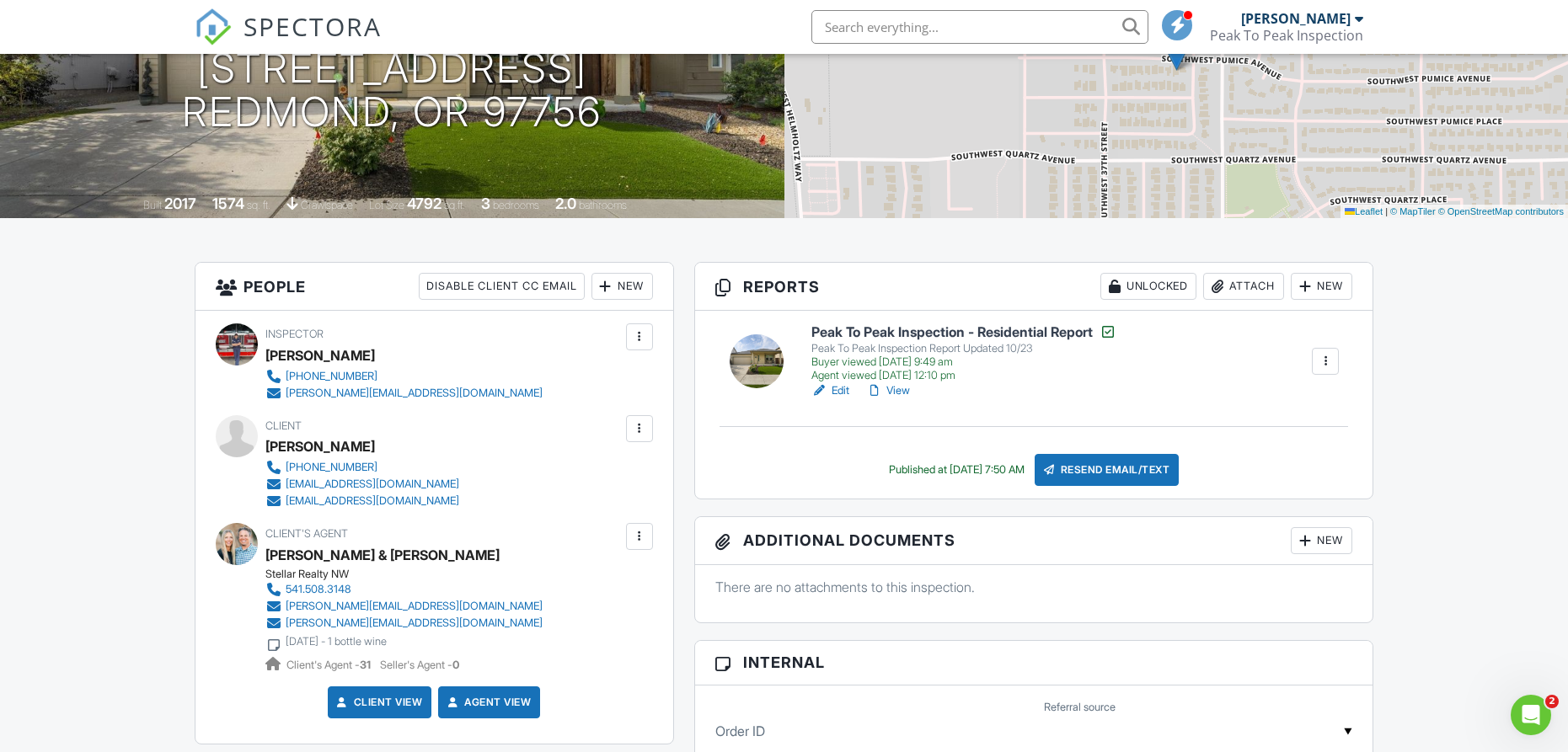
drag, startPoint x: 407, startPoint y: 460, endPoint x: 293, endPoint y: 464, distance: 114.1
click at [265, 463] on div "Client [PERSON_NAME] [PHONE_NUMBER] [EMAIL_ADDRESS][DOMAIN_NAME] [EMAIL_ADDRESS…" at bounding box center [434, 462] width 437 height 94
click at [313, 459] on div "[PERSON_NAME]" at bounding box center [320, 446] width 109 height 26
drag, startPoint x: 325, startPoint y: 462, endPoint x: 415, endPoint y: 465, distance: 90.0
click at [415, 459] on div "[PERSON_NAME]" at bounding box center [369, 446] width 208 height 26
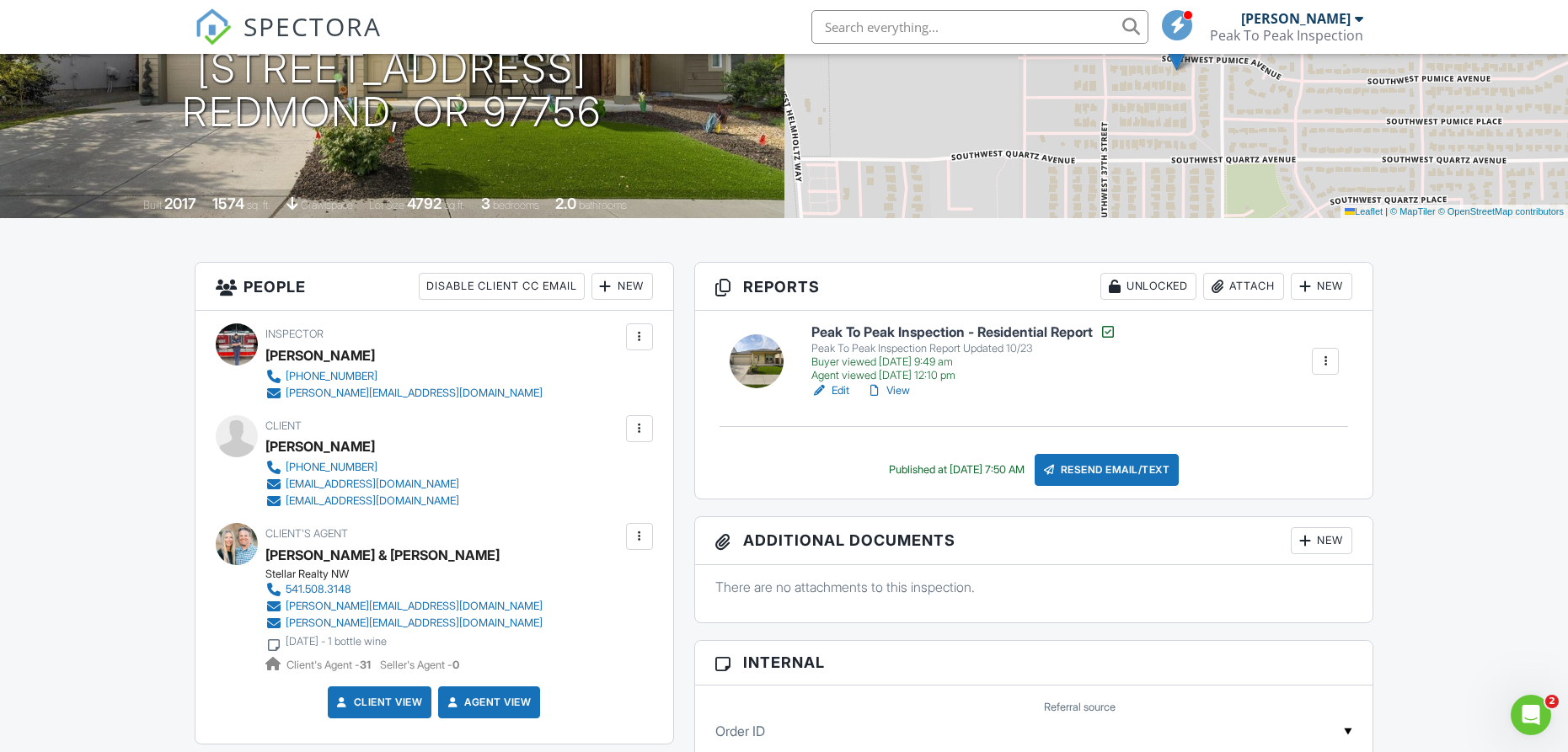
copy div "[PERSON_NAME]"
copy div "[PHONE_NUMBER]"
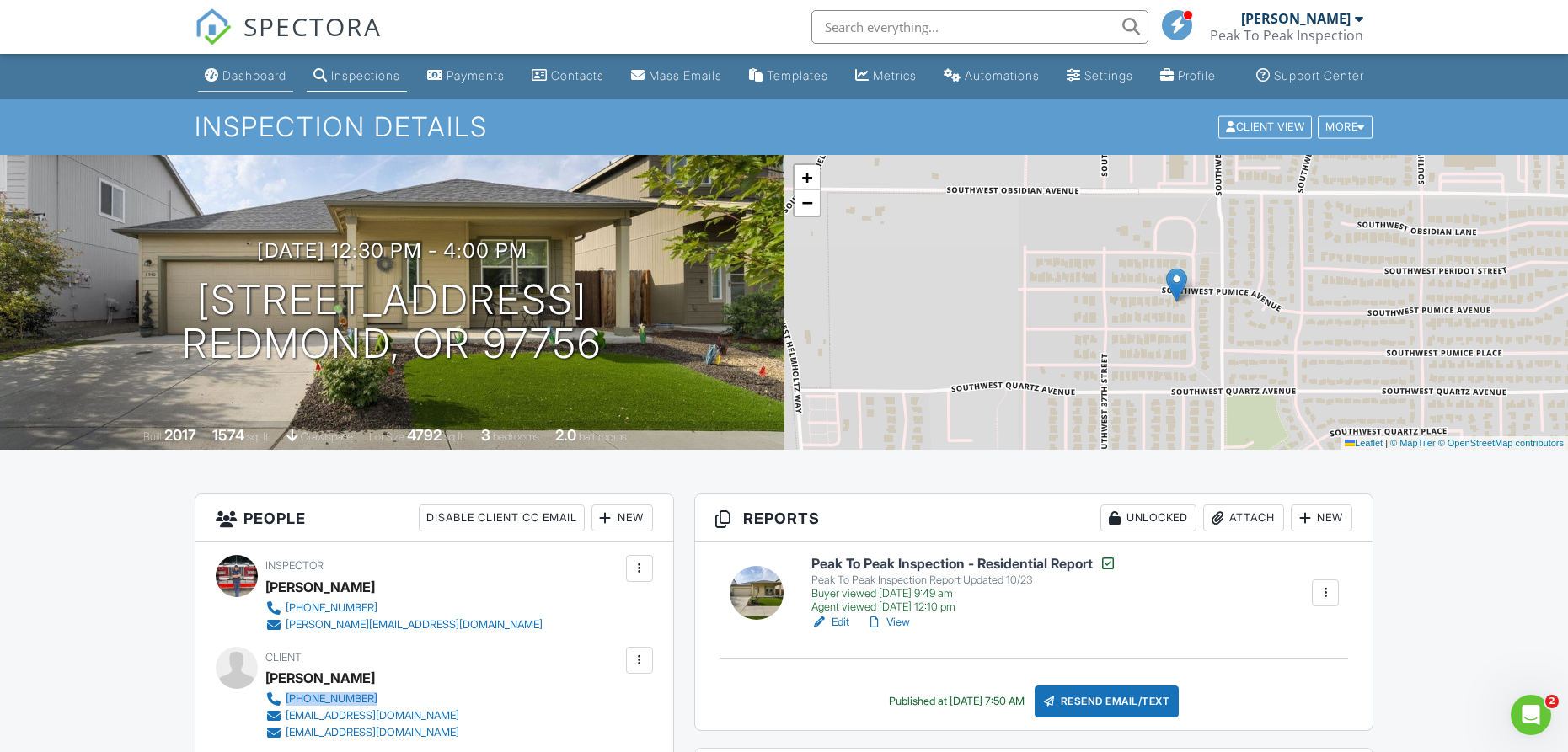
click at [229, 83] on div "Dashboard" at bounding box center [254, 75] width 64 height 14
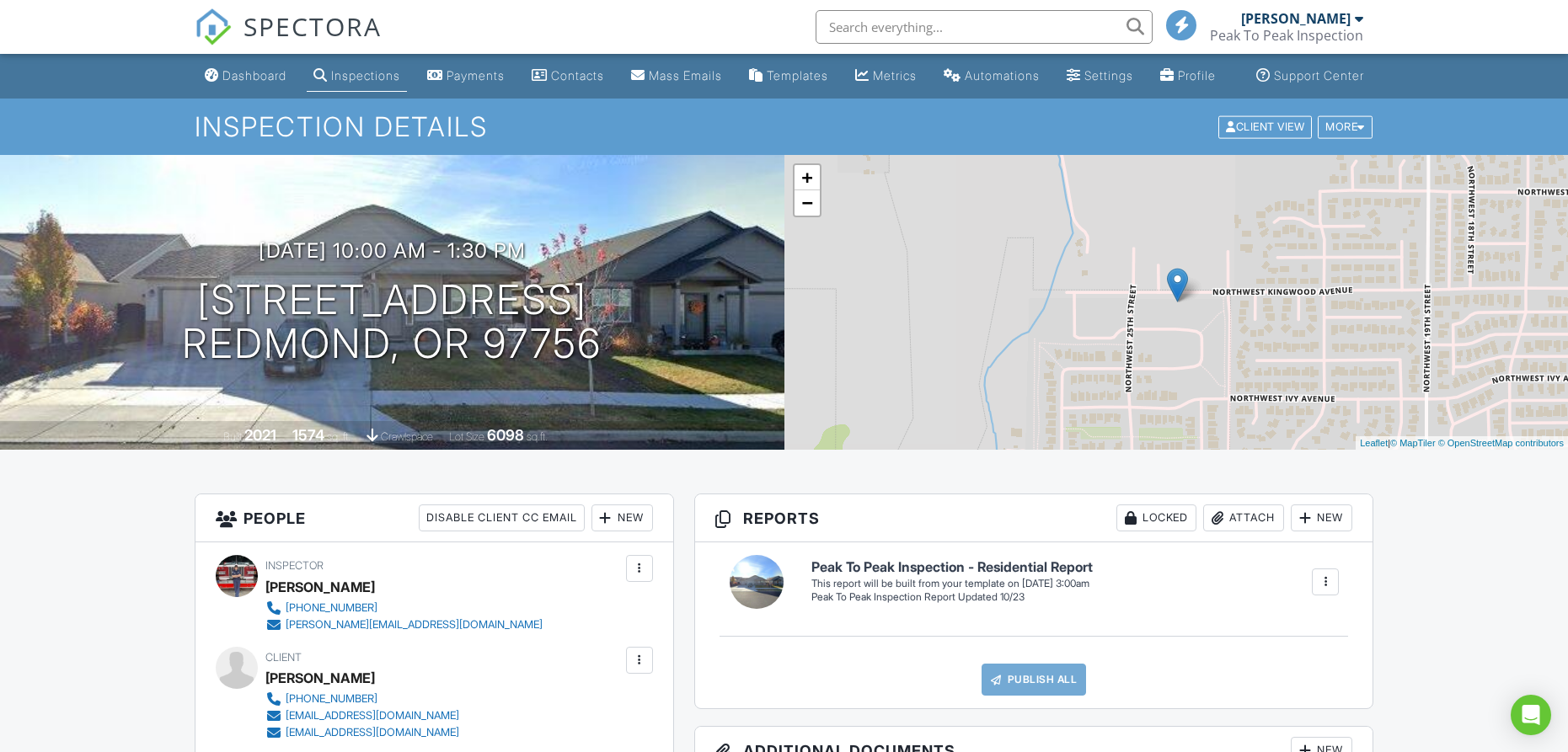
click at [1312, 593] on div at bounding box center [1325, 582] width 27 height 27
click at [1286, 643] on div "Build Now" at bounding box center [1291, 633] width 82 height 20
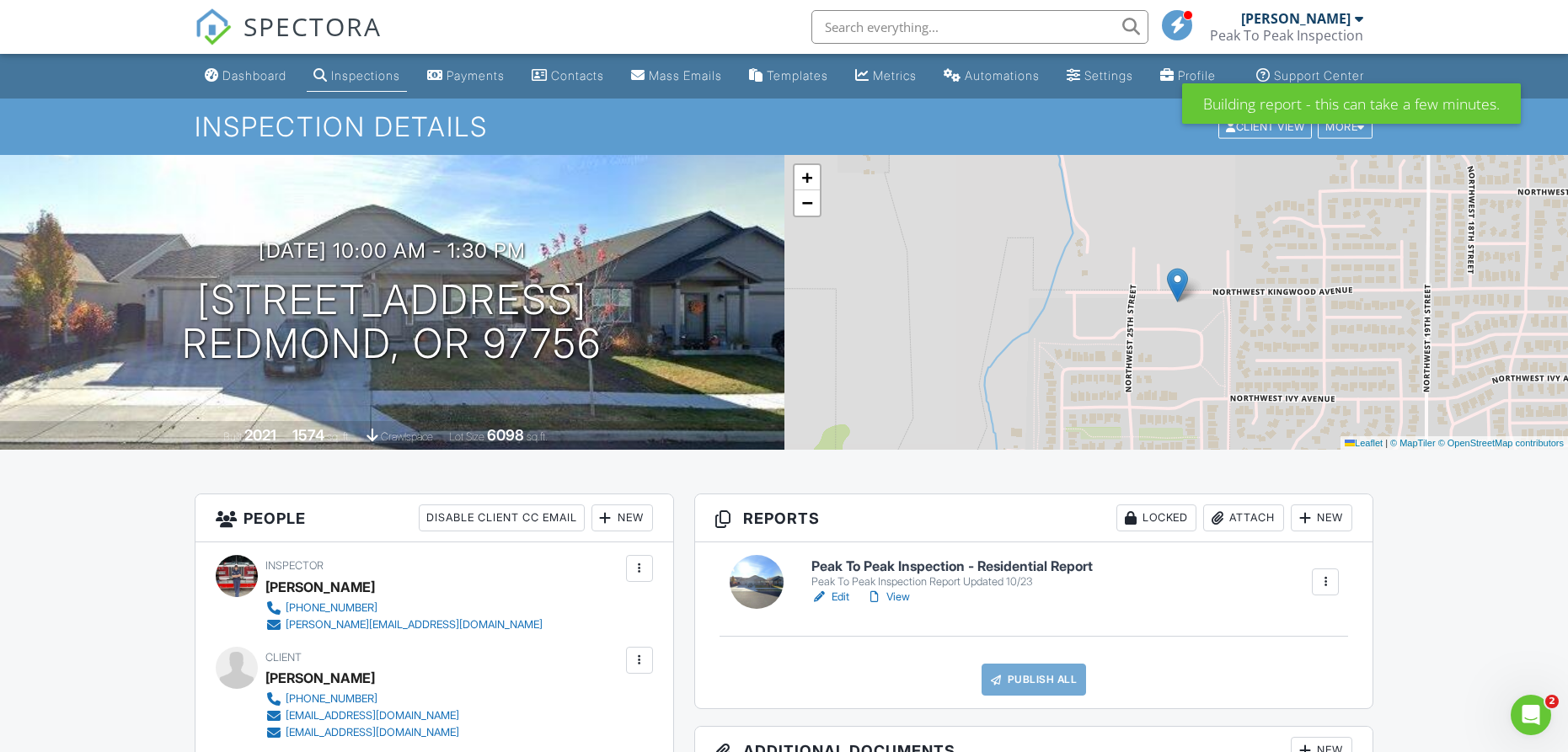
click at [844, 605] on link "Edit" at bounding box center [830, 598] width 38 height 17
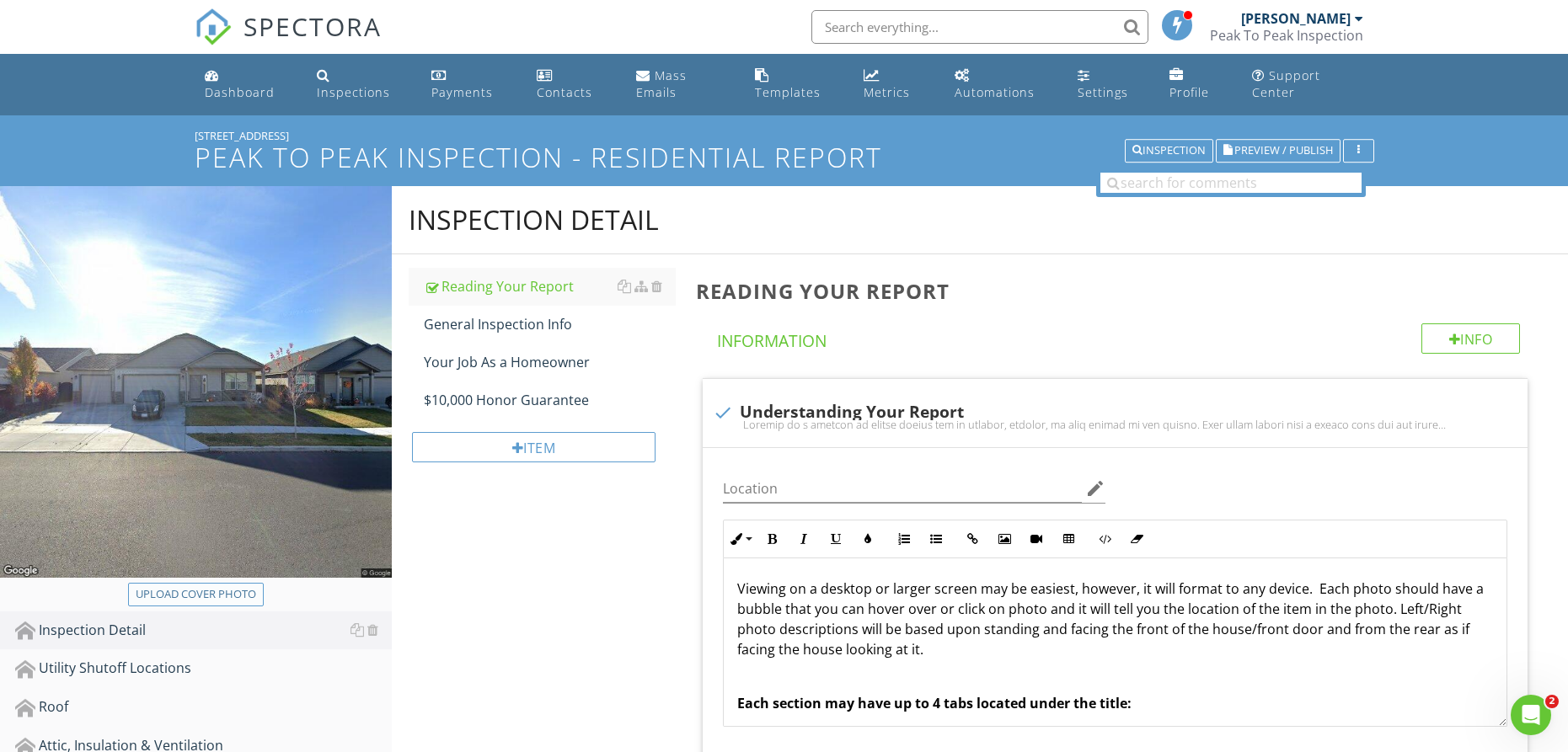
click at [201, 597] on div "Upload cover photo" at bounding box center [195, 595] width 121 height 17
type input "C:\fakepath\220208113_0.jpg"
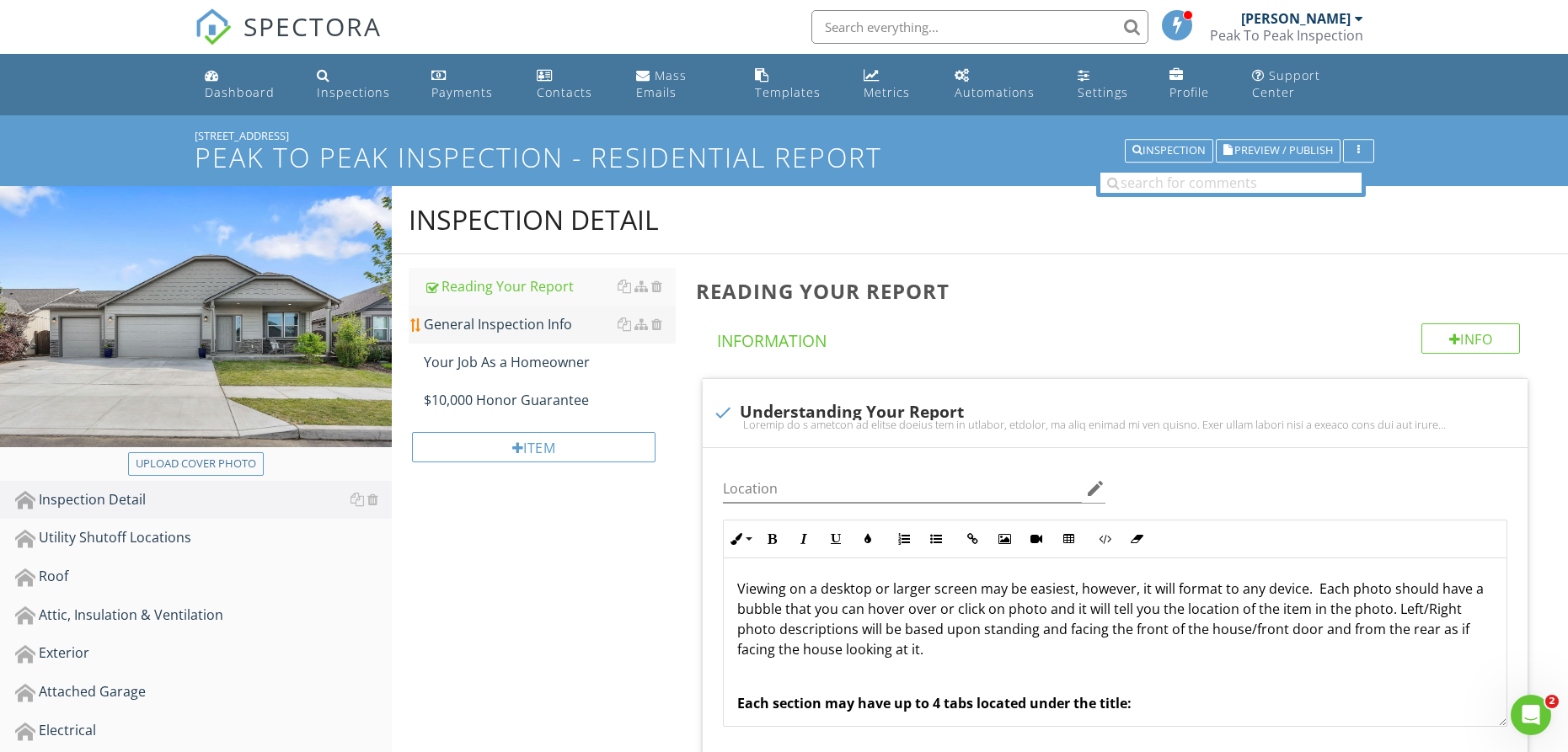
click at [523, 322] on div "General Inspection Info" at bounding box center [549, 324] width 252 height 20
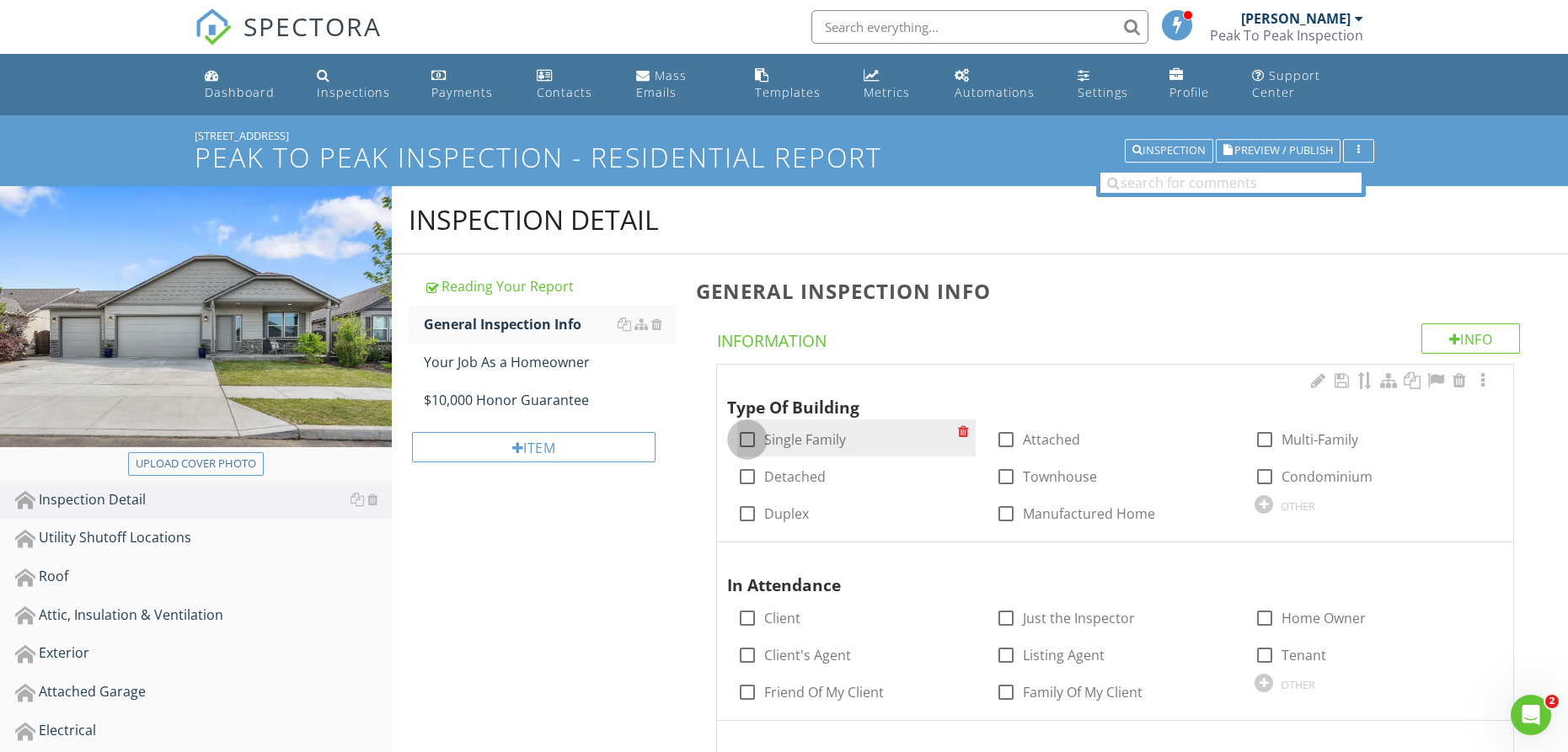
click at [751, 441] on div at bounding box center [747, 440] width 29 height 29
checkbox input "true"
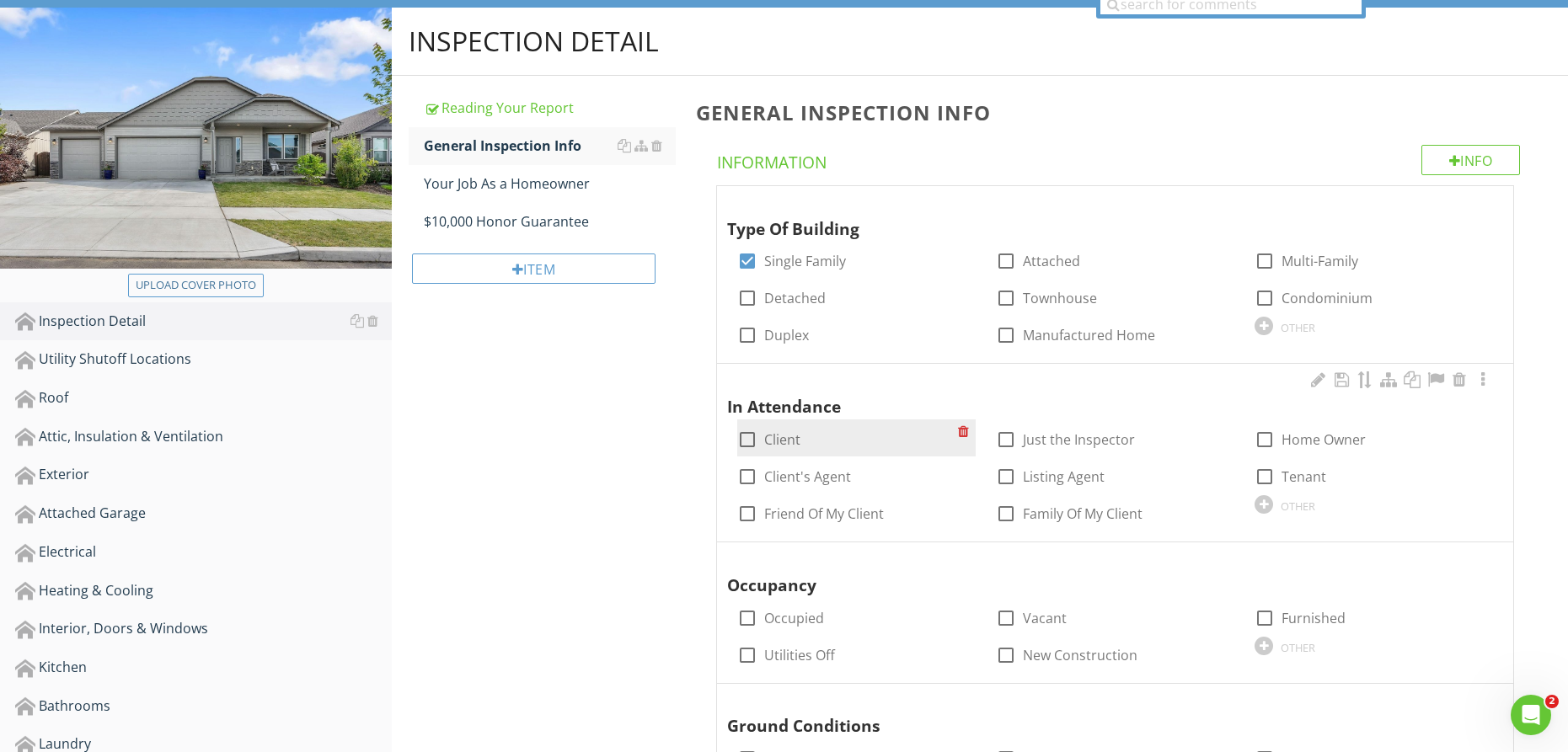
scroll to position [180, 0]
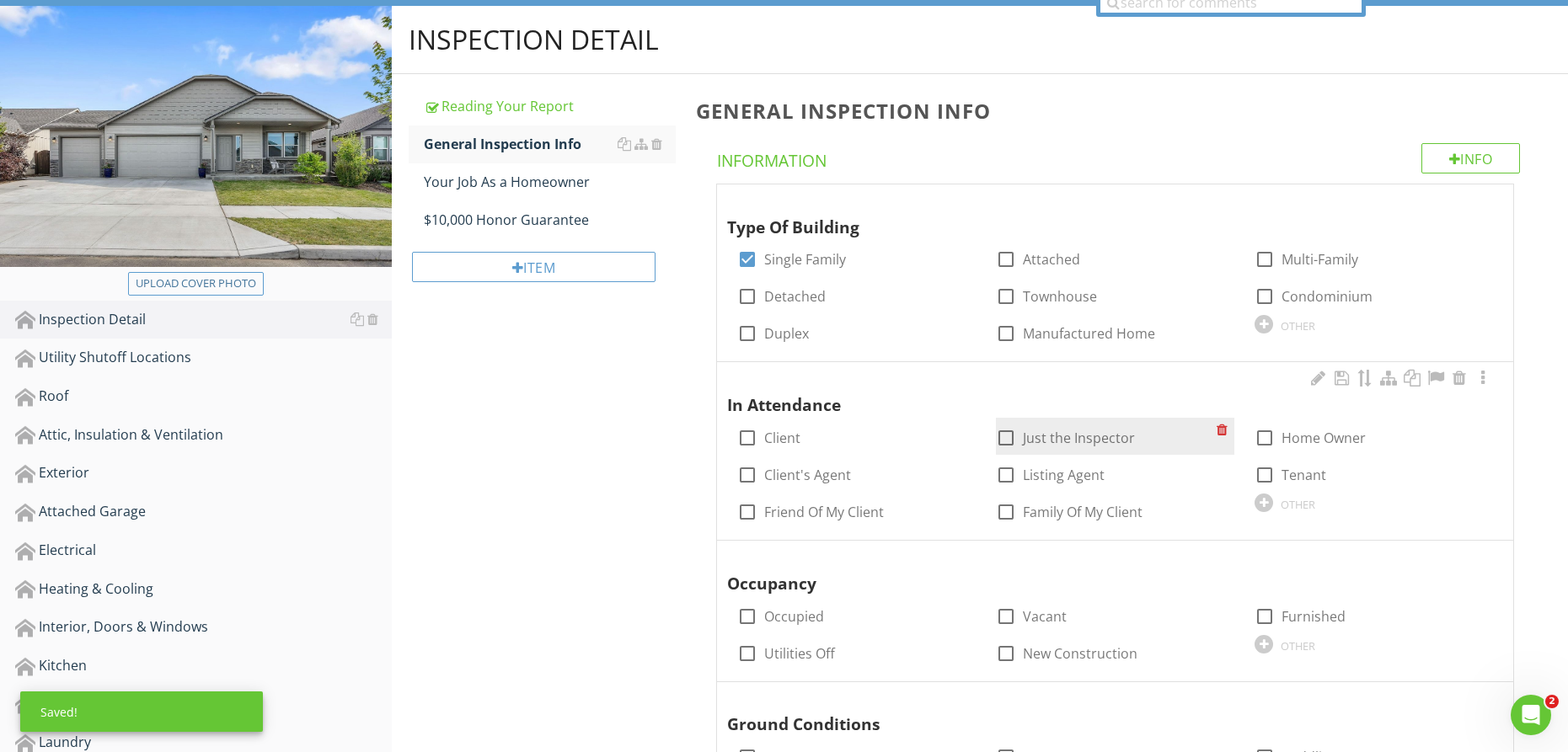
click at [1008, 442] on div at bounding box center [1006, 438] width 29 height 29
checkbox input "true"
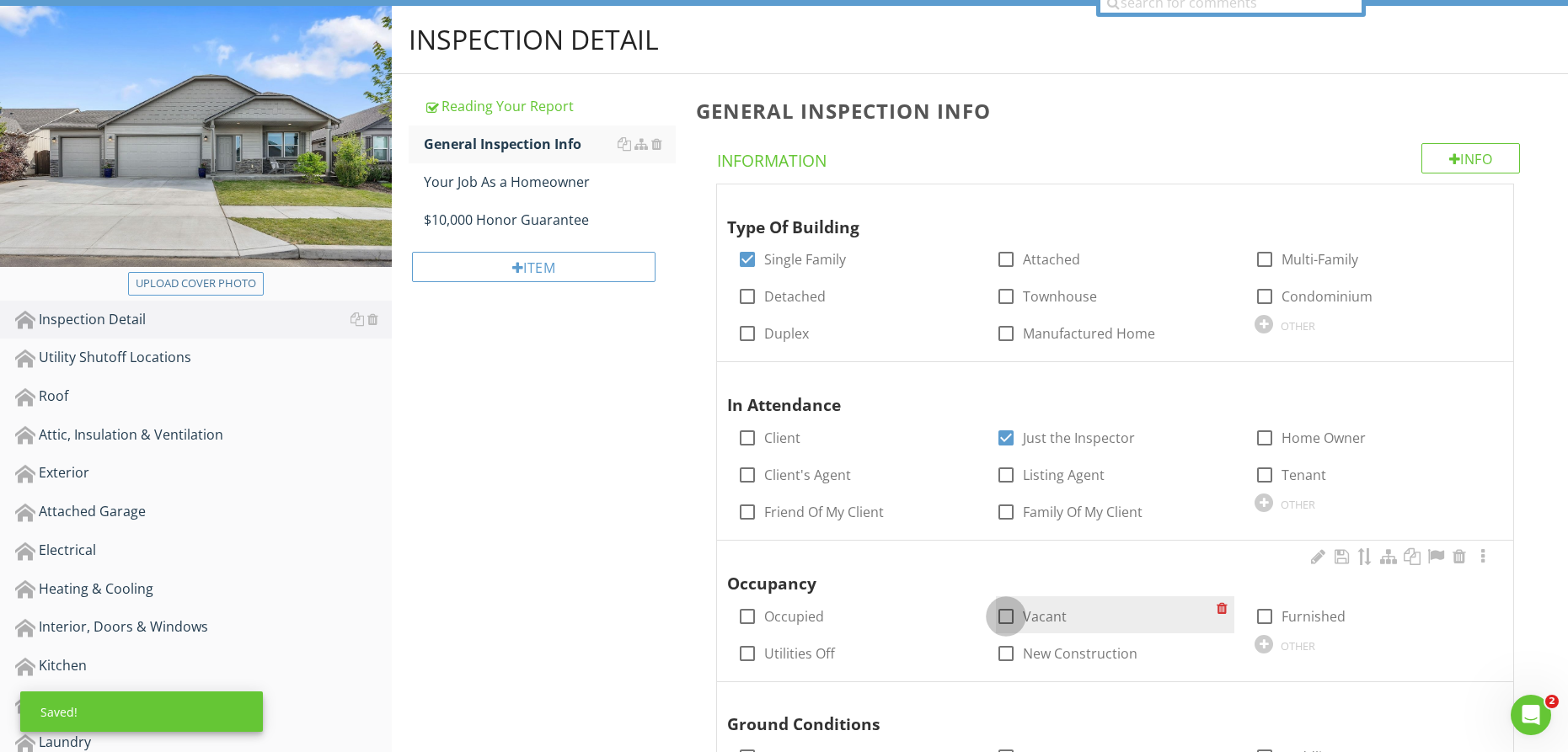
click at [1002, 618] on div at bounding box center [1006, 617] width 29 height 29
checkbox input "true"
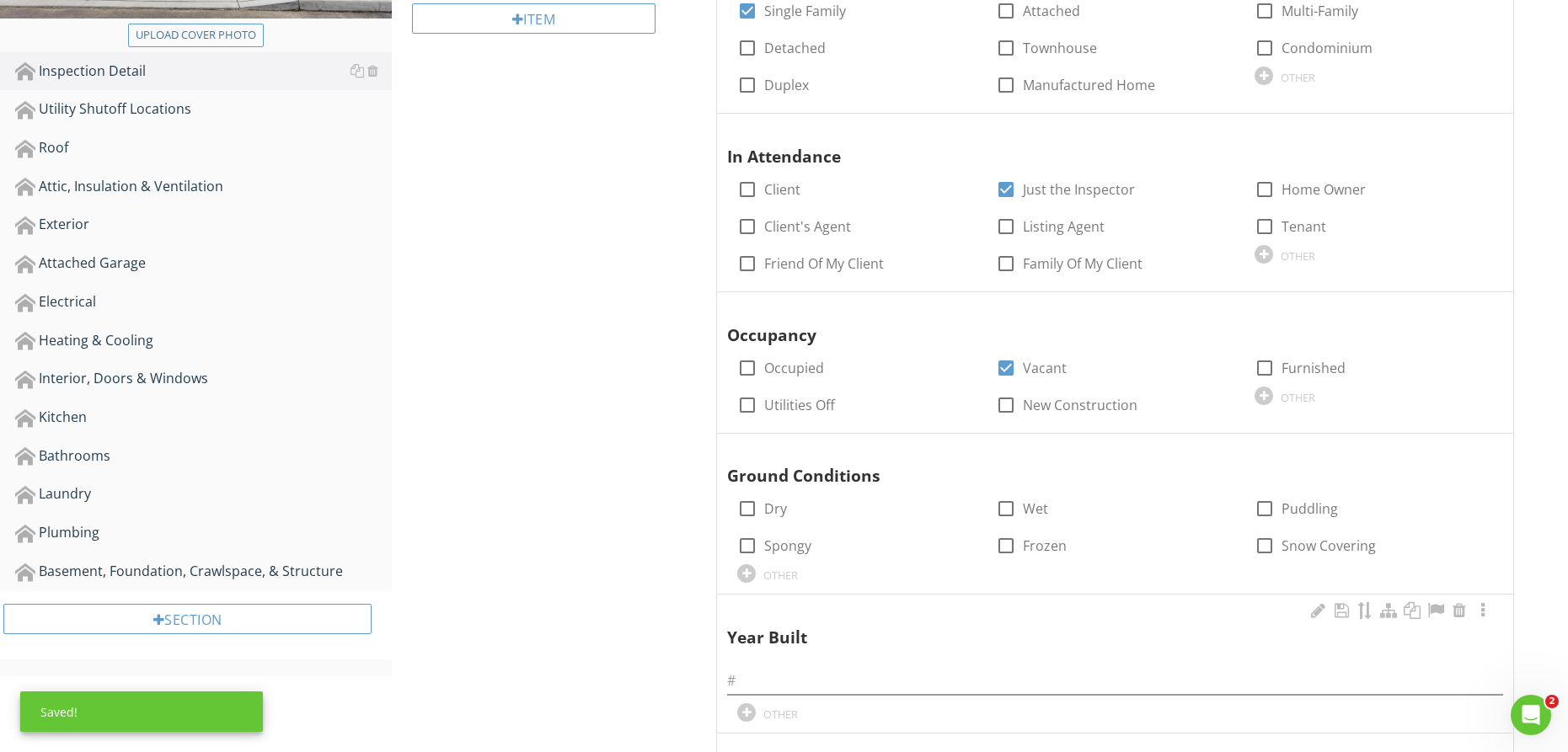
scroll to position [458, 0]
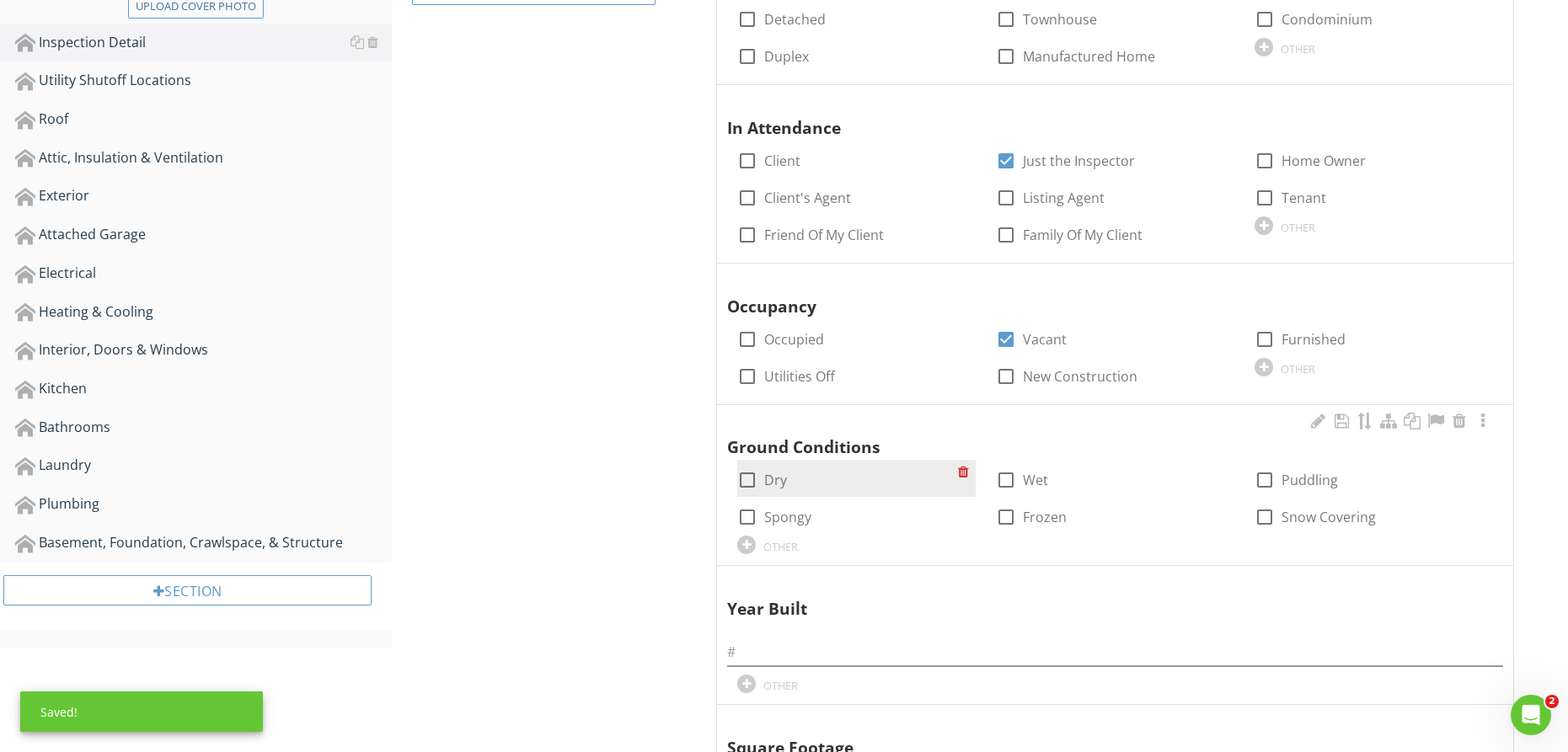
click at [745, 485] on div at bounding box center [747, 480] width 29 height 29
checkbox input "true"
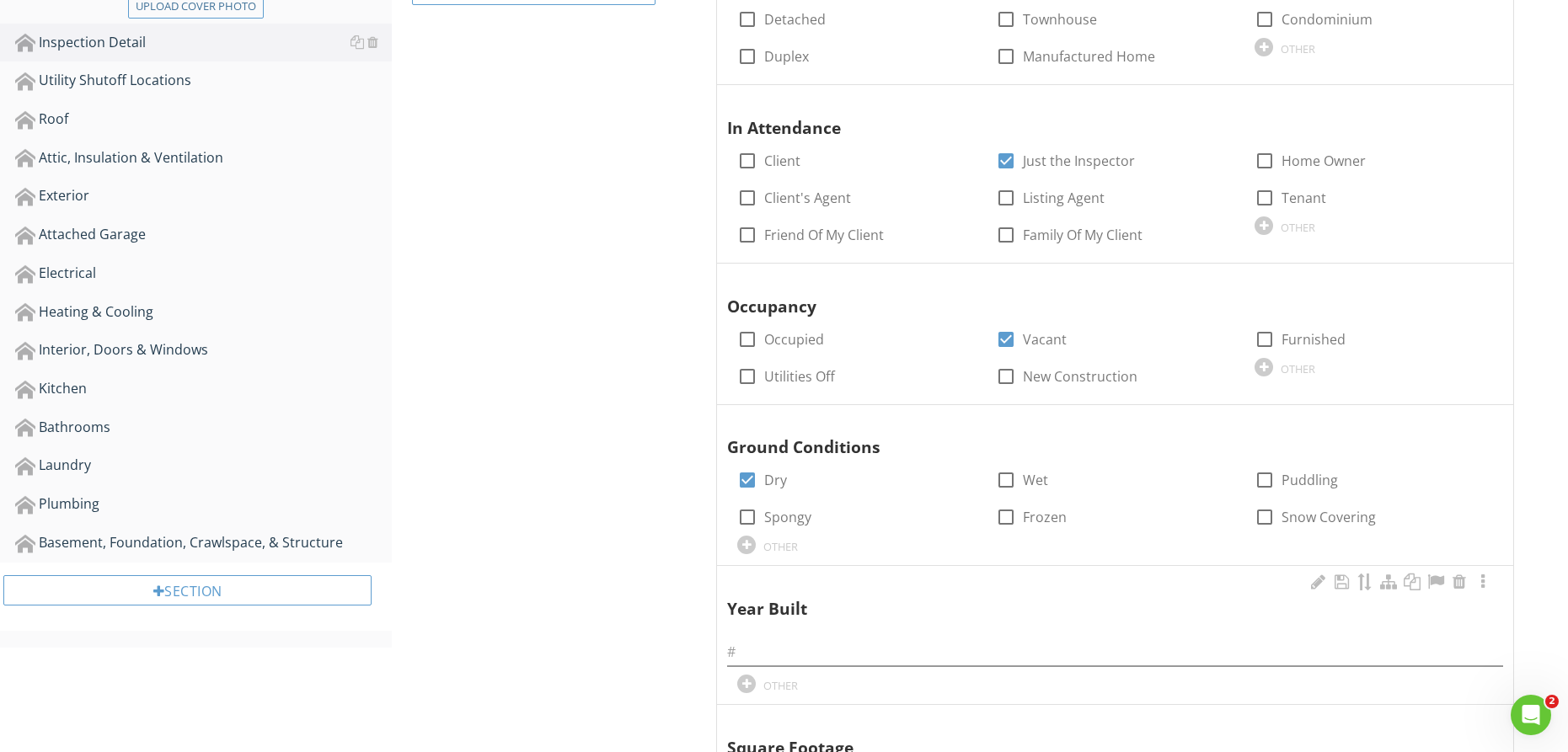
drag, startPoint x: 890, startPoint y: 637, endPoint x: 875, endPoint y: 635, distance: 15.1
click at [890, 637] on div at bounding box center [1115, 647] width 776 height 38
click at [866, 644] on input "text" at bounding box center [1115, 656] width 776 height 28
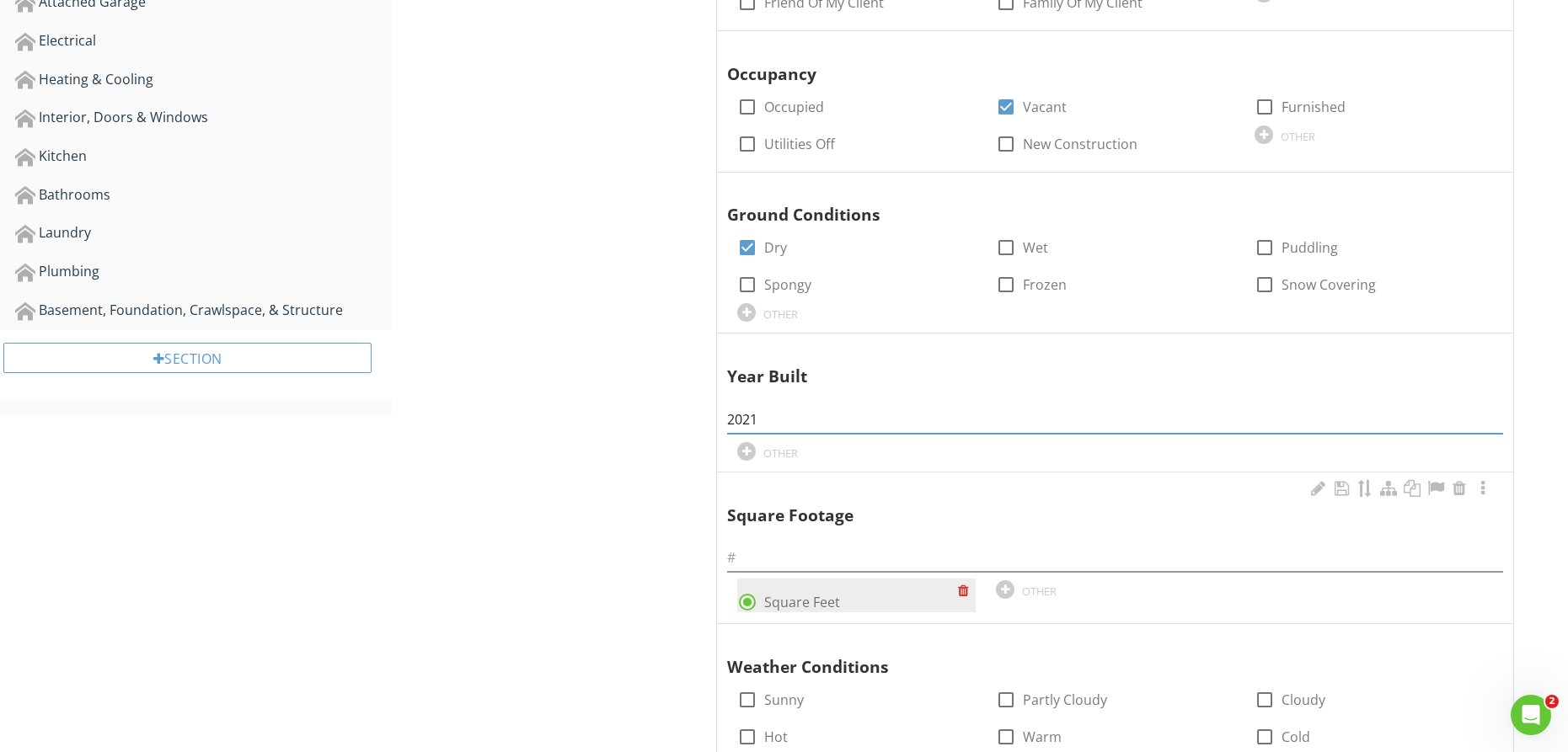
scroll to position [698, 0]
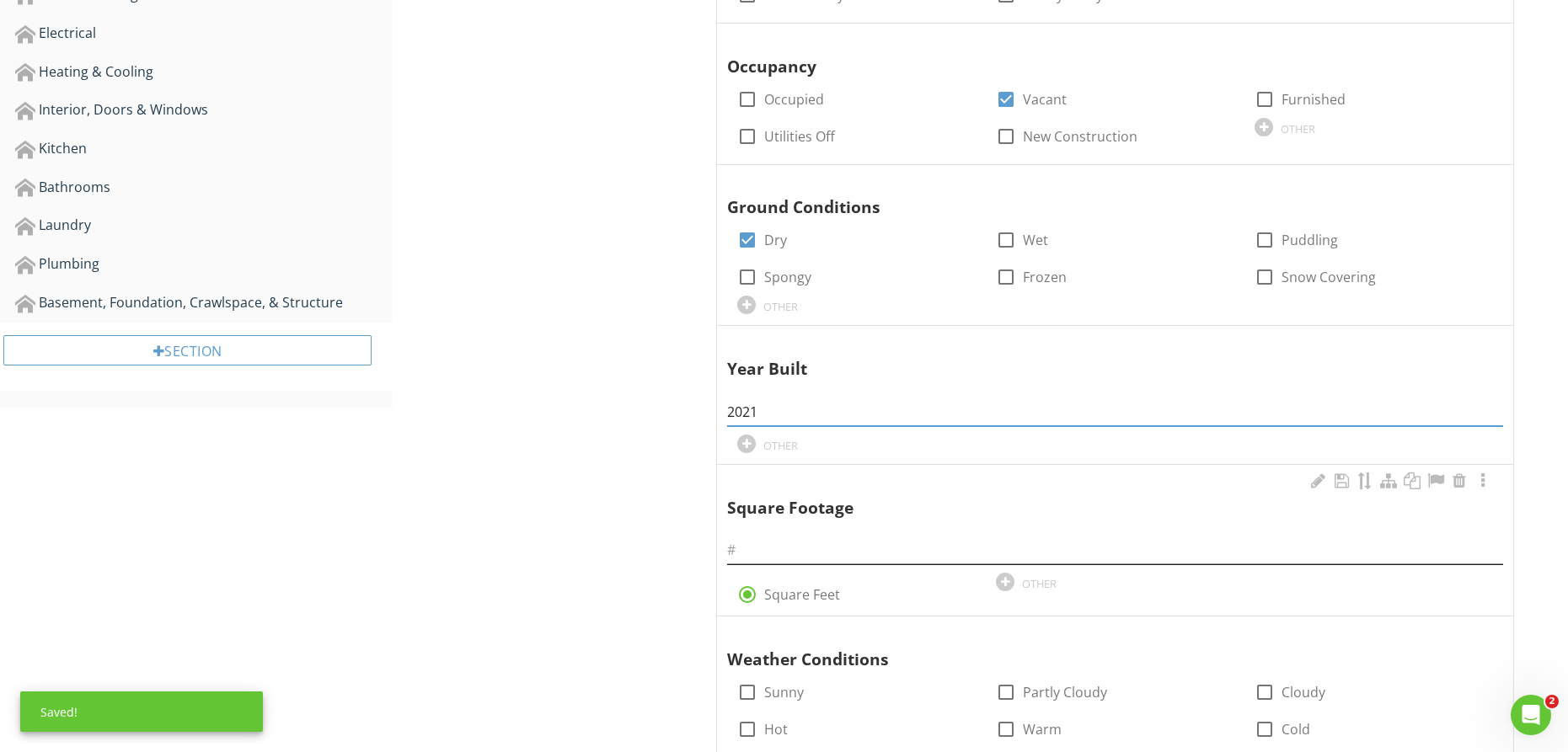
type input "2021"
click at [844, 545] on input "text" at bounding box center [1115, 550] width 776 height 28
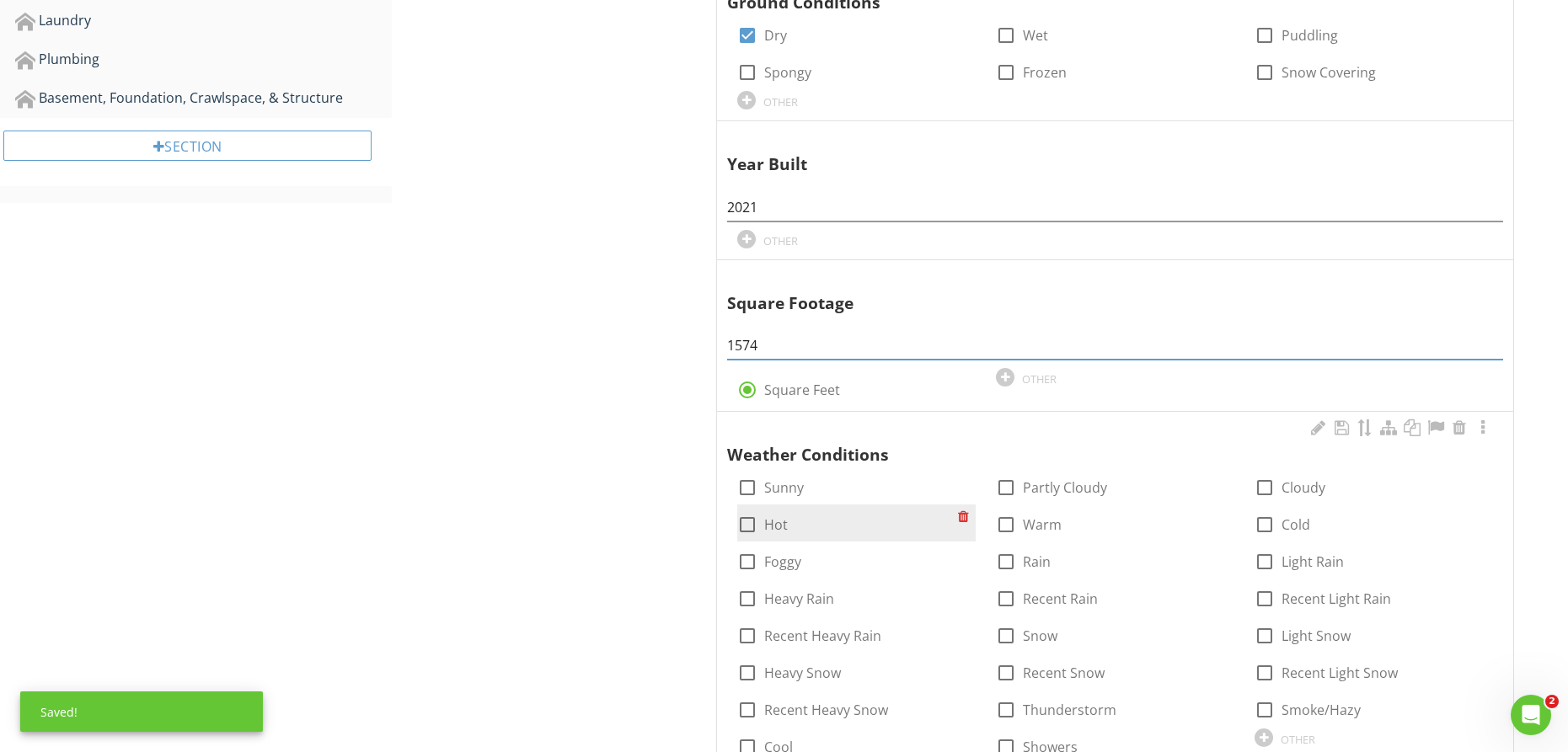
scroll to position [905, 0]
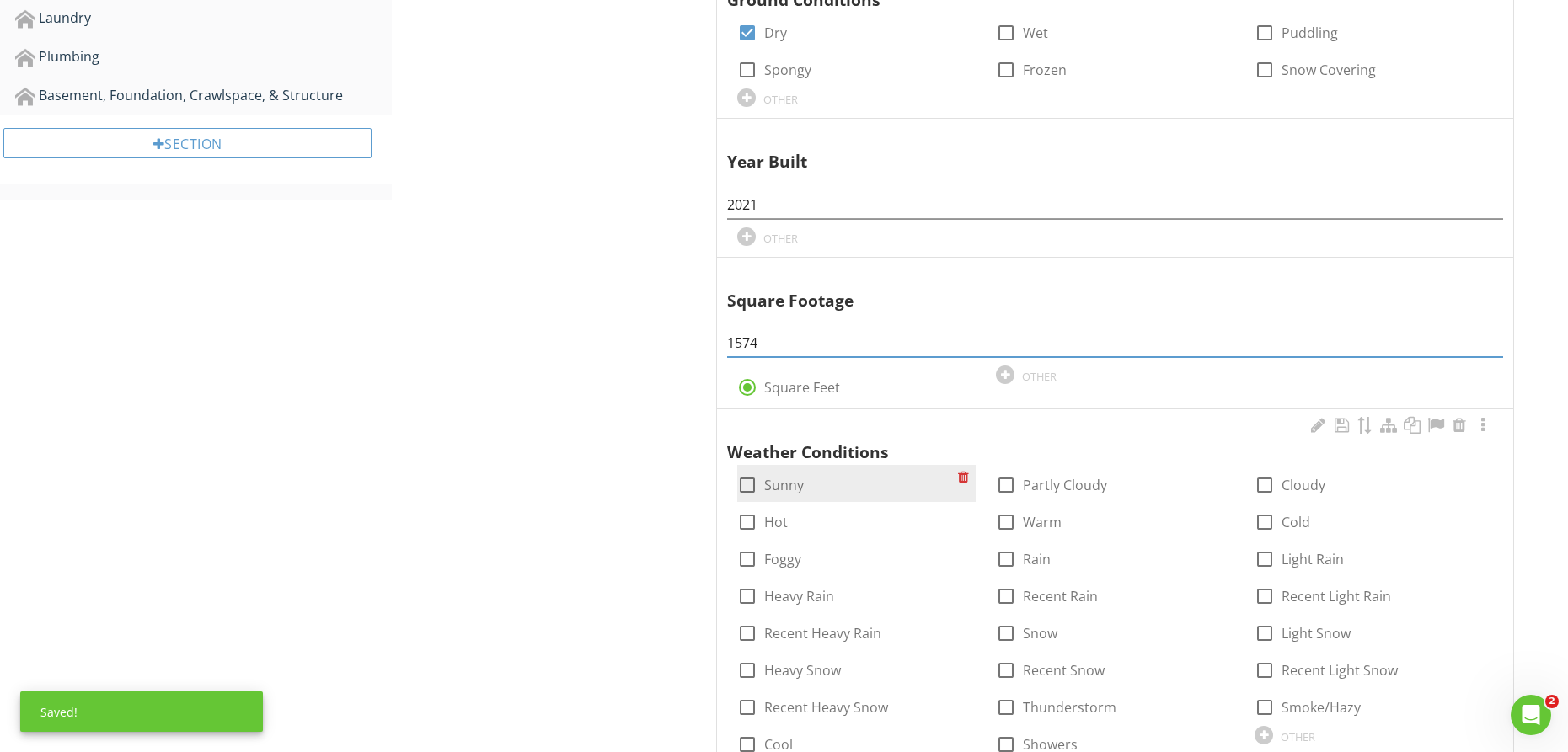
type input "1574"
click at [744, 484] on div at bounding box center [747, 481] width 29 height 29
checkbox input "true"
click at [749, 528] on div at bounding box center [747, 522] width 29 height 29
checkbox input "true"
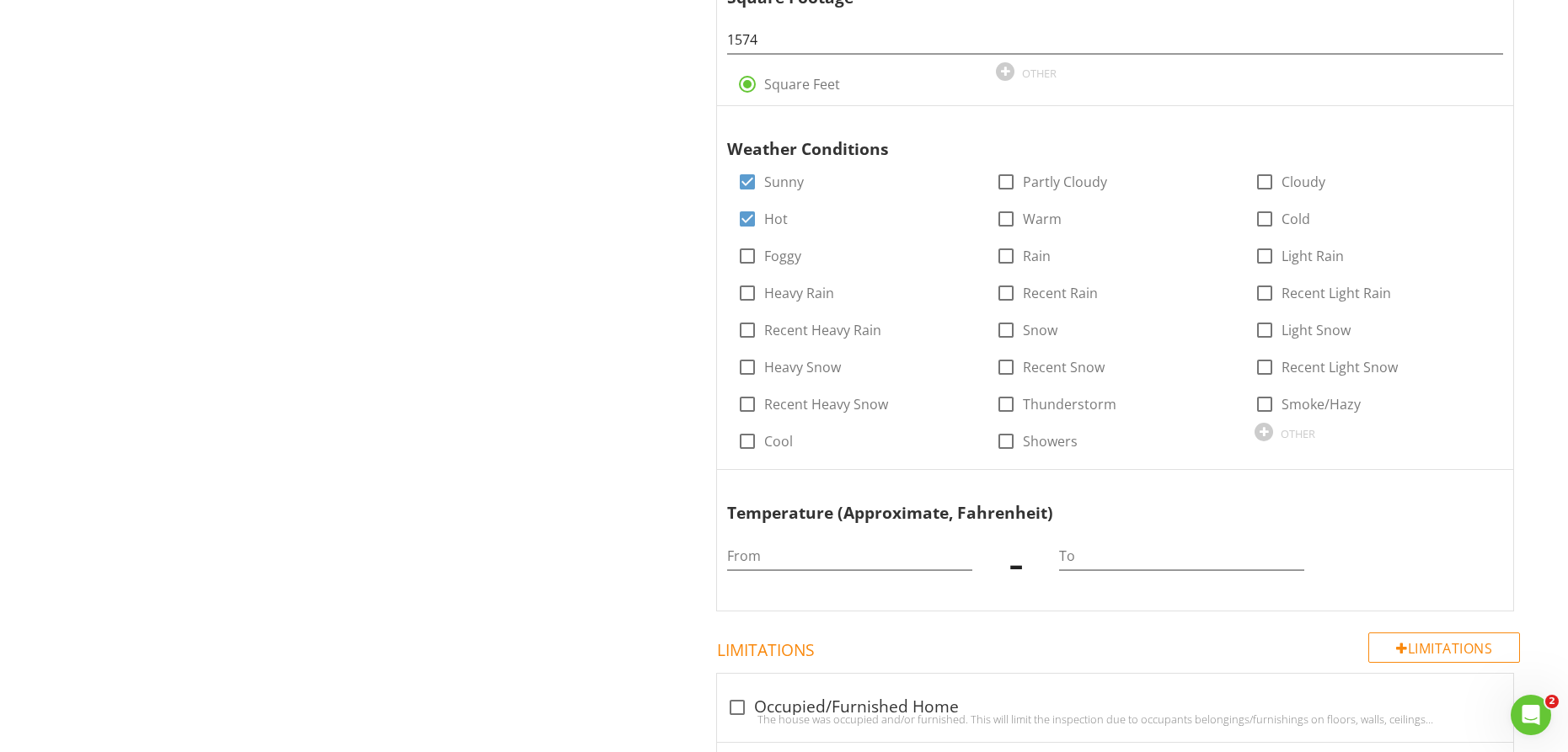
scroll to position [1246, 0]
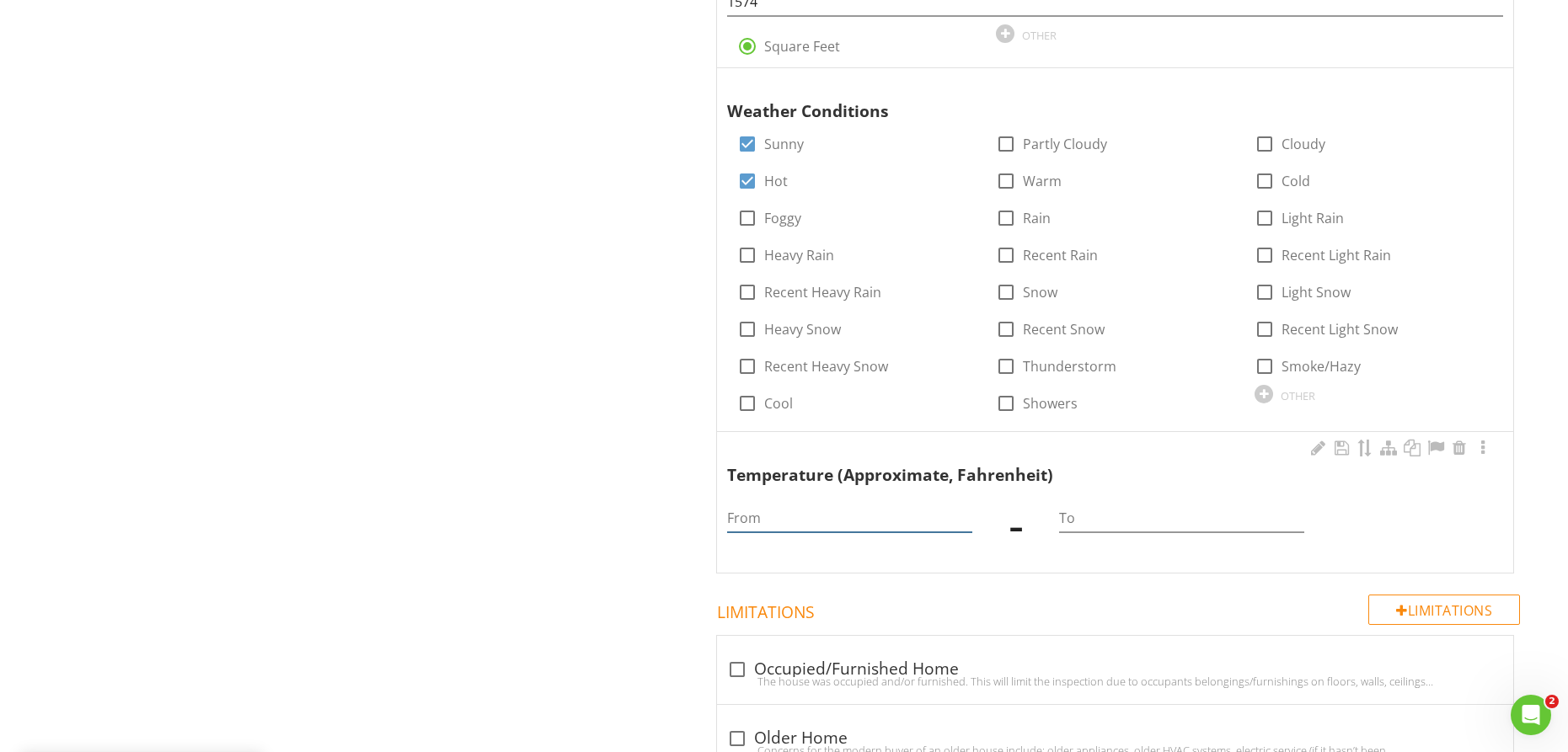
click at [827, 512] on input "From" at bounding box center [850, 518] width 246 height 28
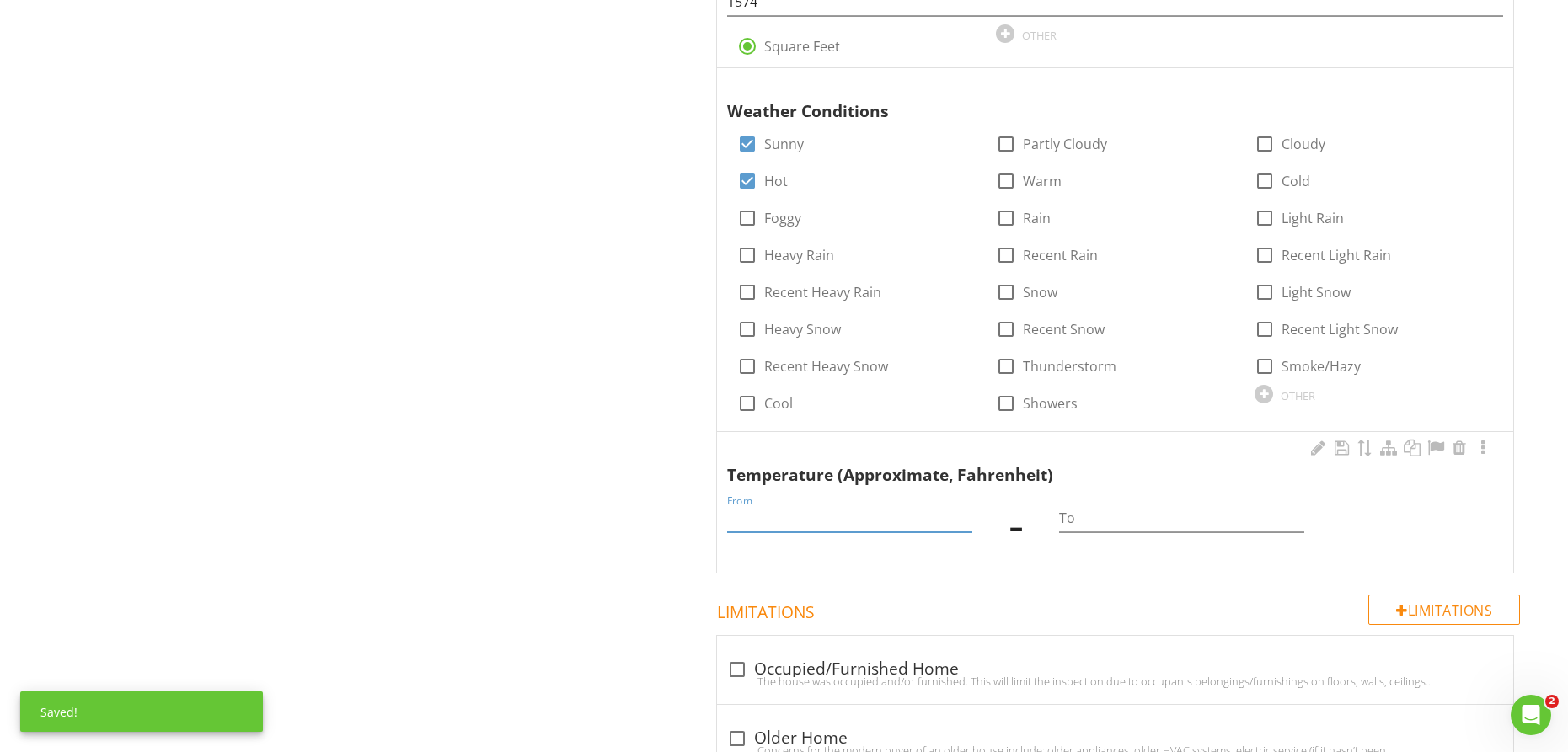
type input "8"
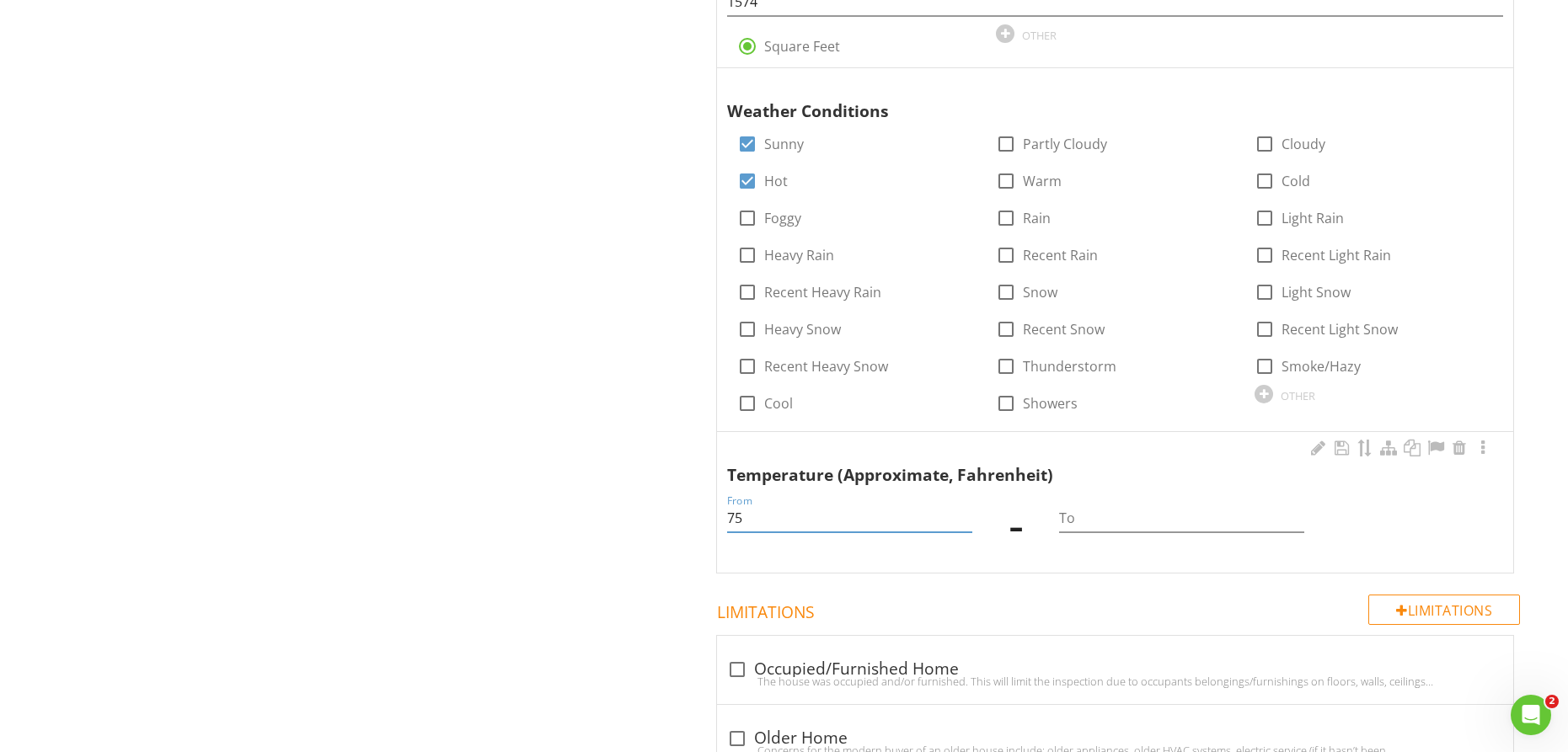
type input "75"
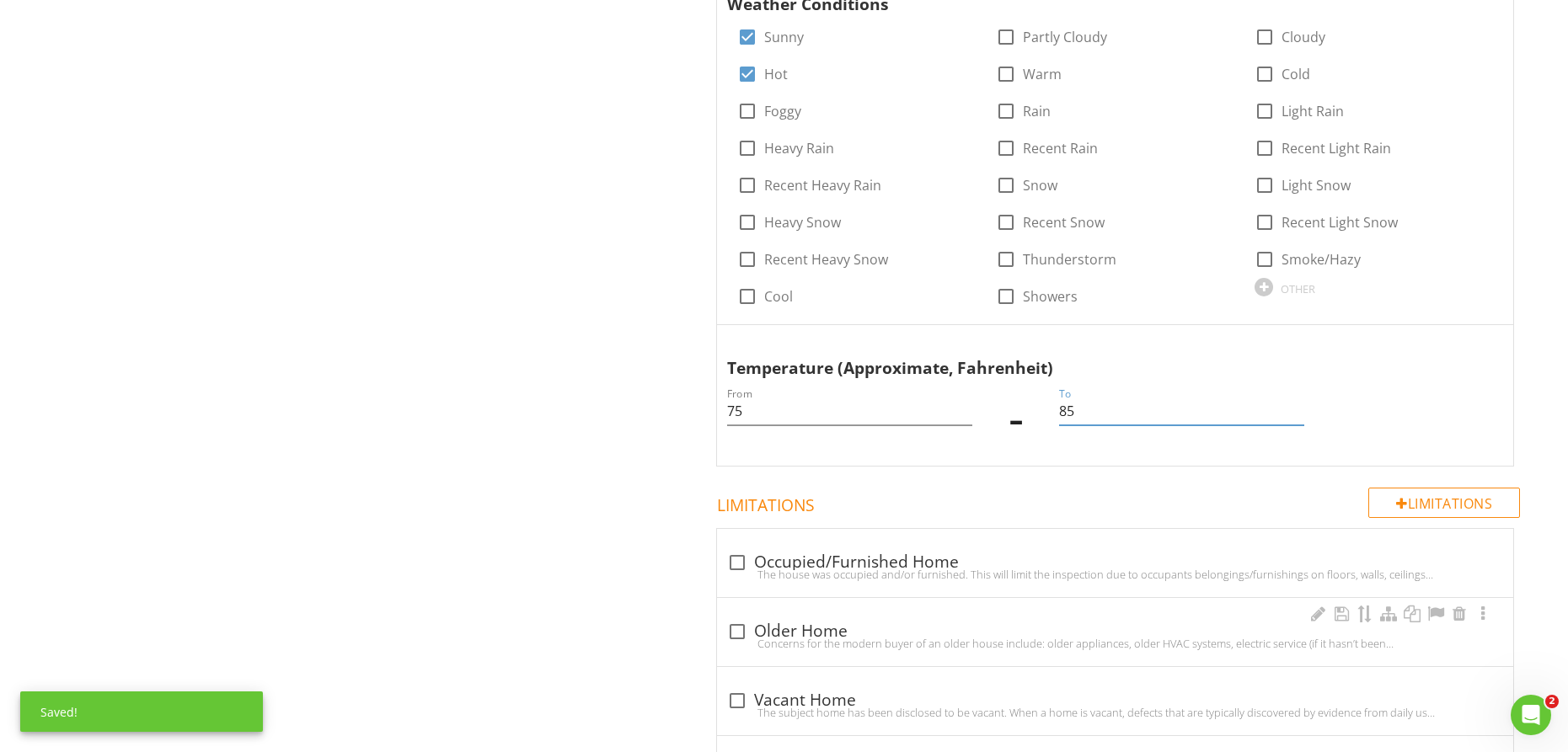
scroll to position [1369, 0]
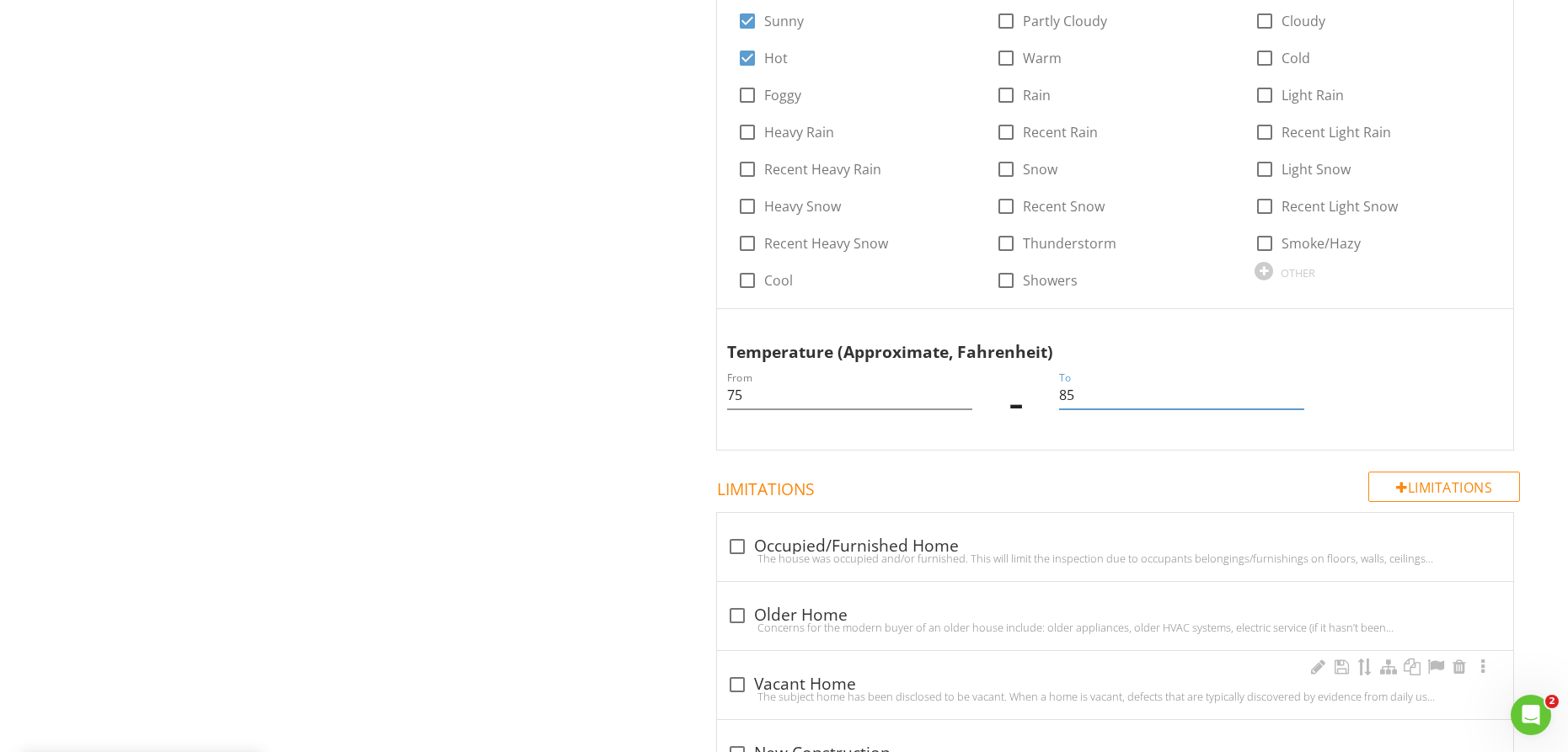
type input "85"
click at [750, 679] on div "check_box_outline_blank Vacant Home" at bounding box center [1115, 684] width 776 height 20
checkbox input "true"
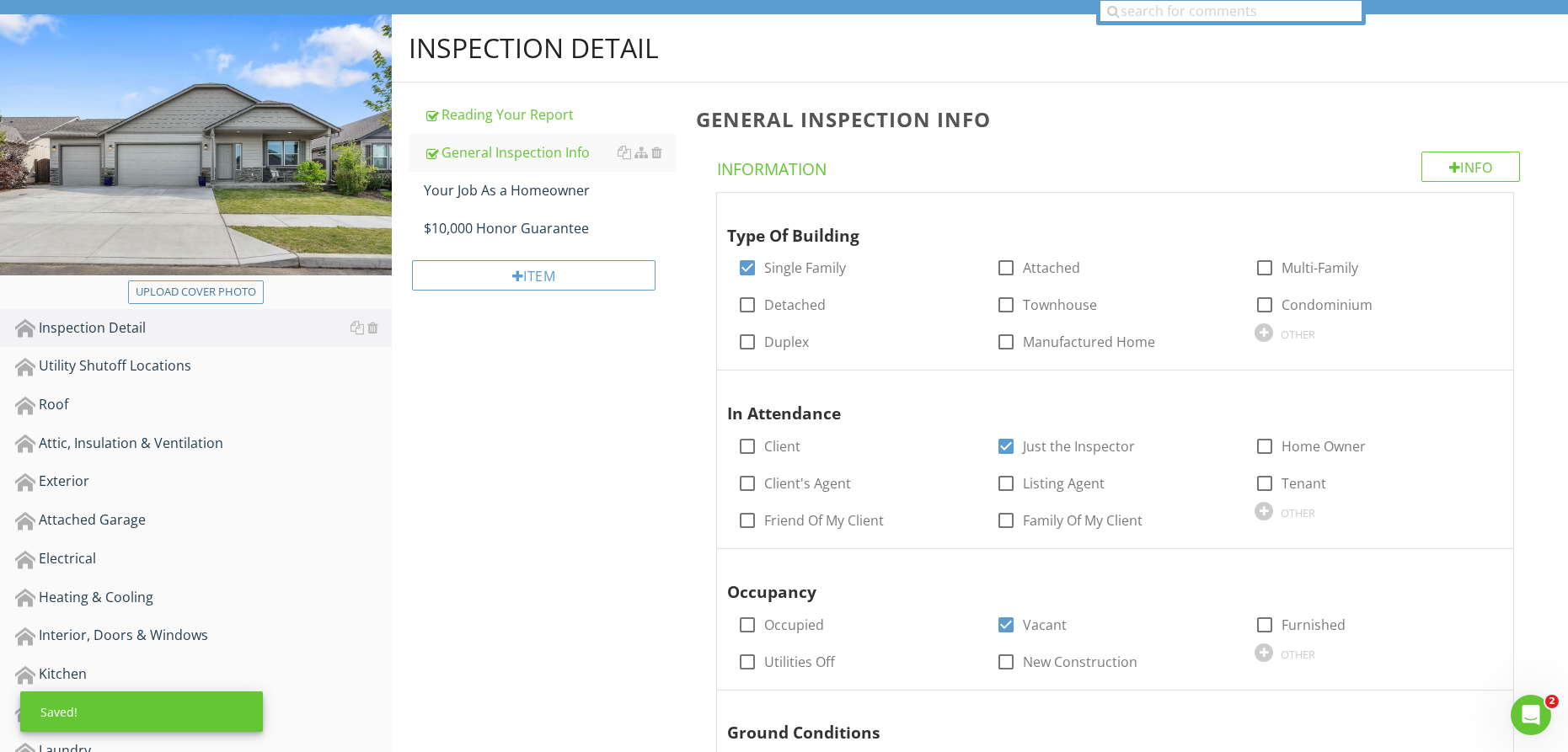
scroll to position [0, 0]
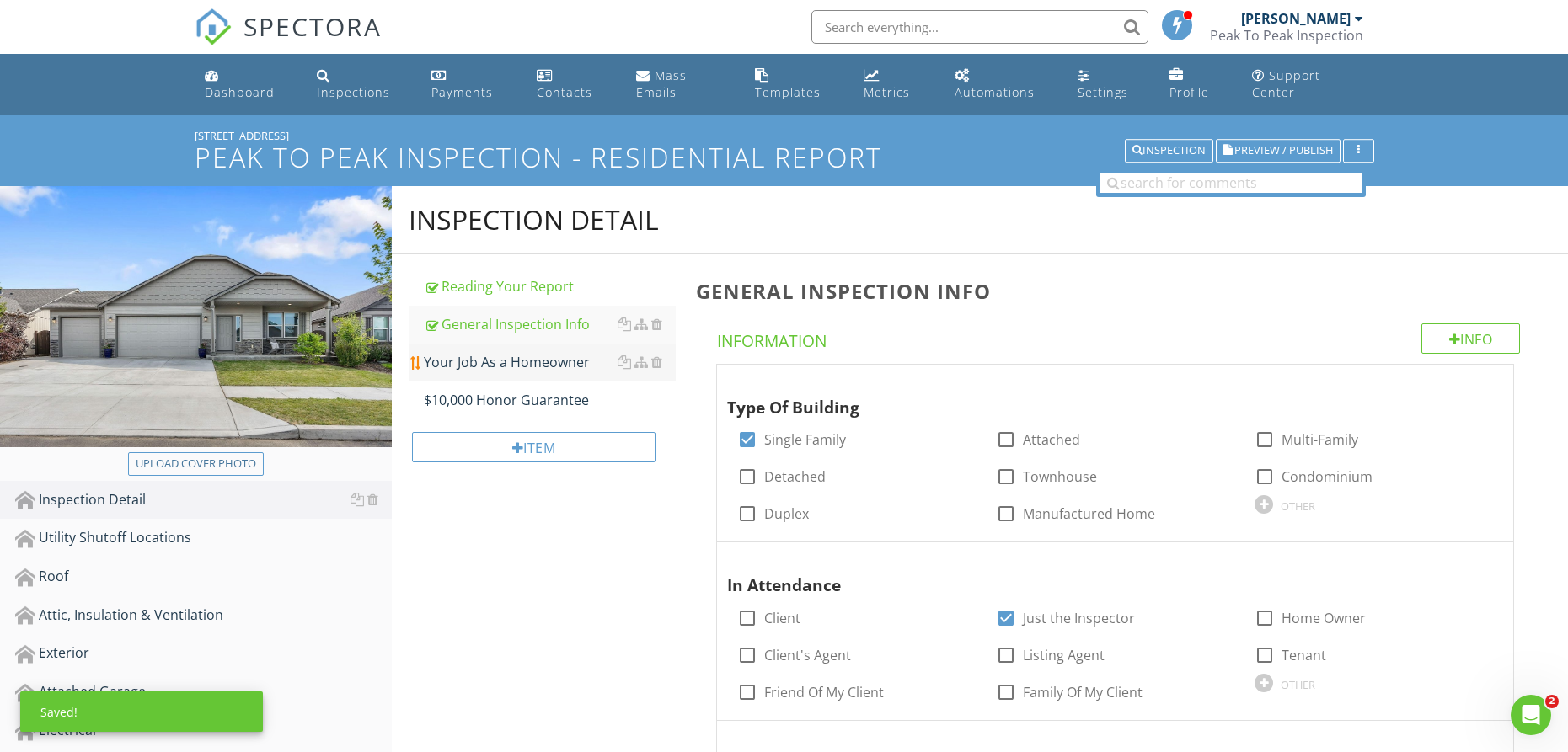
click at [541, 374] on link "Your Job As a Homeowner" at bounding box center [549, 362] width 252 height 37
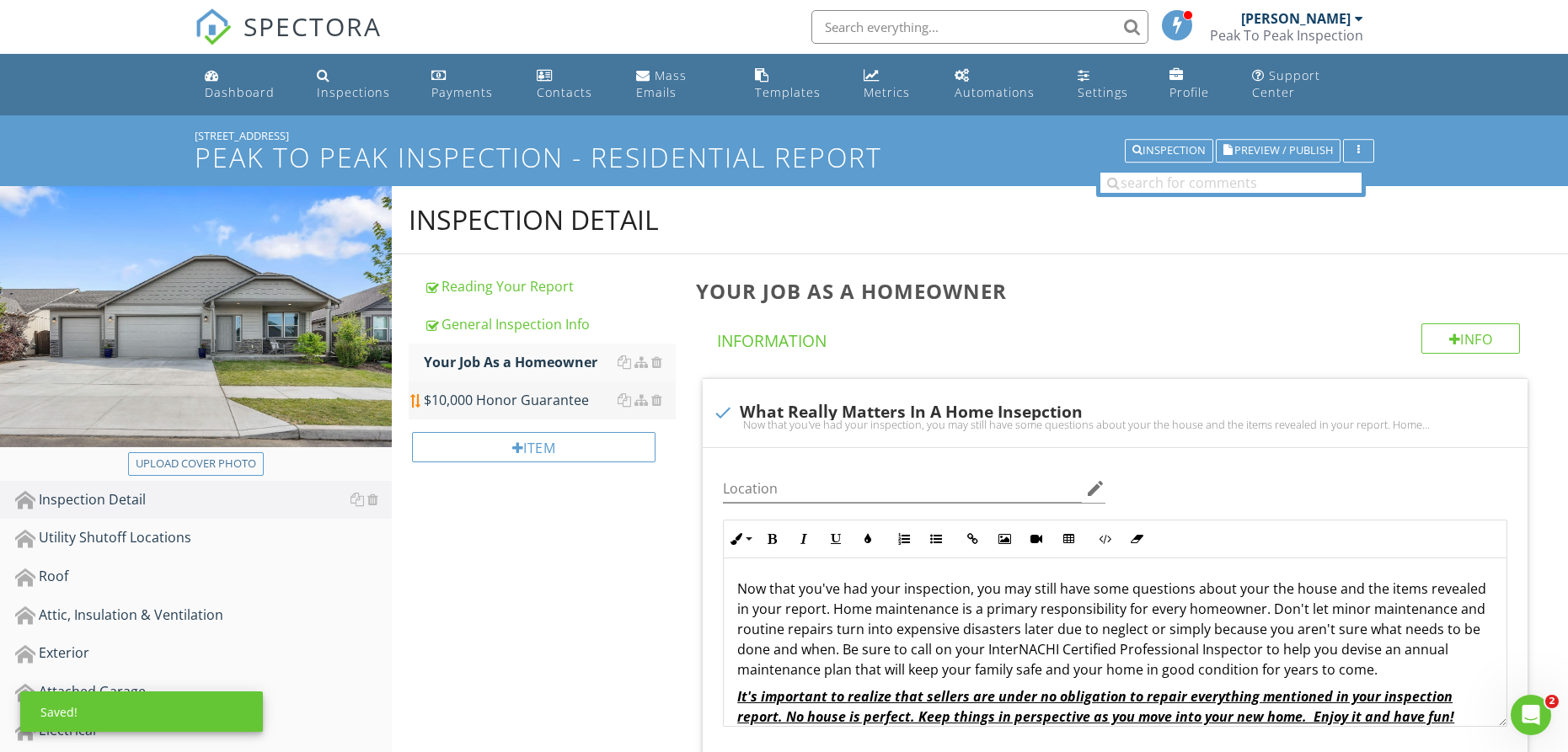
click at [529, 400] on div "$10,000 Honor Guarantee" at bounding box center [549, 400] width 252 height 20
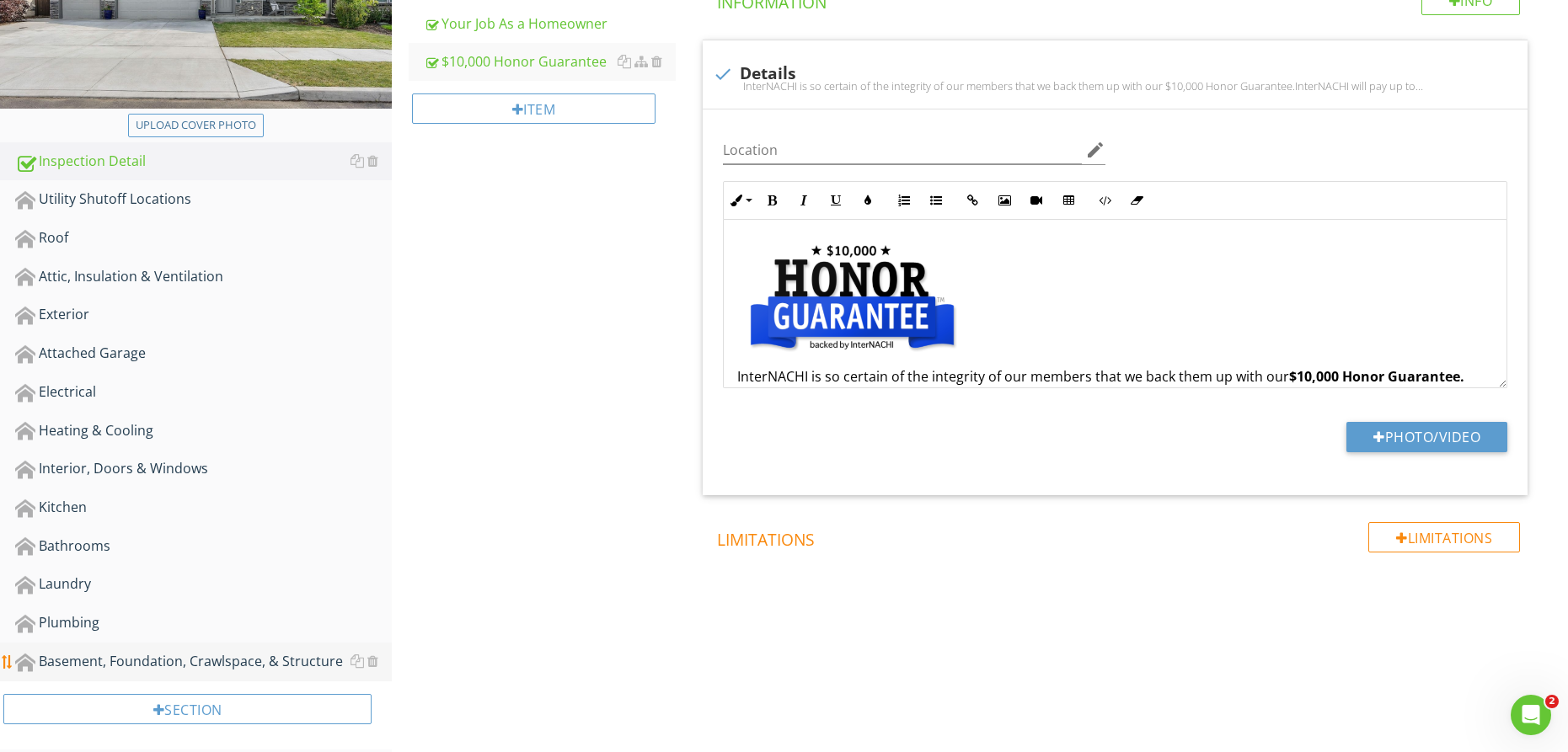
scroll to position [352, 0]
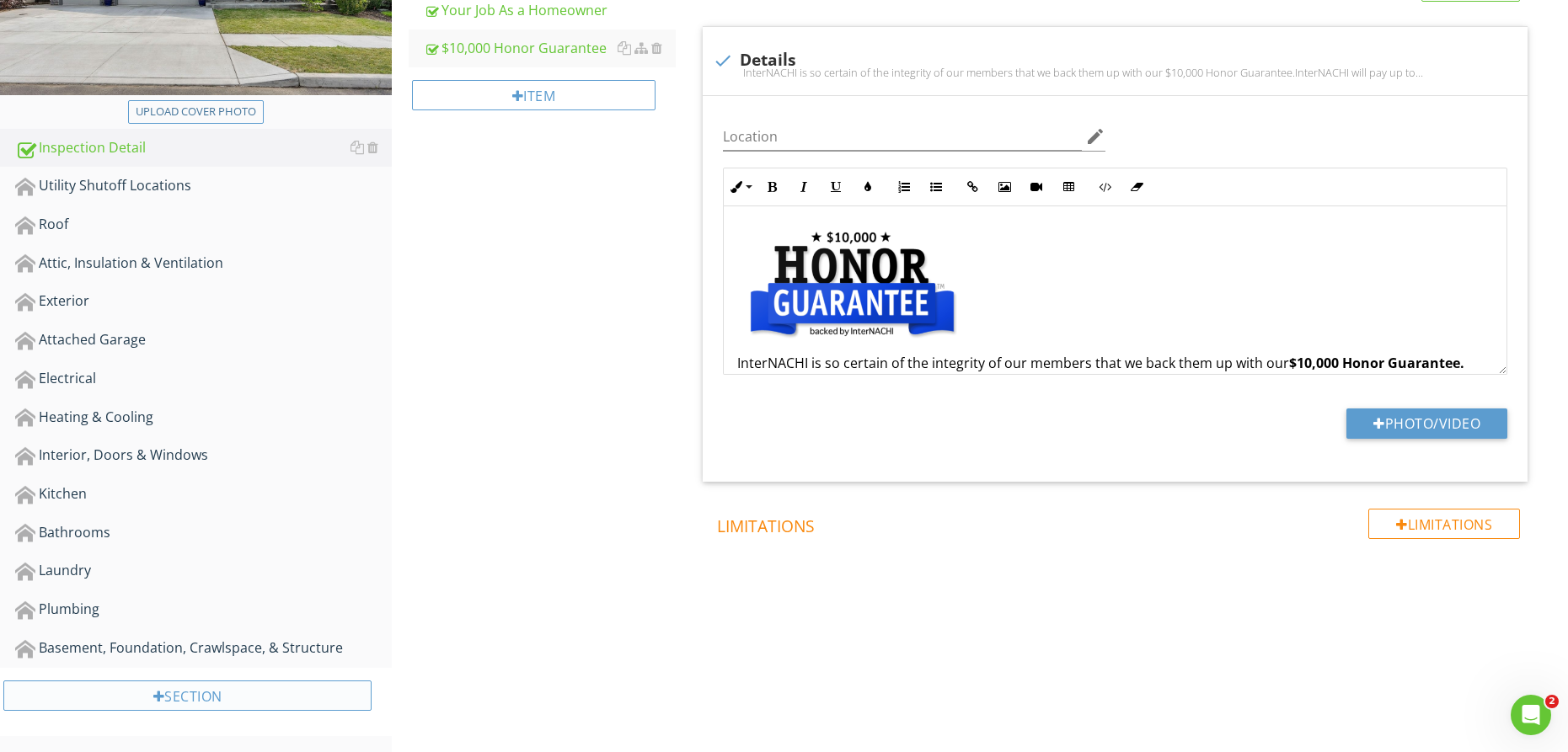
click at [187, 697] on div "Section" at bounding box center [188, 696] width 368 height 30
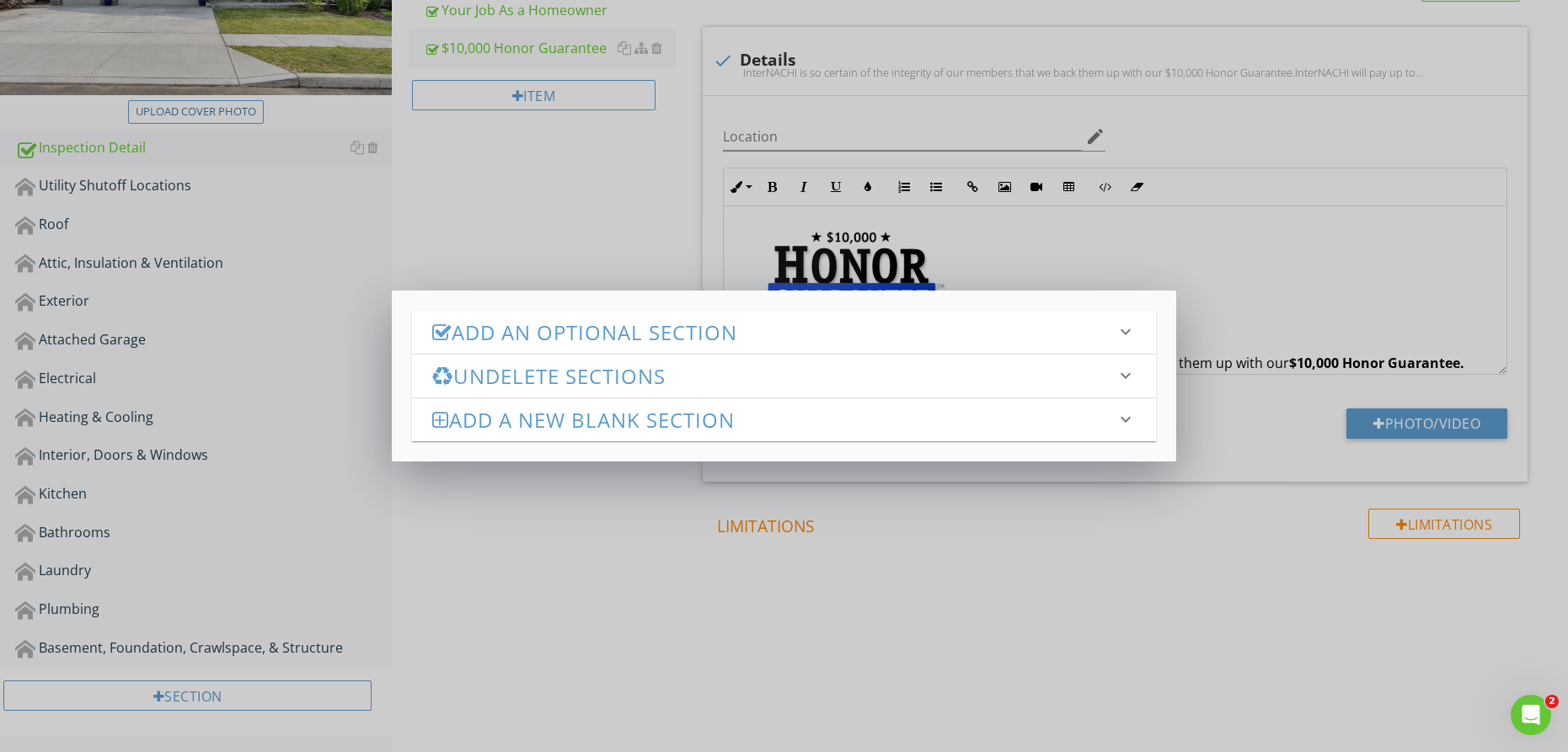
click at [536, 347] on div "Add an Optional Section keyboard_arrow_down" at bounding box center [784, 332] width 744 height 43
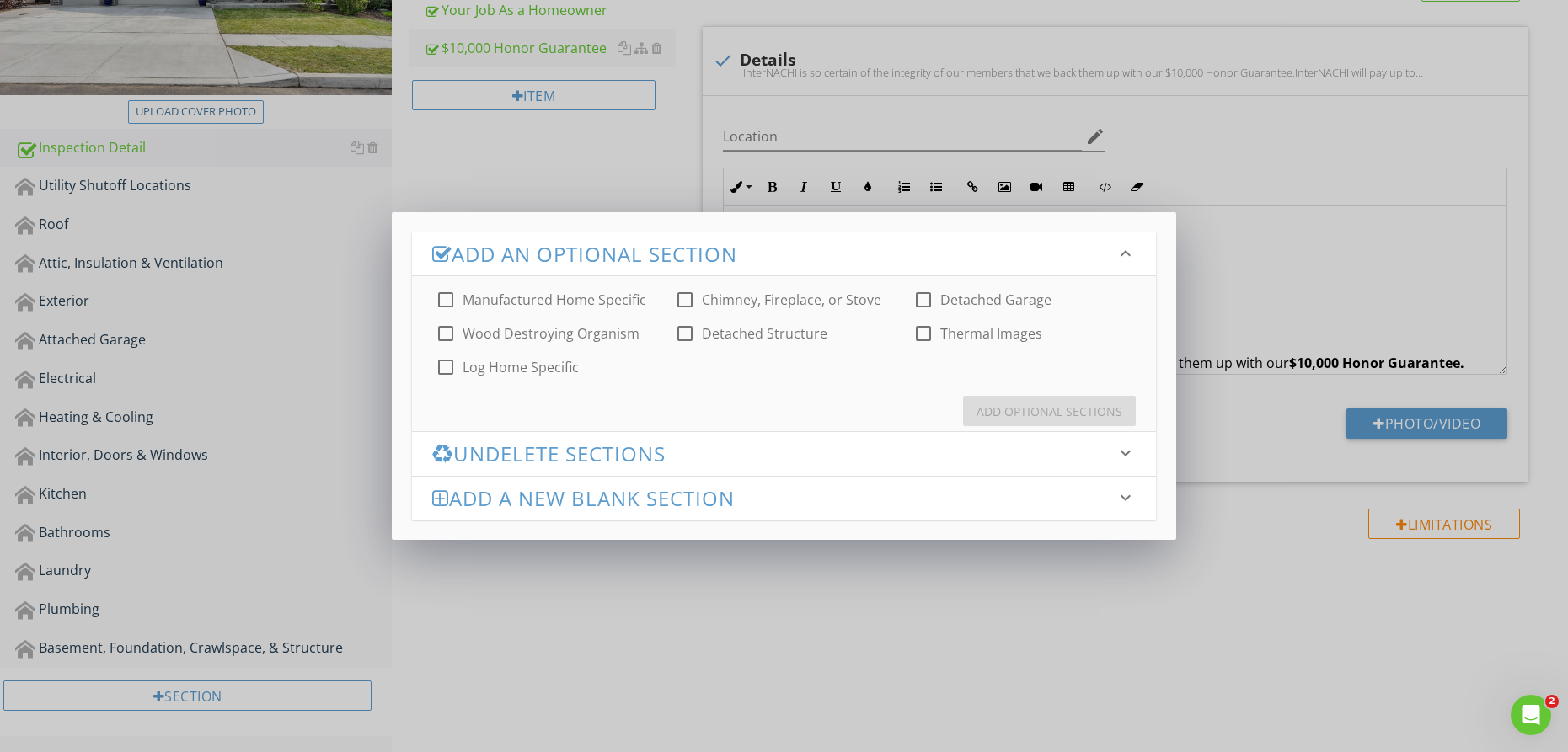
drag, startPoint x: 776, startPoint y: 304, endPoint x: 817, endPoint y: 326, distance: 46.5
click at [776, 304] on label "Chimney, Fireplace, or Stove" at bounding box center [791, 300] width 180 height 17
checkbox input "true"
drag, startPoint x: 1021, startPoint y: 407, endPoint x: 1048, endPoint y: 289, distance: 121.0
click at [1020, 407] on div "Add Optional Sections" at bounding box center [1049, 411] width 146 height 18
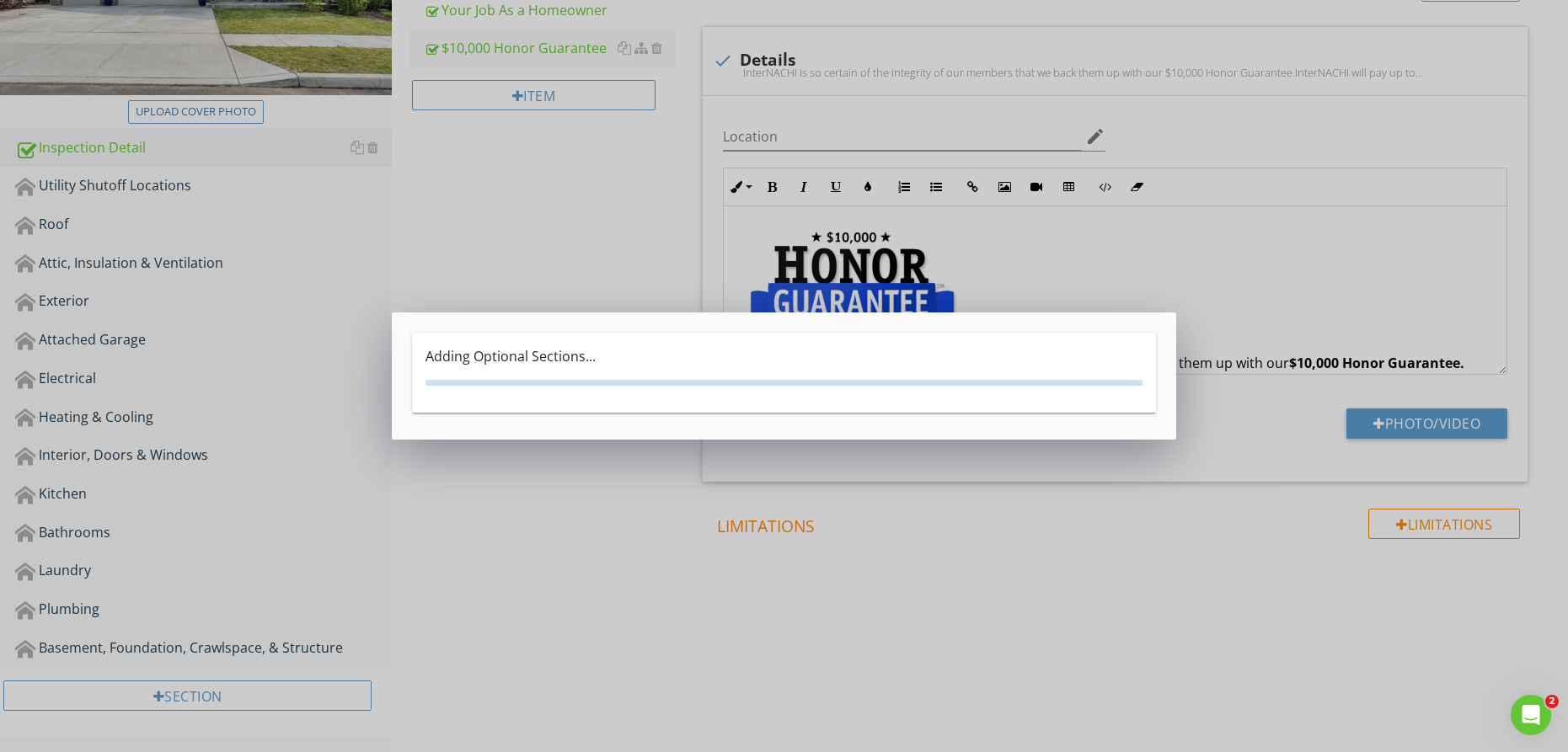
type textarea "<p><a fr-original-style="" href="http://www.nachi.org/honor" rel="noopener nore…"
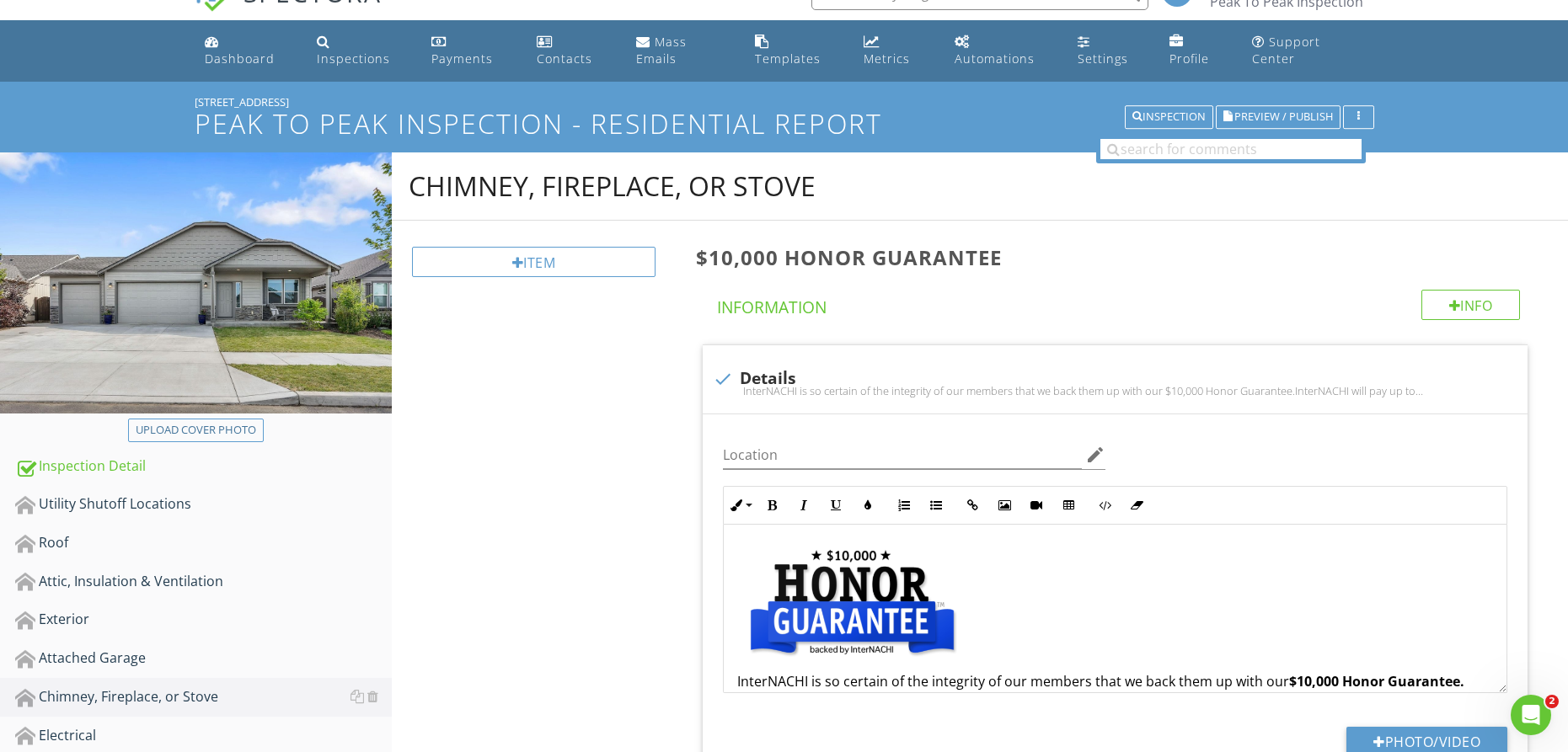
scroll to position [0, 0]
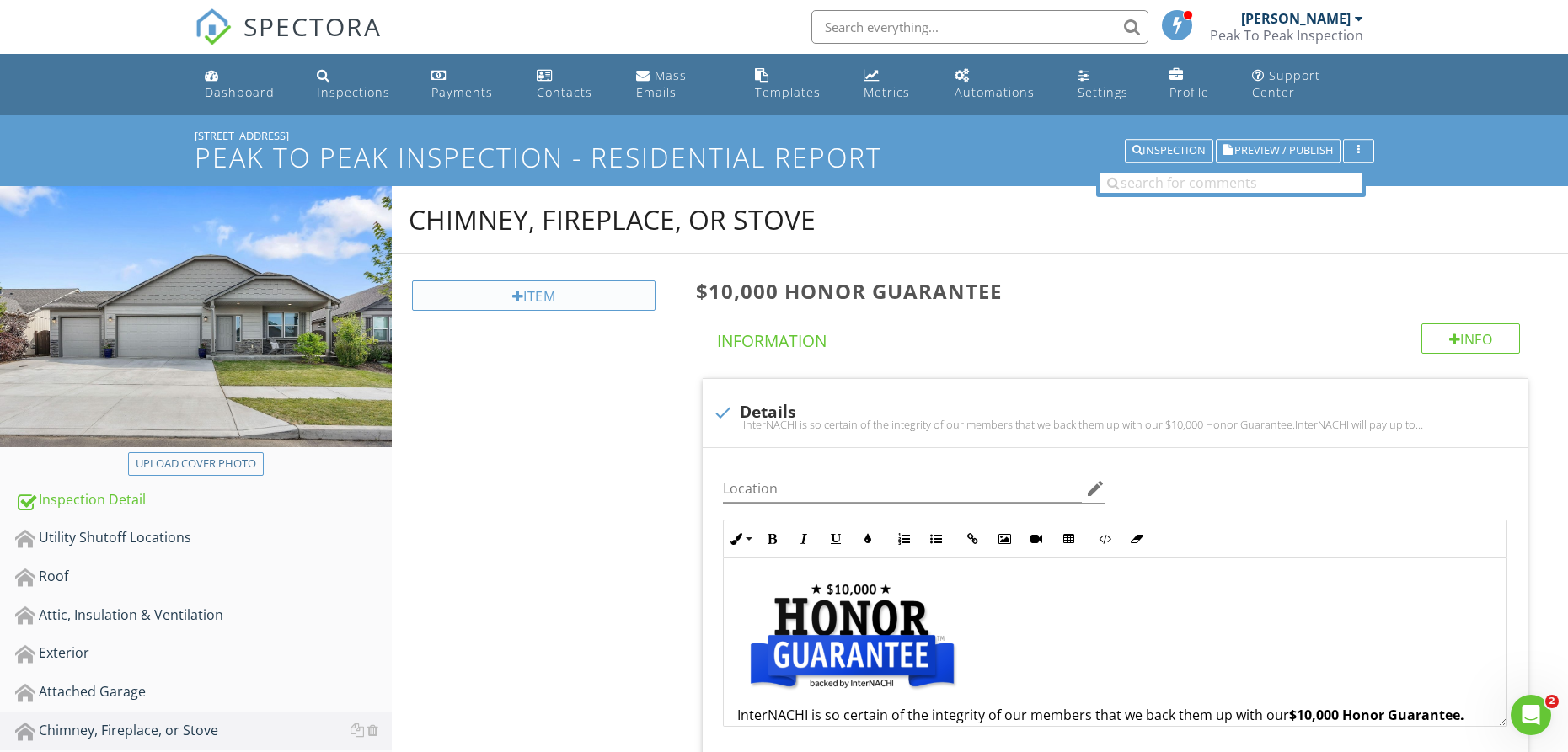
click at [495, 300] on div "Item" at bounding box center [534, 296] width 244 height 30
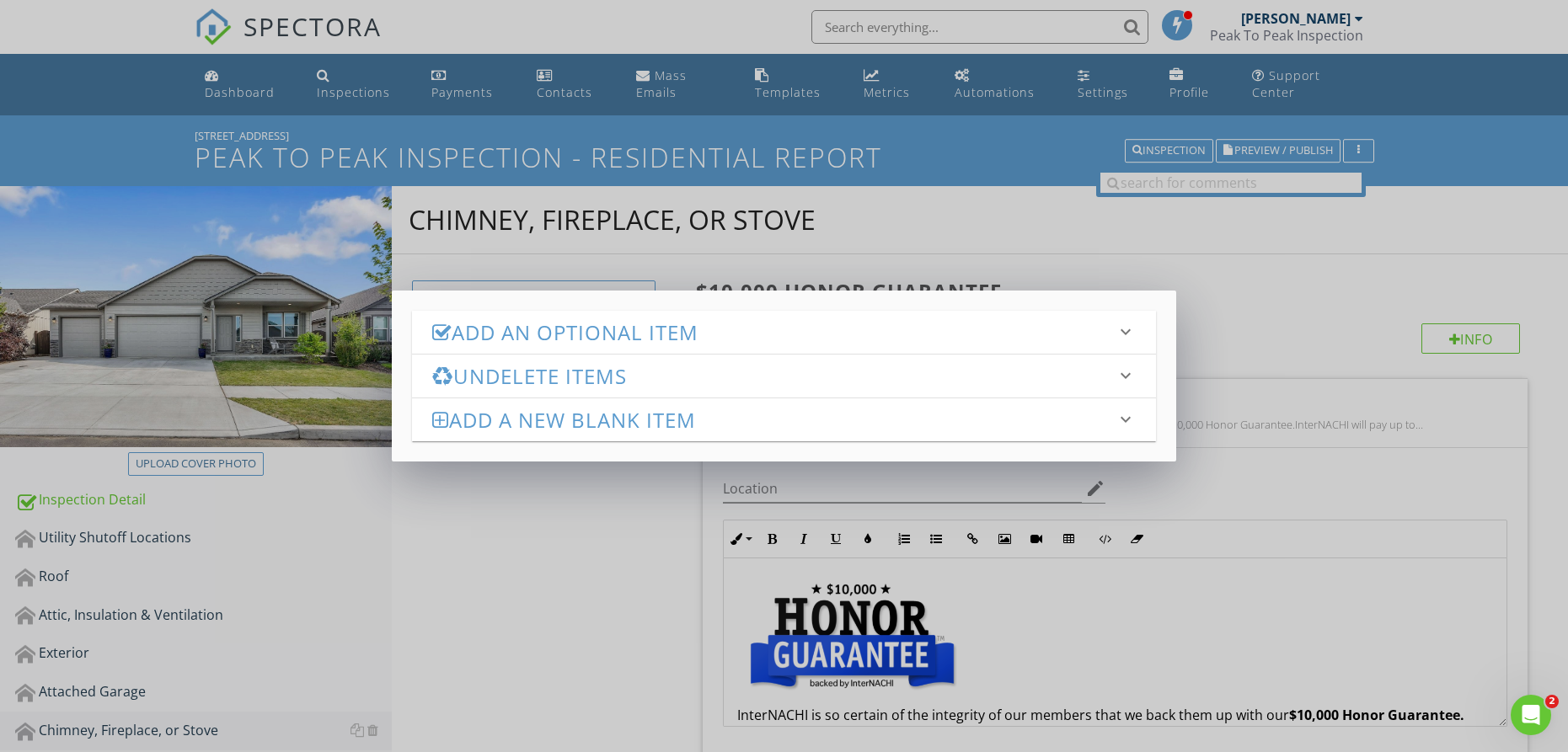
click at [501, 338] on h3 "Add an Optional Item" at bounding box center [774, 332] width 684 height 23
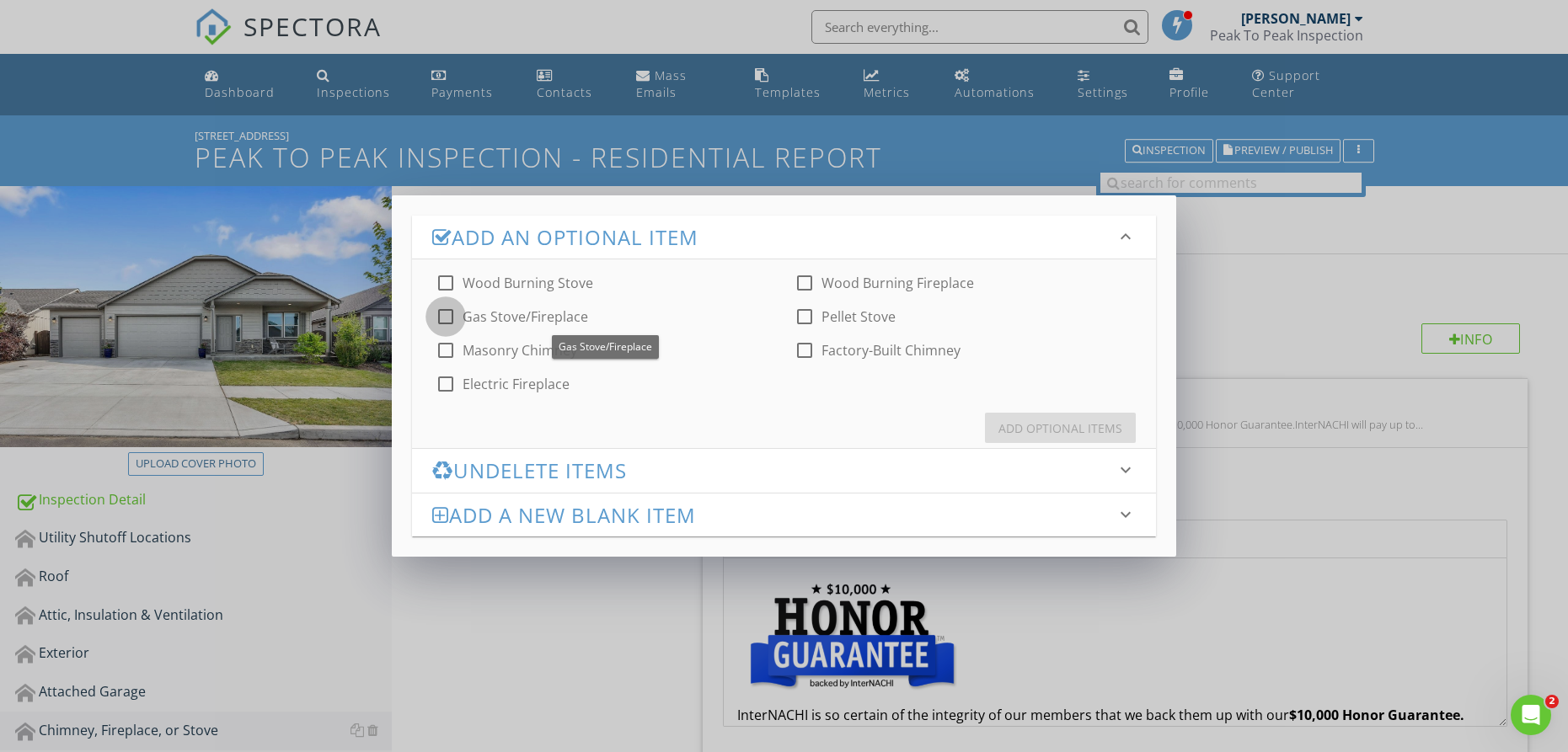
drag, startPoint x: 444, startPoint y: 319, endPoint x: 466, endPoint y: 324, distance: 22.6
click at [446, 319] on div at bounding box center [446, 317] width 29 height 29
checkbox input "true"
click at [1032, 427] on div "Add Optional Items" at bounding box center [1061, 428] width 124 height 18
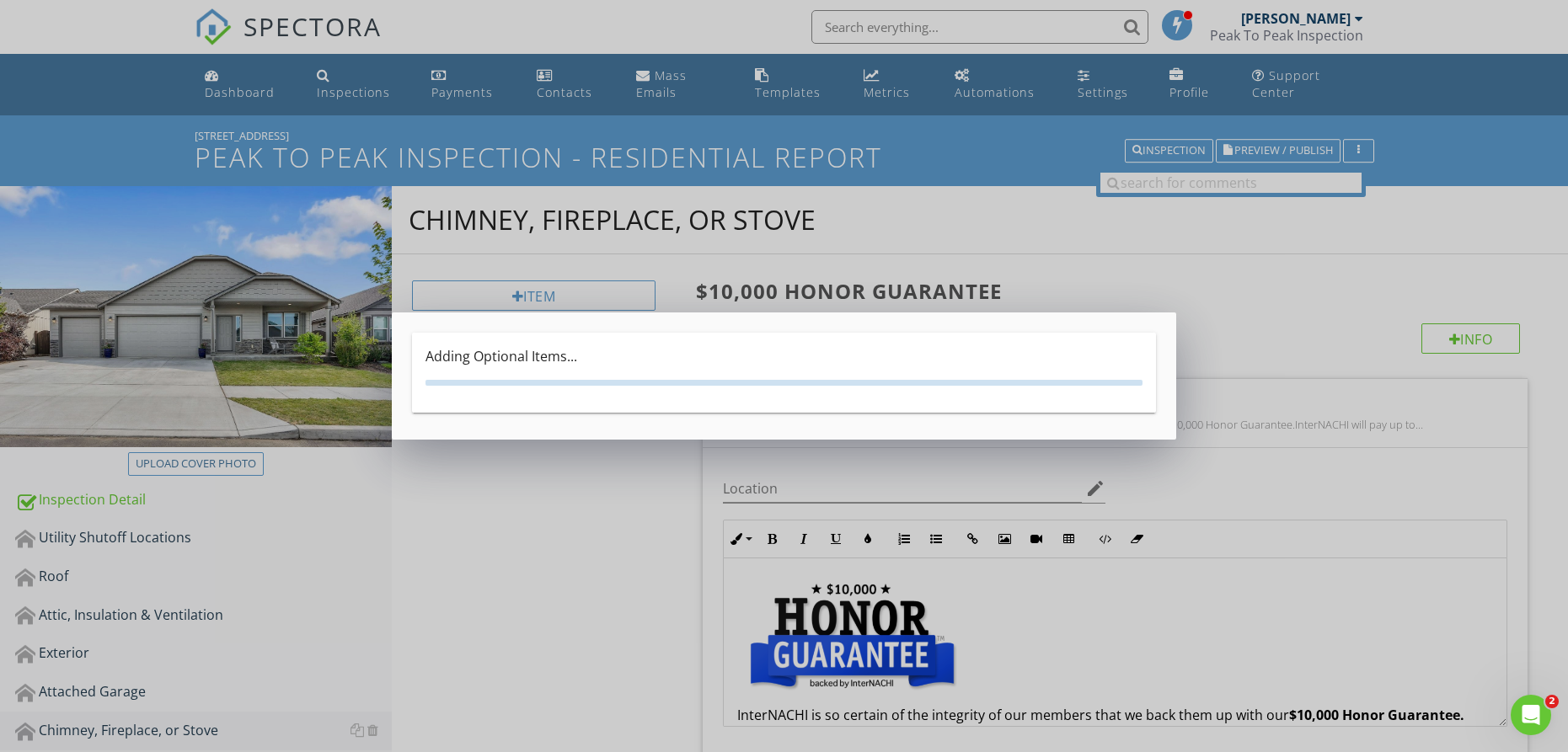
type textarea "<p><a fr-original-style="" href="http://www.nachi.org/honor" rel="noopener nore…"
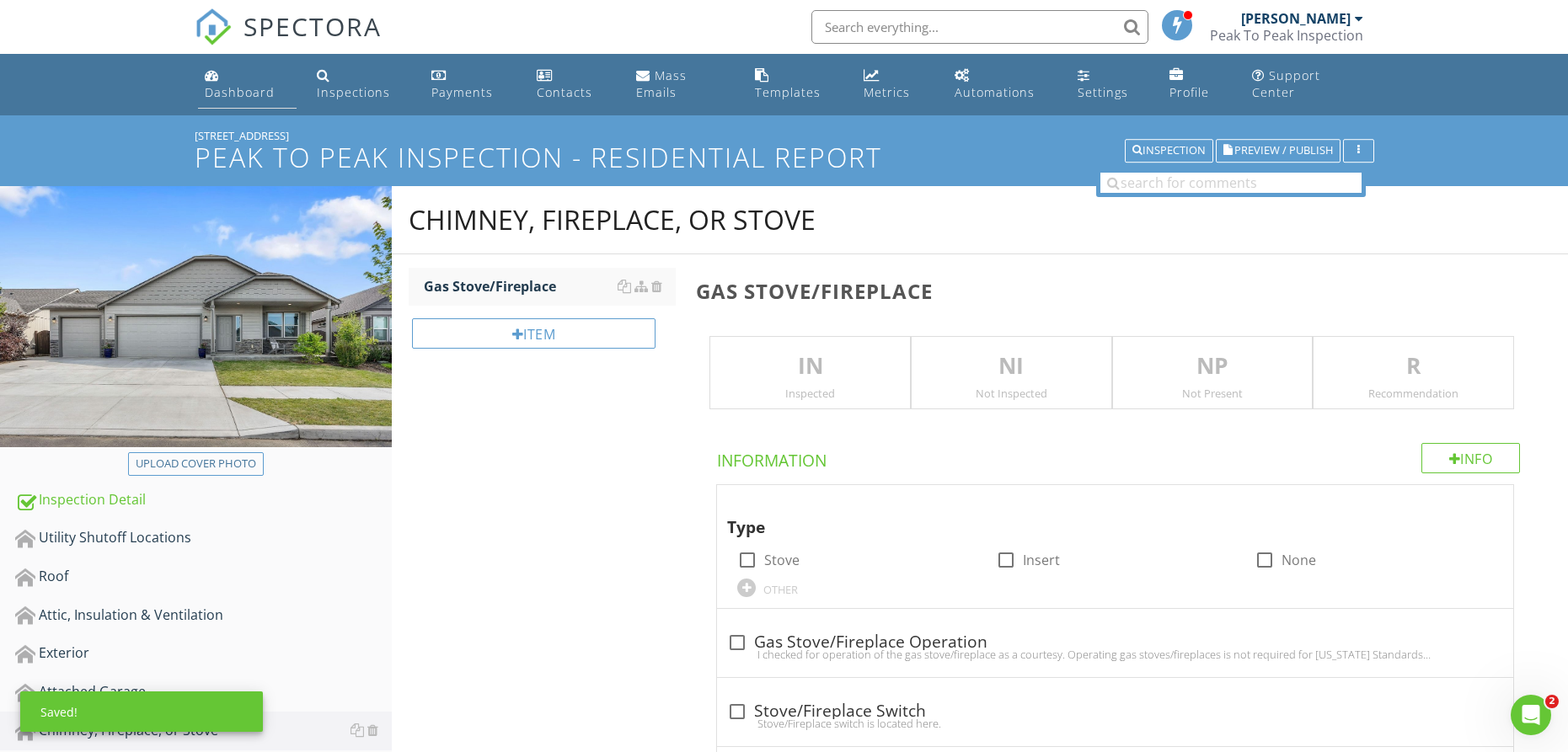
click at [224, 87] on div "Dashboard" at bounding box center [239, 92] width 69 height 16
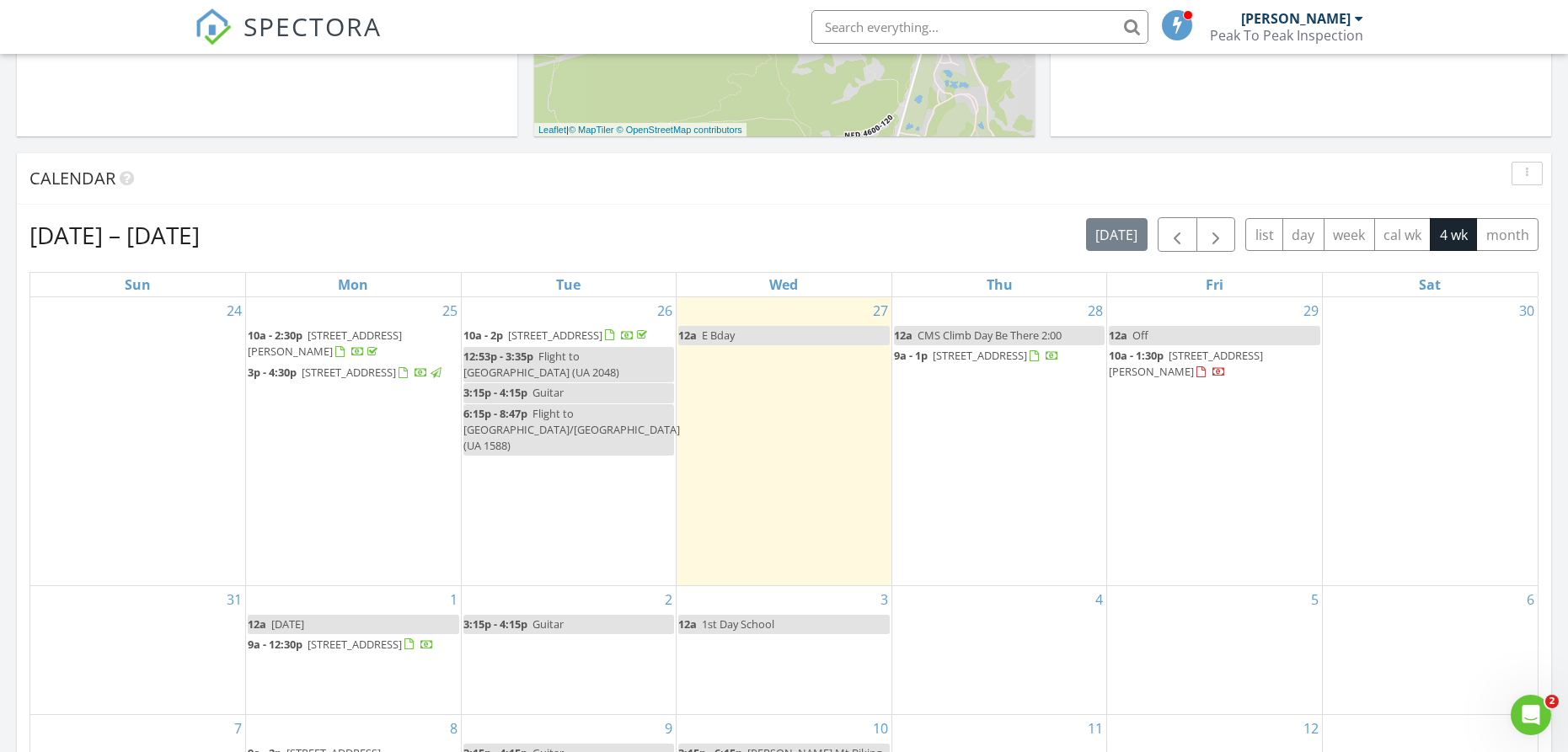
scroll to position [607, 0]
click at [307, 634] on link "9a - 12:30p 1032 SE Teakwood Dr, Bend 97702" at bounding box center [341, 642] width 187 height 15
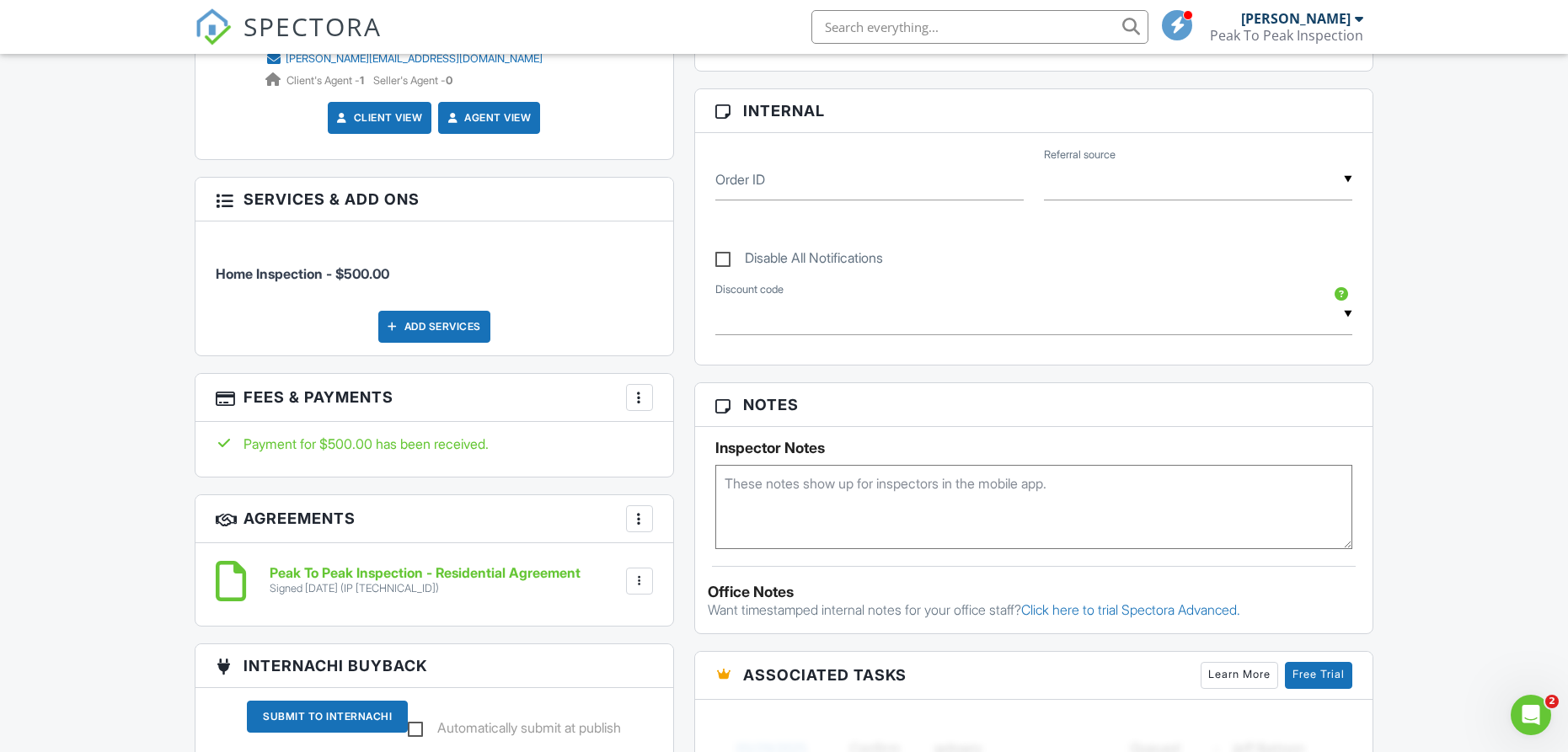
drag, startPoint x: 957, startPoint y: 529, endPoint x: 955, endPoint y: 519, distance: 10.2
click at [955, 519] on textarea at bounding box center [1034, 507] width 638 height 85
type textarea "Will show up around 12"
click at [1484, 448] on div "Dashboard Inspections Payments Contacts Mass Emails Templates Metrics Automatio…" at bounding box center [784, 450] width 1568 height 2317
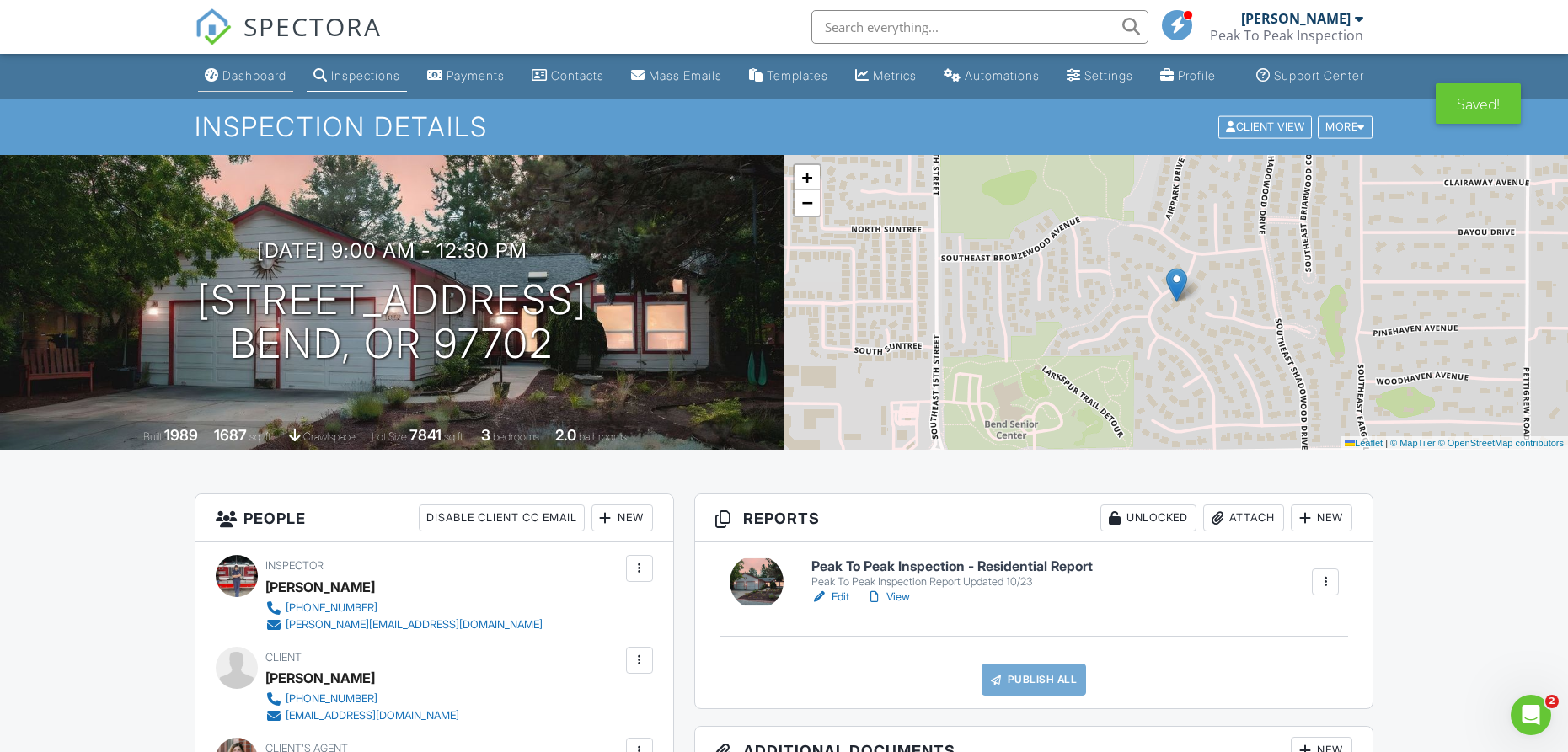
click at [213, 85] on link "Dashboard" at bounding box center [246, 76] width 95 height 31
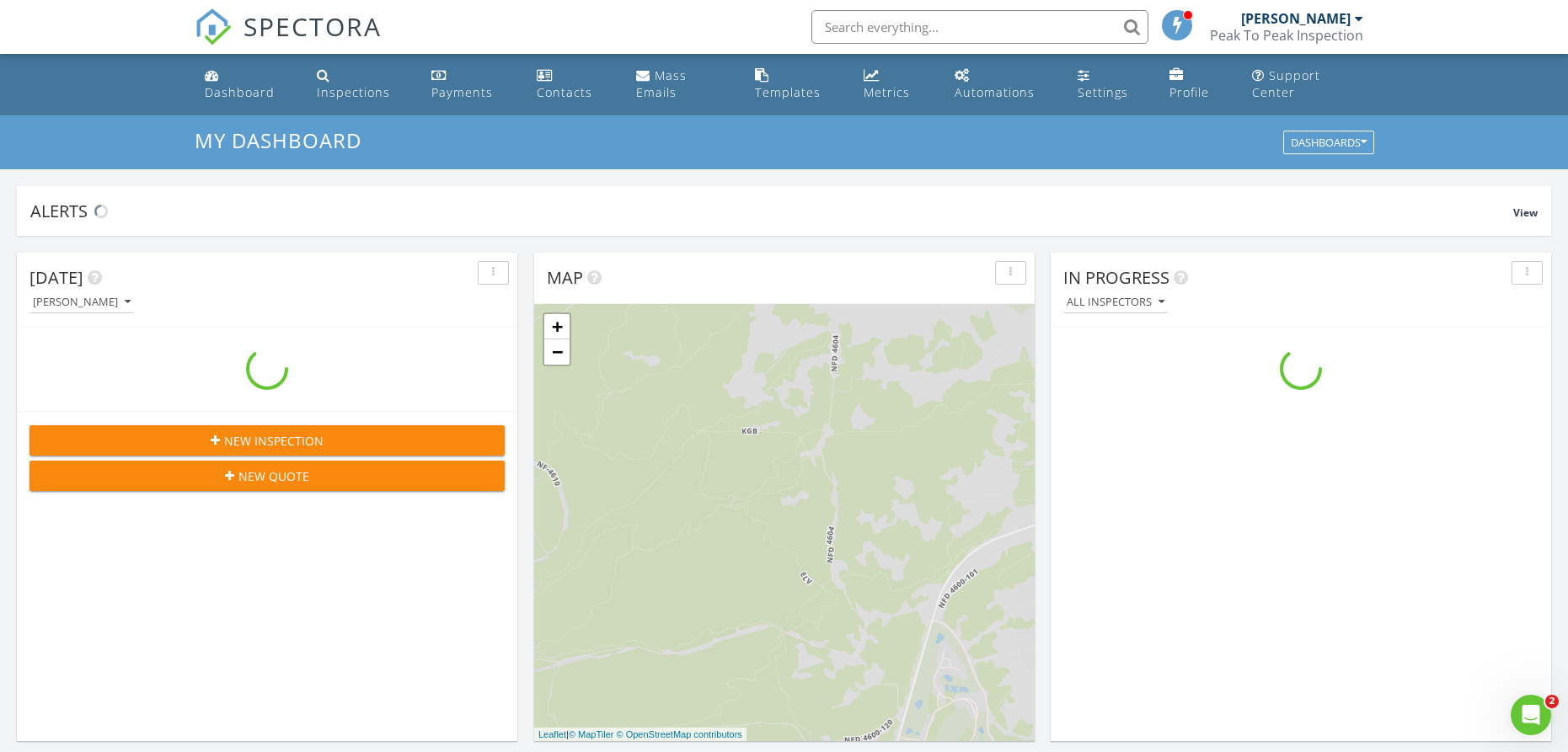
scroll to position [1534, 1569]
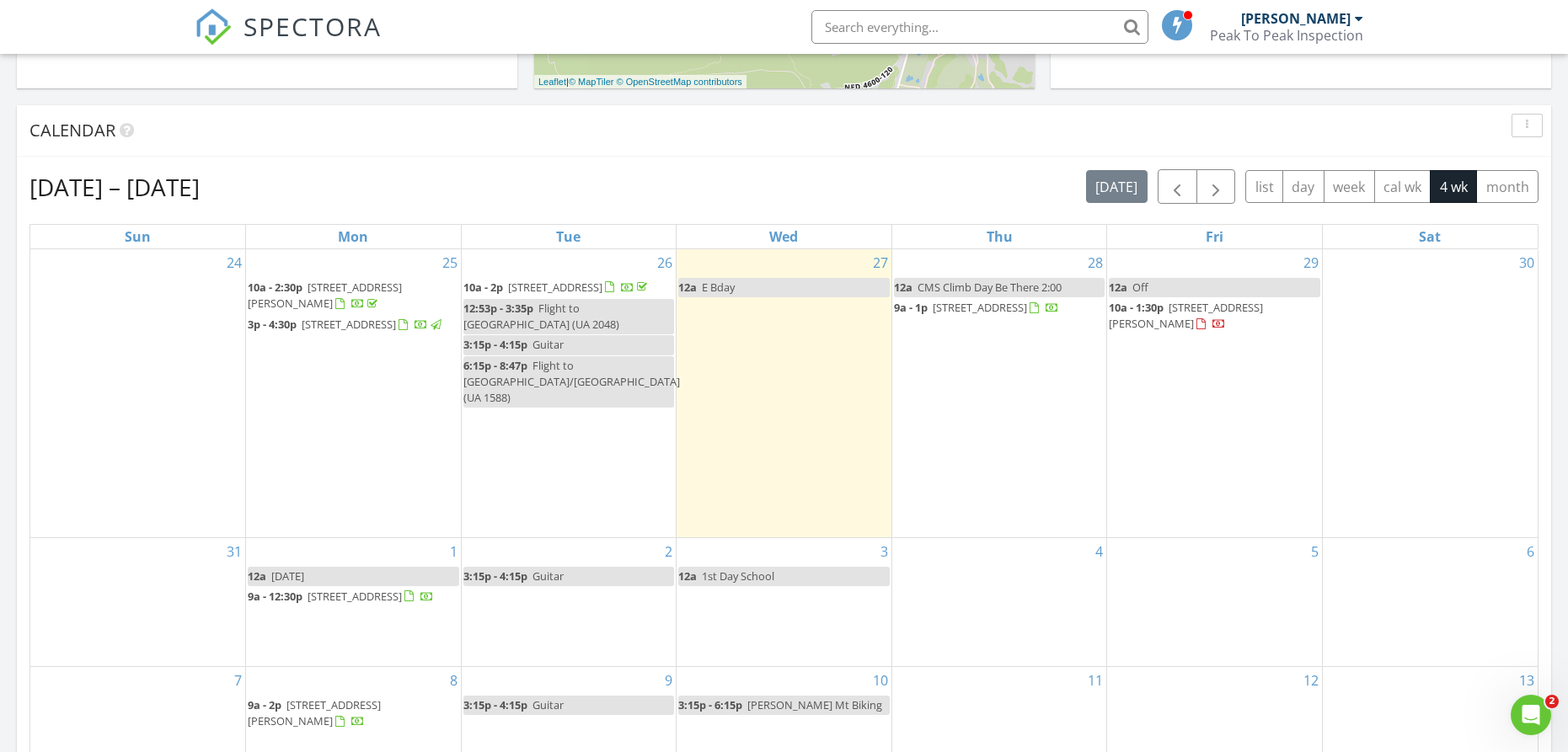
scroll to position [658, 0]
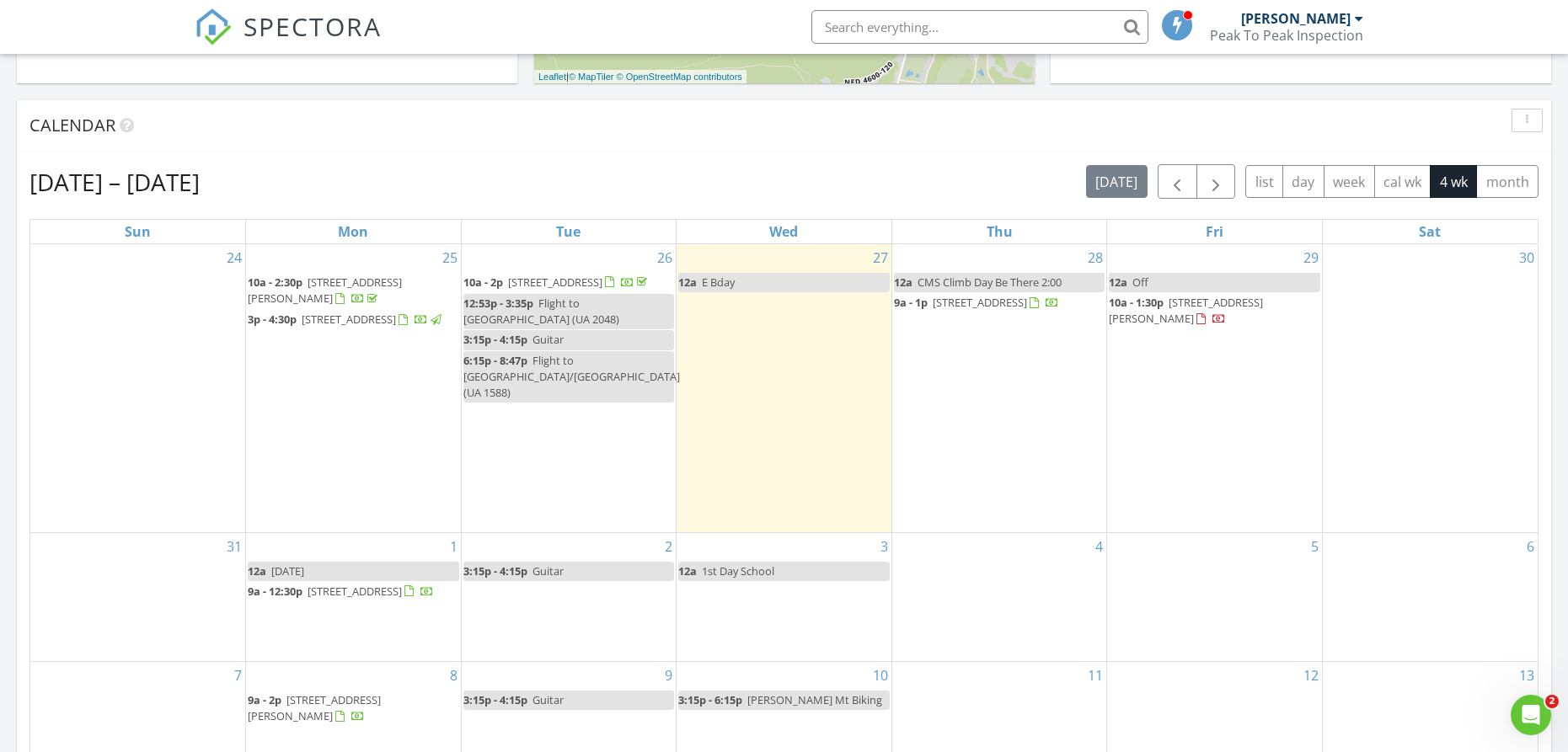
click at [1165, 280] on link "12a Off" at bounding box center [1215, 283] width 211 height 19
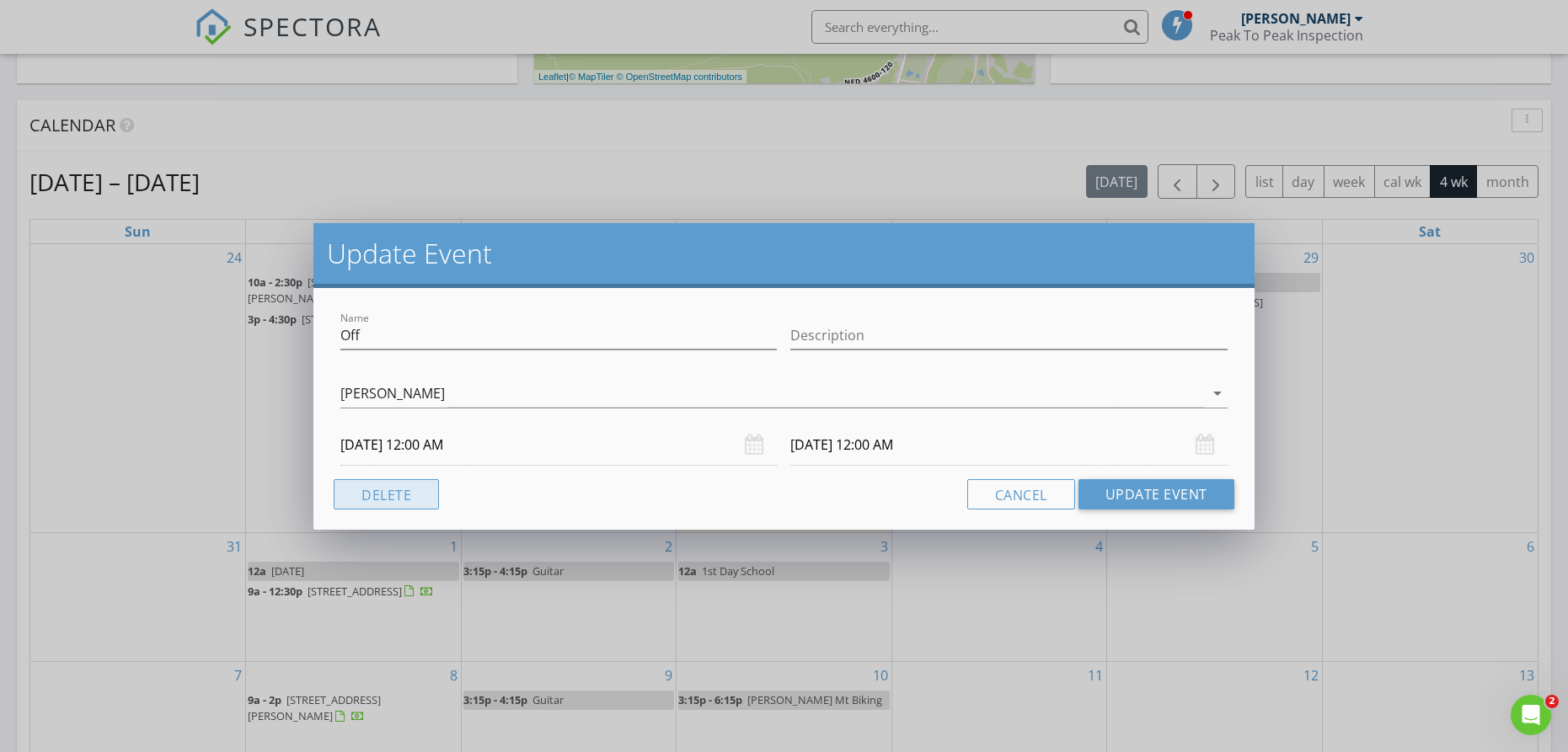
click at [384, 495] on button "Delete" at bounding box center [386, 495] width 106 height 30
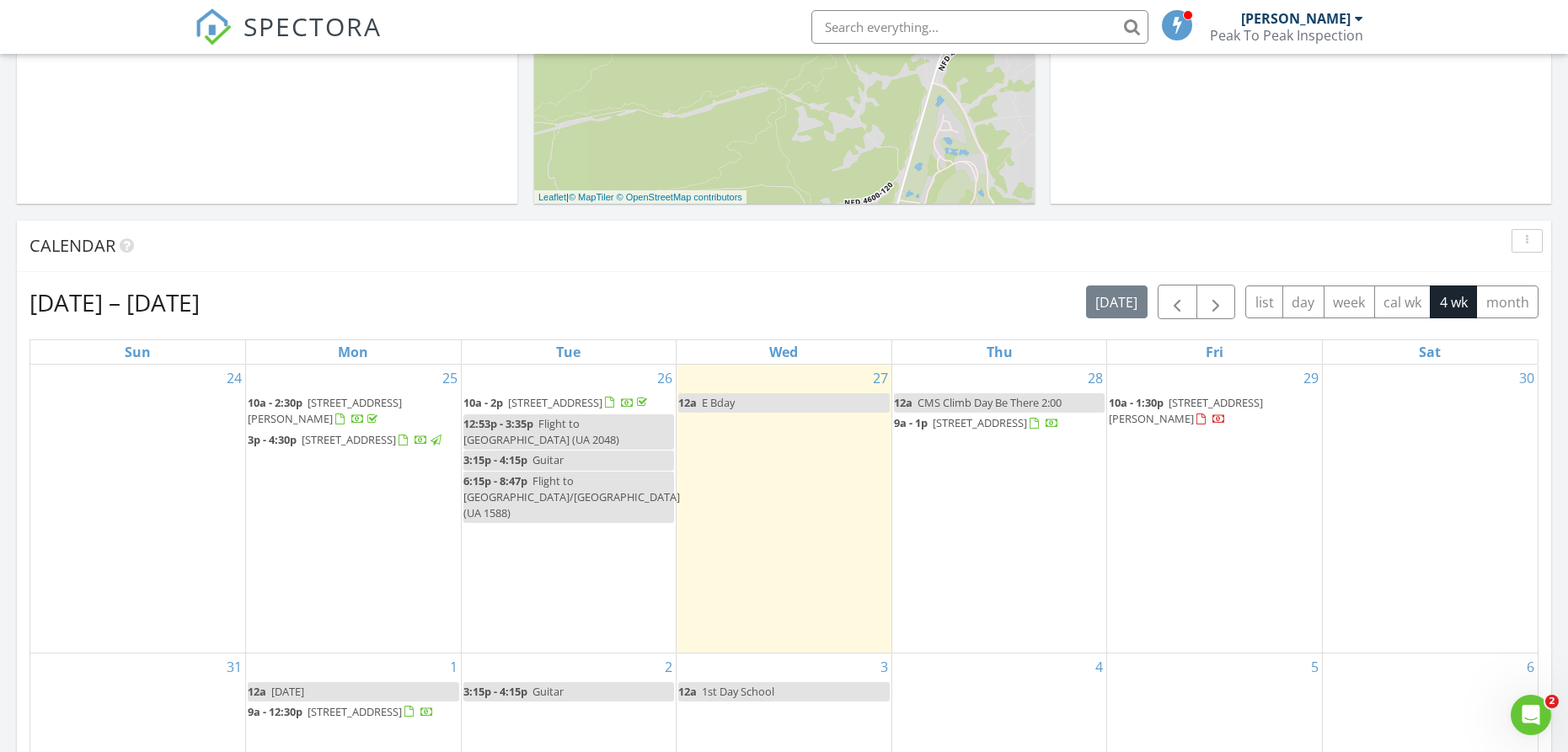
scroll to position [570, 0]
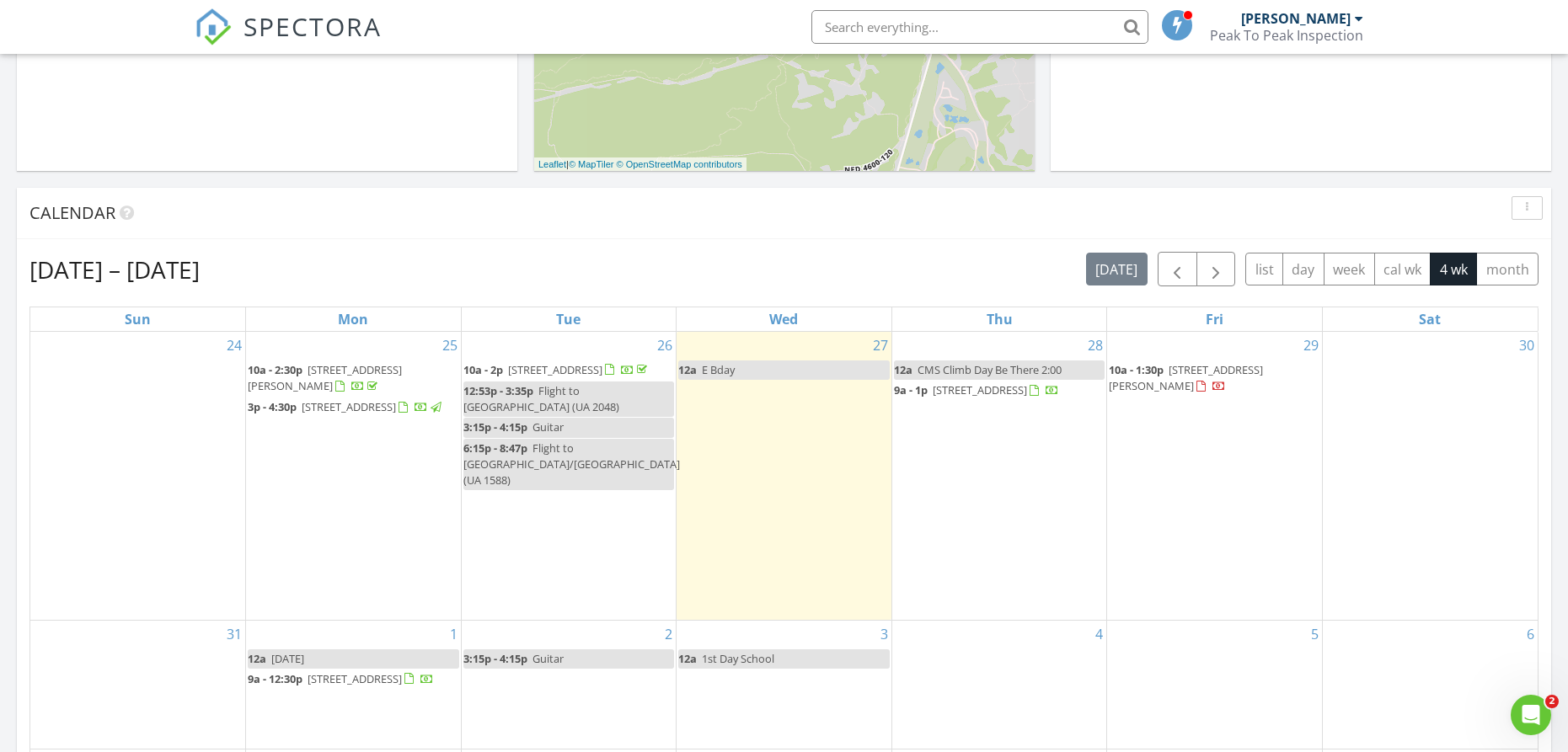
click at [942, 392] on span "[STREET_ADDRESS]" at bounding box center [980, 390] width 94 height 15
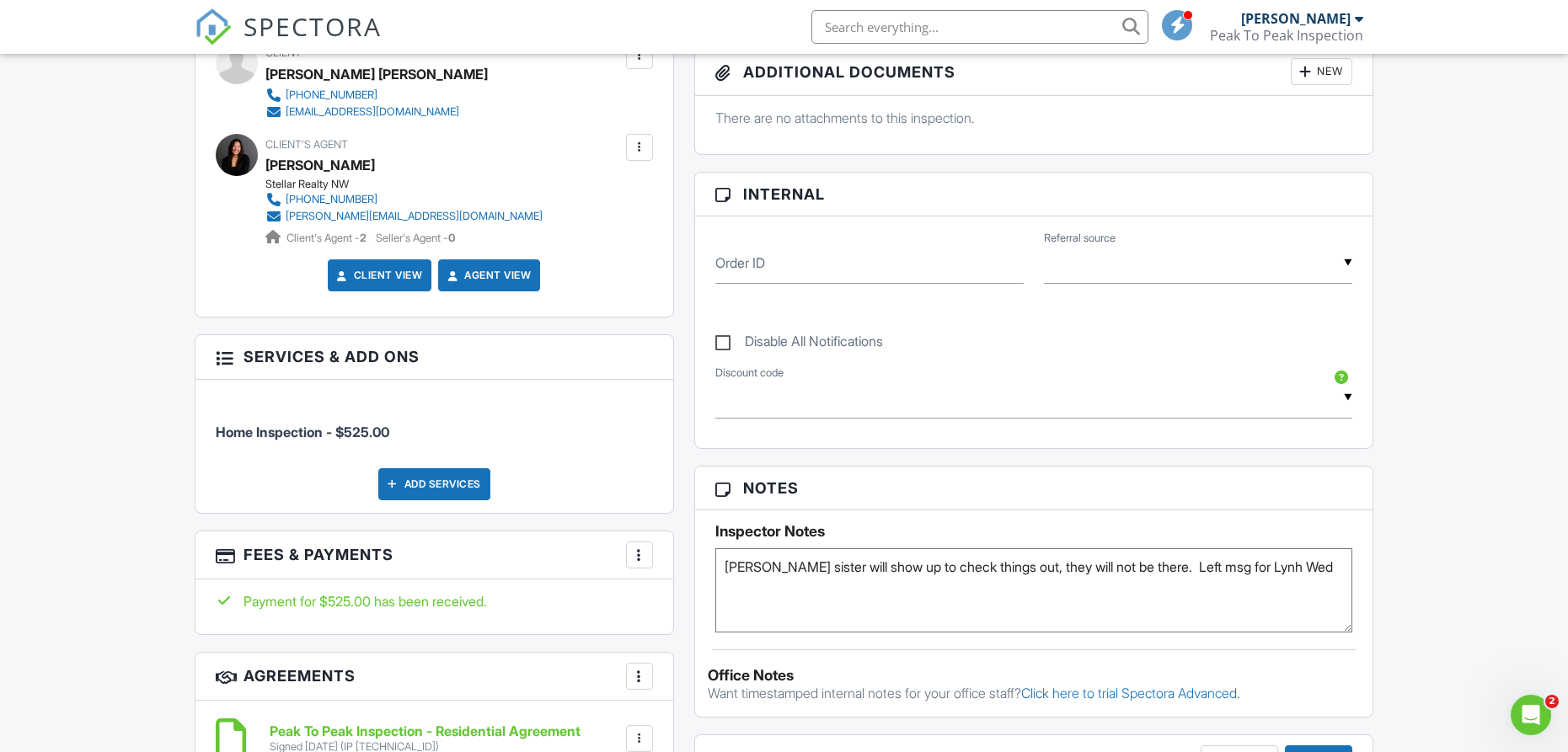
scroll to position [693, 0]
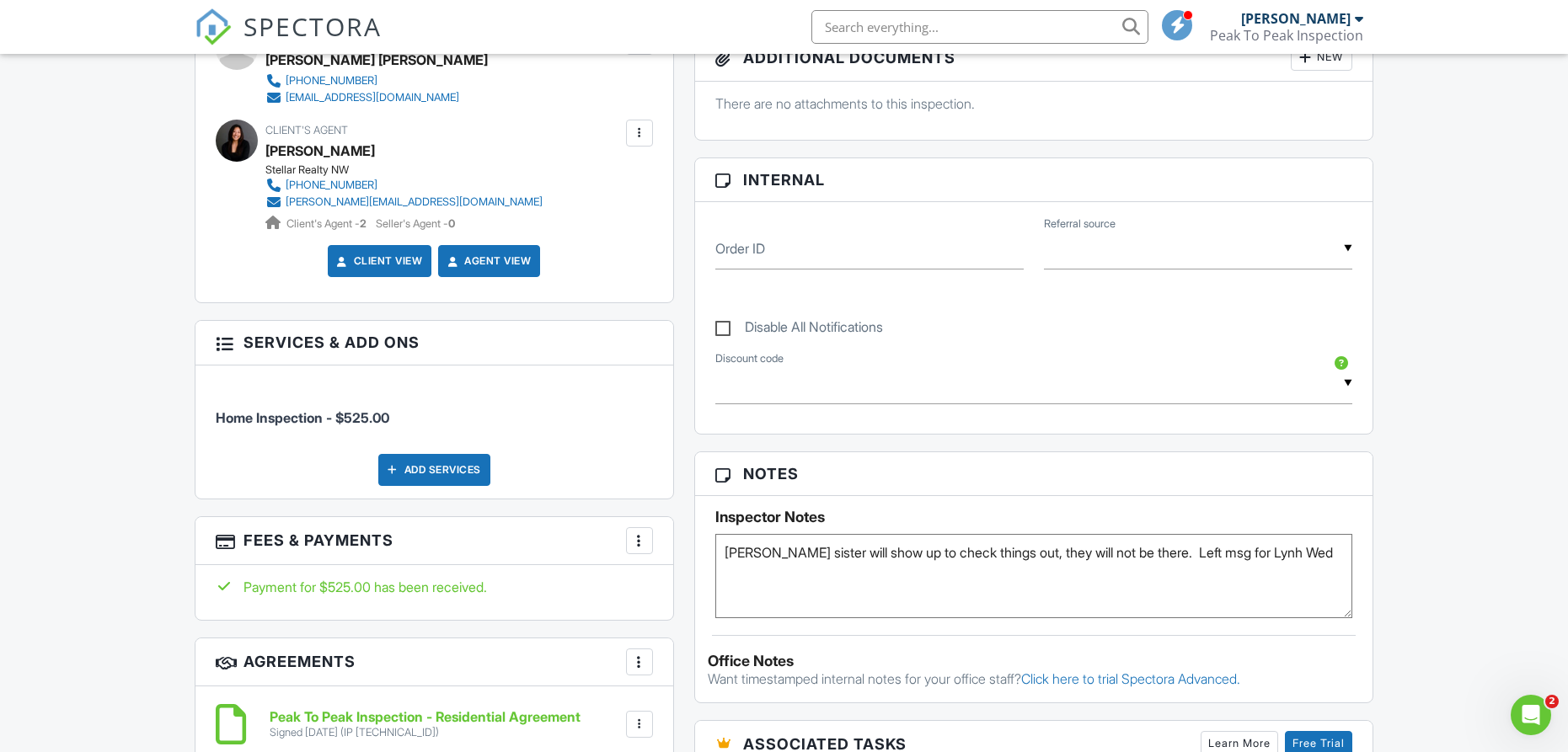
drag, startPoint x: 1149, startPoint y: 568, endPoint x: 1301, endPoint y: 564, distance: 152.1
click at [1301, 564] on textarea "[PERSON_NAME] sister will show up to check things out, they will not be there. …" at bounding box center [1034, 576] width 638 height 85
click at [723, 568] on textarea "[PERSON_NAME] sister will show up to check things out, they will not be there. …" at bounding box center [1034, 576] width 638 height 85
click at [1376, 333] on div "Reports Unlocked Attach New Peak To Peak Inspection - Residential Report Peak T…" at bounding box center [1034, 500] width 700 height 1399
drag, startPoint x: 920, startPoint y: 569, endPoint x: 876, endPoint y: 568, distance: 44.0
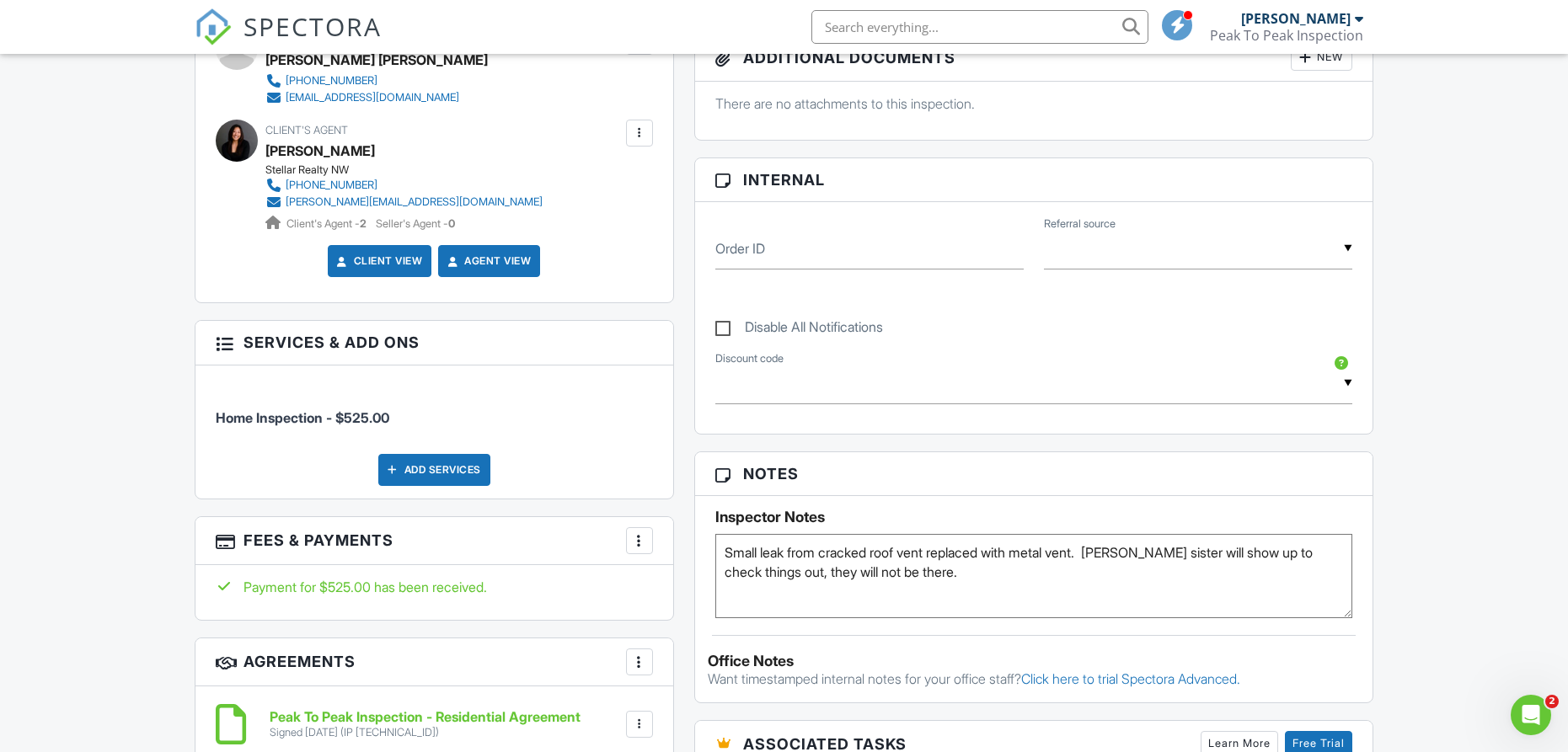
click at [876, 568] on textarea "[PERSON_NAME] sister will show up to check things out, they will not be there. …" at bounding box center [1034, 576] width 638 height 85
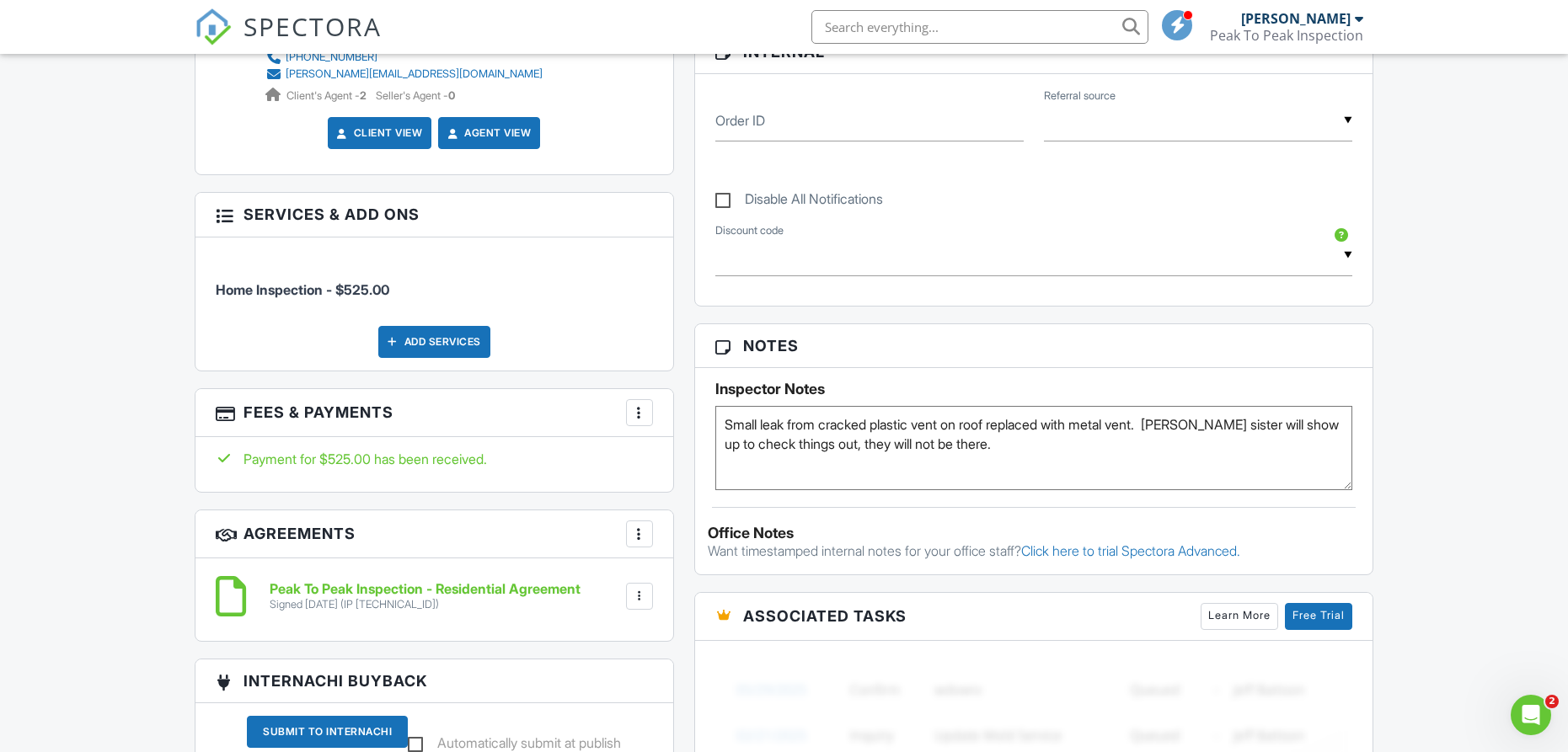
scroll to position [0, 0]
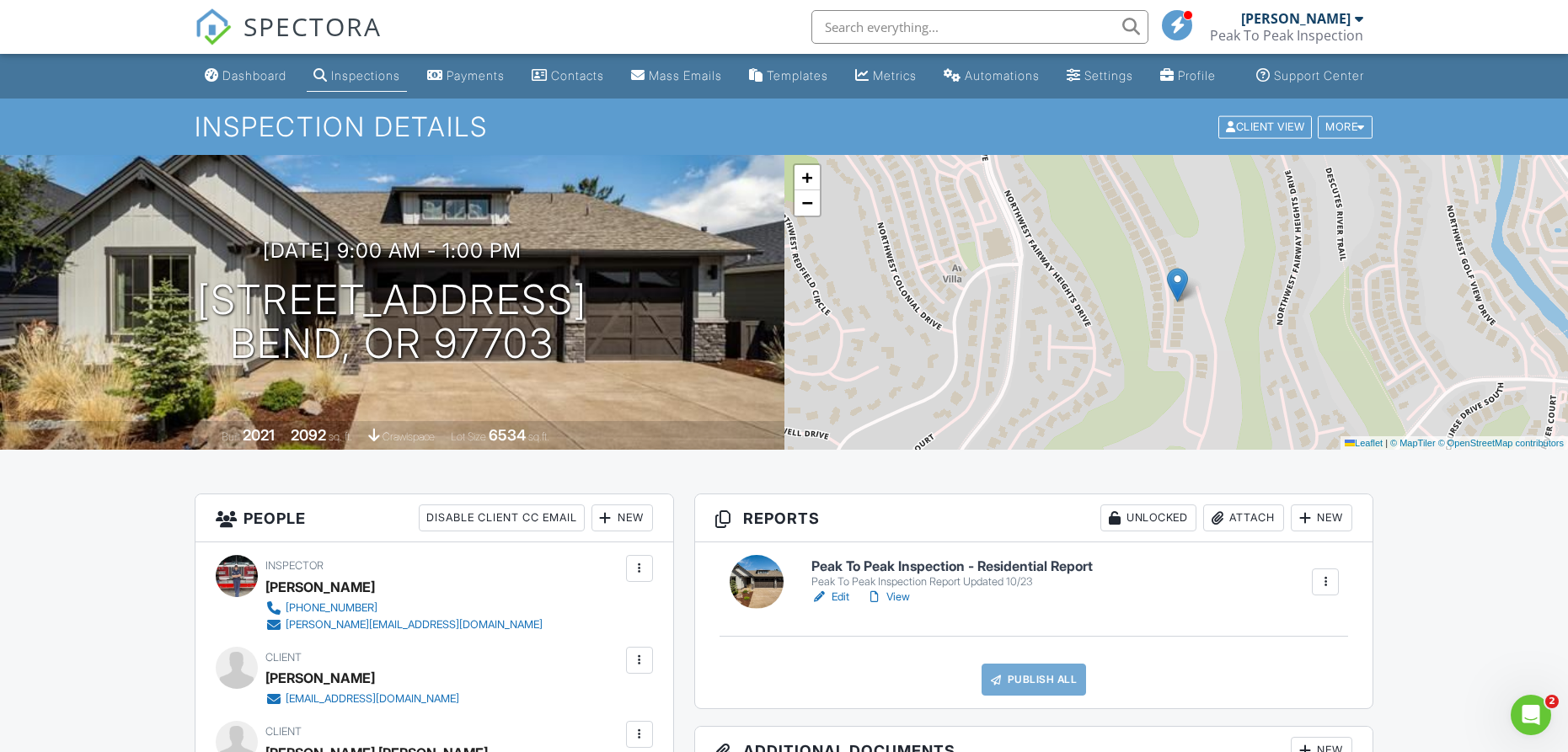
type textarea "Small leak from cracked plastic vent on roof replaced with metal vent. [PERSON_…"
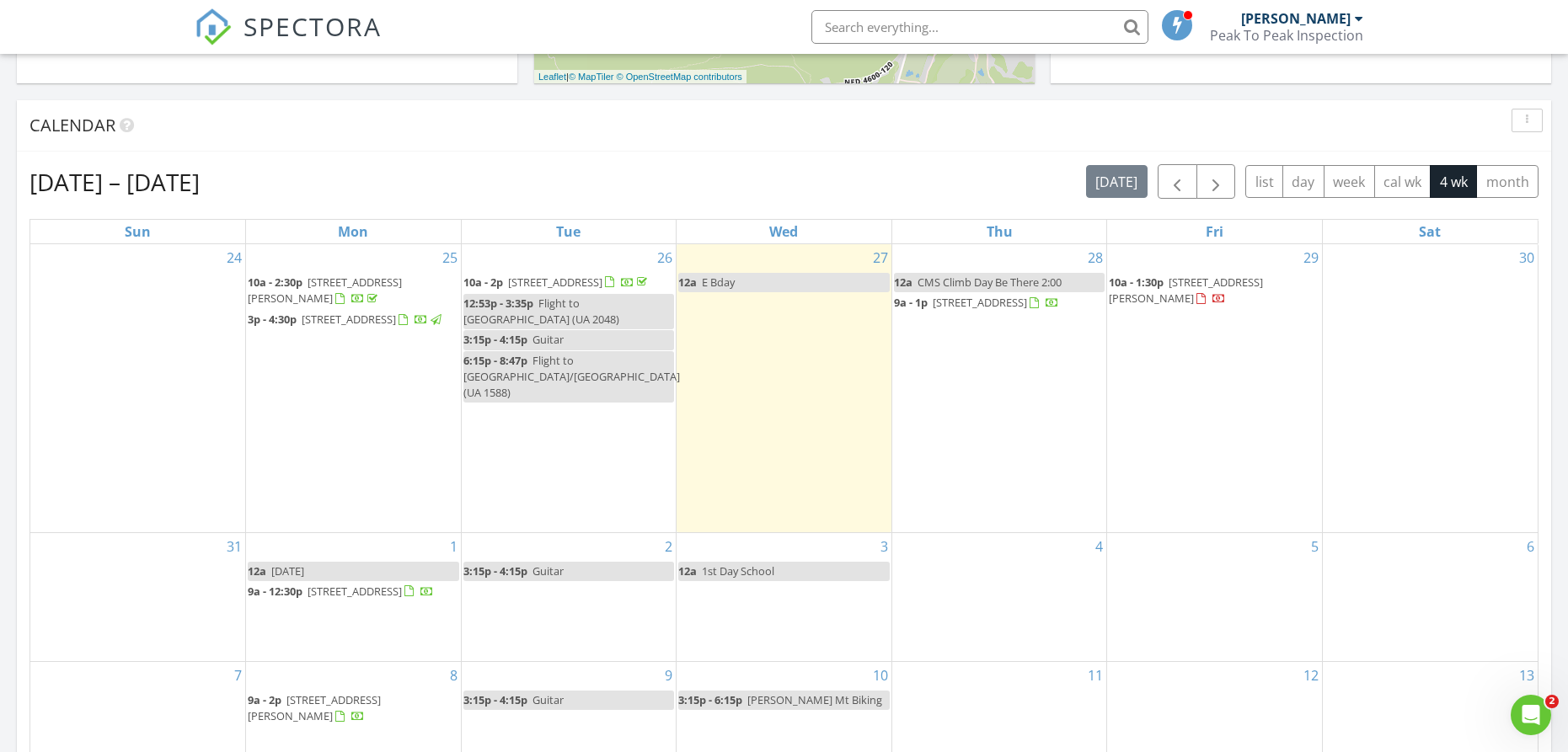
scroll to position [652, 0]
